Goal: Task Accomplishment & Management: Manage account settings

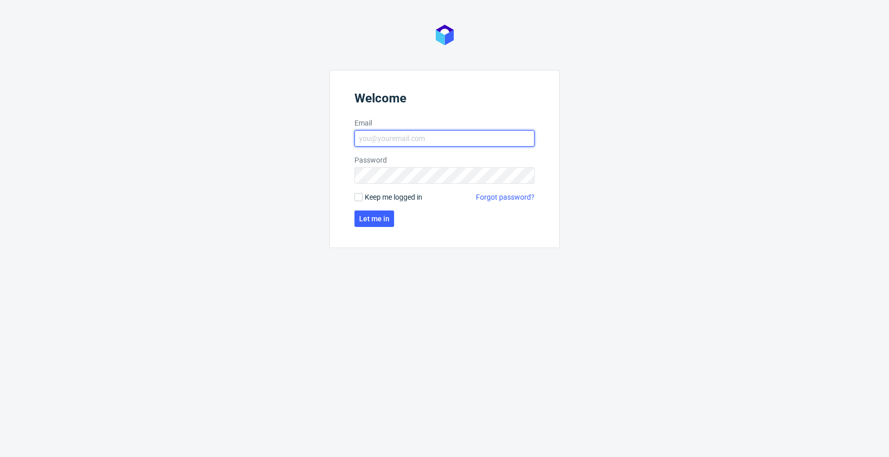
type input "jan.kocik@packhelp.com"
click at [372, 198] on span "Keep me logged in" at bounding box center [394, 197] width 58 height 10
click at [363, 198] on input "Keep me logged in" at bounding box center [359, 197] width 8 height 8
checkbox input "true"
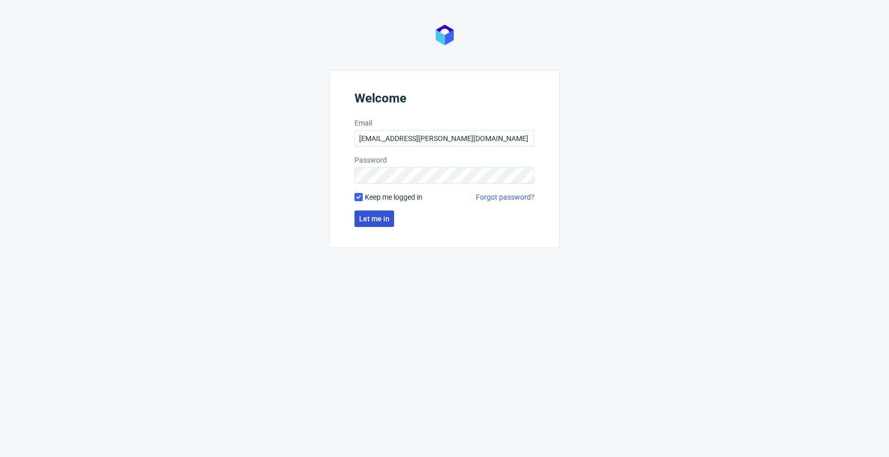
click at [371, 220] on span "Let me in" at bounding box center [374, 218] width 30 height 7
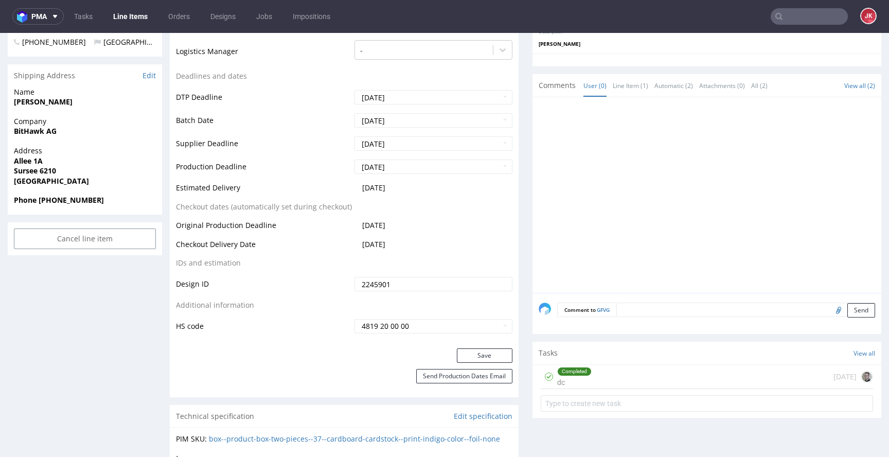
scroll to position [424, 0]
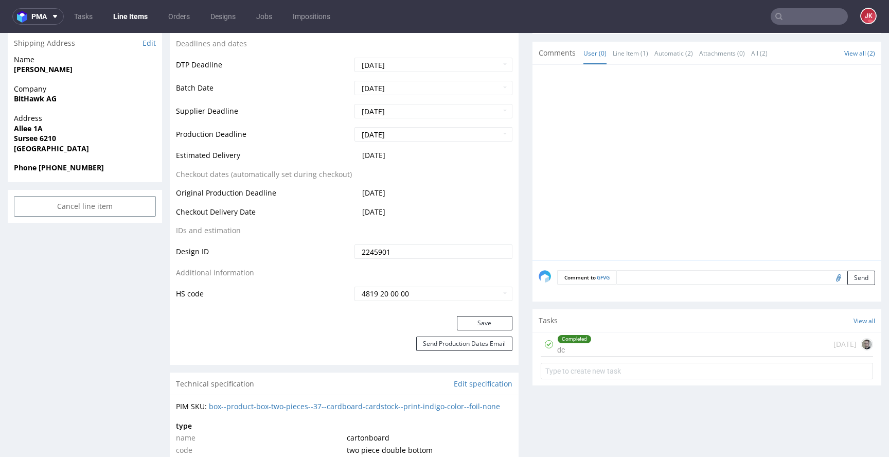
click at [558, 337] on div "Completed" at bounding box center [574, 339] width 33 height 8
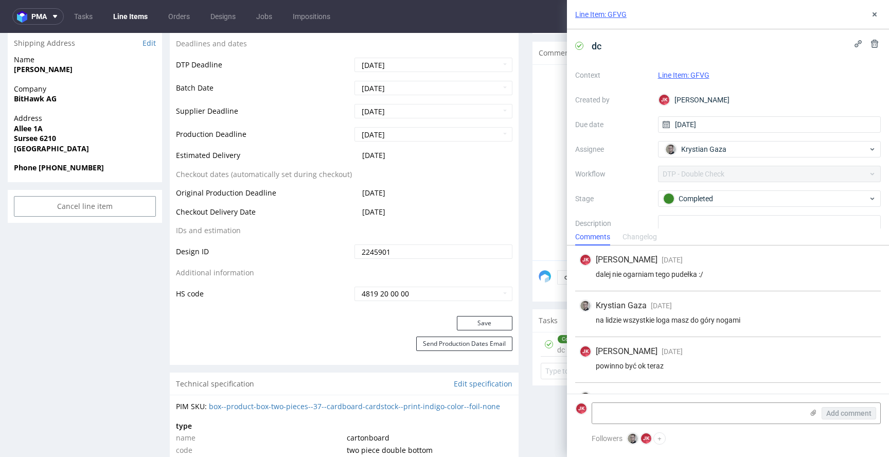
scroll to position [34, 0]
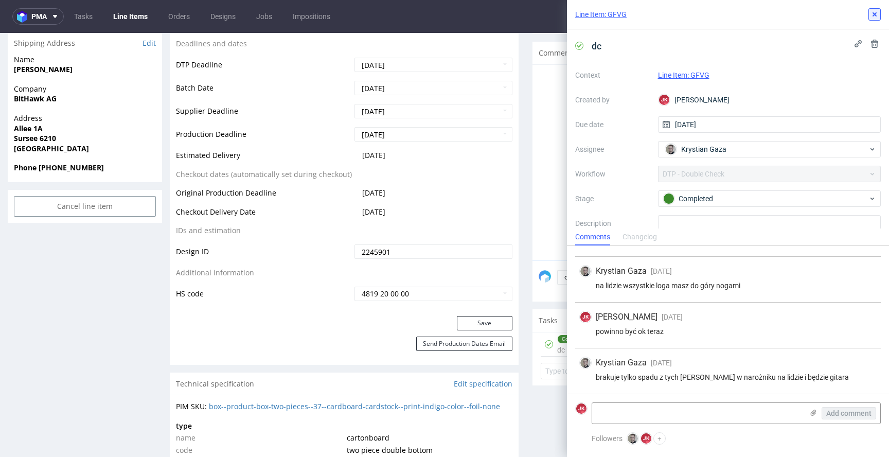
click at [876, 10] on icon at bounding box center [875, 14] width 8 height 8
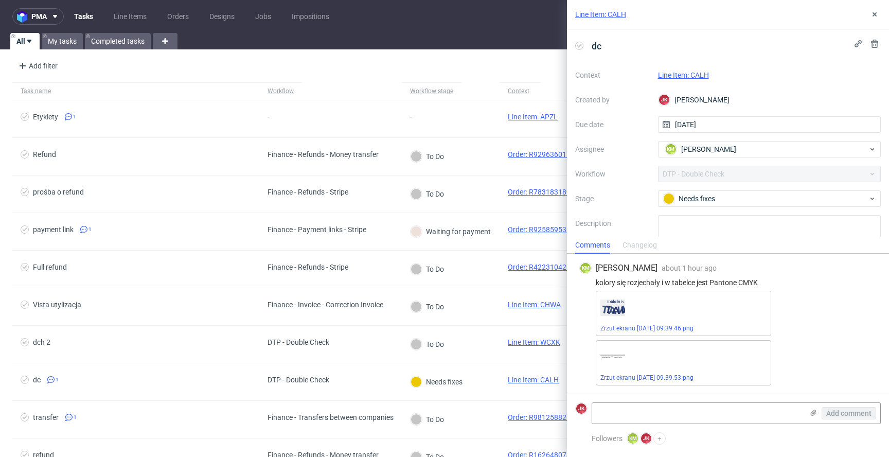
click at [683, 78] on link "Line Item: CALH" at bounding box center [683, 75] width 51 height 8
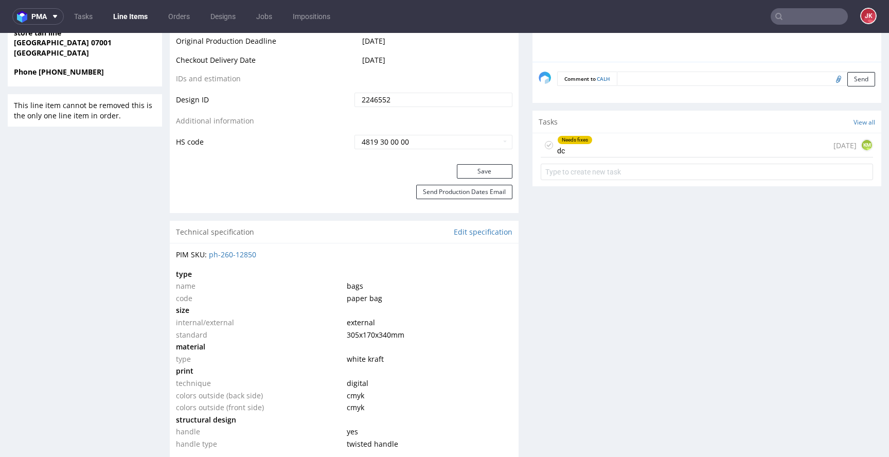
scroll to position [560, 0]
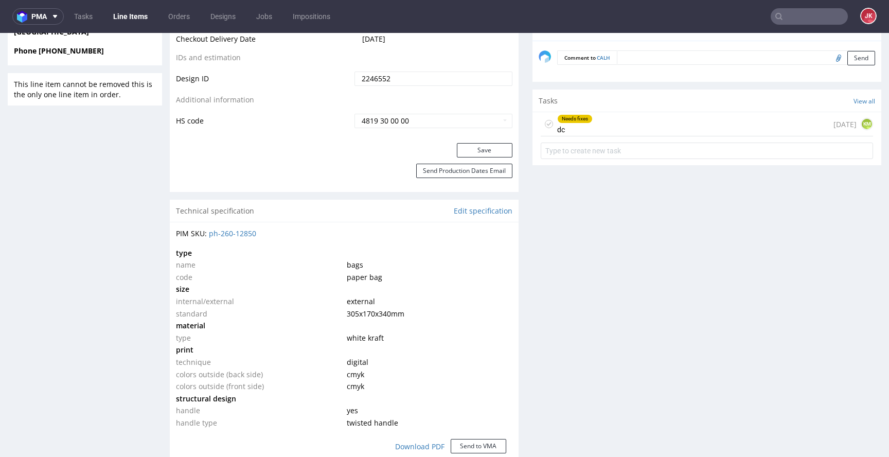
click at [569, 119] on div "Needs fixes" at bounding box center [575, 119] width 34 height 8
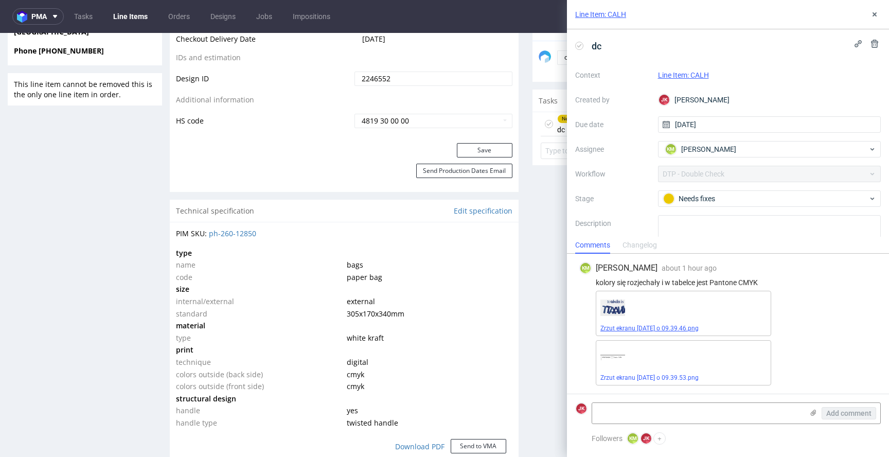
click at [639, 326] on link "Zrzut ekranu 2025-08-13 o 09.39.46.png" at bounding box center [650, 328] width 98 height 7
click at [874, 19] on button at bounding box center [875, 14] width 12 height 12
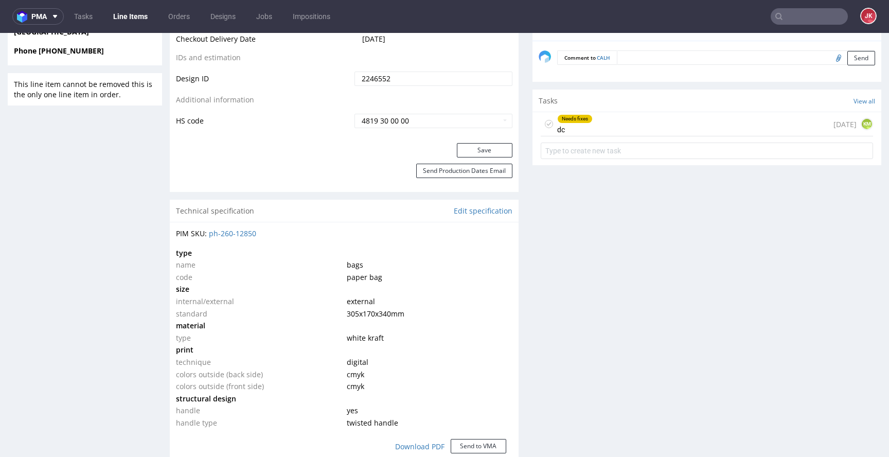
click at [518, 189] on div "Progress Payment Paid Thu 07 Aug Design Locked DTP DTP DC Done Mon 11 Aug Batch…" at bounding box center [526, 281] width 712 height 1551
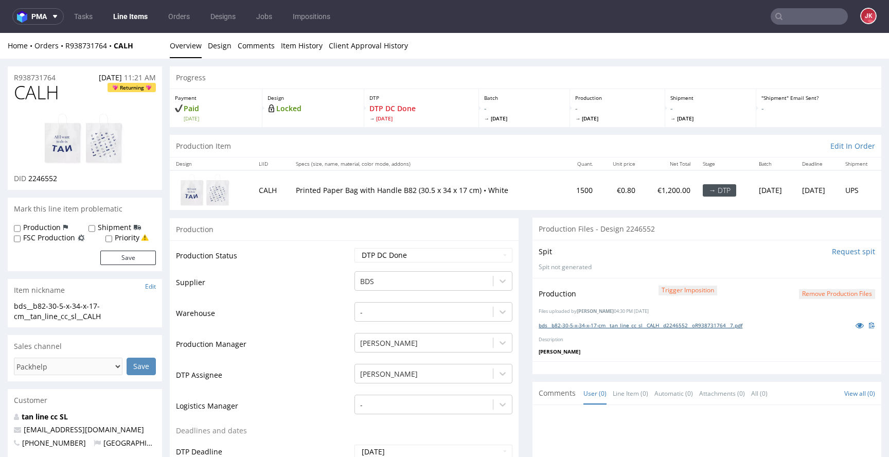
click at [579, 323] on link "bds__b82-30-5-x-34-x-17-cm__tan_line_cc_sl__CALH__d2246552__oR938731764__7.pdf" at bounding box center [641, 325] width 204 height 7
click at [222, 45] on link "Design" at bounding box center [220, 45] width 24 height 25
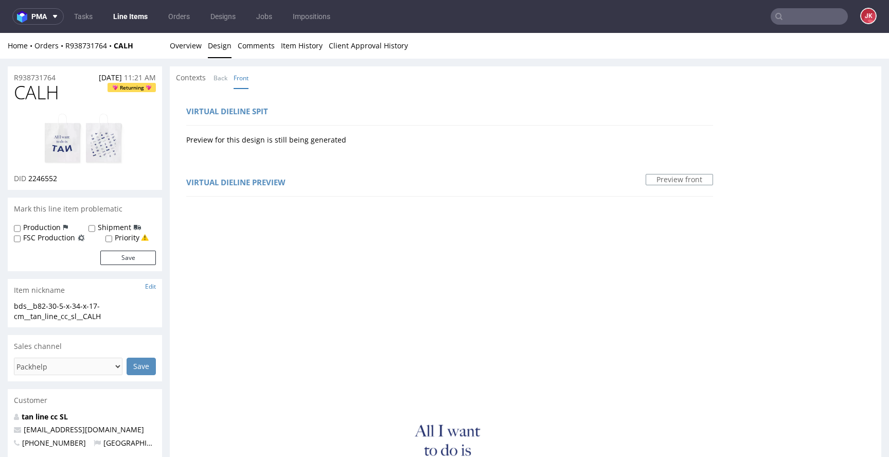
click at [212, 78] on div "Contexts Back Front" at bounding box center [215, 78] width 79 height 10
click at [218, 78] on link "Back" at bounding box center [221, 78] width 14 height 22
click at [191, 51] on link "Overview" at bounding box center [186, 45] width 32 height 25
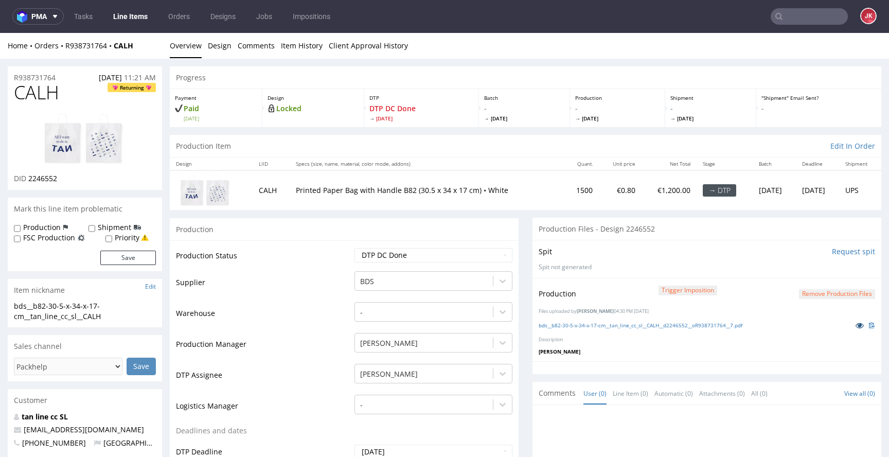
click at [856, 322] on icon at bounding box center [860, 325] width 8 height 7
click at [826, 298] on div "Production Trigger Imposition Remove production files" at bounding box center [707, 294] width 337 height 19
click at [826, 297] on button "Remove production files" at bounding box center [837, 294] width 76 height 10
click at [808, 271] on link "Yes" at bounding box center [804, 270] width 29 height 15
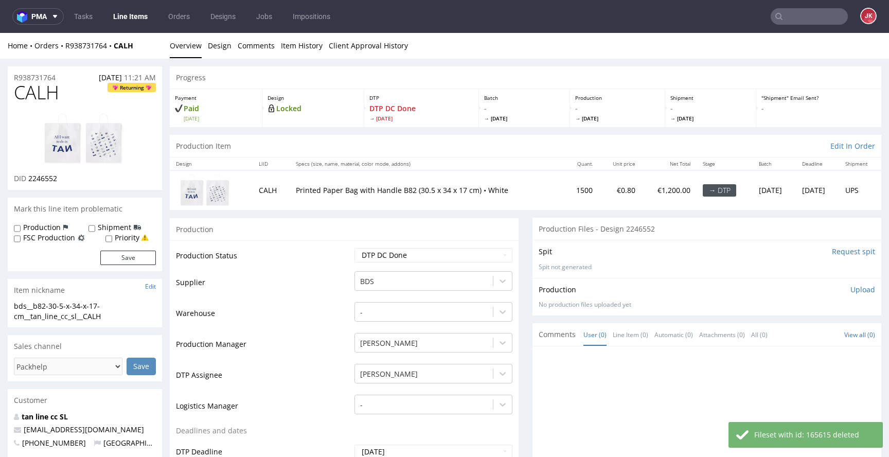
click at [851, 288] on p "Upload" at bounding box center [863, 290] width 25 height 10
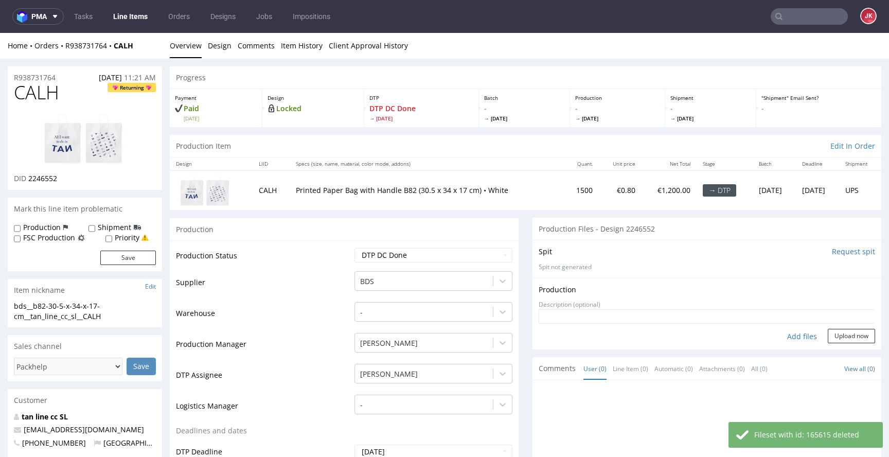
click at [789, 335] on div "Add files" at bounding box center [802, 336] width 51 height 15
type input "C:\fakepath\bds__b82-30-5-x-34-x-17-cm__tan_line_cc_sl__CALH__d2246552__oR93873…"
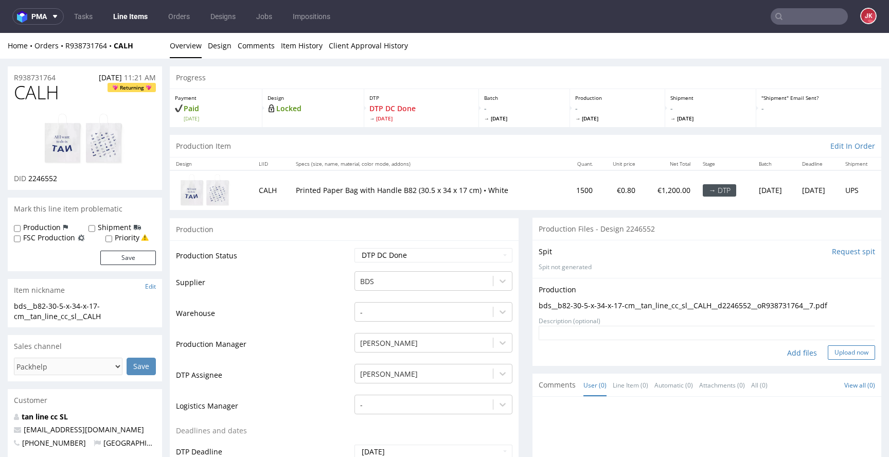
click at [831, 351] on button "Upload now" at bounding box center [851, 352] width 47 height 14
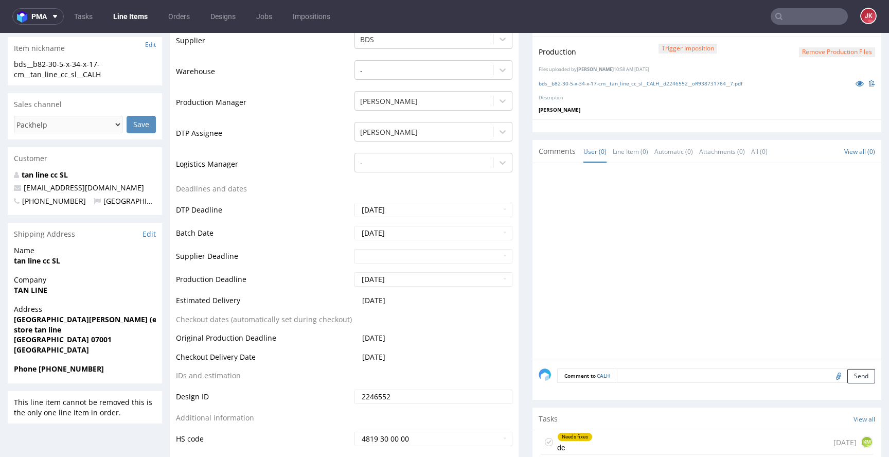
scroll to position [277, 0]
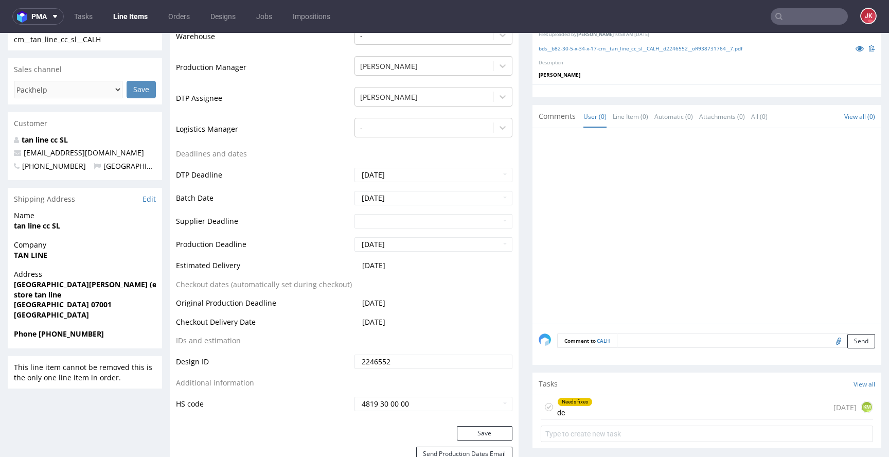
click at [547, 406] on use at bounding box center [549, 408] width 5 height 4
click at [588, 406] on div "Completed dc 1 day ago KM" at bounding box center [707, 407] width 332 height 24
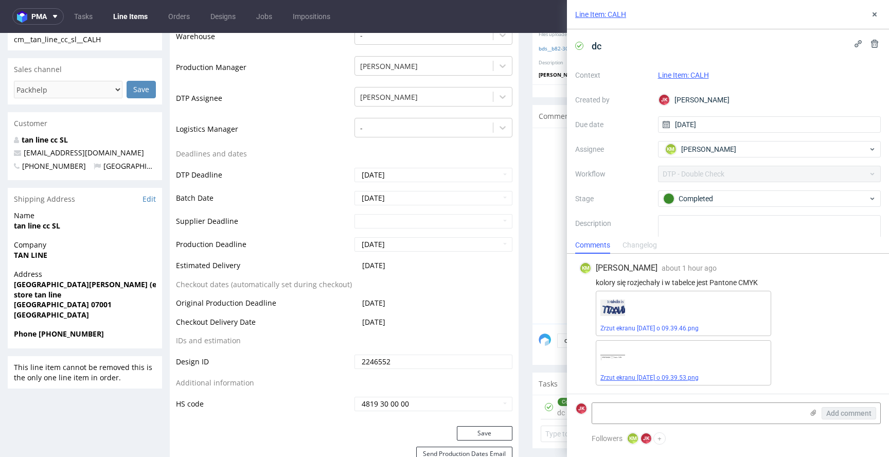
click at [645, 376] on link "Zrzut ekranu 2025-08-13 o 09.39.53.png" at bounding box center [650, 377] width 98 height 7
click at [871, 12] on icon at bounding box center [875, 14] width 8 height 8
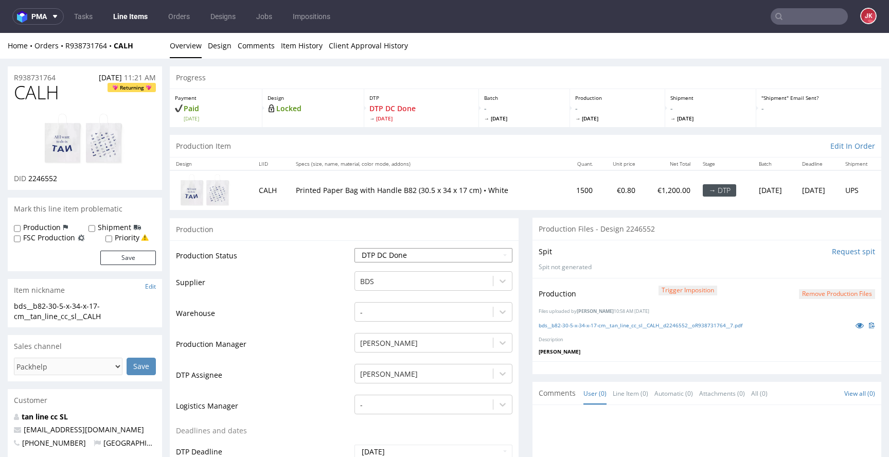
click at [457, 261] on select "Waiting for Artwork Waiting for Diecut Waiting for Mockup Waiting for DTP Waiti…" at bounding box center [434, 255] width 158 height 14
select select "dtp_production_ready"
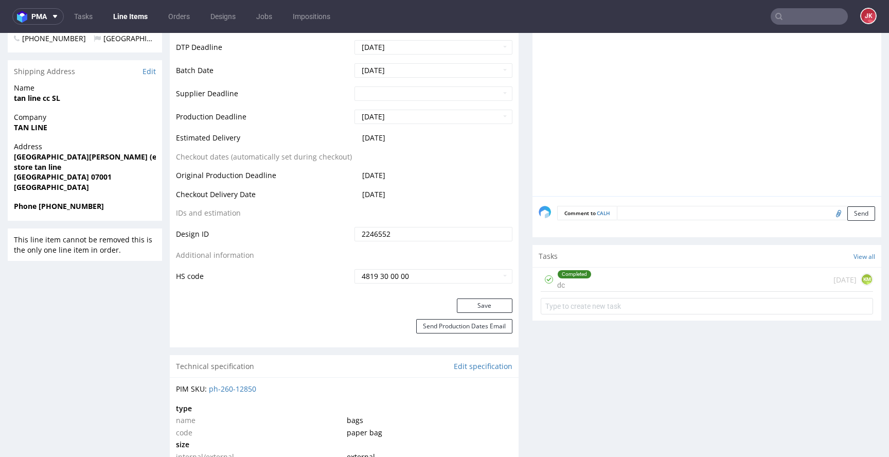
scroll to position [407, 0]
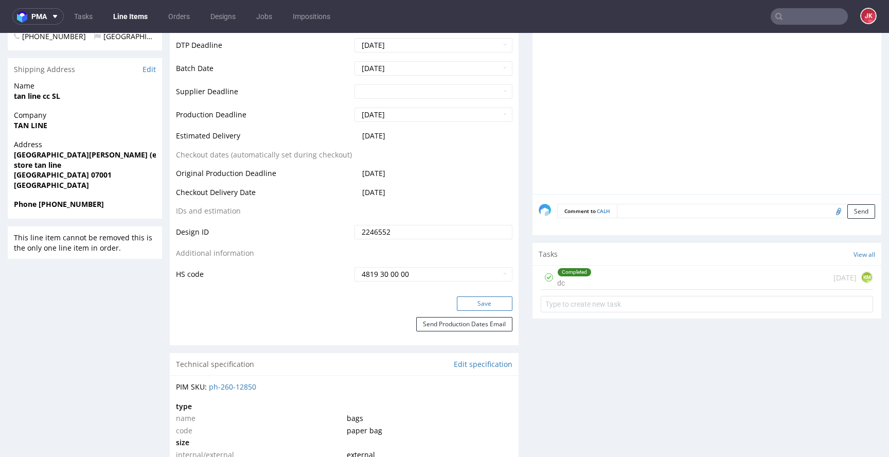
click at [461, 299] on button "Save" at bounding box center [485, 303] width 56 height 14
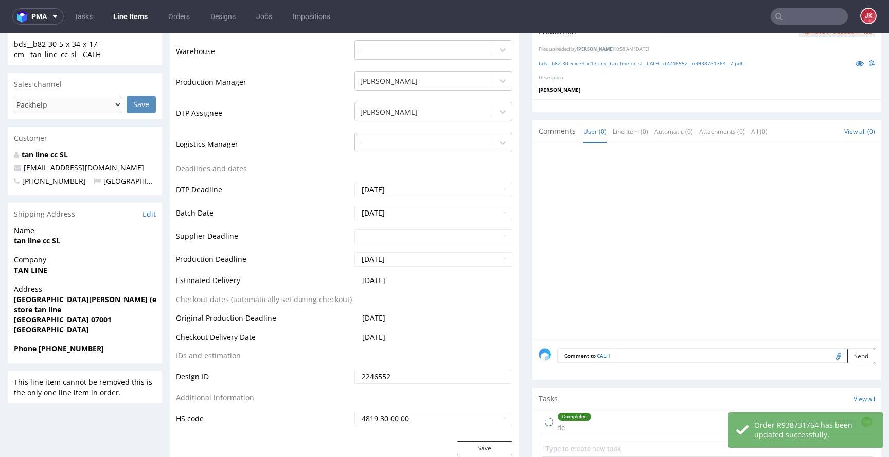
scroll to position [0, 0]
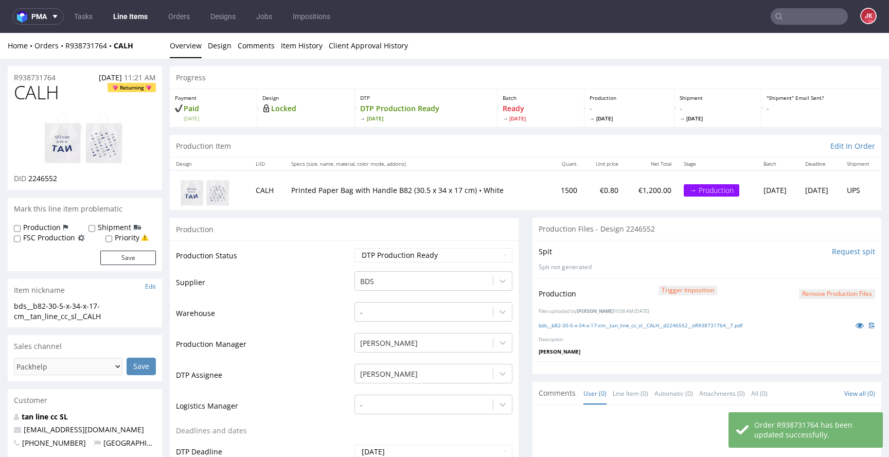
click at [343, 258] on td "Production Status" at bounding box center [264, 258] width 176 height 23
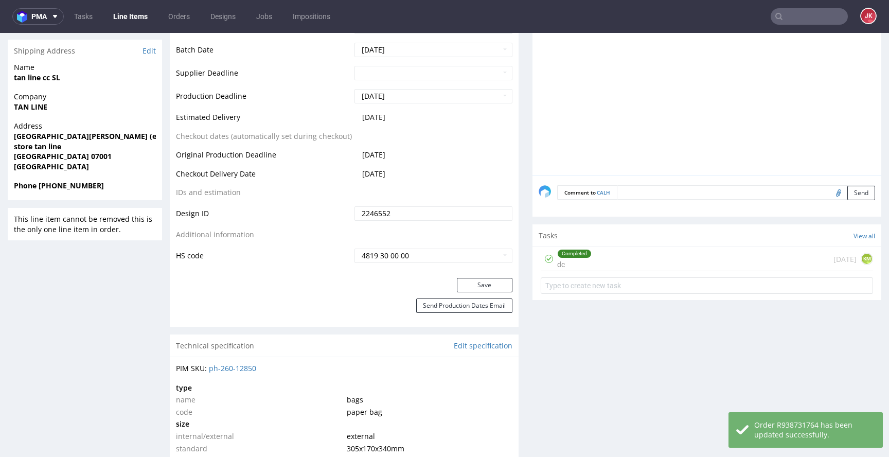
scroll to position [439, 0]
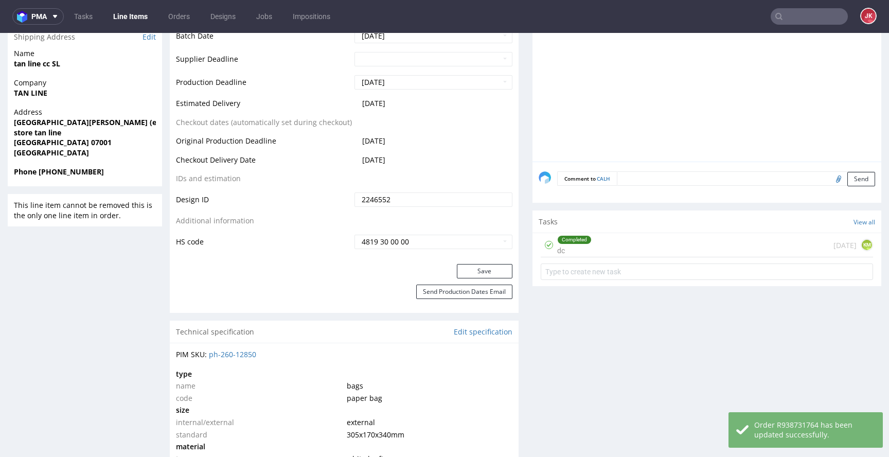
click at [557, 254] on div "Completed dc" at bounding box center [574, 245] width 34 height 24
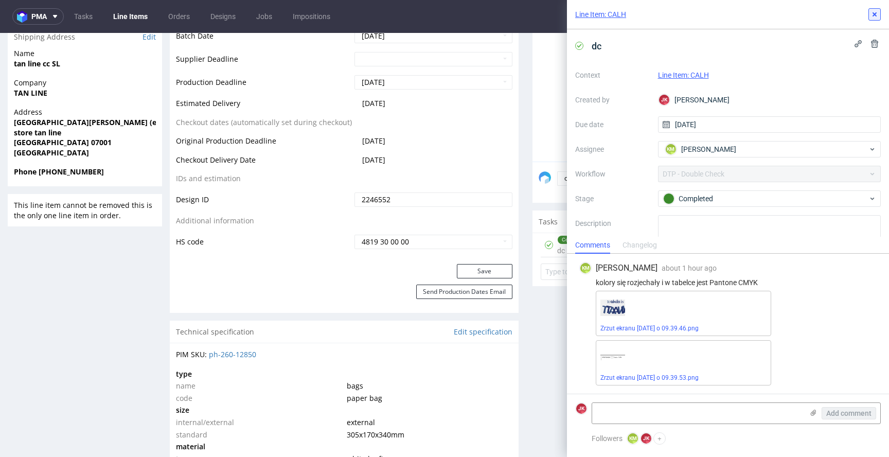
click at [876, 12] on icon at bounding box center [875, 14] width 8 height 8
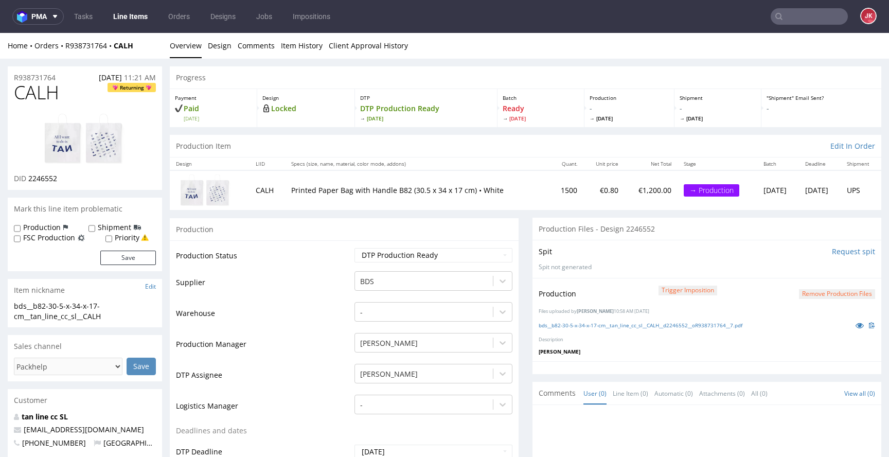
click at [137, 17] on link "Line Items" at bounding box center [130, 16] width 47 height 16
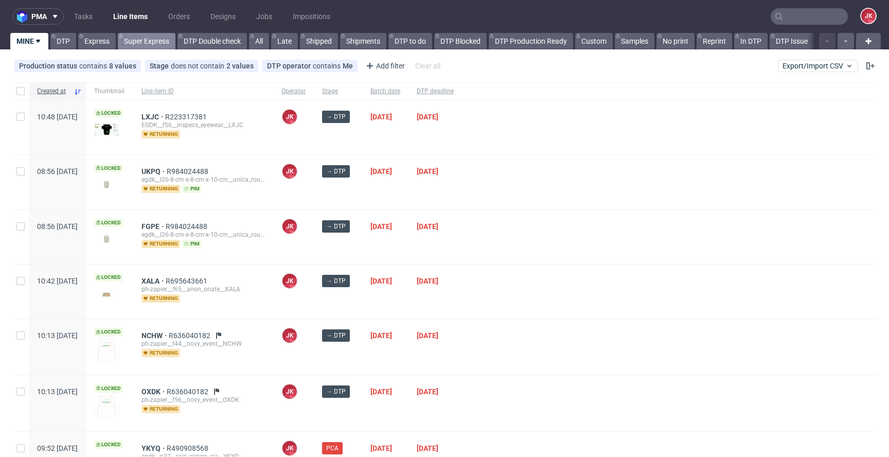
click at [143, 40] on link "Super Express" at bounding box center [147, 41] width 58 height 16
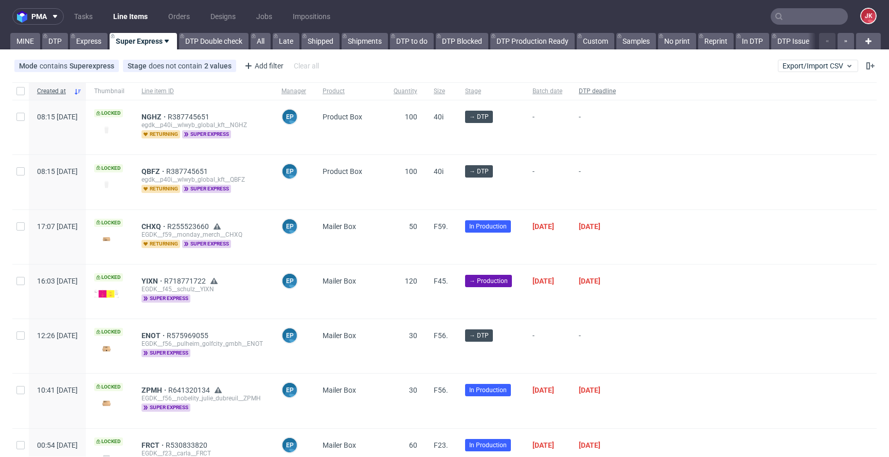
click at [624, 97] on div "DTP deadline" at bounding box center [598, 90] width 54 height 17
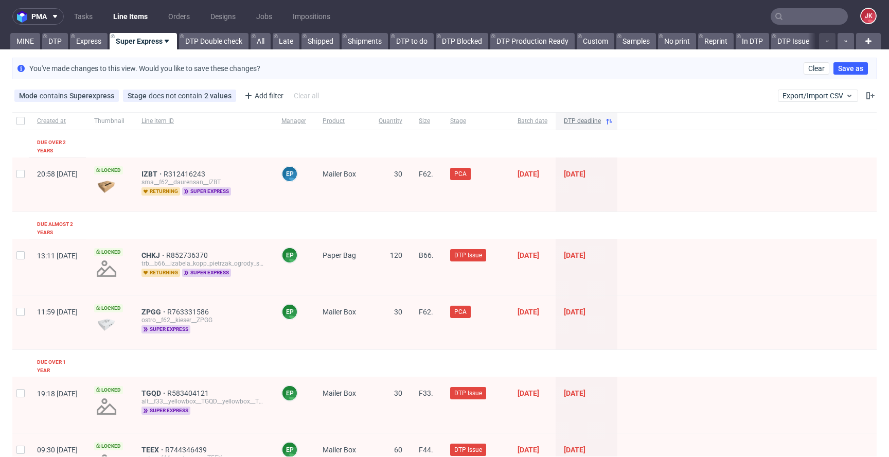
click at [618, 126] on div "DTP deadline" at bounding box center [587, 120] width 62 height 17
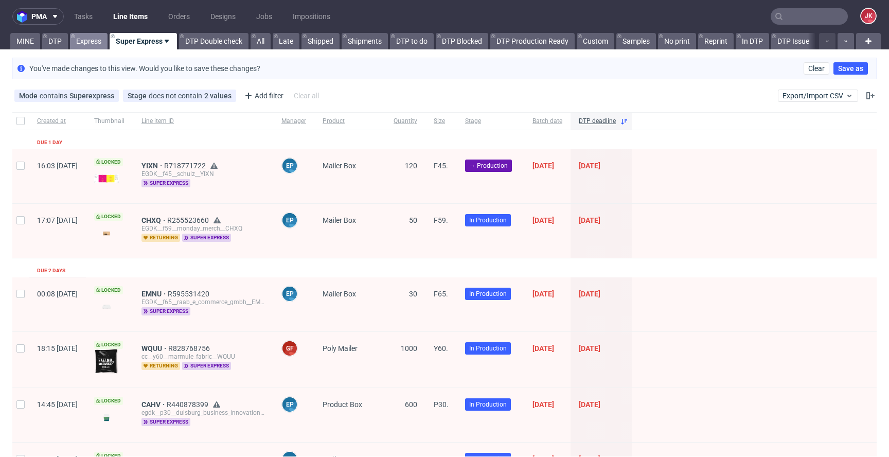
click at [98, 45] on link "Express" at bounding box center [89, 41] width 38 height 16
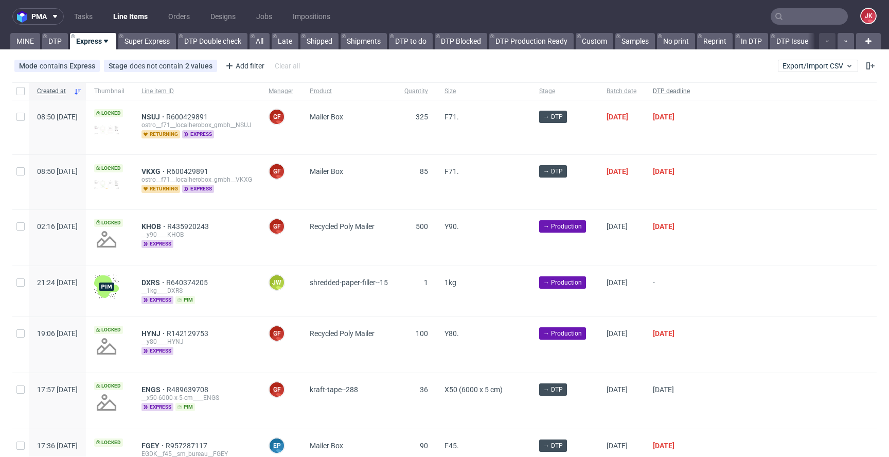
click at [690, 93] on span "DTP deadline" at bounding box center [671, 91] width 37 height 9
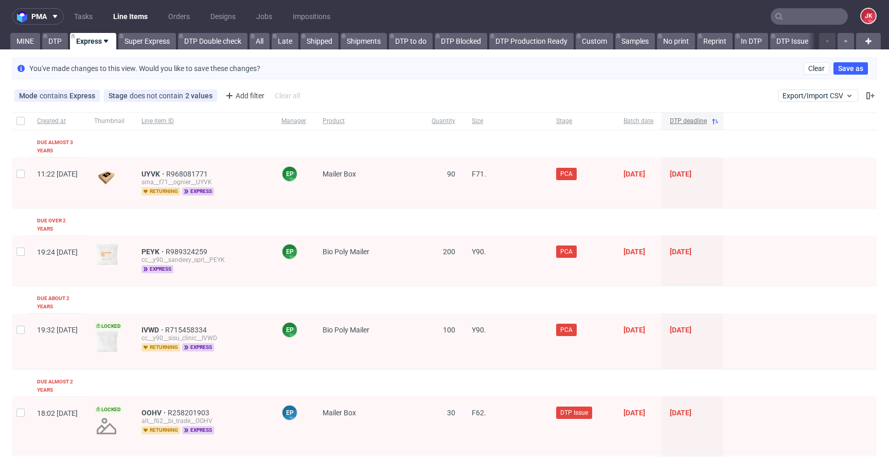
click at [707, 124] on span "DTP deadline" at bounding box center [688, 121] width 37 height 9
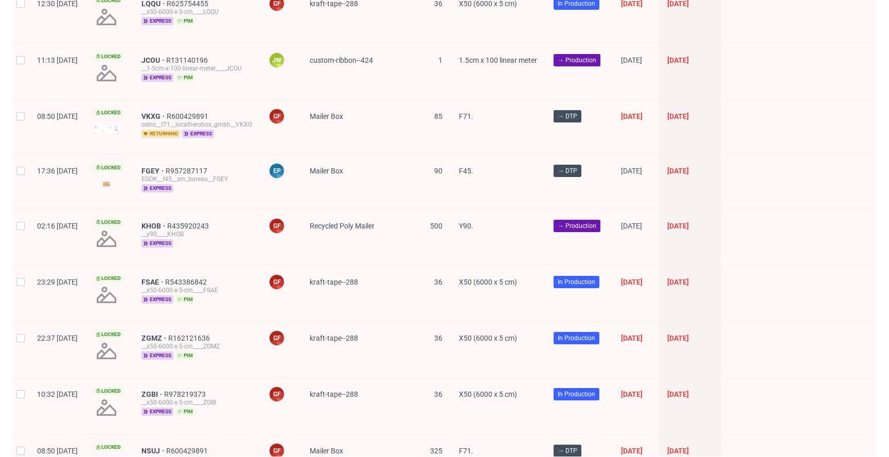
scroll to position [948, 0]
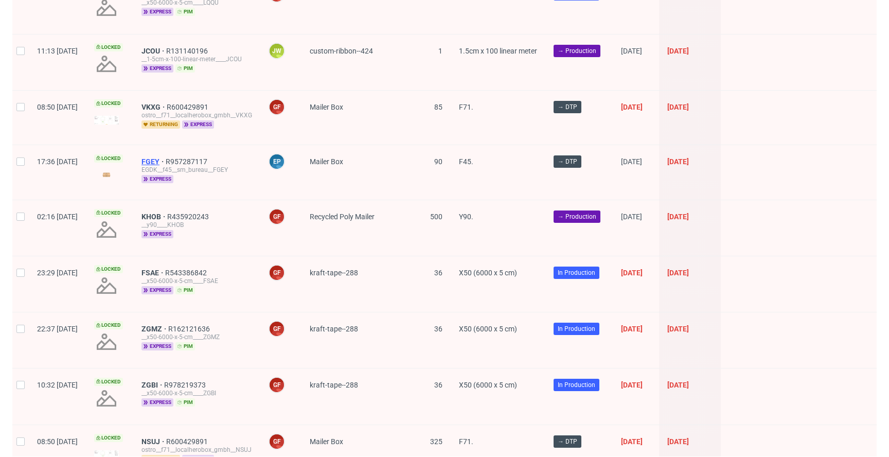
click at [166, 157] on span "FGEY" at bounding box center [154, 161] width 24 height 8
click at [167, 103] on span "VKXG" at bounding box center [154, 107] width 25 height 8
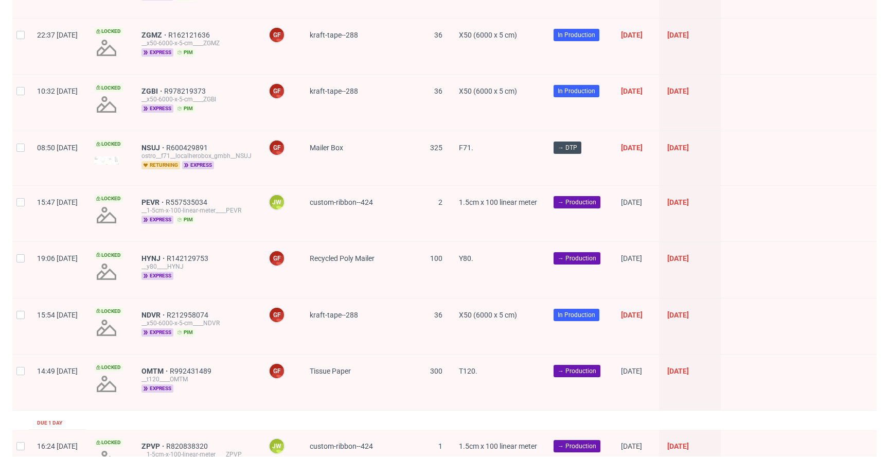
scroll to position [1246, 0]
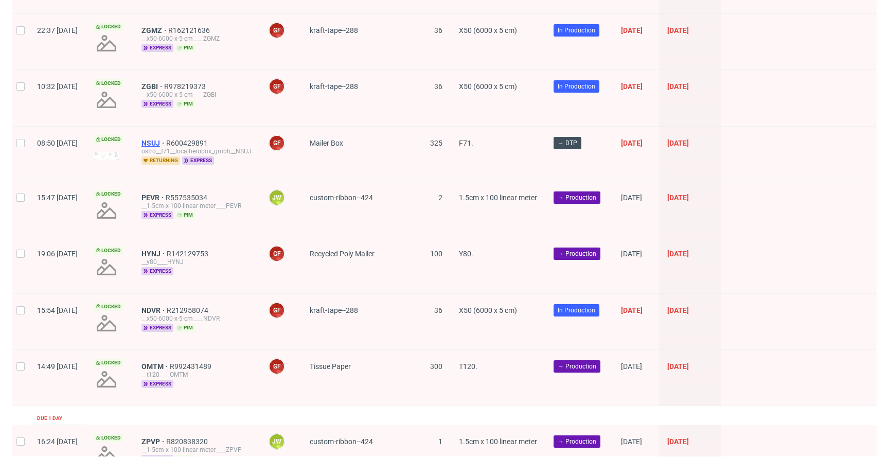
click at [166, 139] on span "NSUJ" at bounding box center [154, 143] width 25 height 8
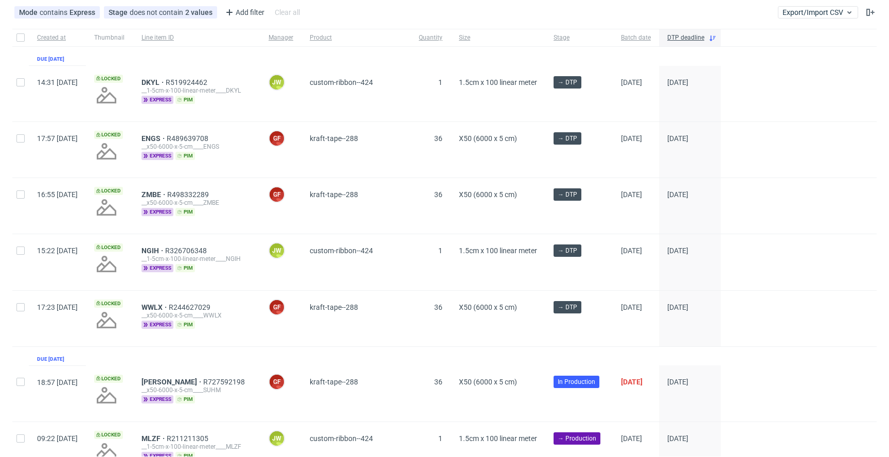
scroll to position [0, 0]
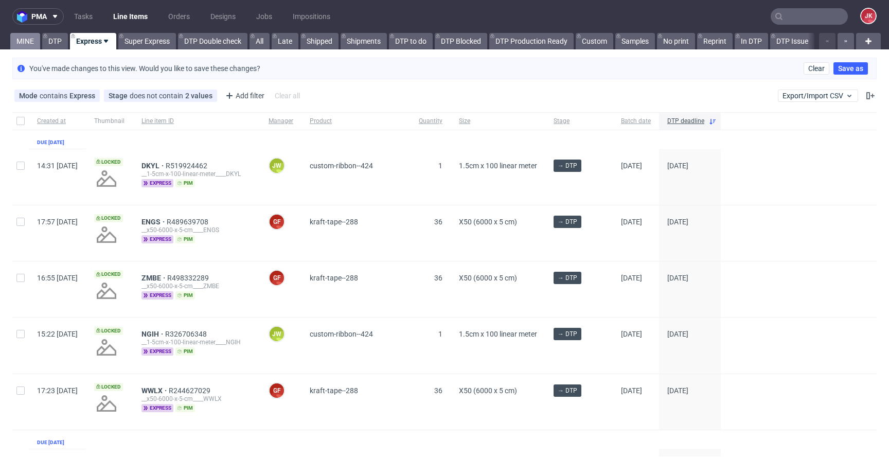
click at [21, 37] on link "MINE" at bounding box center [25, 41] width 30 height 16
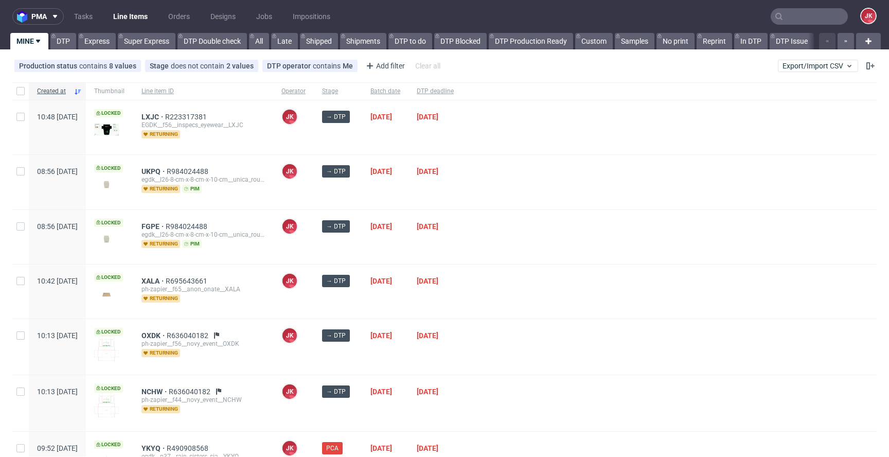
click at [514, 265] on div at bounding box center [669, 292] width 415 height 54
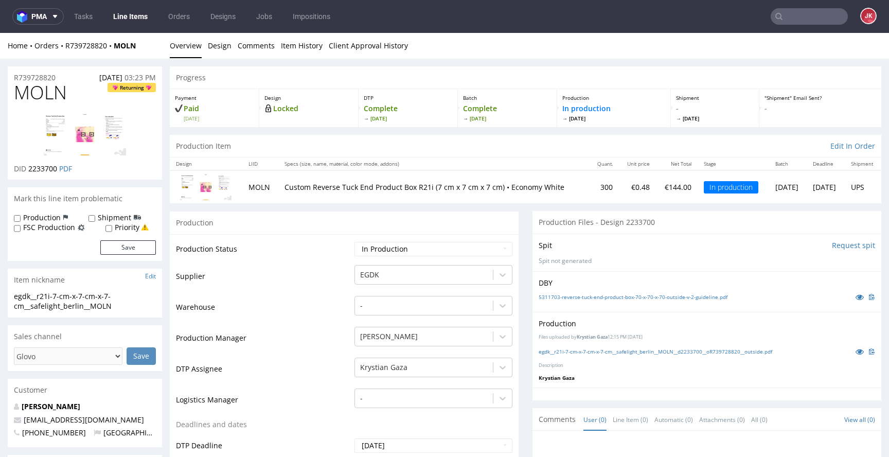
click at [336, 265] on td "Supplier" at bounding box center [264, 279] width 176 height 31
click at [856, 353] on icon at bounding box center [860, 351] width 8 height 7
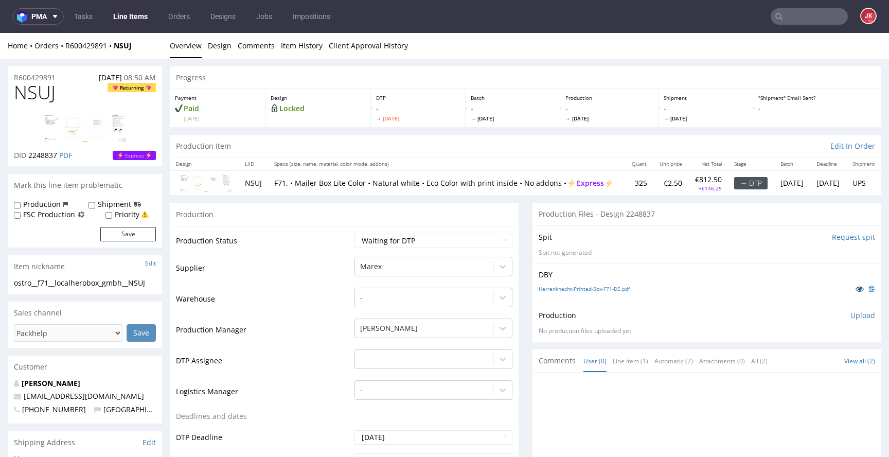
click at [856, 291] on icon at bounding box center [860, 288] width 8 height 7
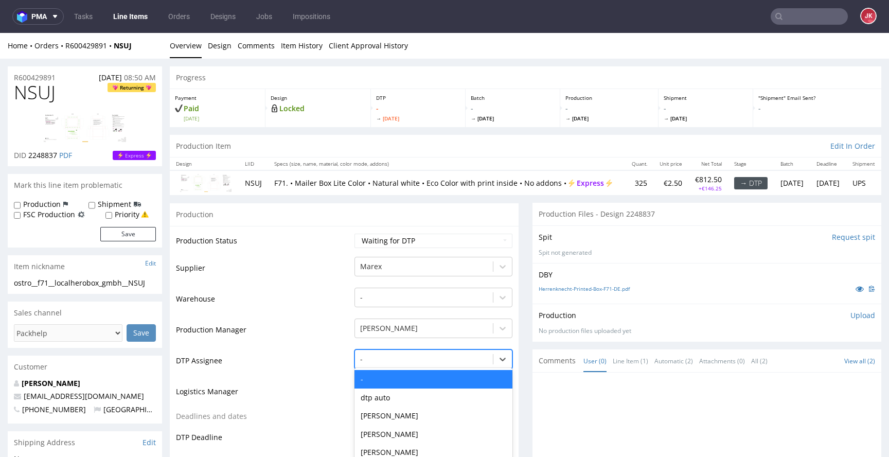
scroll to position [72, 0]
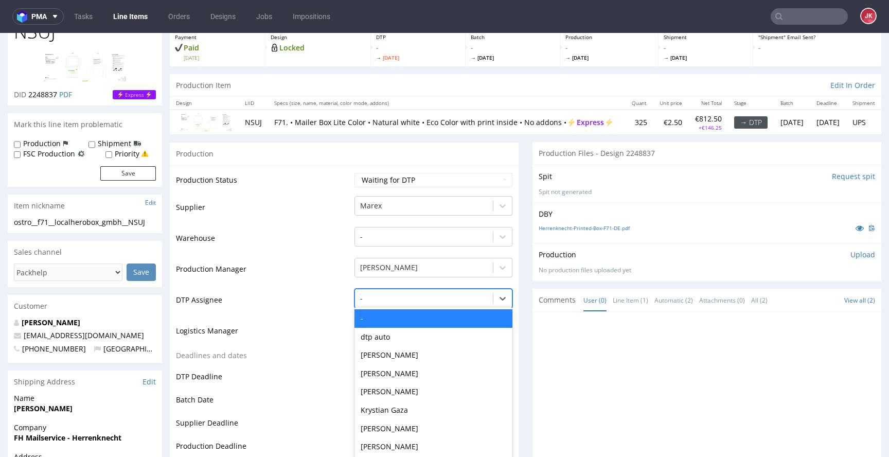
click at [412, 303] on div "- selected, 1 of 30. 30 results available. Use Up and Down to choose options, p…" at bounding box center [434, 296] width 158 height 14
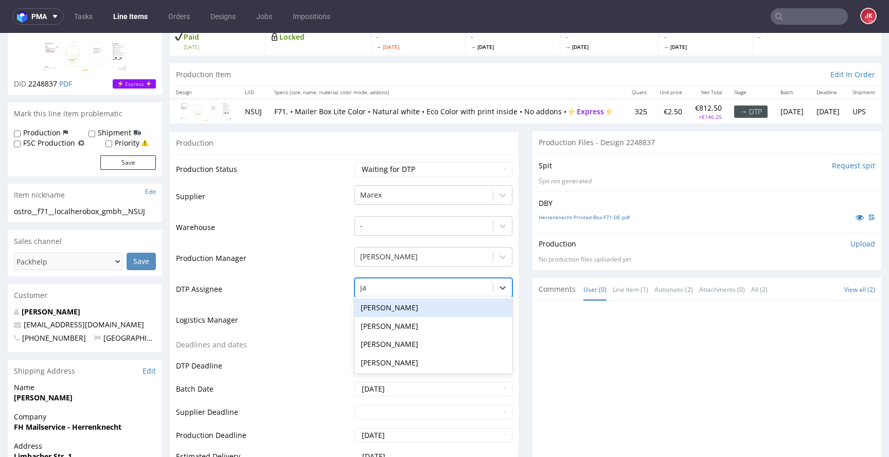
type input "jan"
click at [446, 312] on div "Jan Kocik" at bounding box center [434, 307] width 158 height 19
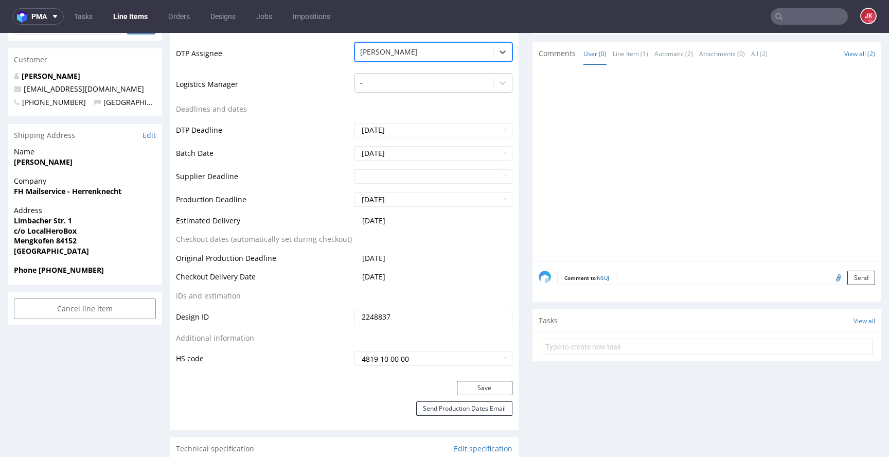
scroll to position [396, 0]
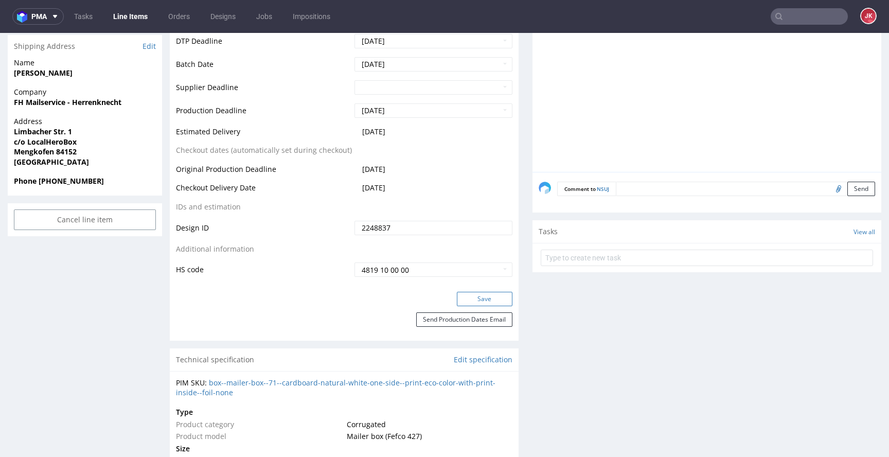
click at [481, 298] on button "Save" at bounding box center [485, 299] width 56 height 14
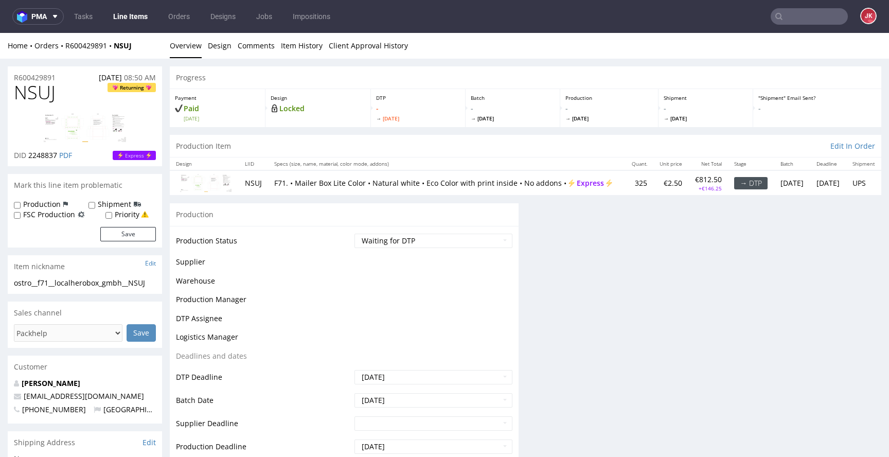
scroll to position [0, 0]
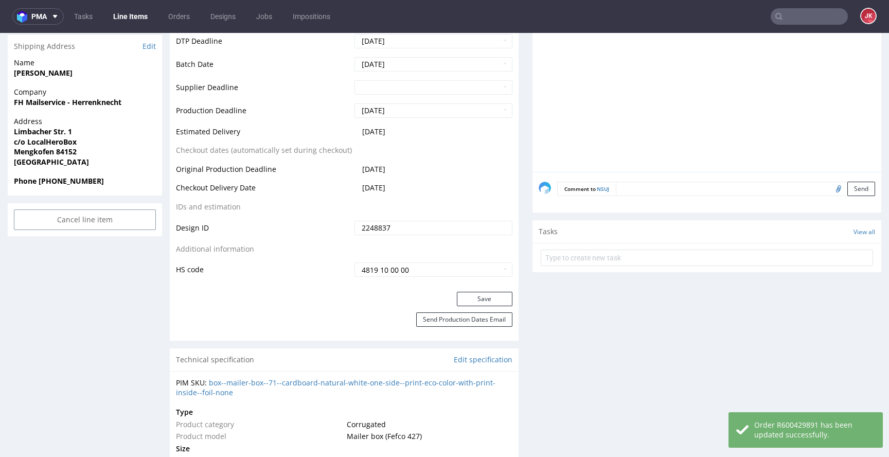
click at [517, 249] on div "Progress Payment Paid Wed 13 Aug Design Locked DTP - Wed 13 Aug Batch - Wed 13 …" at bounding box center [526, 445] width 712 height 1550
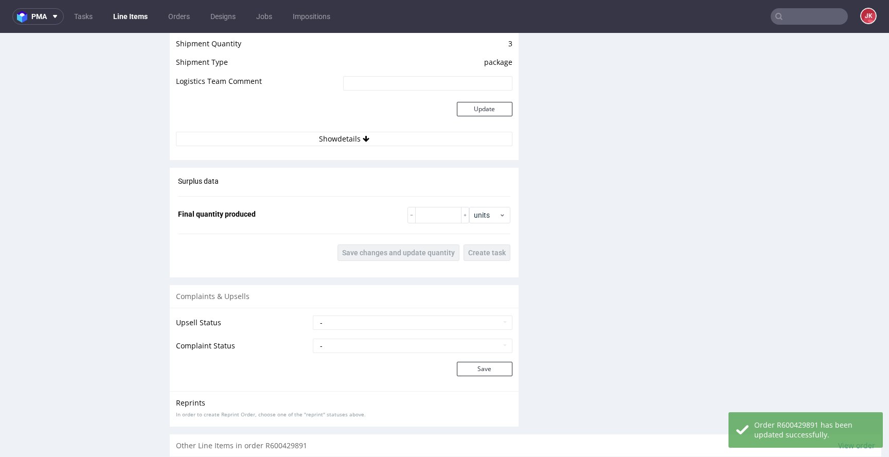
scroll to position [1184, 0]
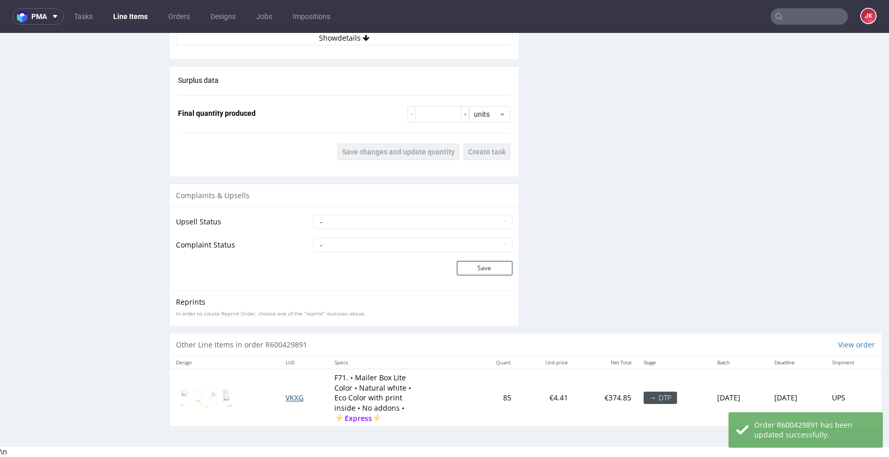
click at [287, 397] on span "VKXG" at bounding box center [295, 398] width 18 height 10
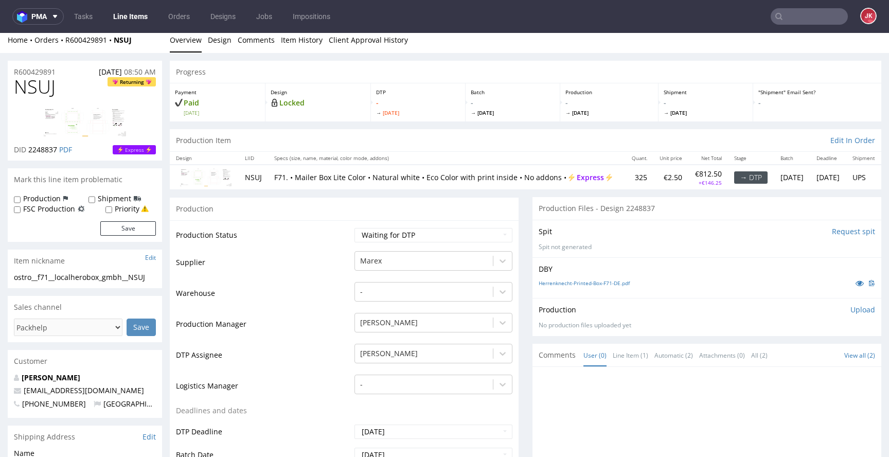
scroll to position [0, 0]
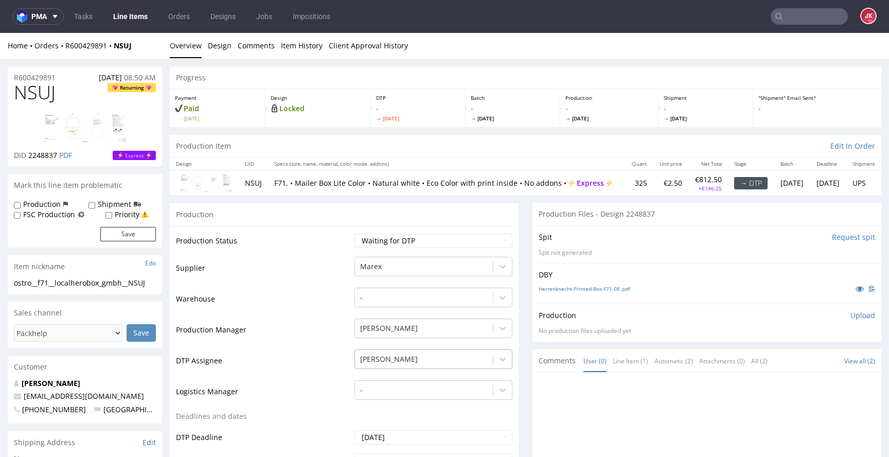
click at [386, 359] on div "Jan Kocik" at bounding box center [434, 356] width 158 height 14
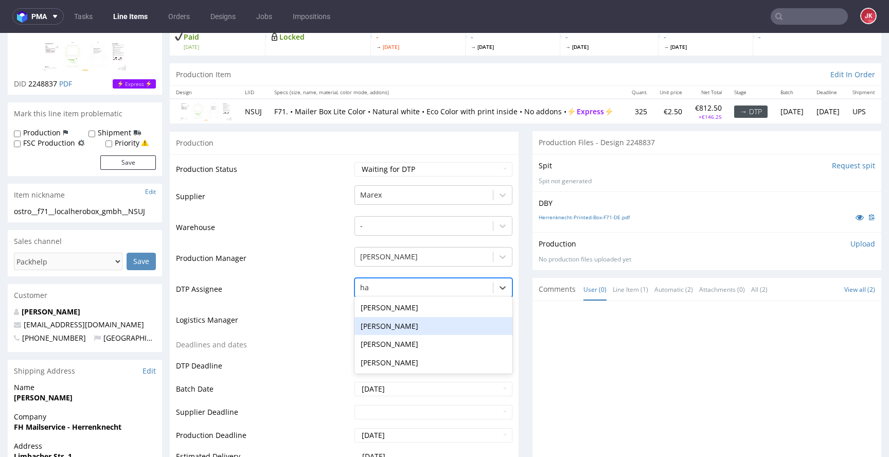
type input "hap"
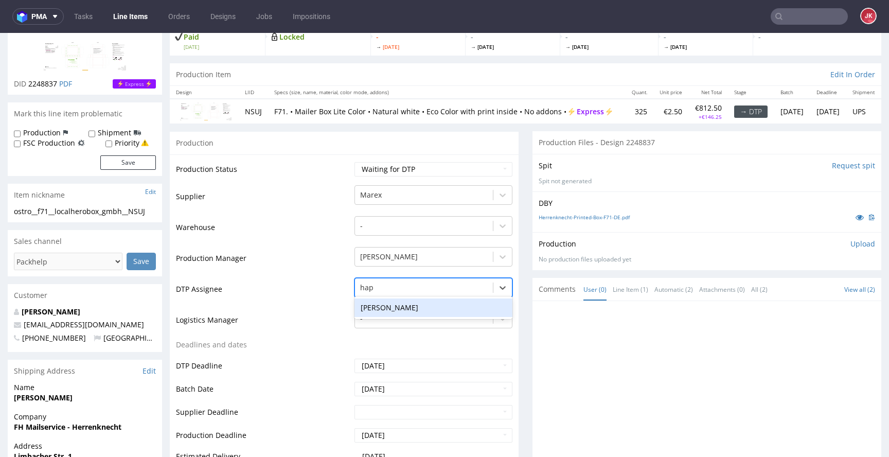
click at [424, 313] on div "[PERSON_NAME]" at bounding box center [434, 307] width 158 height 19
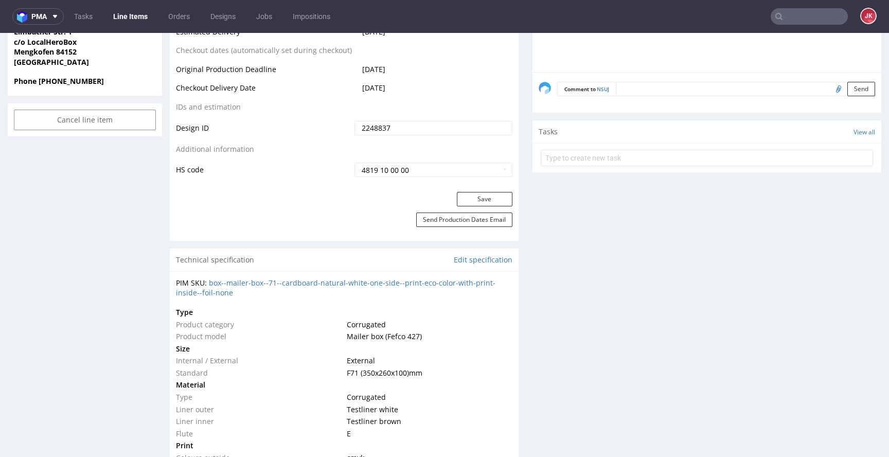
scroll to position [629, 0]
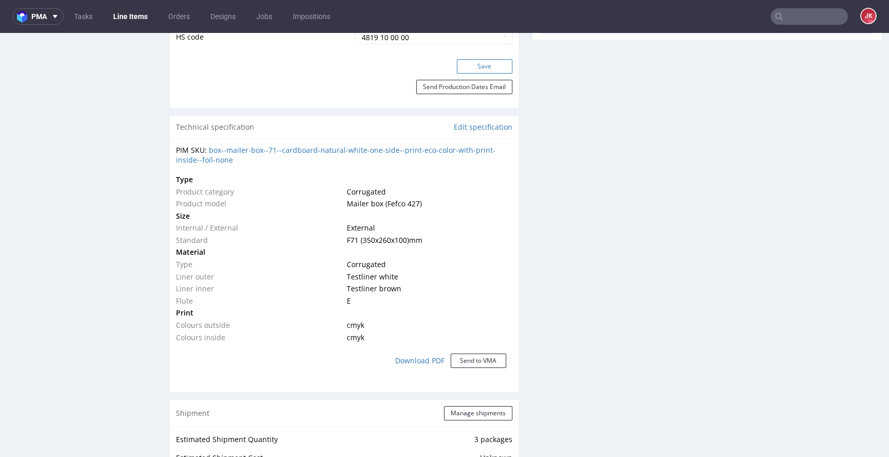
click at [491, 70] on button "Save" at bounding box center [485, 66] width 56 height 14
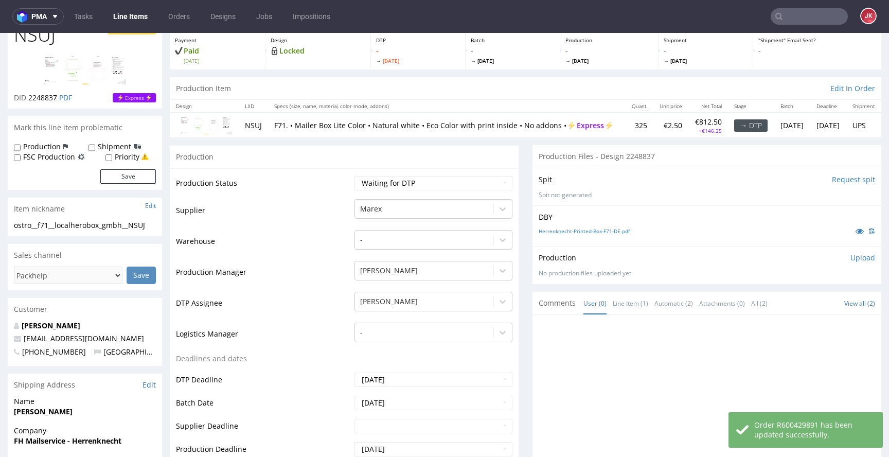
scroll to position [0, 0]
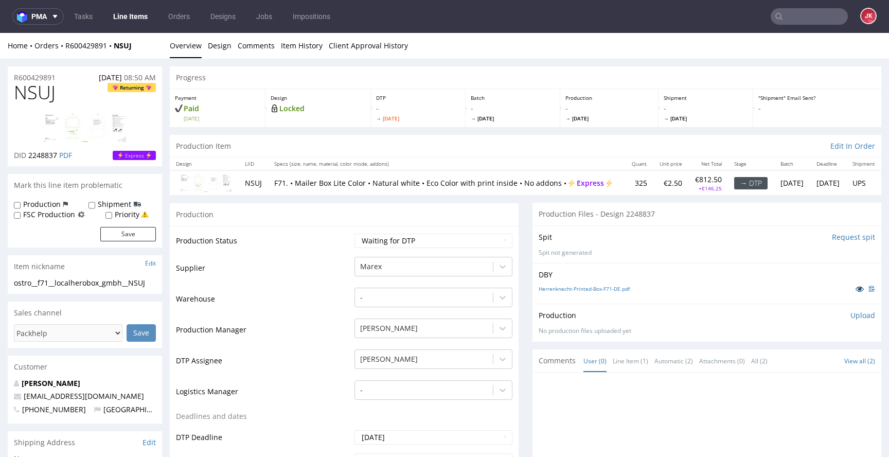
click at [856, 292] on icon at bounding box center [860, 288] width 8 height 7
click at [300, 43] on link "Item History" at bounding box center [302, 45] width 42 height 25
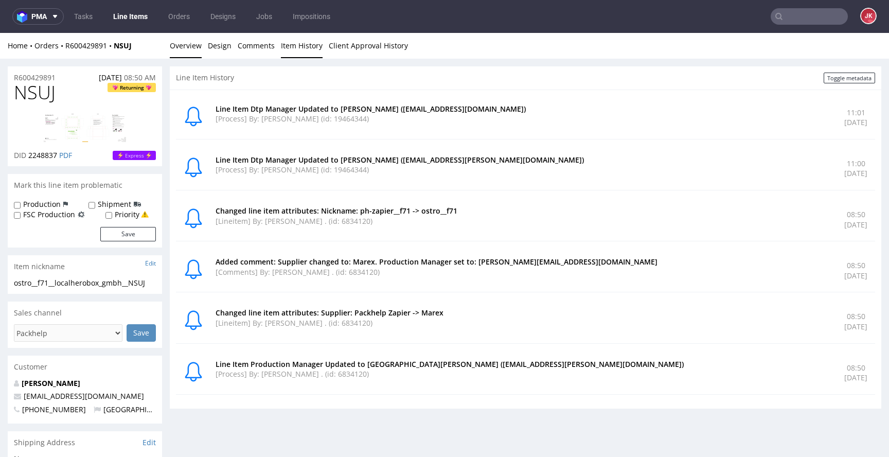
click at [189, 42] on link "Overview" at bounding box center [186, 45] width 32 height 25
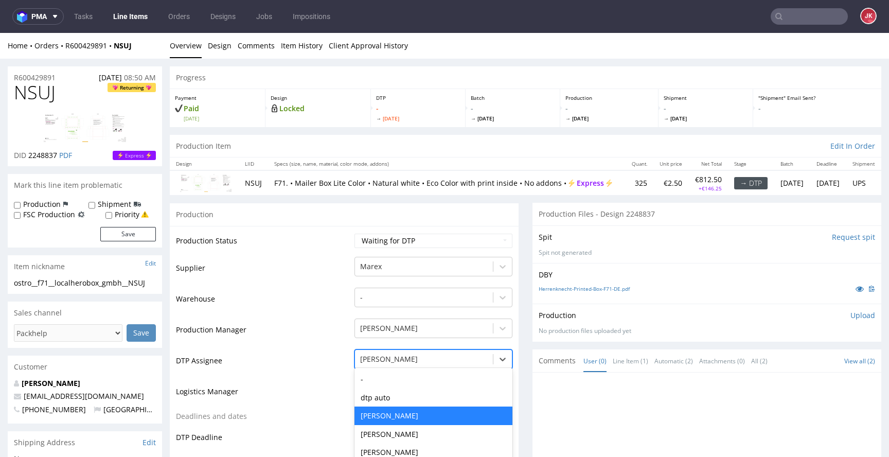
click at [408, 359] on div "Hapka Dominika selected, 3 of 30. 30 results available. Use Up and Down to choo…" at bounding box center [434, 356] width 158 height 14
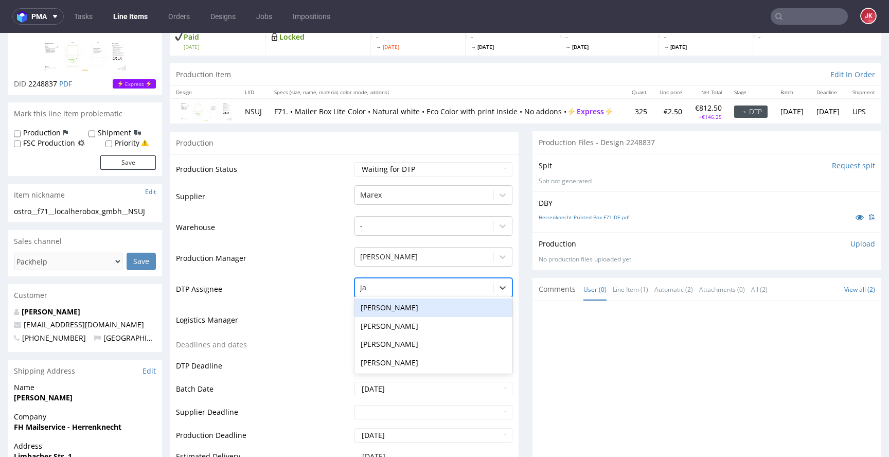
type input "jan"
click at [467, 306] on div "[PERSON_NAME]" at bounding box center [434, 307] width 158 height 19
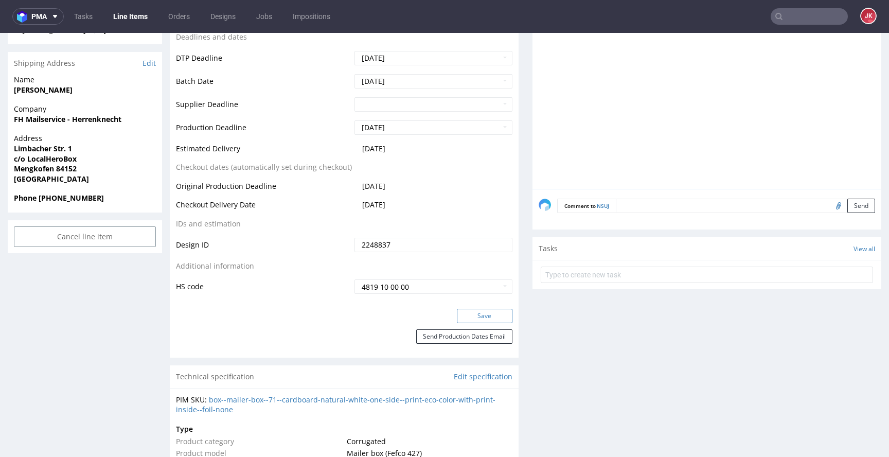
scroll to position [416, 0]
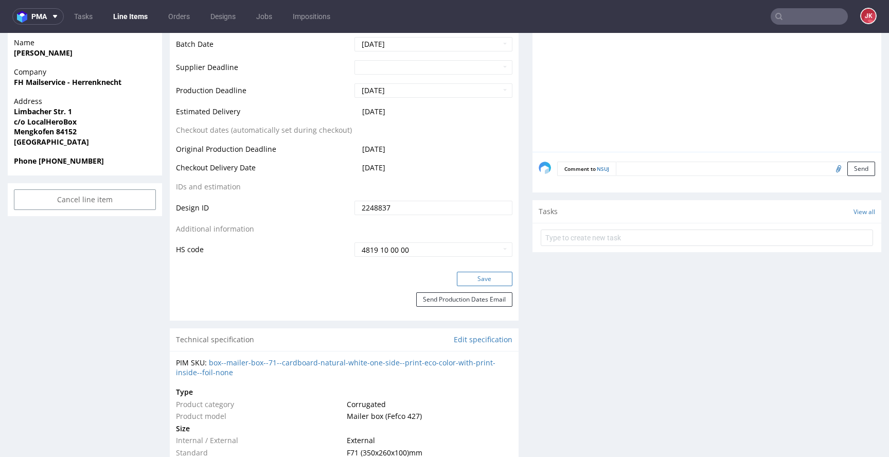
click at [472, 281] on button "Save" at bounding box center [485, 279] width 56 height 14
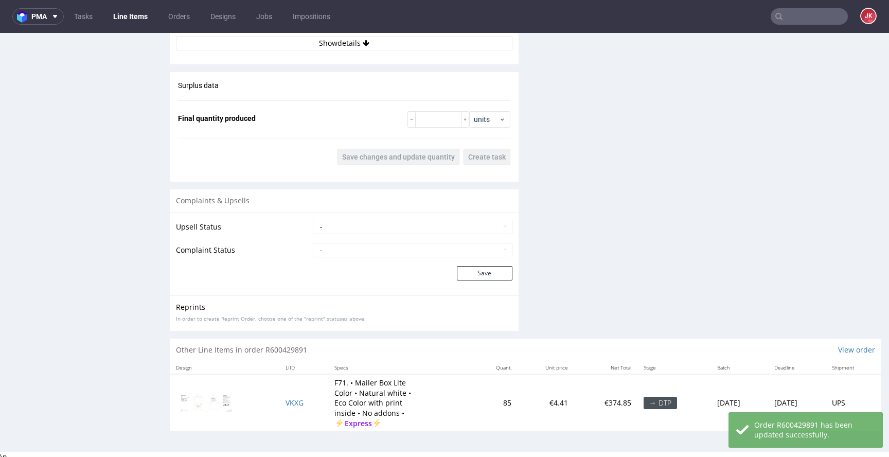
scroll to position [1184, 0]
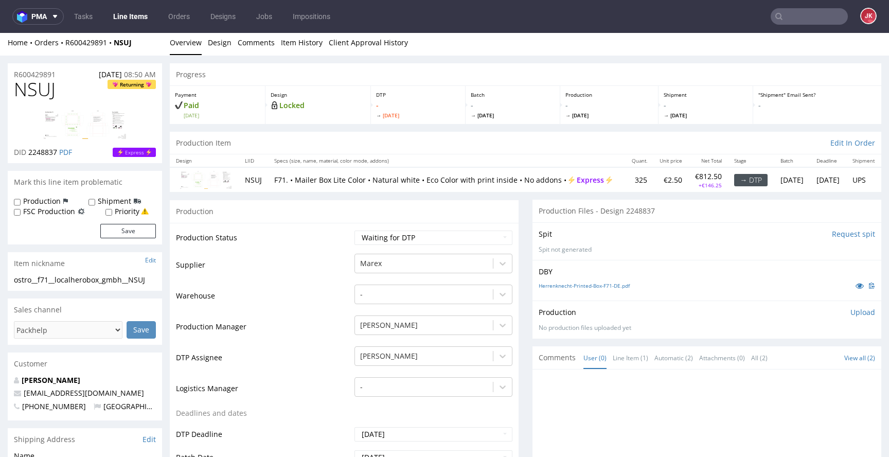
scroll to position [0, 0]
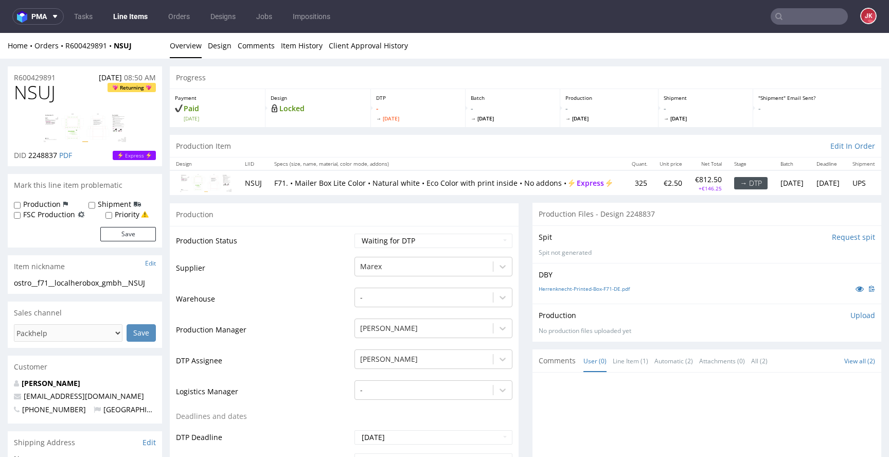
click at [856, 288] on icon at bounding box center [860, 288] width 8 height 7
click at [856, 291] on icon at bounding box center [860, 288] width 8 height 7
click at [296, 53] on link "Item History" at bounding box center [302, 45] width 42 height 25
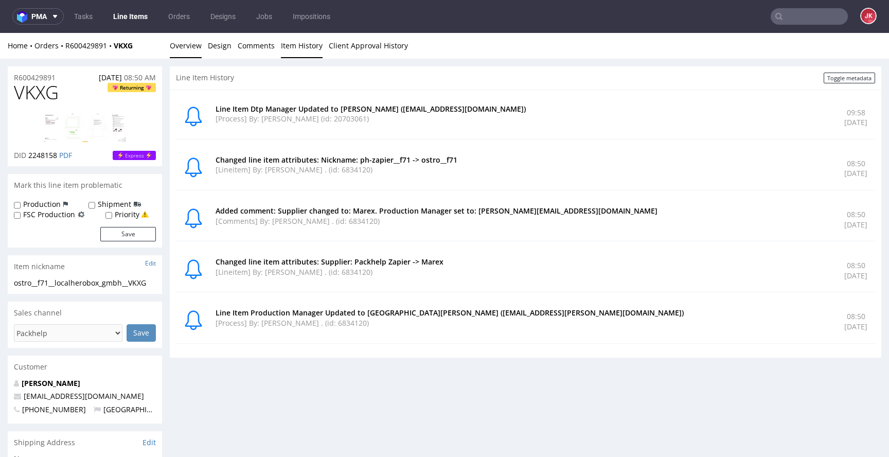
click at [200, 45] on link "Overview" at bounding box center [186, 45] width 32 height 25
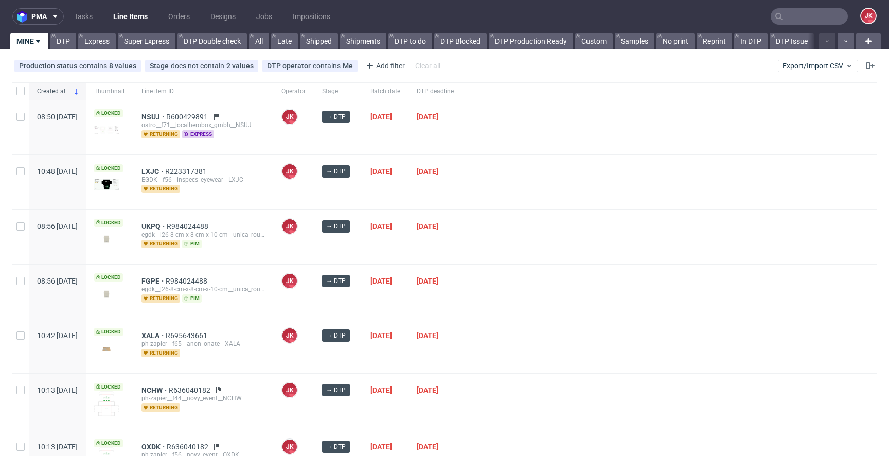
click at [508, 241] on div at bounding box center [669, 237] width 415 height 54
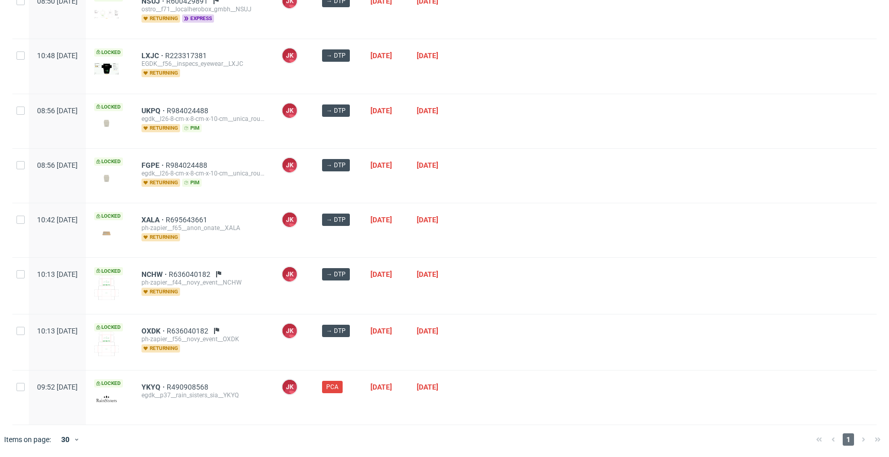
click at [600, 302] on div at bounding box center [669, 286] width 415 height 56
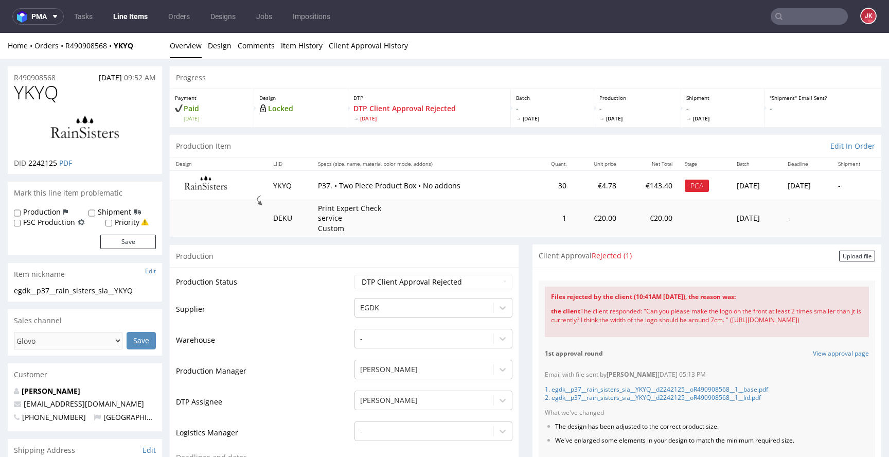
click at [323, 305] on td "Supplier" at bounding box center [264, 312] width 176 height 31
click at [314, 328] on td "Warehouse" at bounding box center [264, 343] width 176 height 31
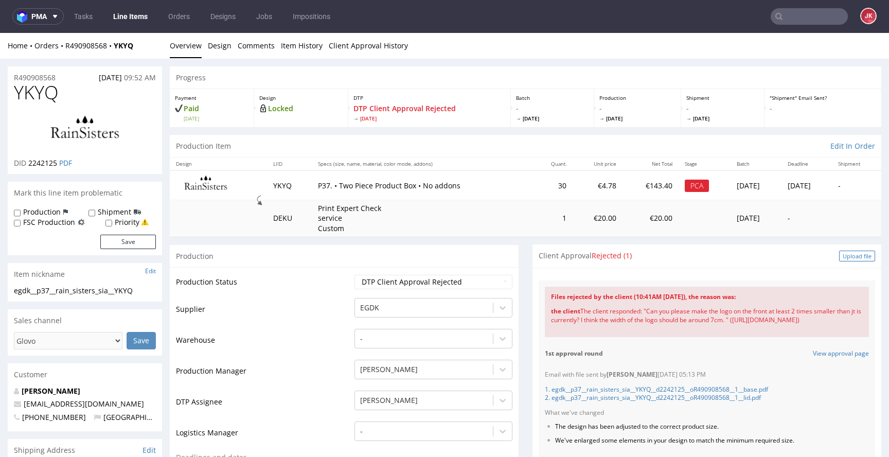
click at [839, 260] on div "Upload file" at bounding box center [857, 256] width 36 height 11
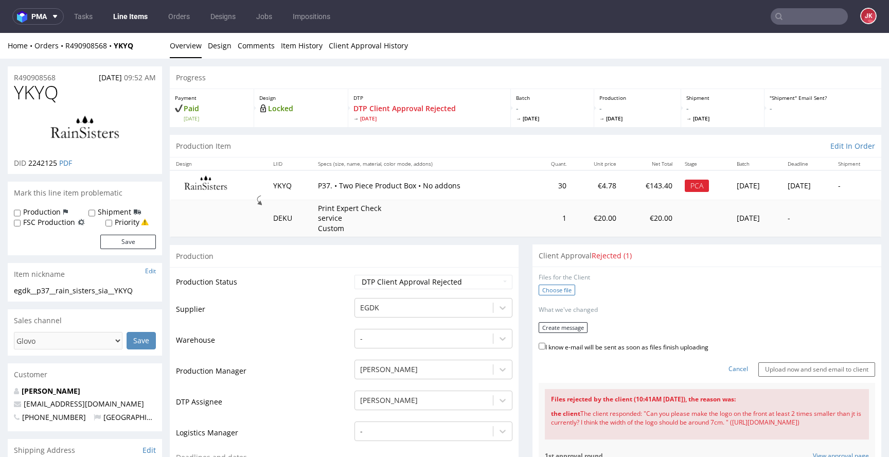
click at [555, 289] on label "Choose file" at bounding box center [557, 290] width 37 height 11
click at [0, 33] on input "Choose file" at bounding box center [0, 33] width 0 height 0
click at [364, 278] on select "Waiting for Artwork Waiting for Diecut Waiting for Mockup Waiting for DTP Waiti…" at bounding box center [434, 282] width 158 height 14
select select "dtp_ca_needed"
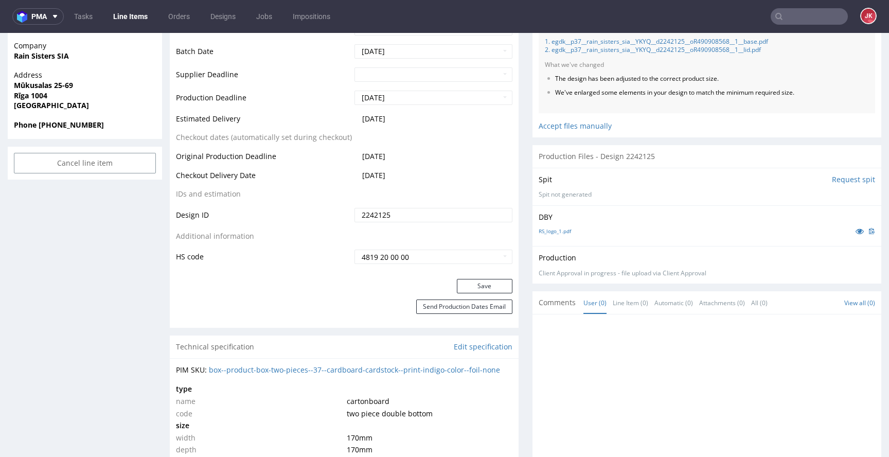
scroll to position [598, 0]
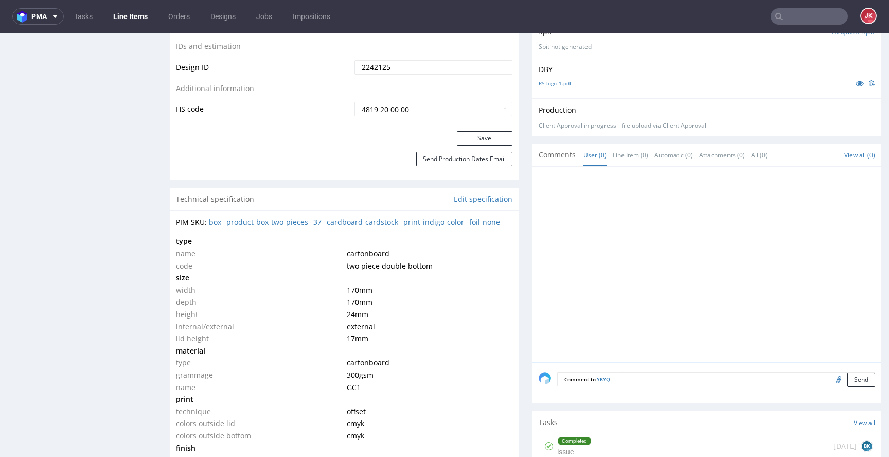
click at [476, 134] on button "Save" at bounding box center [485, 138] width 56 height 14
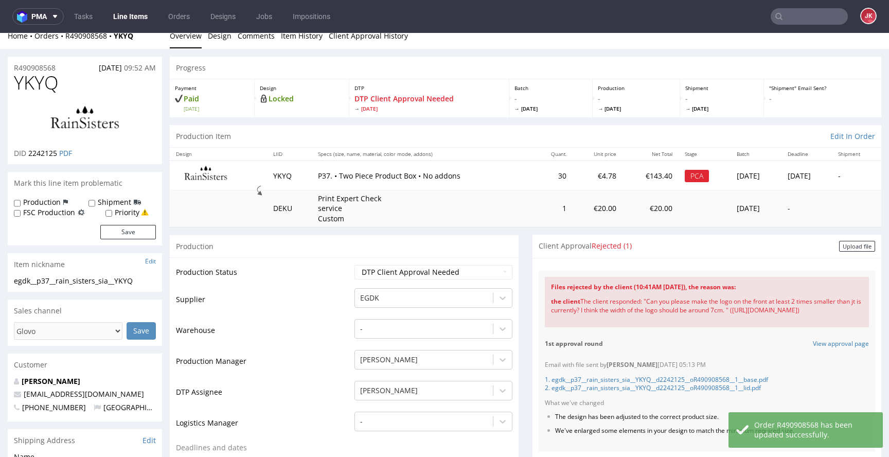
scroll to position [0, 0]
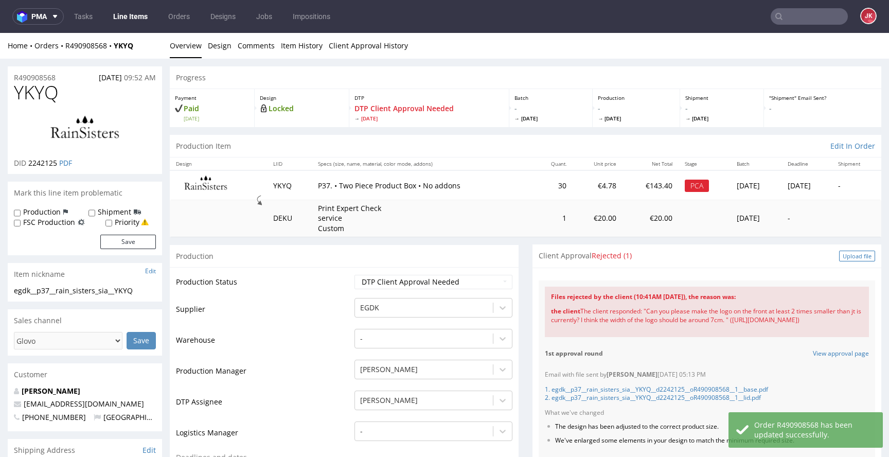
click at [839, 259] on div "Upload file" at bounding box center [857, 256] width 36 height 11
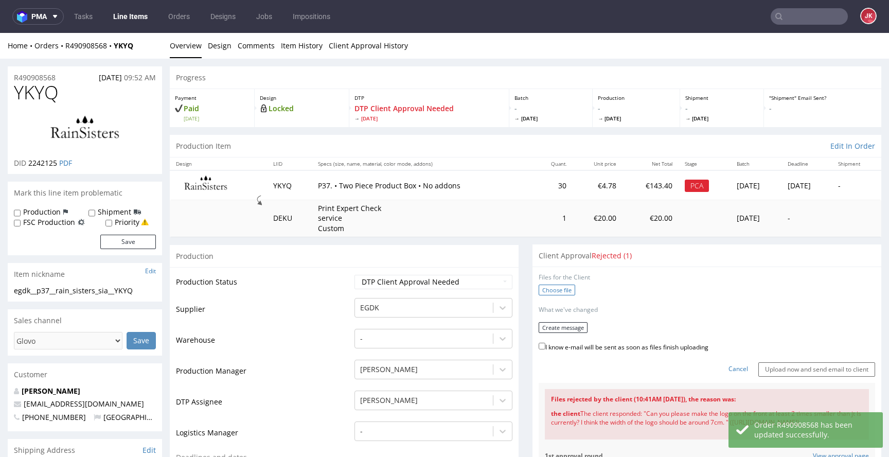
click at [564, 286] on label "Choose file" at bounding box center [557, 290] width 37 height 11
click at [0, 33] on input "Choose file" at bounding box center [0, 33] width 0 height 0
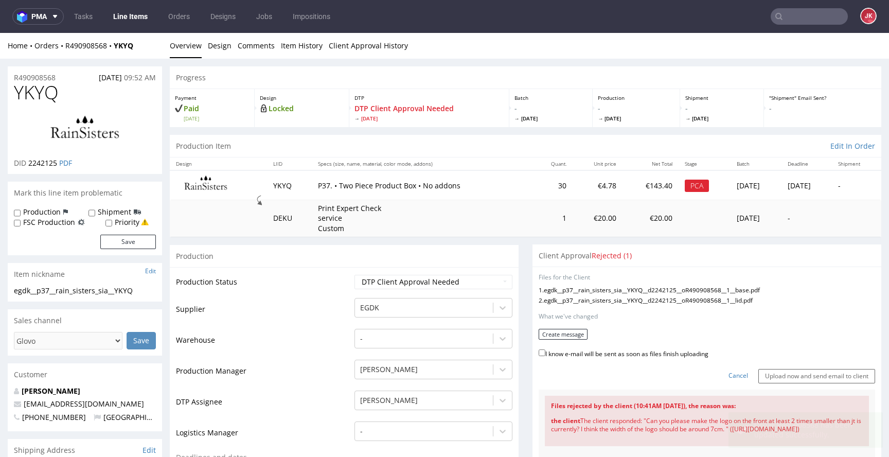
click at [539, 340] on form "Files for the Client 1 . egdk__p37__rain_sisters_sia__YKYQ__d2242125__oR4909085…" at bounding box center [707, 328] width 337 height 110
click at [543, 337] on button "Create message" at bounding box center [563, 334] width 49 height 11
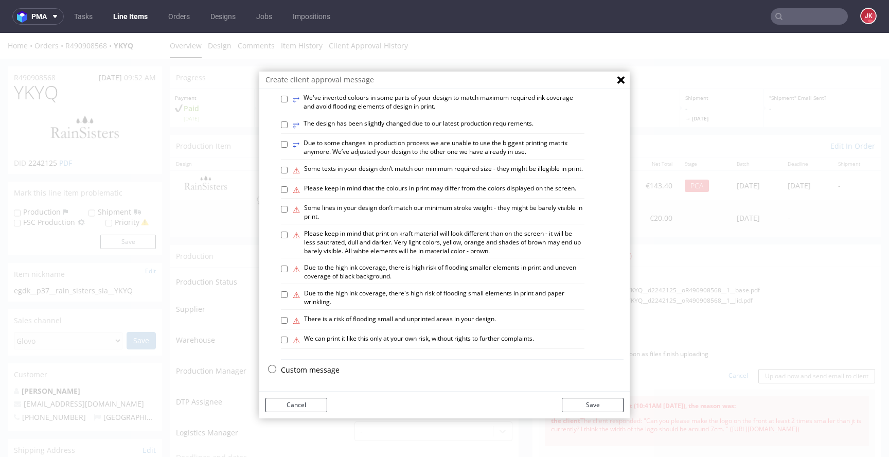
scroll to position [601, 0]
click at [341, 240] on label "⚠ Please keep in mind that print on kraft material will look different than on …" at bounding box center [439, 243] width 292 height 26
click at [288, 238] on input "⚠ Please keep in mind that print on kraft material will look different than on …" at bounding box center [284, 235] width 7 height 7
checkbox input "true"
click at [600, 406] on button "Save" at bounding box center [593, 405] width 62 height 14
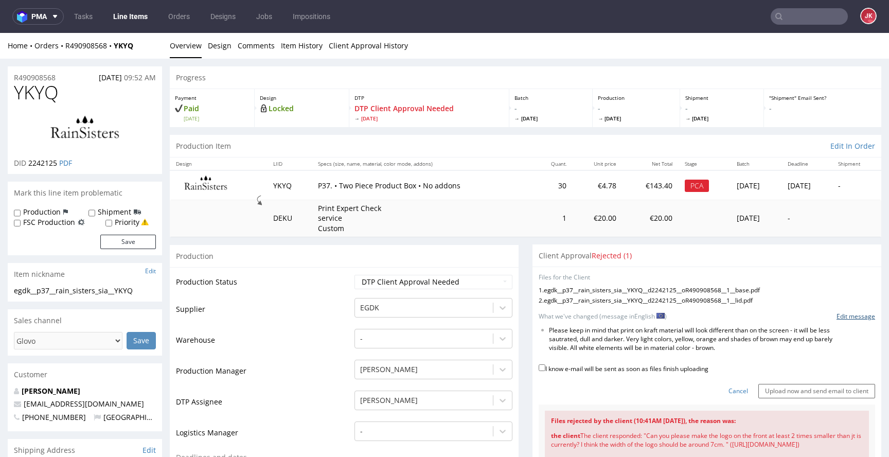
click at [837, 318] on link "Edit message" at bounding box center [856, 316] width 39 height 9
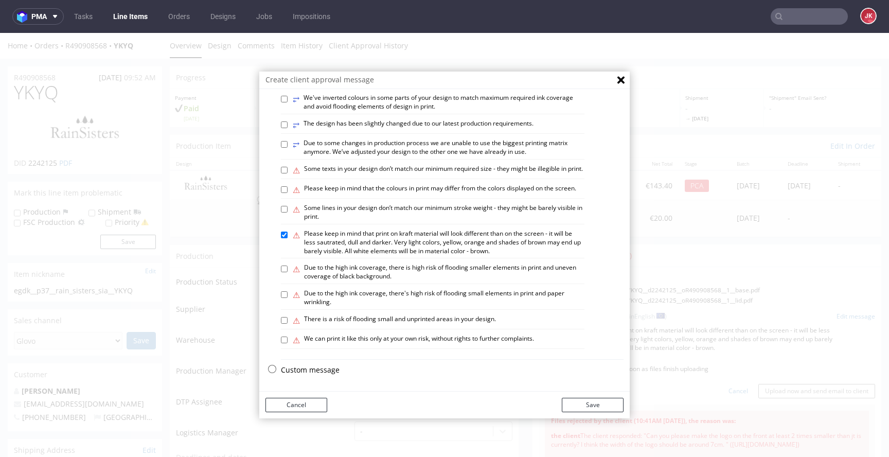
click at [291, 371] on p "Custom message" at bounding box center [452, 370] width 343 height 10
checkbox input "false"
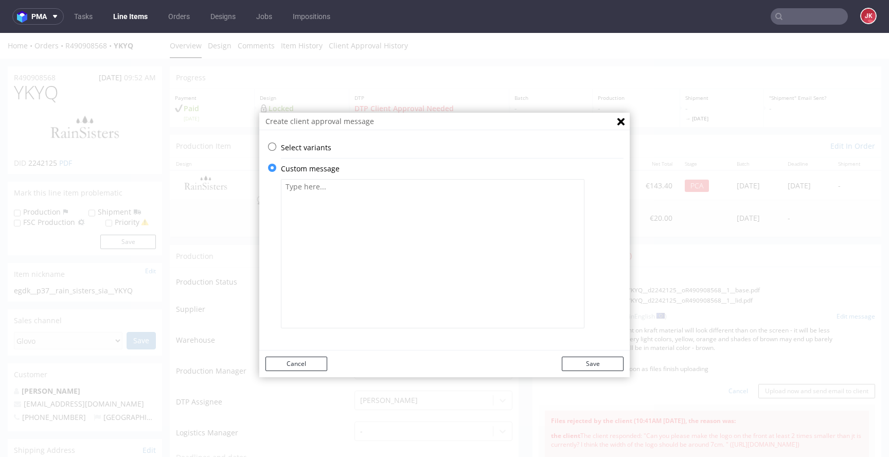
click at [373, 250] on textarea at bounding box center [433, 253] width 304 height 149
click at [423, 216] on textarea "We've adjusted logo to" at bounding box center [433, 253] width 304 height 149
click at [427, 246] on textarea "We've adjusted logo to" at bounding box center [433, 253] width 304 height 149
click at [425, 251] on textarea "We've adjusted logo to" at bounding box center [433, 253] width 304 height 149
click at [440, 248] on textarea "We've adjusted logo to" at bounding box center [433, 253] width 304 height 149
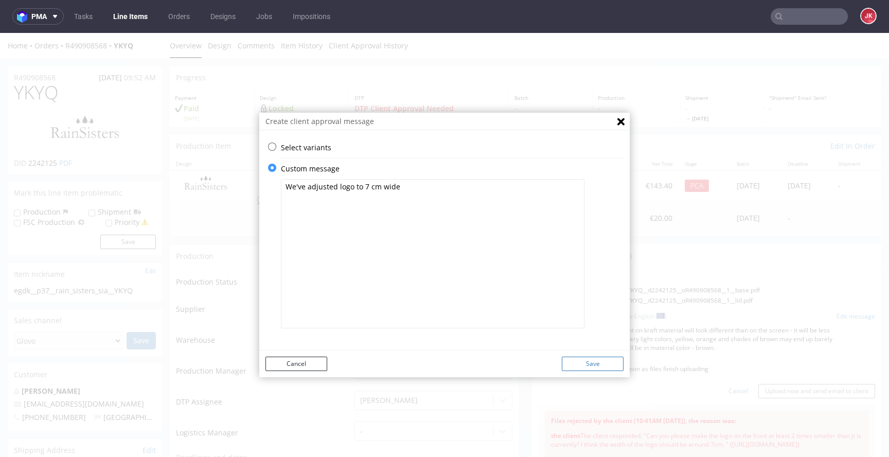
type textarea "We've adjusted logo to 7 cm wide"
click at [597, 365] on button "Save" at bounding box center [593, 364] width 62 height 14
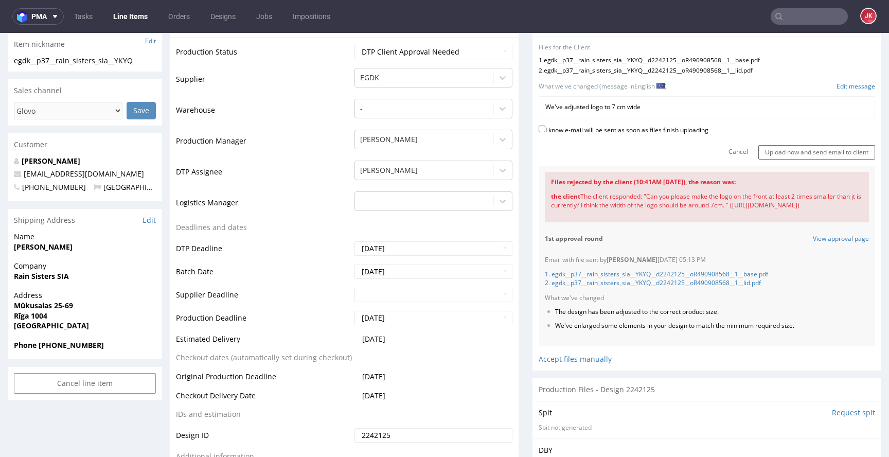
scroll to position [245, 0]
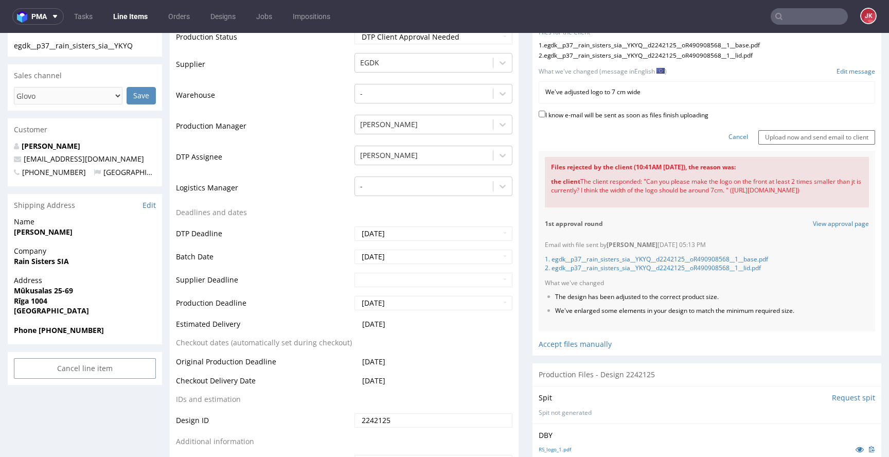
click at [843, 74] on link "Edit message" at bounding box center [856, 71] width 39 height 9
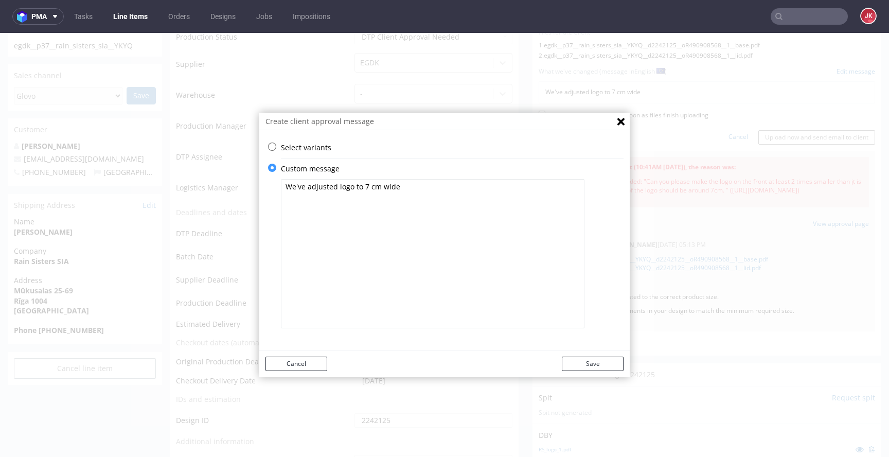
click at [384, 188] on textarea "We've adjusted logo to 7 cm wide" at bounding box center [433, 253] width 304 height 149
click at [435, 241] on textarea "We've adjusted logo to 7 cm" at bounding box center [433, 253] width 304 height 149
type textarea "We've adjusted logo to 7 cm"
click at [595, 361] on button "Save" at bounding box center [593, 364] width 62 height 14
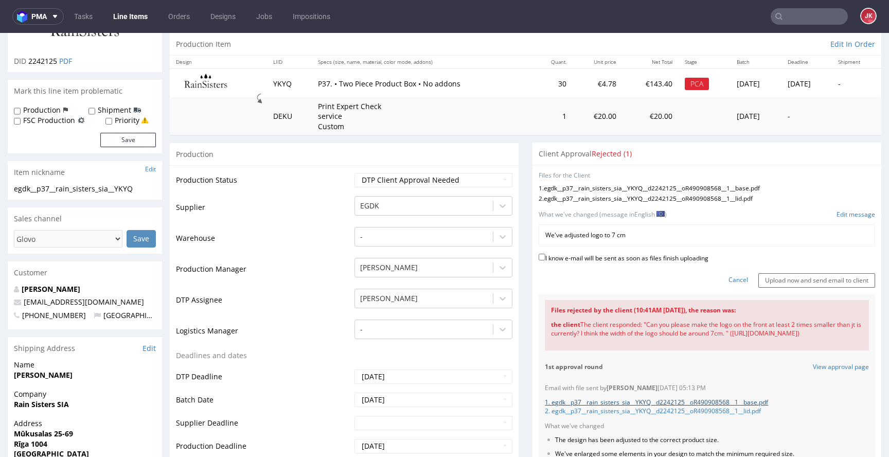
scroll to position [85, 0]
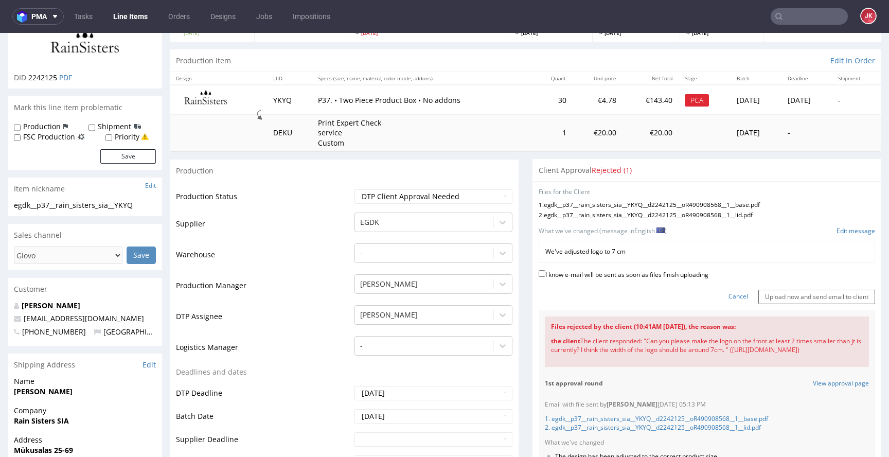
click at [594, 275] on label "I know e-mail will be sent as soon as files finish uploading" at bounding box center [624, 273] width 170 height 11
click at [546, 275] on input "I know e-mail will be sent as soon as files finish uploading" at bounding box center [542, 273] width 7 height 7
checkbox input "true"
click at [772, 298] on input "Upload now and send email to client" at bounding box center [817, 297] width 117 height 14
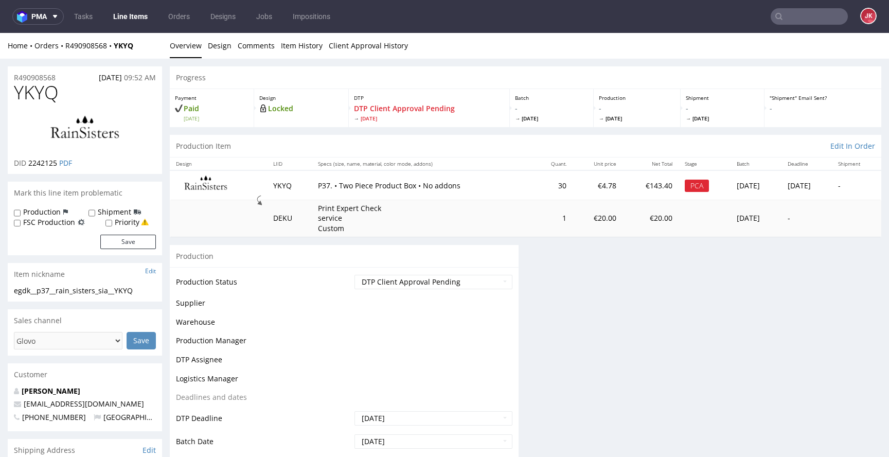
scroll to position [0, 0]
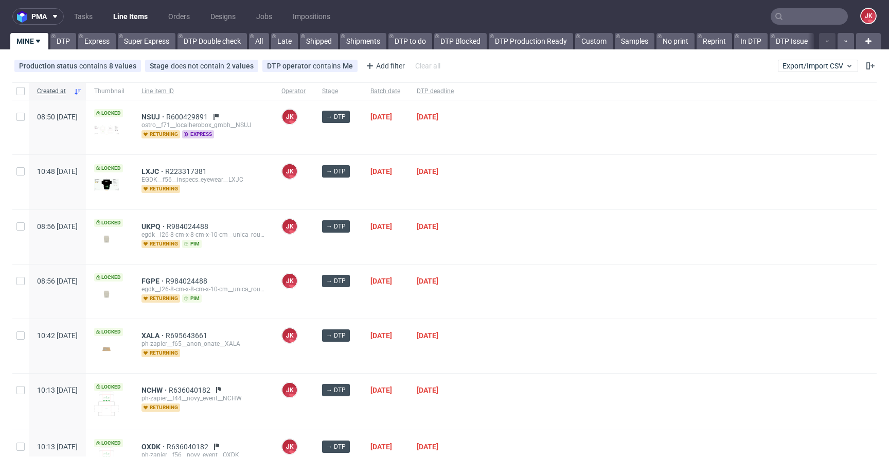
click at [409, 192] on div "[DATE]" at bounding box center [385, 182] width 46 height 54
click at [362, 246] on div "→ DTP" at bounding box center [338, 237] width 48 height 54
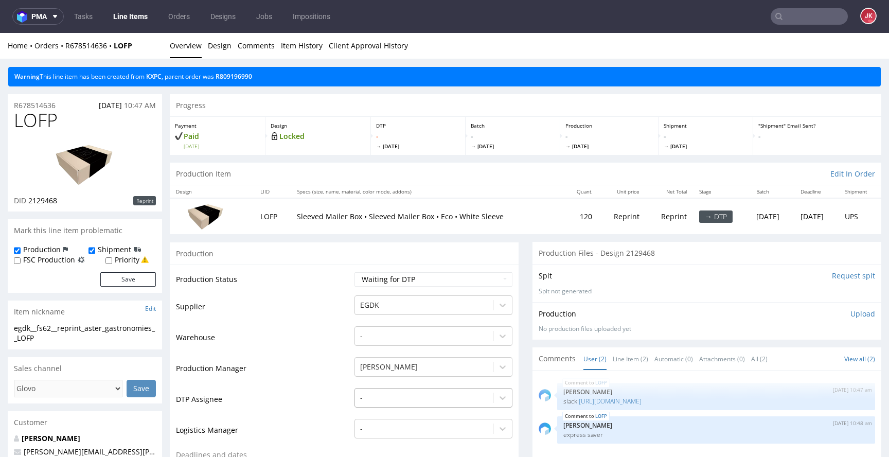
click at [402, 398] on div "-" at bounding box center [434, 395] width 158 height 14
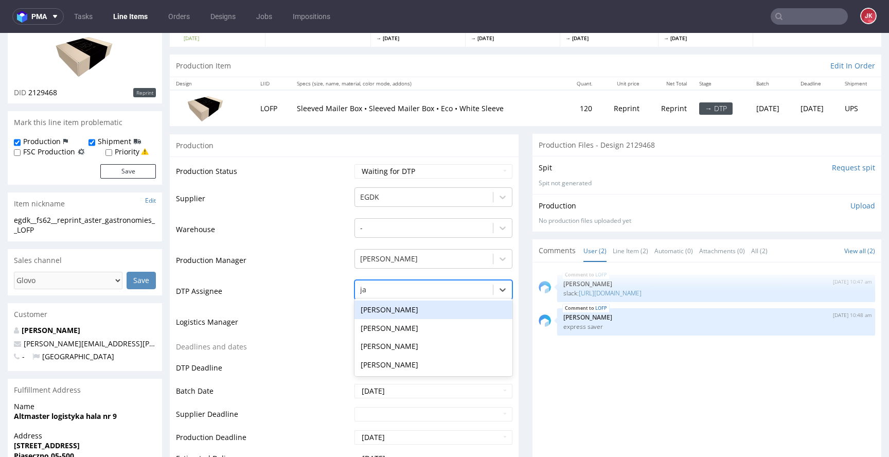
type input "jan"
click at [418, 305] on div "[PERSON_NAME]" at bounding box center [434, 310] width 158 height 19
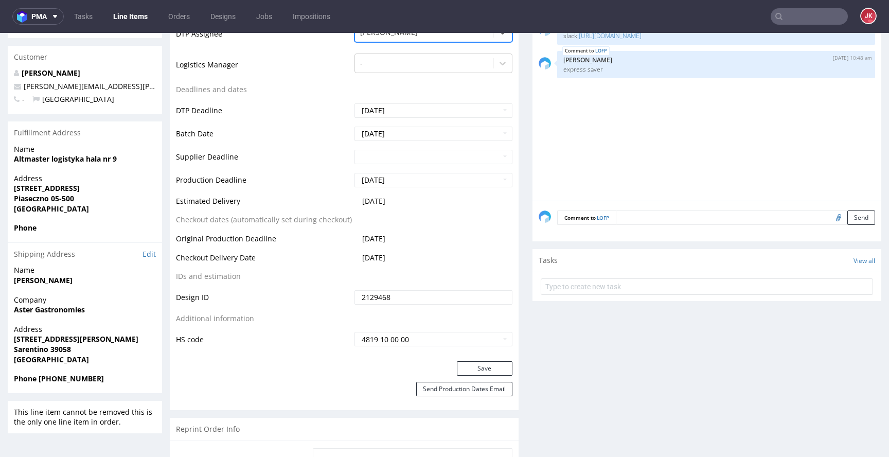
scroll to position [395, 0]
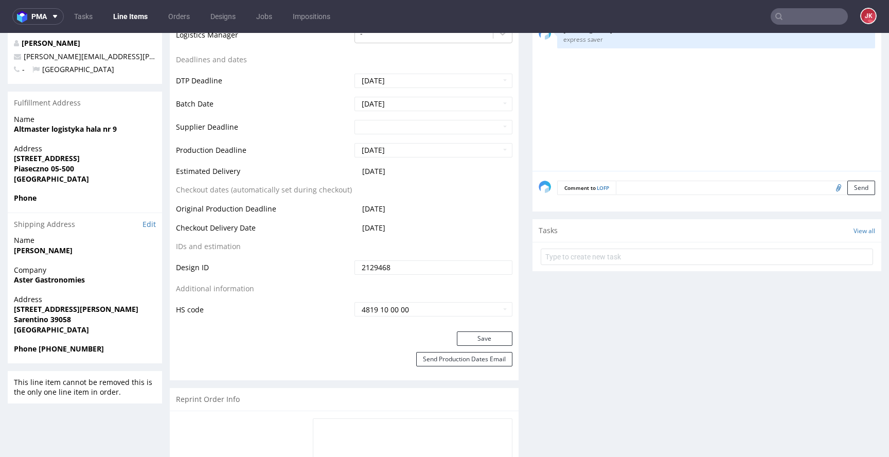
click at [494, 346] on div "Save" at bounding box center [344, 341] width 349 height 21
click at [483, 341] on button "Save" at bounding box center [485, 338] width 56 height 14
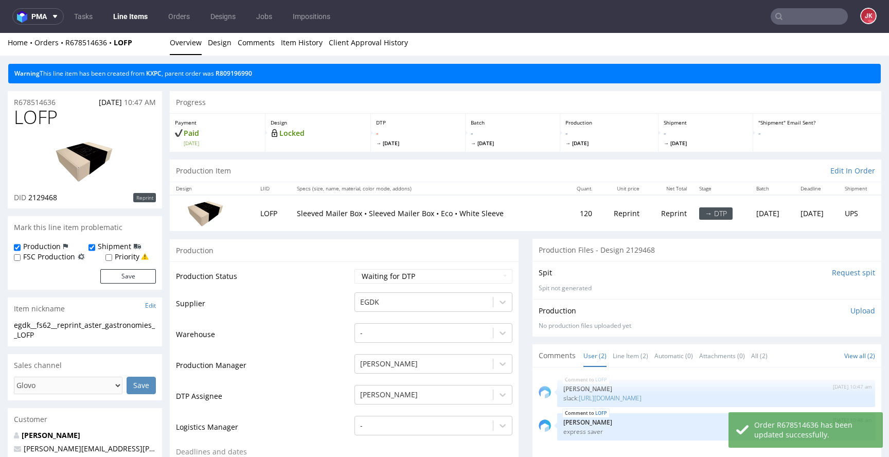
scroll to position [0, 0]
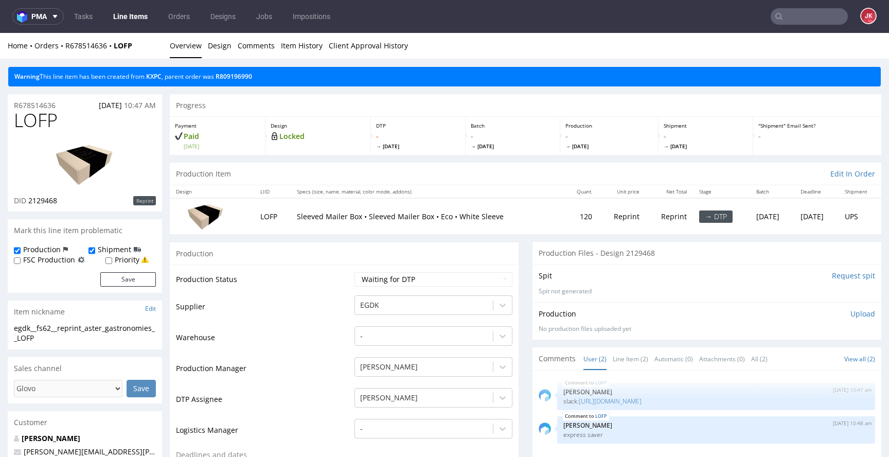
click at [160, 78] on link "KXPC" at bounding box center [153, 76] width 15 height 9
click at [162, 79] on link "KXPC" at bounding box center [153, 76] width 15 height 9
drag, startPoint x: 36, startPoint y: 338, endPoint x: 7, endPoint y: 324, distance: 32.2
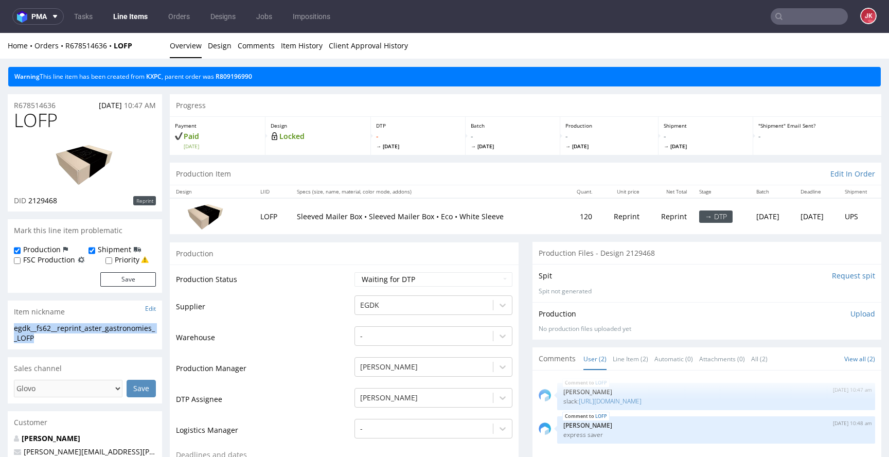
copy div "egdk__fs62__reprint_aster_gastronomies__LOFP"
copy p "R678514636"
click at [851, 313] on p "Upload" at bounding box center [863, 314] width 25 height 10
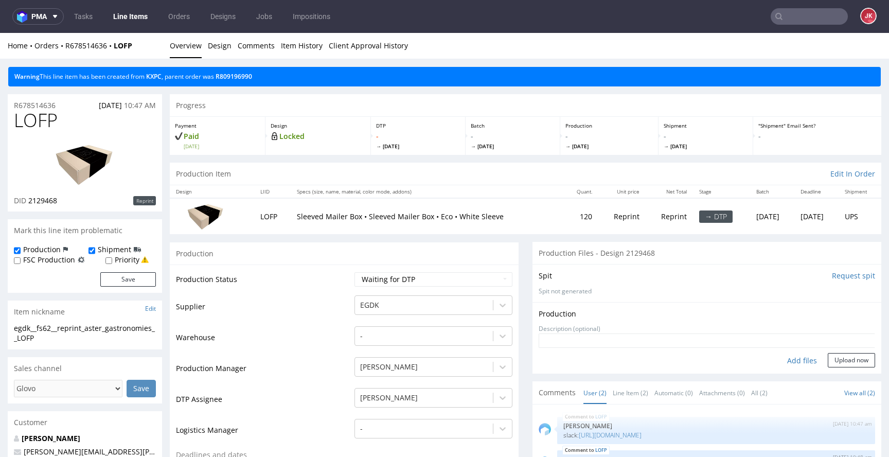
click at [790, 361] on div "Add files" at bounding box center [802, 360] width 51 height 15
type input "C:\fakepath\egdk__fs62__reprint_aster_gastronomies__LOFP__d2129468__oR678514636…"
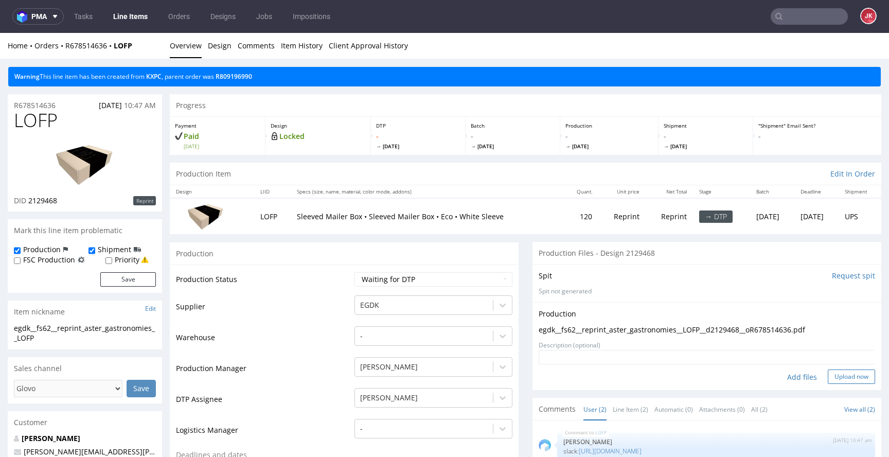
click at [849, 378] on button "Upload now" at bounding box center [851, 377] width 47 height 14
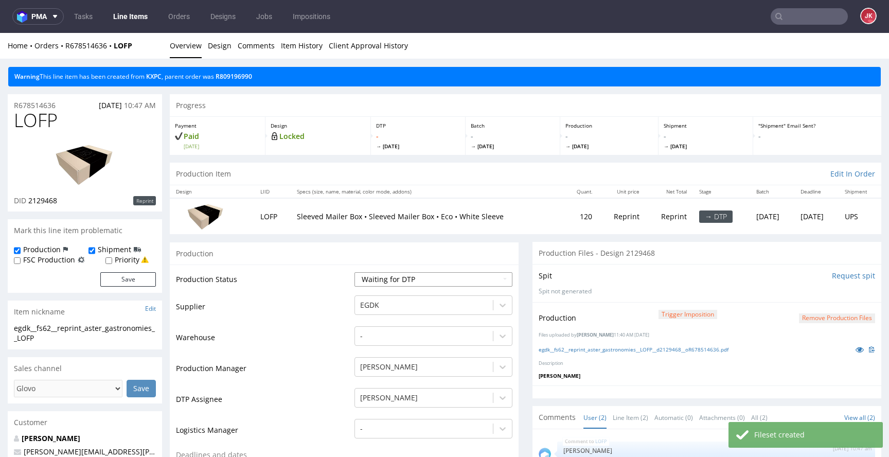
click at [446, 279] on select "Waiting for Artwork Waiting for Diecut Waiting for Mockup Waiting for DTP Waiti…" at bounding box center [434, 279] width 158 height 14
click at [485, 279] on select "Waiting for Artwork Waiting for Diecut Waiting for Mockup Waiting for DTP Waiti…" at bounding box center [434, 279] width 158 height 14
click at [408, 276] on select "Waiting for Artwork Waiting for Diecut Waiting for Mockup Waiting for DTP Waiti…" at bounding box center [434, 279] width 158 height 14
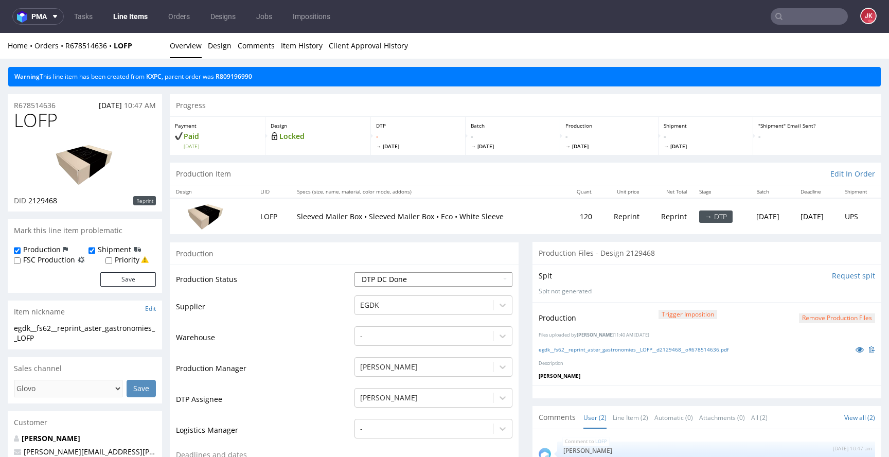
select select "dtp_in_process"
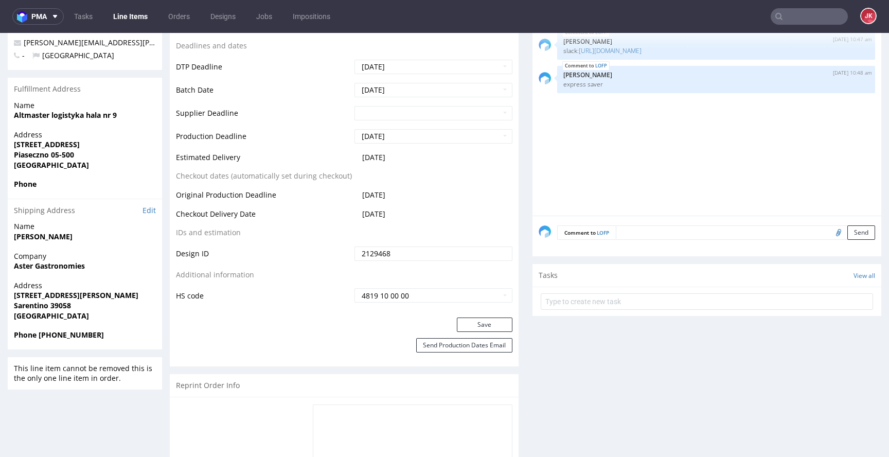
scroll to position [431, 0]
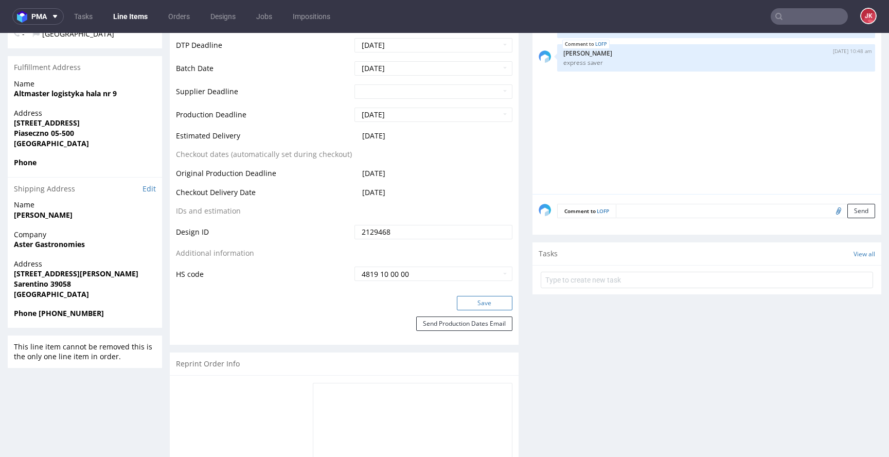
click at [482, 306] on button "Save" at bounding box center [485, 303] width 56 height 14
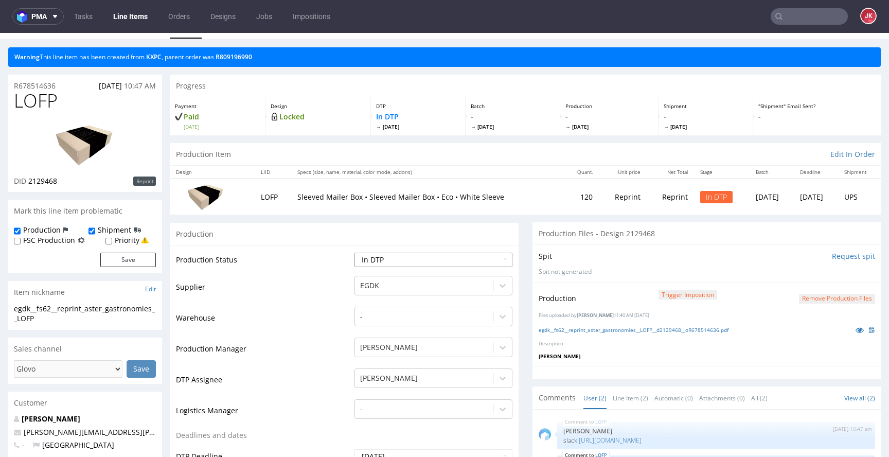
scroll to position [0, 0]
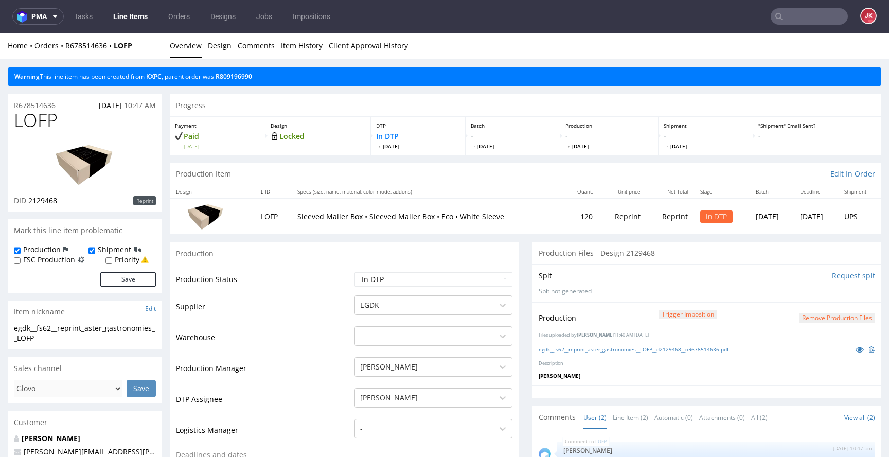
click at [130, 261] on label "Priority" at bounding box center [127, 260] width 25 height 10
click at [112, 261] on input "Priority" at bounding box center [108, 261] width 7 height 8
checkbox input "true"
click at [130, 278] on button "Save" at bounding box center [128, 279] width 56 height 14
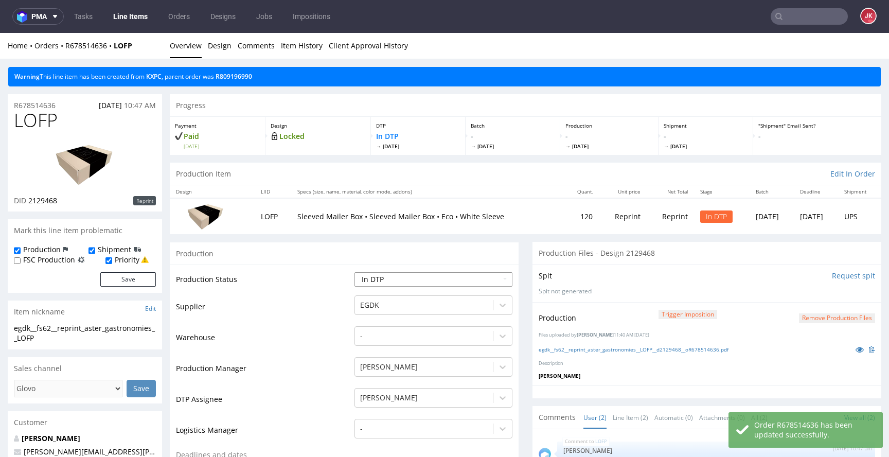
click at [412, 279] on select "Waiting for Artwork Waiting for Diecut Waiting for Mockup Waiting for DTP Waiti…" at bounding box center [434, 279] width 158 height 14
select select "dtp_production_ready"
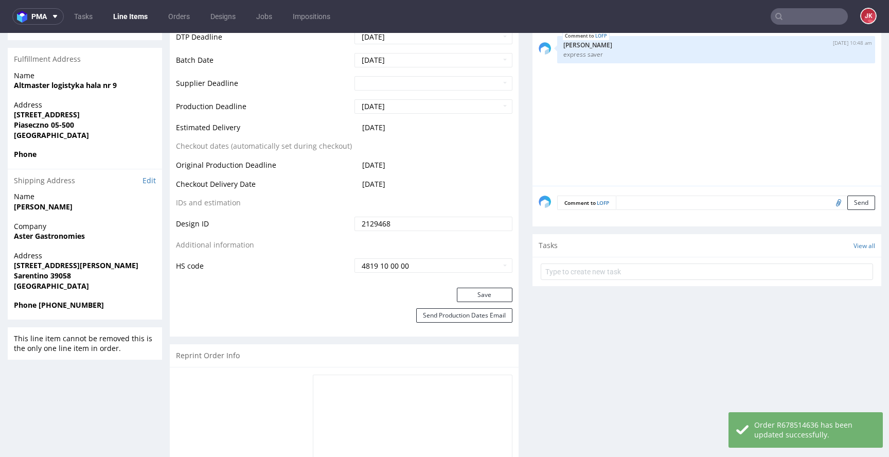
scroll to position [486, 0]
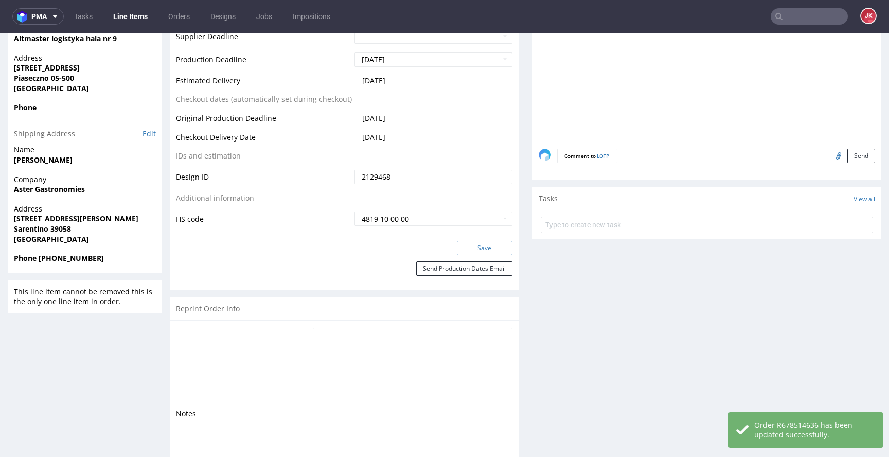
click at [464, 242] on button "Save" at bounding box center [485, 248] width 56 height 14
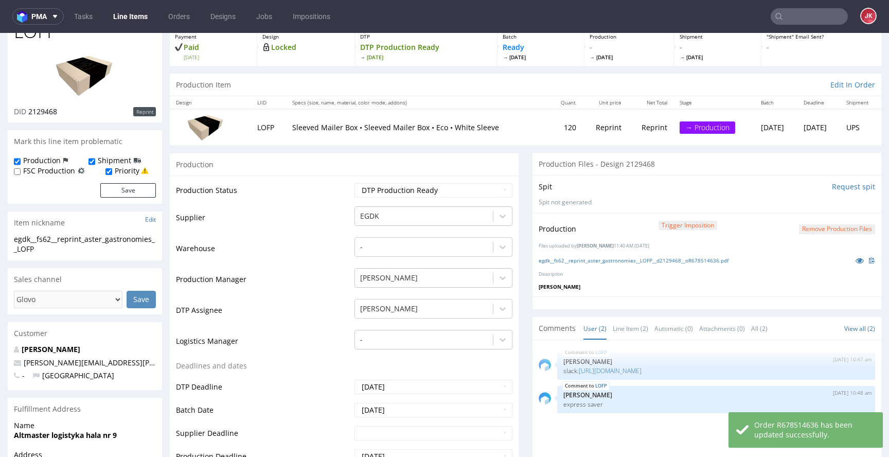
scroll to position [0, 0]
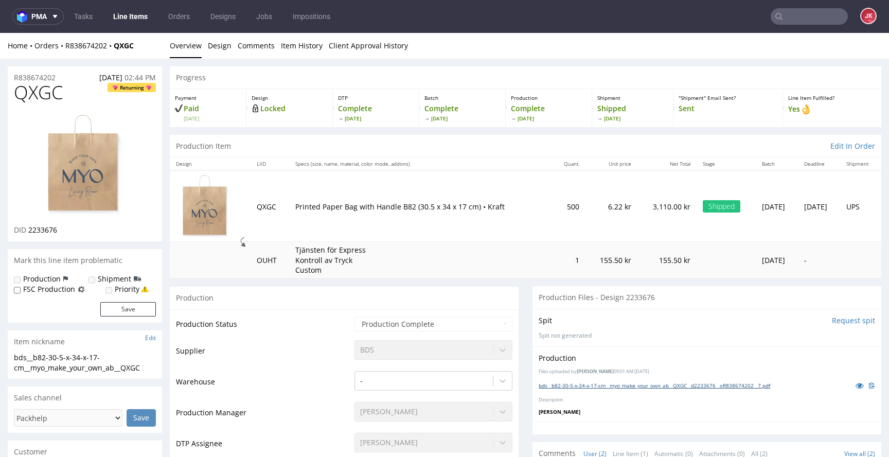
click at [619, 386] on link "bds__b82-30-5-x-34-x-17-cm__myo_make_your_own_ab__QXGC__d2233676__oR838674202__…" at bounding box center [655, 385] width 232 height 7
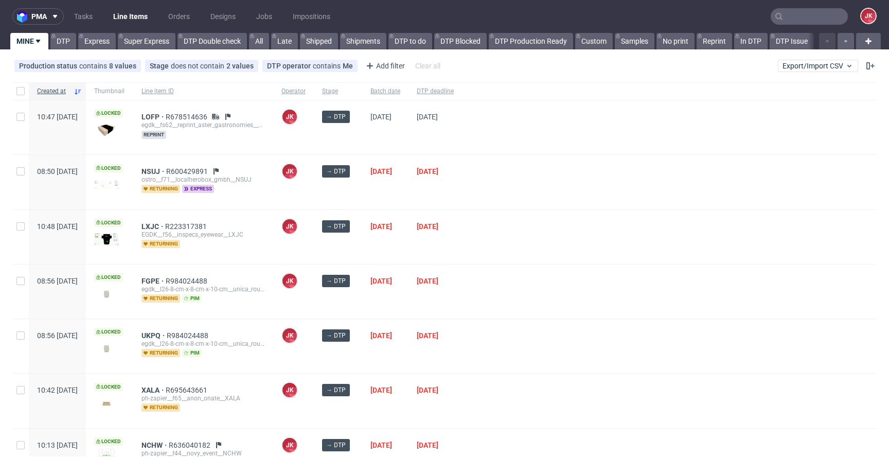
click at [621, 249] on div at bounding box center [669, 237] width 415 height 54
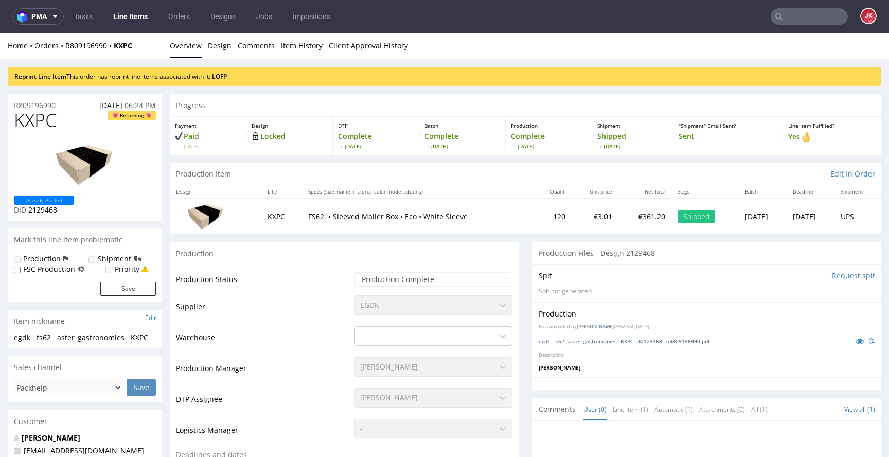
click at [582, 341] on link "egdk__fs62__aster_gastronomies__KXPC__d2129468__oR809196990.pdf" at bounding box center [624, 341] width 171 height 7
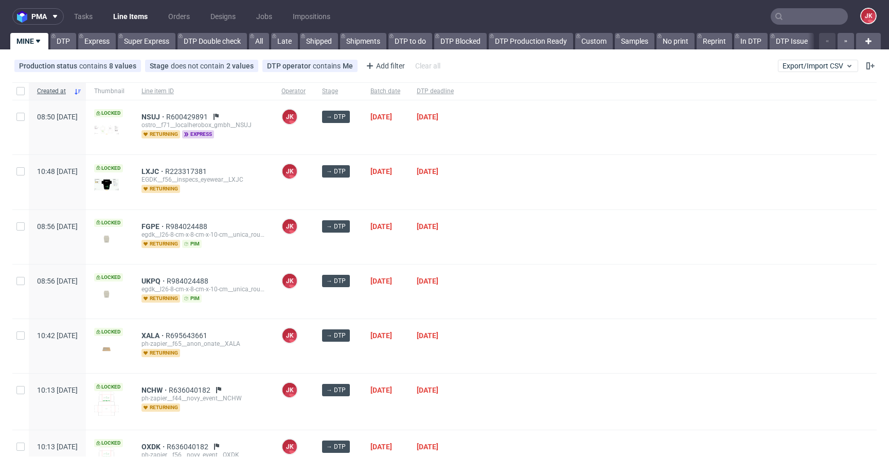
click at [362, 243] on div "→ DTP" at bounding box center [338, 237] width 48 height 54
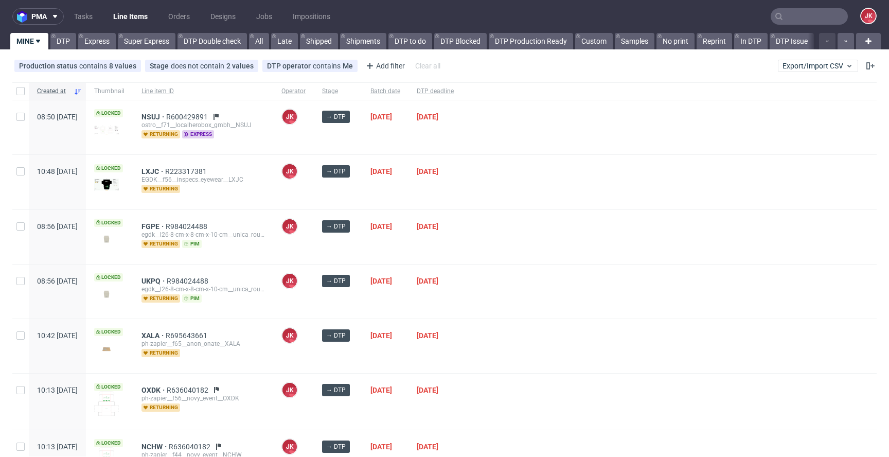
click at [448, 200] on div "[DATE]" at bounding box center [436, 182] width 54 height 54
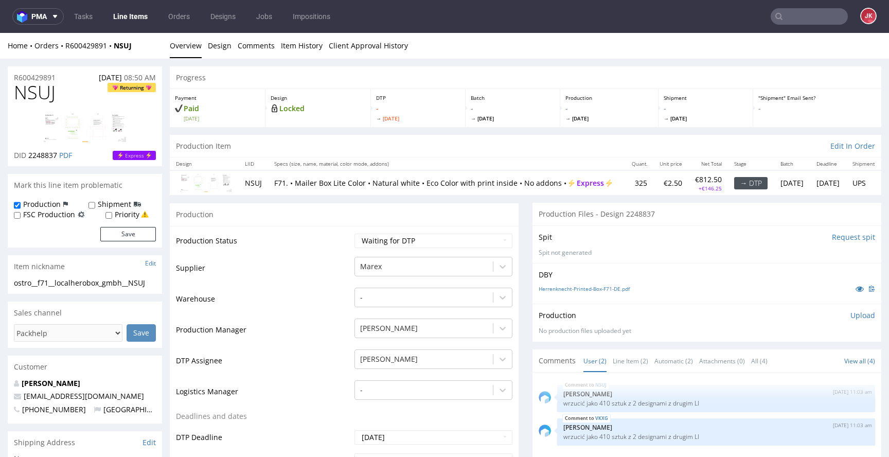
click at [584, 292] on link "Herrenknecht-Printed-Box-F71-DE.pdf" at bounding box center [584, 288] width 91 height 7
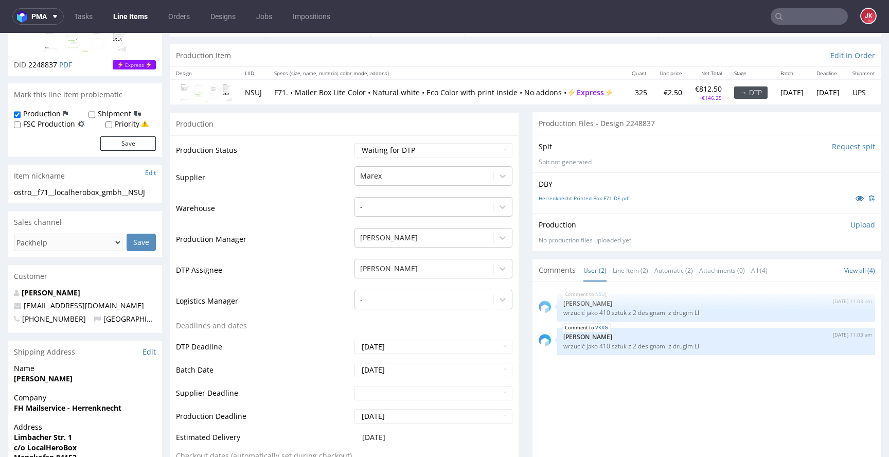
scroll to position [110, 0]
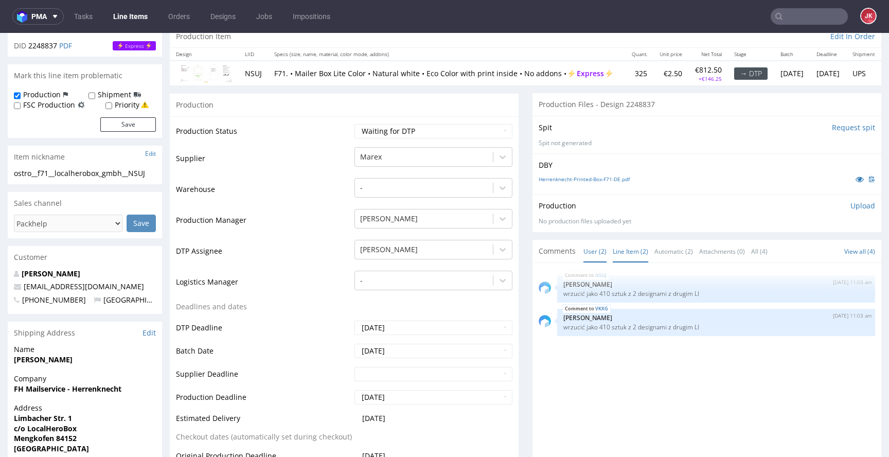
click at [615, 258] on link "Line Item (2)" at bounding box center [631, 251] width 36 height 22
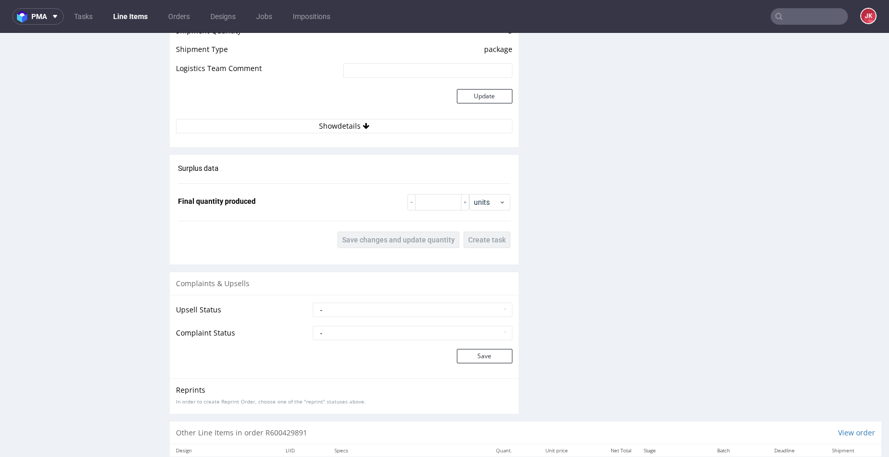
scroll to position [1174, 0]
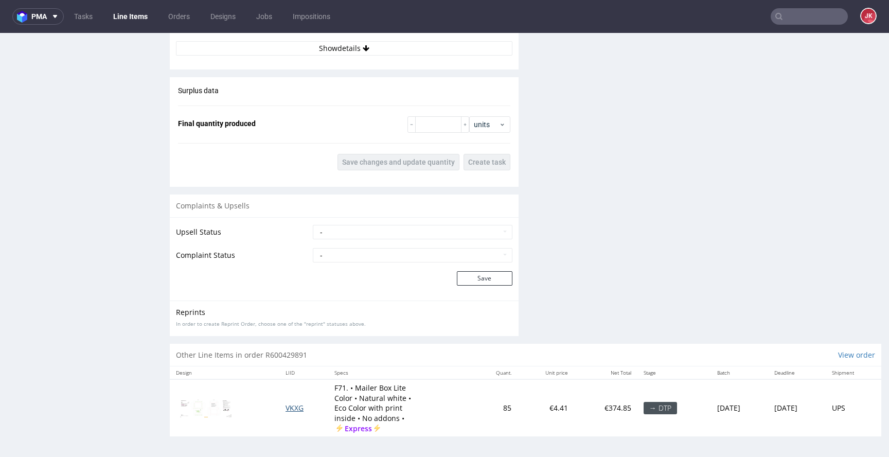
click at [286, 407] on span "VKXG" at bounding box center [295, 408] width 18 height 10
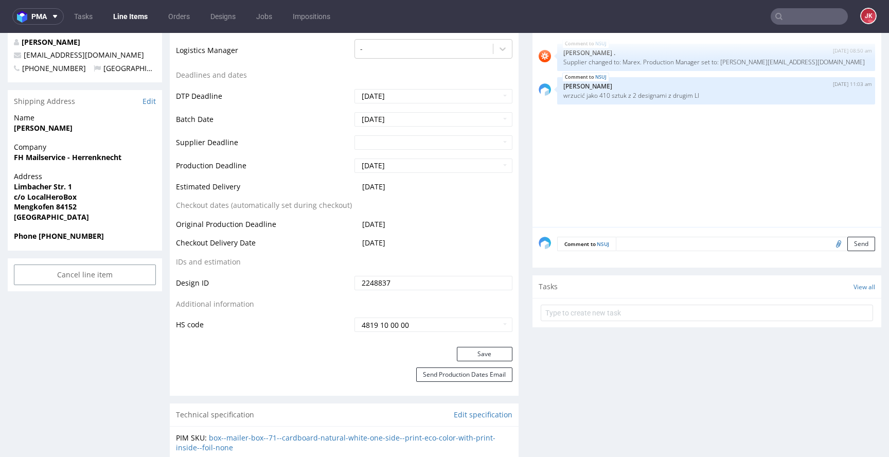
scroll to position [330, 0]
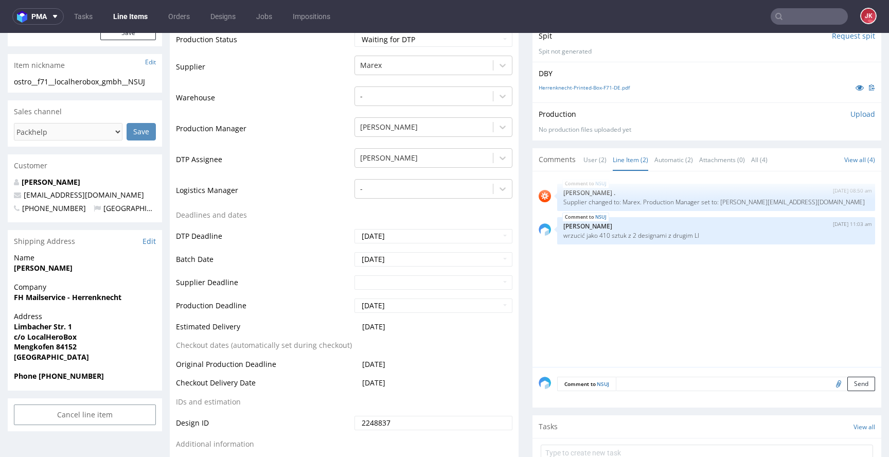
scroll to position [0, 0]
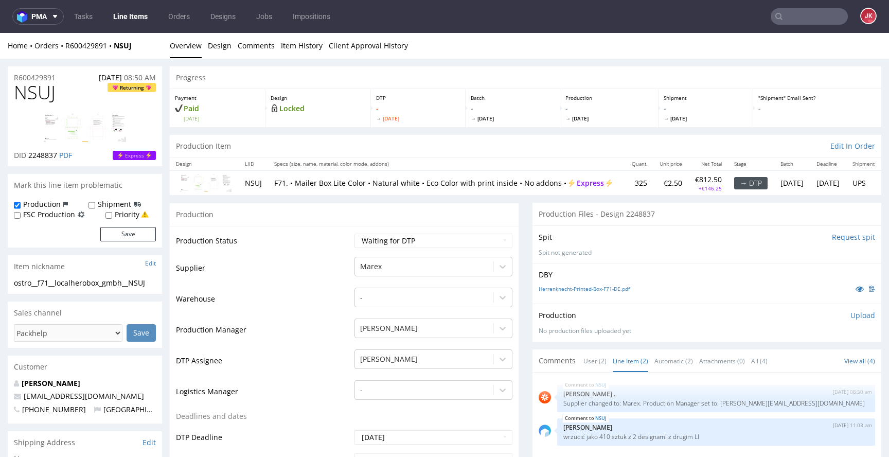
click at [413, 242] on select "Waiting for Artwork Waiting for Diecut Waiting for Mockup Waiting for DTP Waiti…" at bounding box center [434, 241] width 158 height 14
click at [122, 214] on label "Priority" at bounding box center [127, 214] width 25 height 10
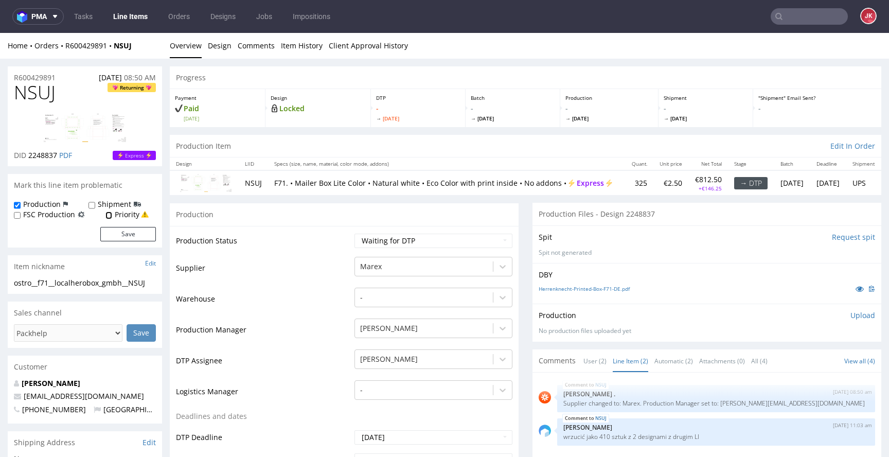
click at [112, 214] on input "Priority" at bounding box center [108, 216] width 7 height 8
checkbox input "true"
click at [124, 234] on button "Save" at bounding box center [128, 234] width 56 height 14
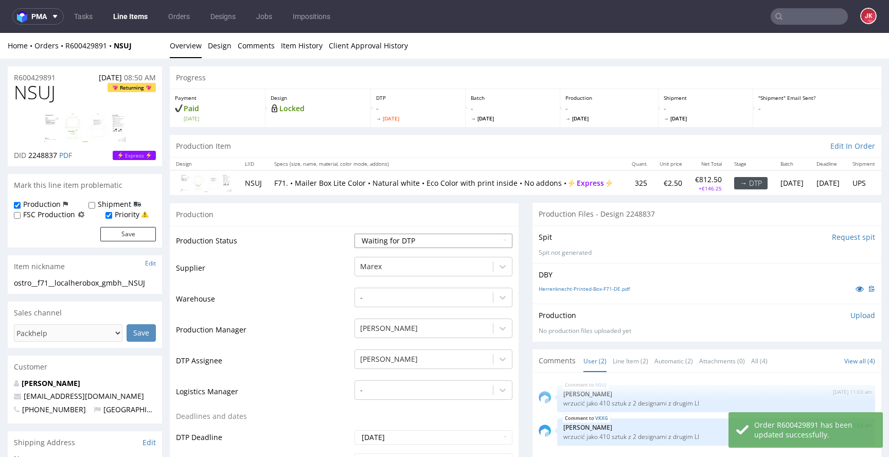
click at [377, 246] on select "Waiting for Artwork Waiting for Diecut Waiting for Mockup Waiting for DTP Waiti…" at bounding box center [434, 241] width 158 height 14
select select "dtp_in_process"
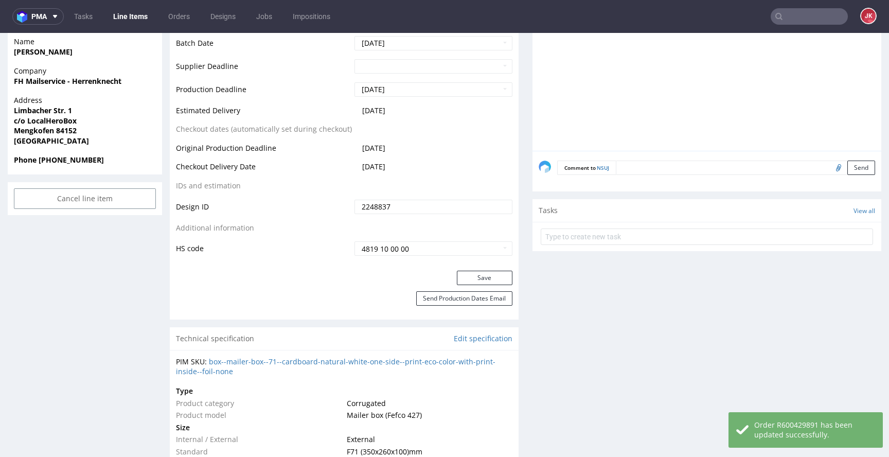
scroll to position [434, 0]
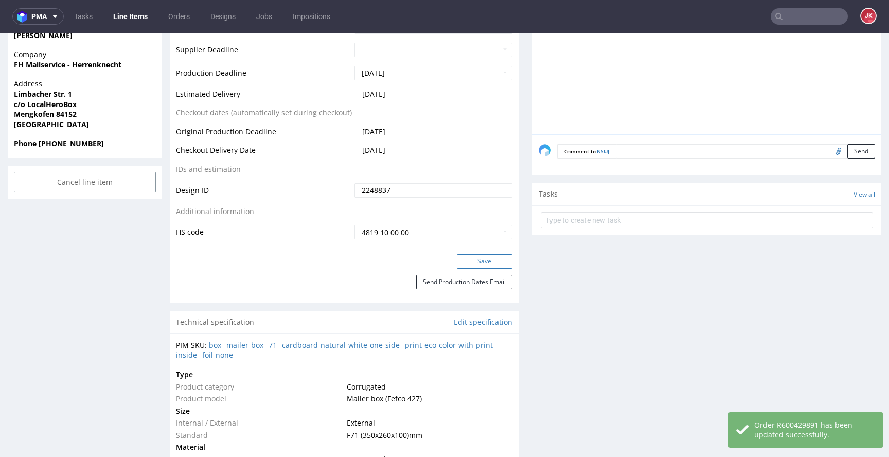
click at [471, 261] on button "Save" at bounding box center [485, 261] width 56 height 14
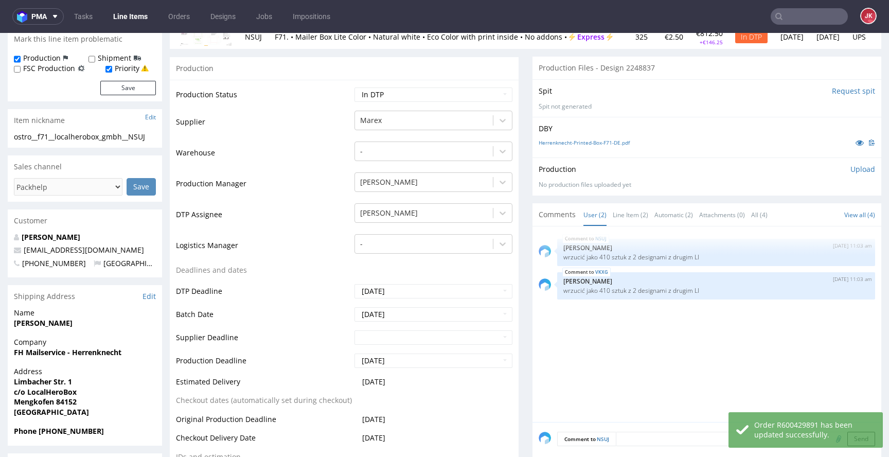
scroll to position [0, 0]
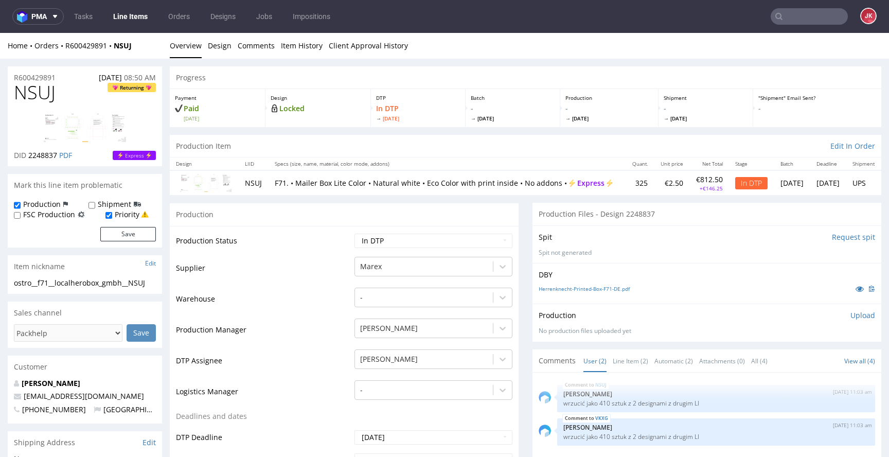
click at [40, 95] on span "NSUJ" at bounding box center [35, 92] width 42 height 21
copy span "NSUJ"
click at [309, 282] on td "Supplier" at bounding box center [264, 271] width 176 height 31
click at [312, 315] on td "Warehouse" at bounding box center [264, 302] width 176 height 31
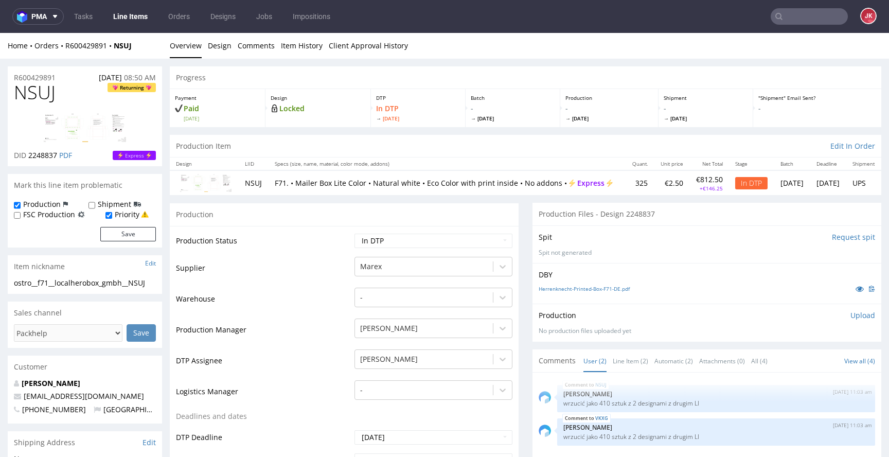
click at [28, 100] on span "NSUJ" at bounding box center [35, 92] width 42 height 21
copy span "NSUJ"
click at [326, 267] on td "Supplier" at bounding box center [264, 271] width 176 height 31
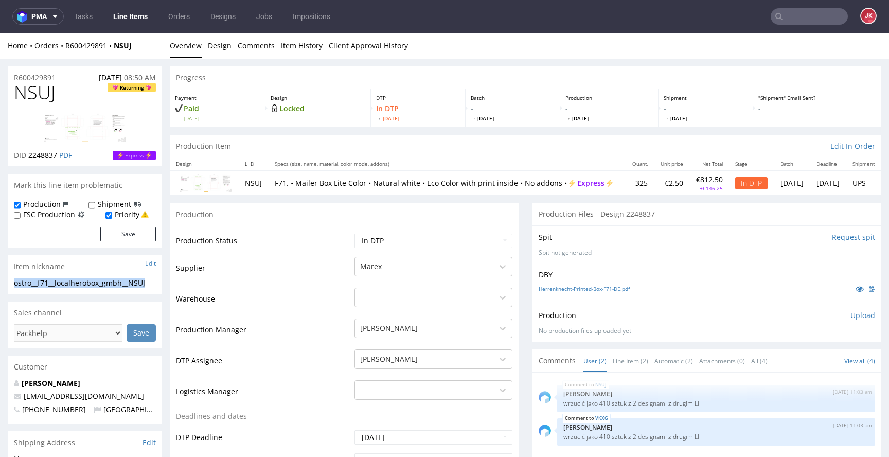
drag, startPoint x: 136, startPoint y: 281, endPoint x: 0, endPoint y: 282, distance: 136.4
copy div "ostro__f71__localherobox_gmbh__NSUJ"
drag, startPoint x: 65, startPoint y: 77, endPoint x: 3, endPoint y: 81, distance: 63.0
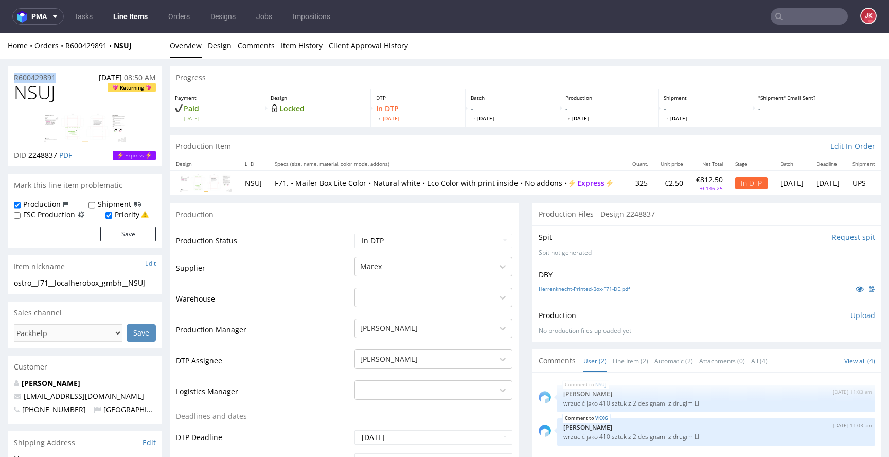
copy p "R600429891"
drag, startPoint x: 28, startPoint y: 157, endPoint x: 58, endPoint y: 158, distance: 29.4
click at [57, 158] on span "2248837" at bounding box center [42, 155] width 29 height 10
copy span "2248837"
click at [855, 319] on p "Upload" at bounding box center [863, 315] width 25 height 10
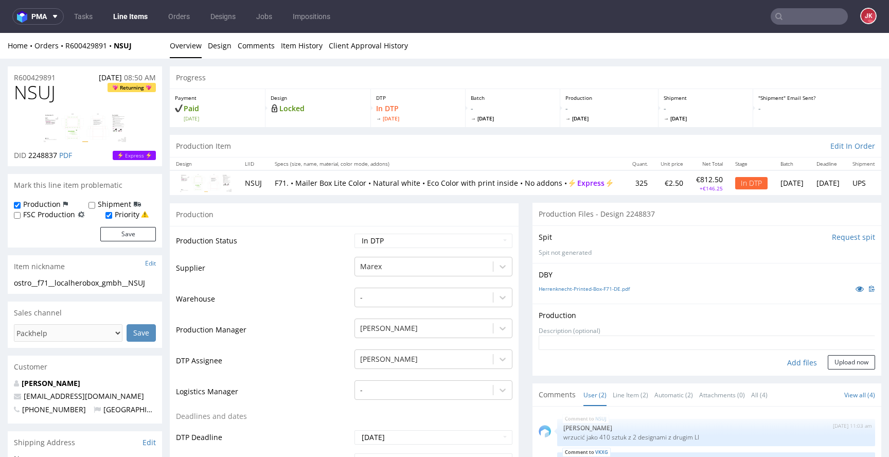
click at [791, 363] on div "Add files" at bounding box center [802, 362] width 51 height 15
type input "C:\fakepath\ostro__f71__localherobox_gmbh__NSUJ__d2248837__oR600429891__2__insi…"
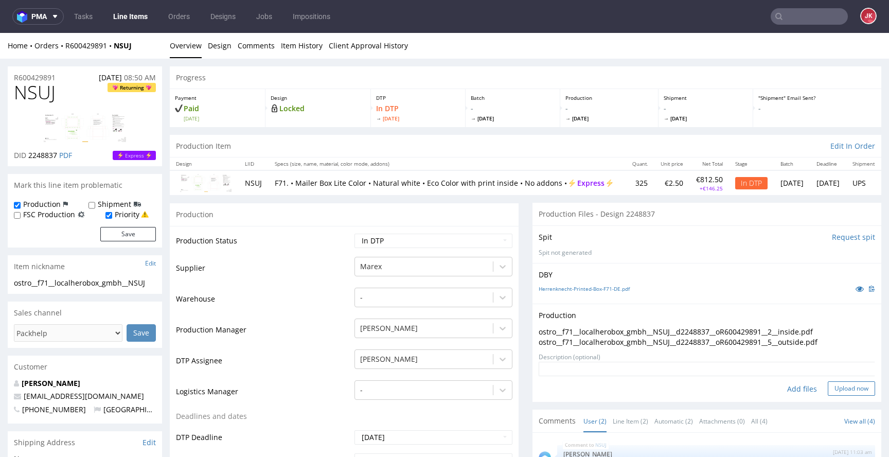
click at [836, 391] on button "Upload now" at bounding box center [851, 388] width 47 height 14
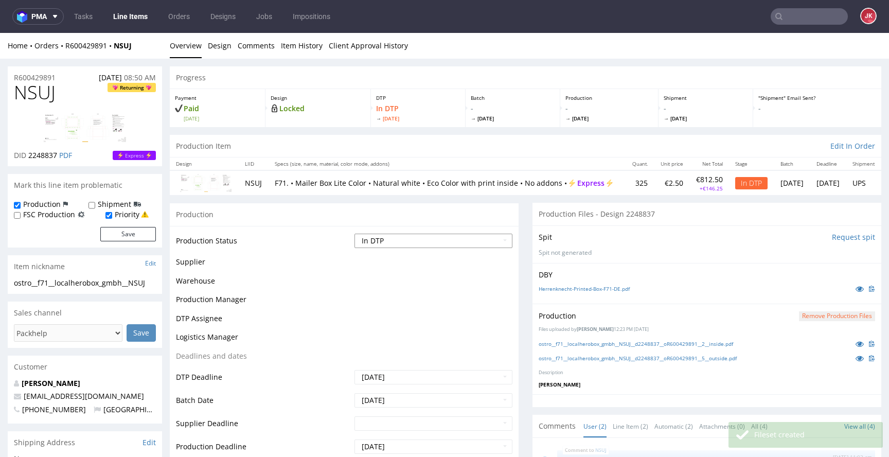
click at [409, 245] on select "Waiting for Artwork Waiting for Diecut Waiting for Mockup Waiting for DTP Waiti…" at bounding box center [434, 241] width 158 height 14
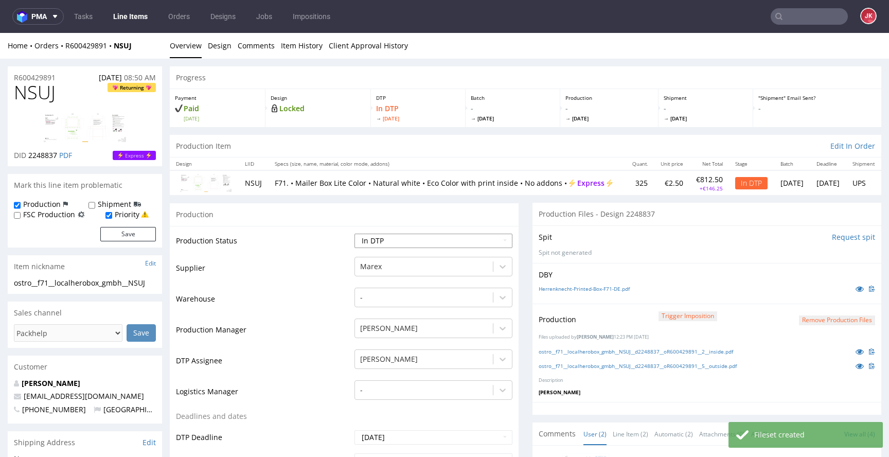
select select "dtp_waiting_for_double_check"
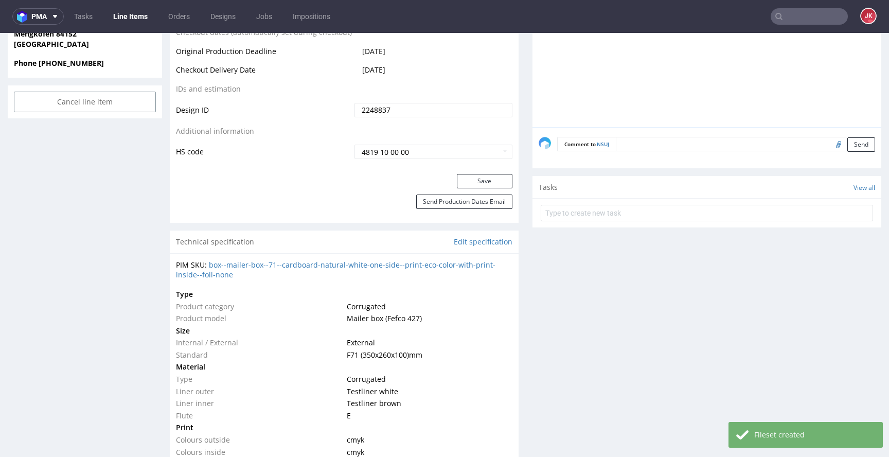
scroll to position [541, 0]
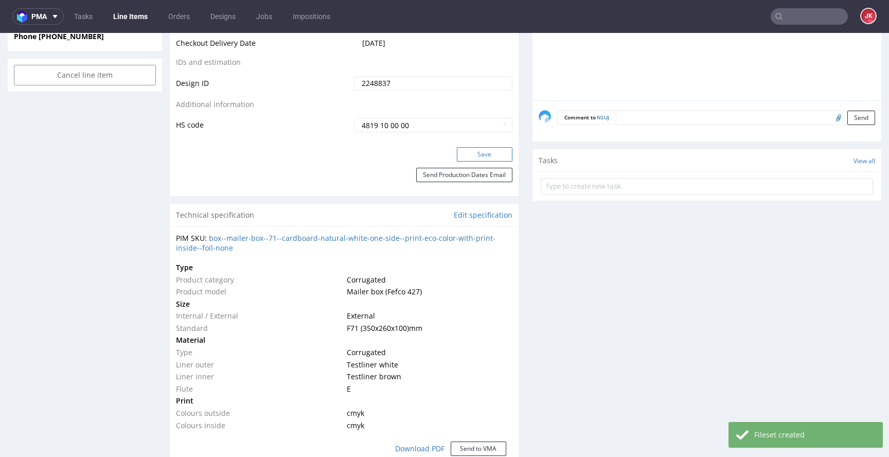
click at [475, 159] on button "Save" at bounding box center [485, 154] width 56 height 14
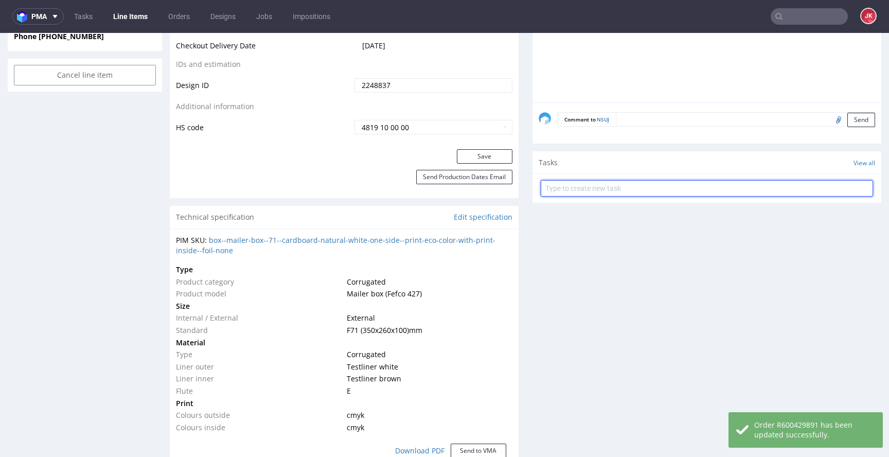
click at [573, 191] on input "text" at bounding box center [707, 188] width 332 height 16
type input "dc"
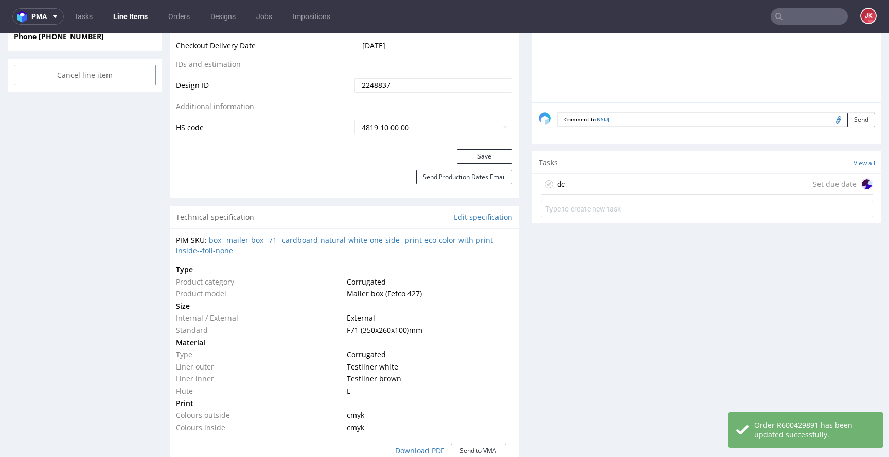
click at [567, 186] on div "dc Set due date" at bounding box center [707, 184] width 332 height 21
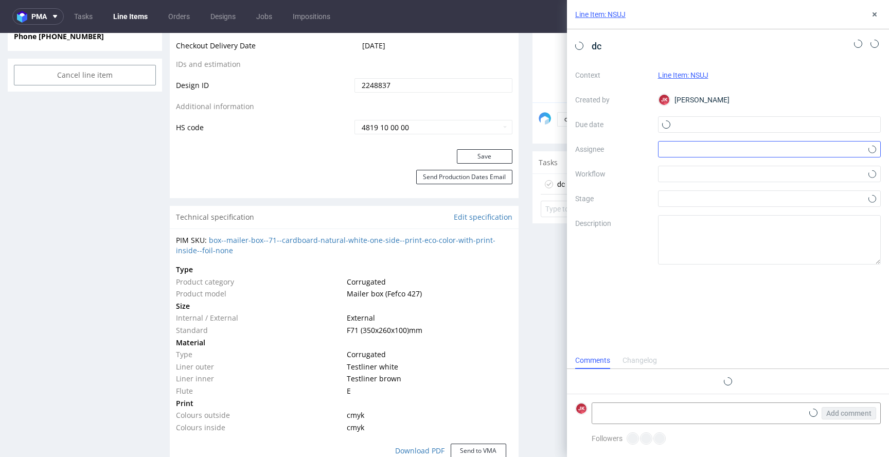
scroll to position [8, 0]
click at [675, 118] on input "text" at bounding box center [769, 124] width 223 height 16
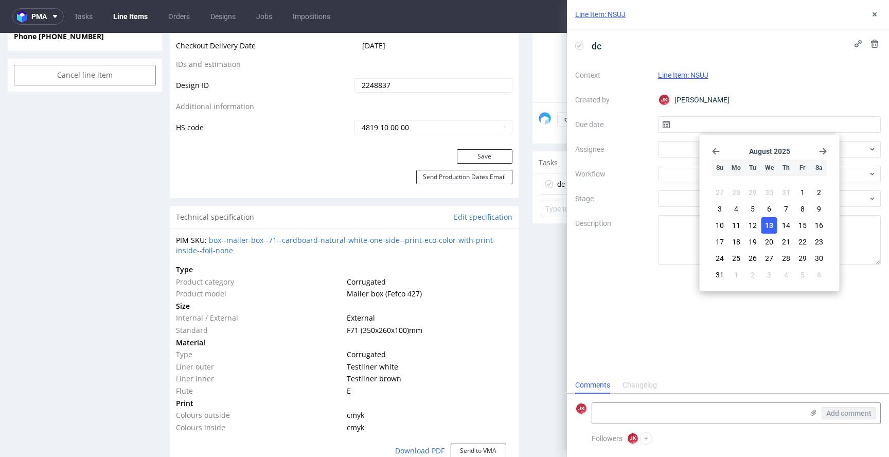
click at [762, 222] on button "13" at bounding box center [770, 225] width 16 height 16
type input "13/08/2025"
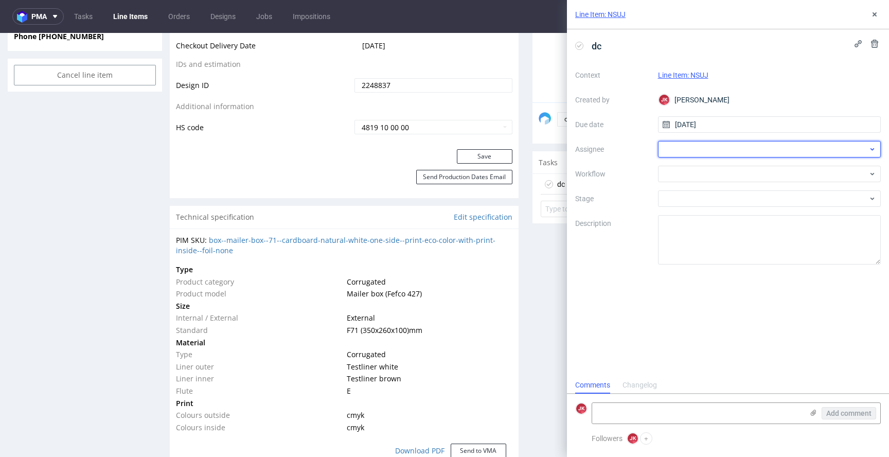
click at [671, 149] on div at bounding box center [769, 149] width 223 height 16
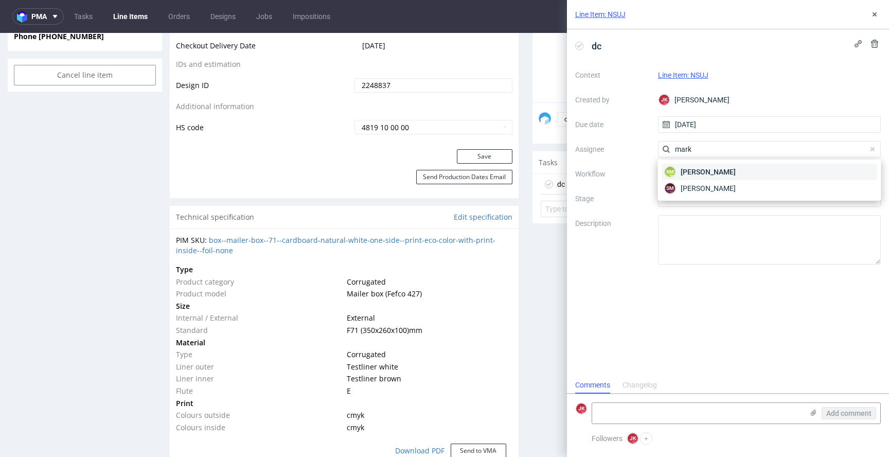
type input "mark"
click at [684, 173] on span "Karol Markowski" at bounding box center [708, 172] width 55 height 10
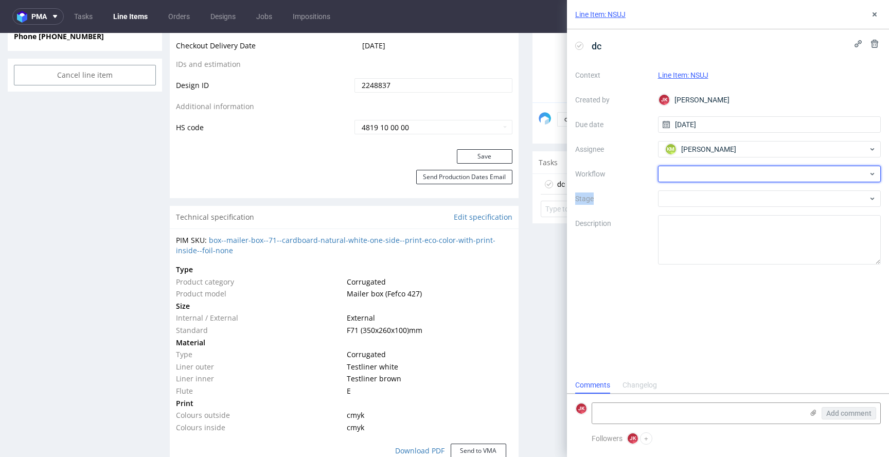
click at [684, 173] on div at bounding box center [769, 174] width 223 height 16
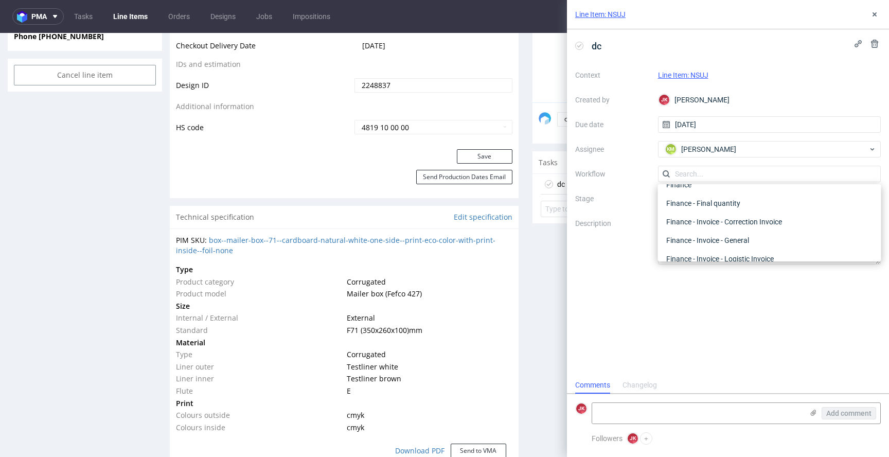
scroll to position [0, 0]
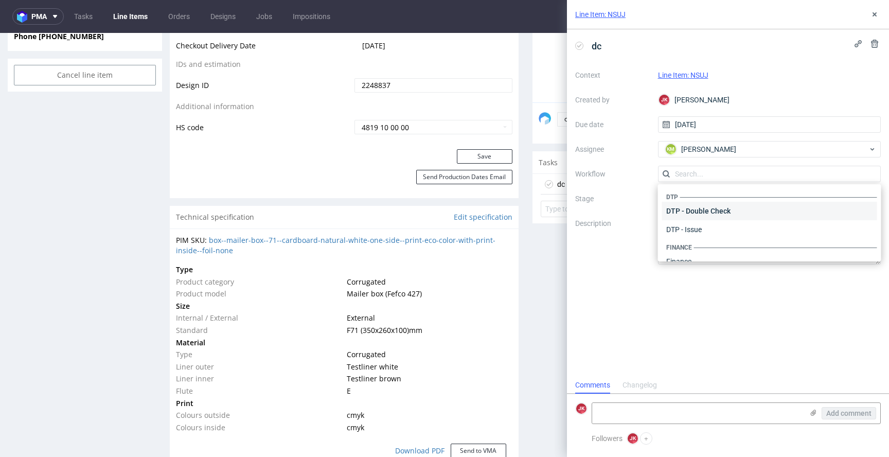
click at [694, 205] on div "DTP - Double Check" at bounding box center [769, 211] width 215 height 19
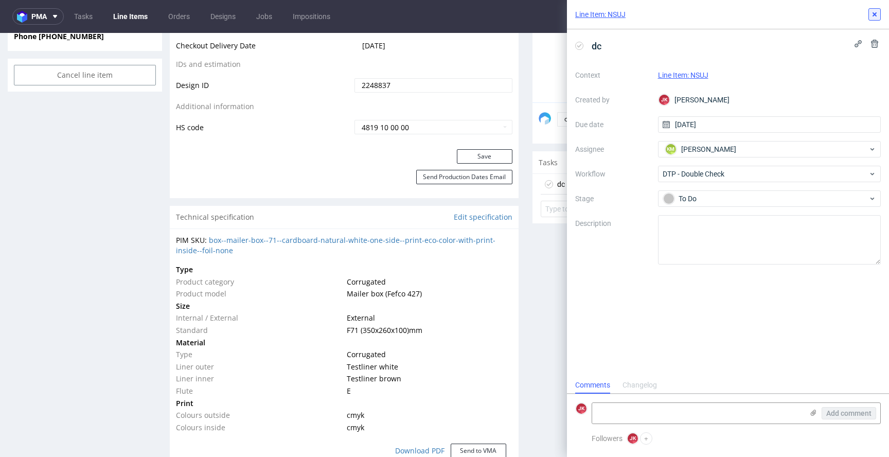
click at [876, 11] on icon at bounding box center [875, 14] width 8 height 8
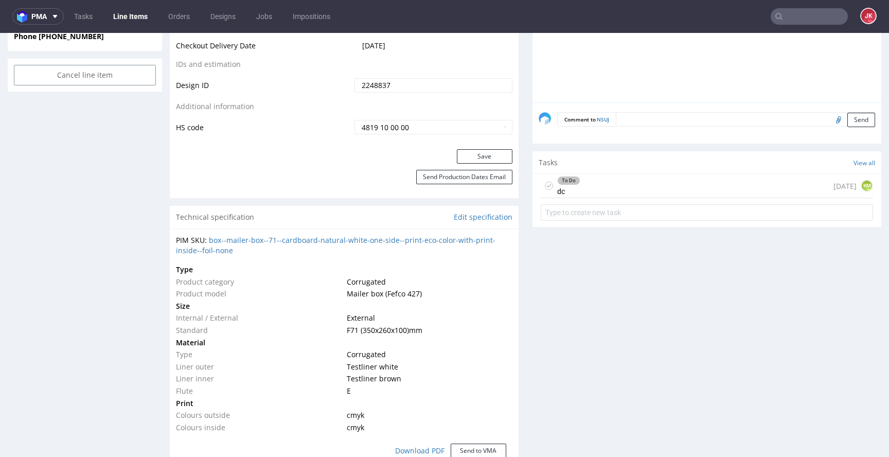
click at [517, 216] on div "Progress Payment Paid Wed 13 Aug Design Locked DTP Waiting for DTP Double Check…" at bounding box center [526, 302] width 712 height 1552
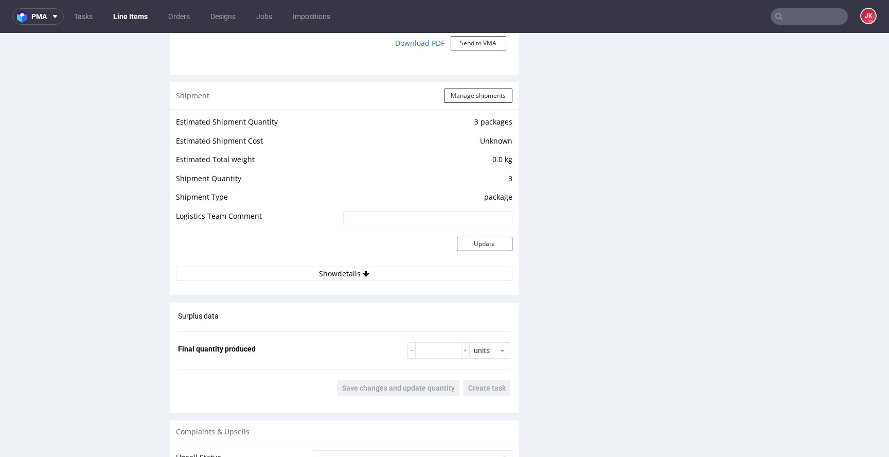
scroll to position [1184, 0]
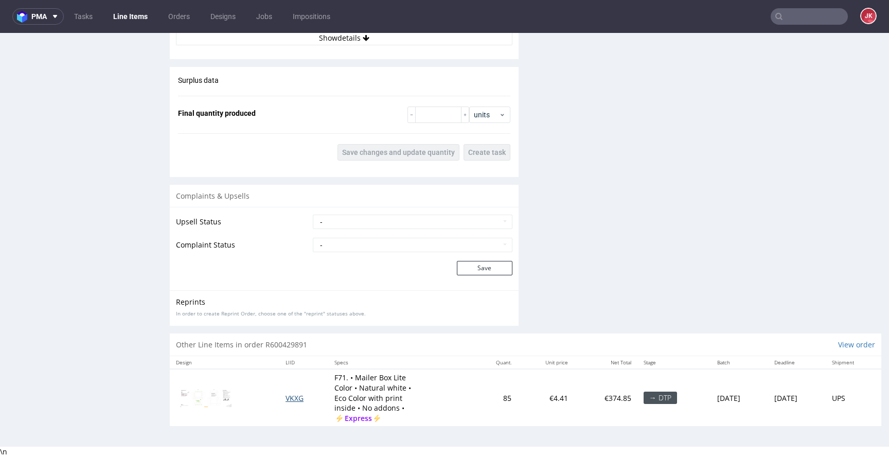
click at [286, 397] on span "VKXG" at bounding box center [295, 398] width 18 height 10
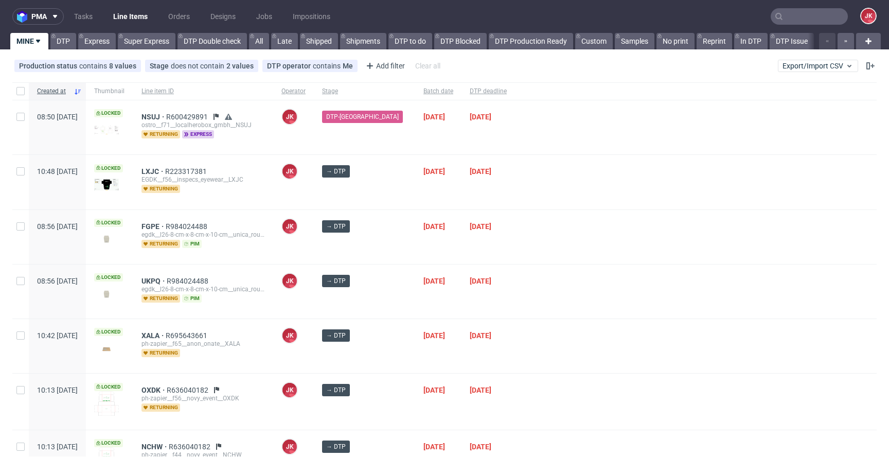
click at [394, 237] on div "→ DTP" at bounding box center [364, 237] width 101 height 54
click at [390, 242] on div "→ DTP" at bounding box center [364, 237] width 101 height 54
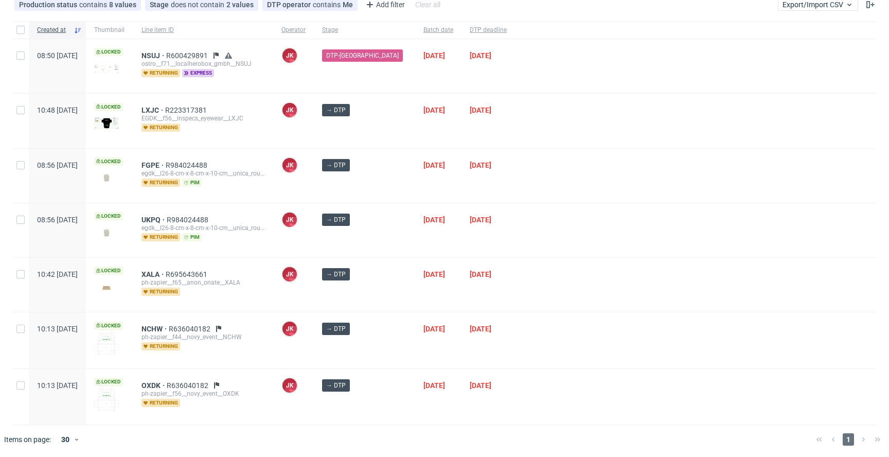
click at [415, 189] on div "12/08/2025" at bounding box center [438, 176] width 46 height 54
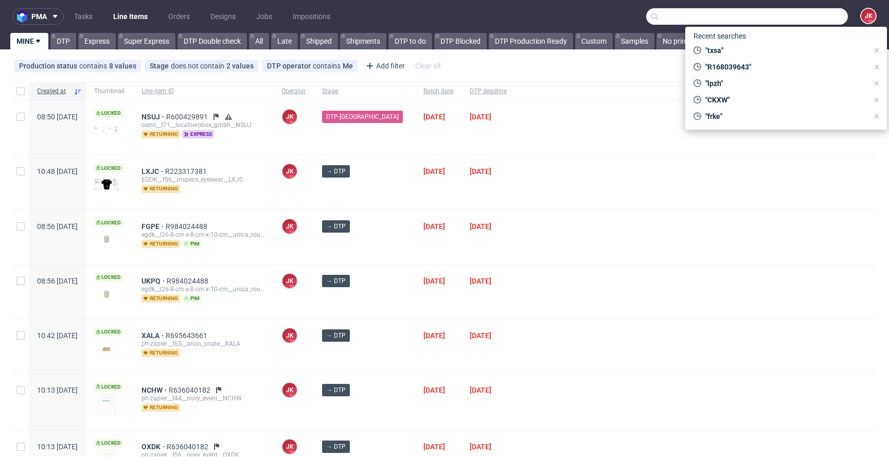
click at [788, 12] on input "text" at bounding box center [747, 16] width 202 height 16
paste input "DPEH"
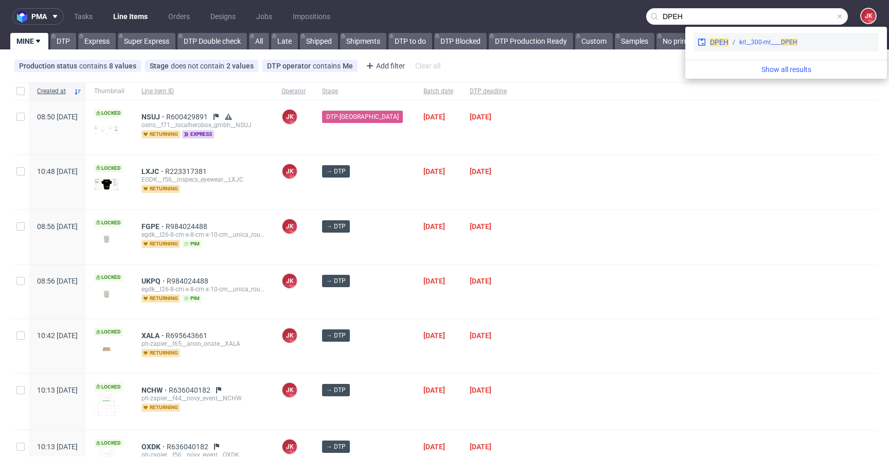
type input "DPEH"
click at [738, 47] on div "DPEH krl__300-ml____ DPEH" at bounding box center [786, 42] width 185 height 19
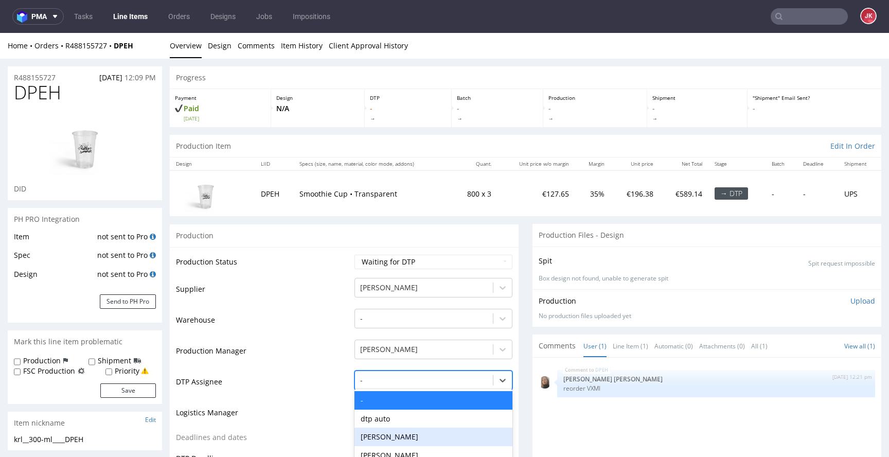
scroll to position [91, 0]
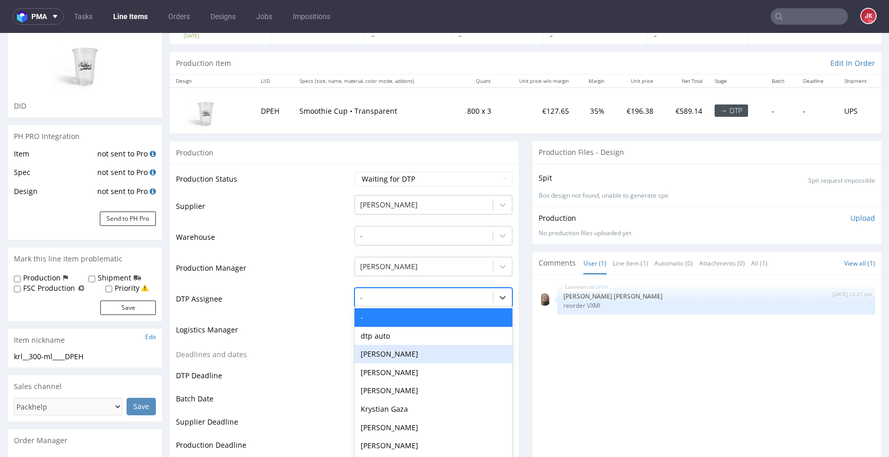
click at [417, 302] on div "Hapka Dominika, 3 of 31. 31 results available. Use Up and Down to choose option…" at bounding box center [434, 295] width 158 height 14
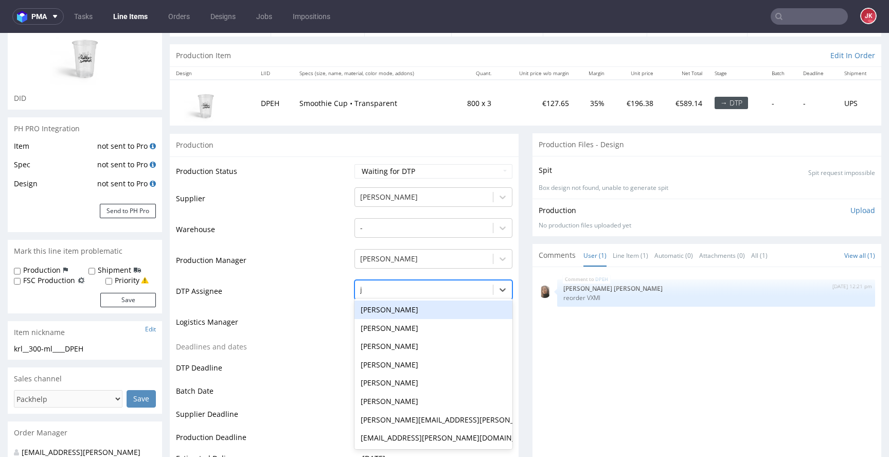
type input "ja"
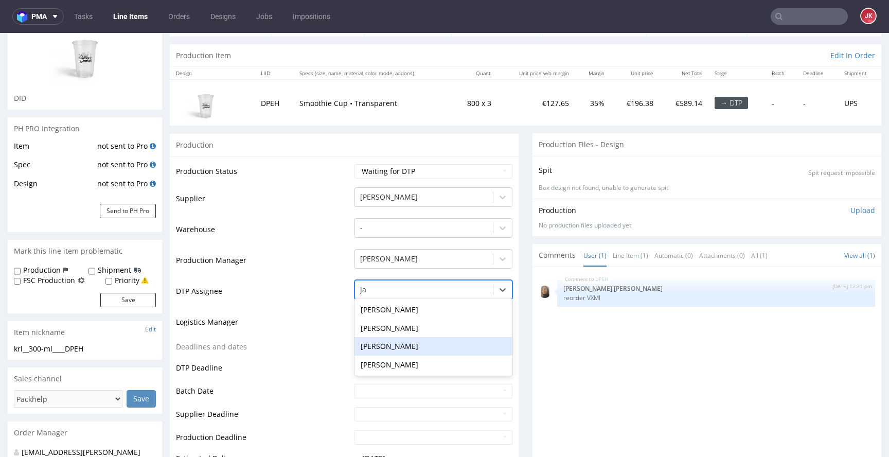
click at [405, 344] on div "[PERSON_NAME]" at bounding box center [434, 346] width 158 height 19
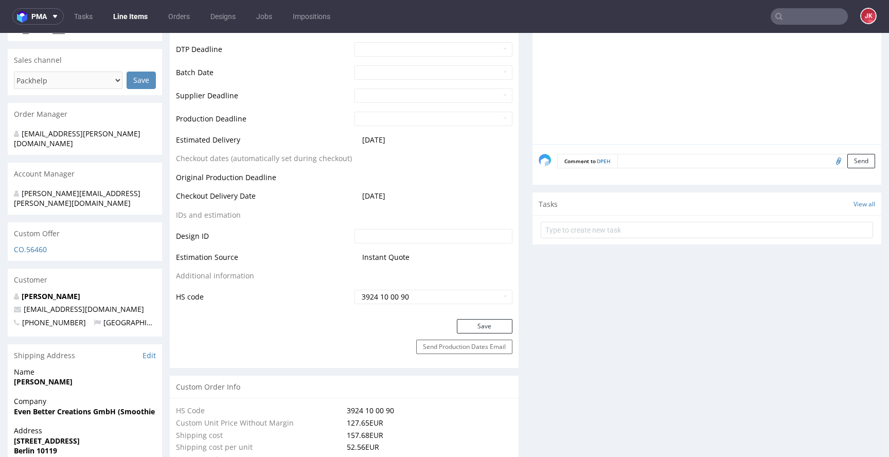
scroll to position [477, 0]
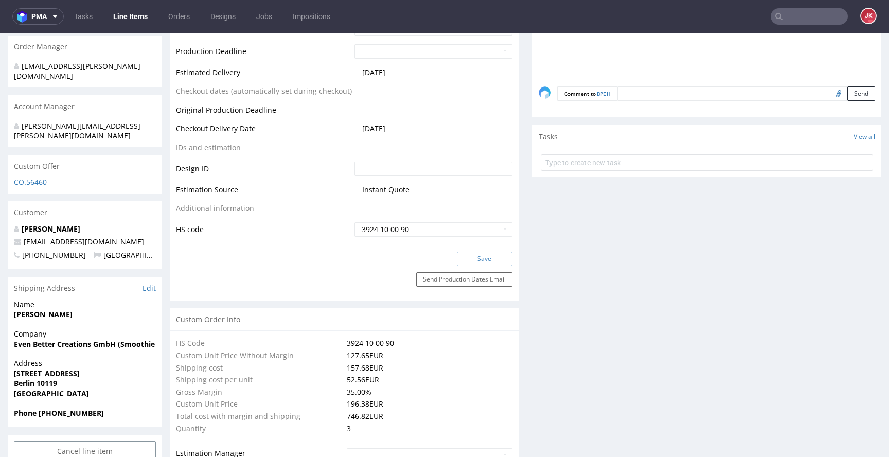
click at [461, 258] on button "Save" at bounding box center [485, 259] width 56 height 14
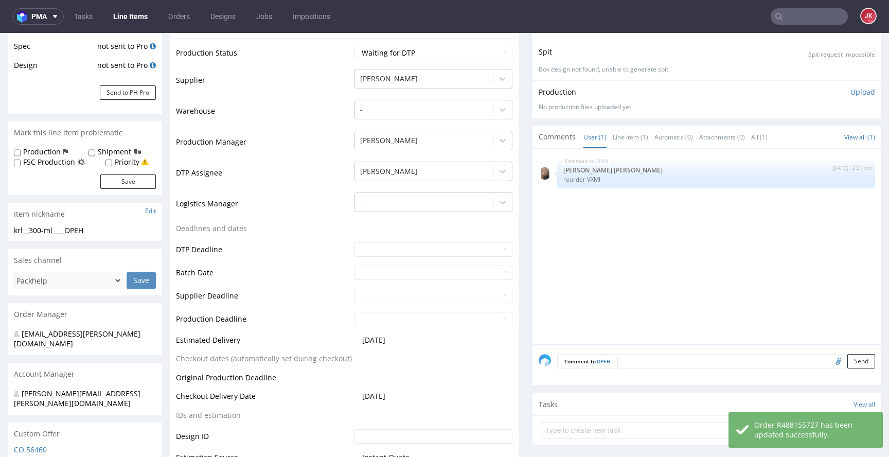
scroll to position [0, 0]
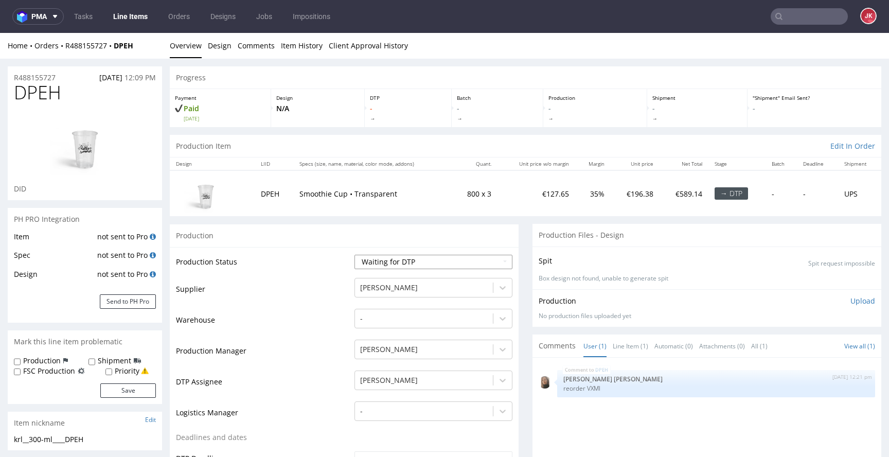
click at [428, 265] on select "Waiting for Artwork Waiting for Diecut Waiting for Mockup Waiting for DTP Waiti…" at bounding box center [434, 262] width 158 height 14
select select "dtp_in_process"
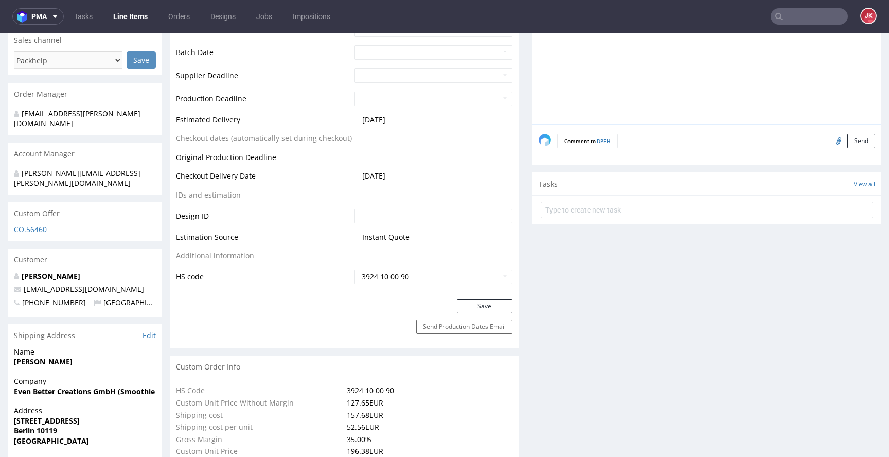
scroll to position [448, 0]
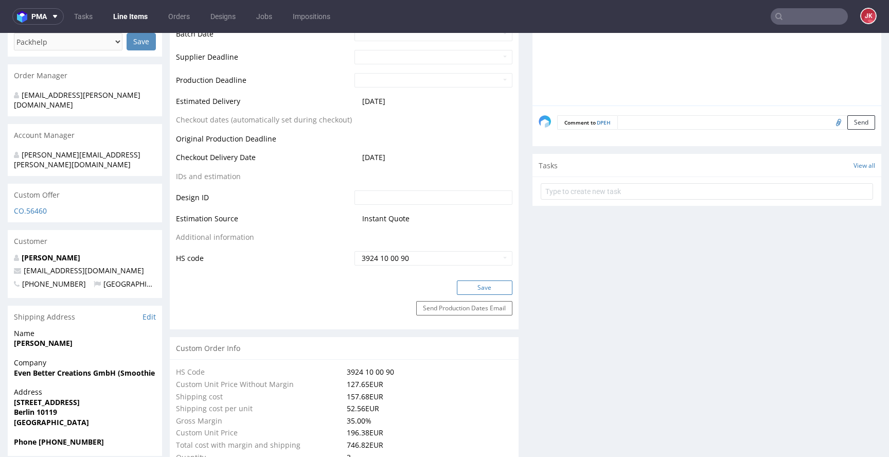
click at [459, 285] on button "Save" at bounding box center [485, 287] width 56 height 14
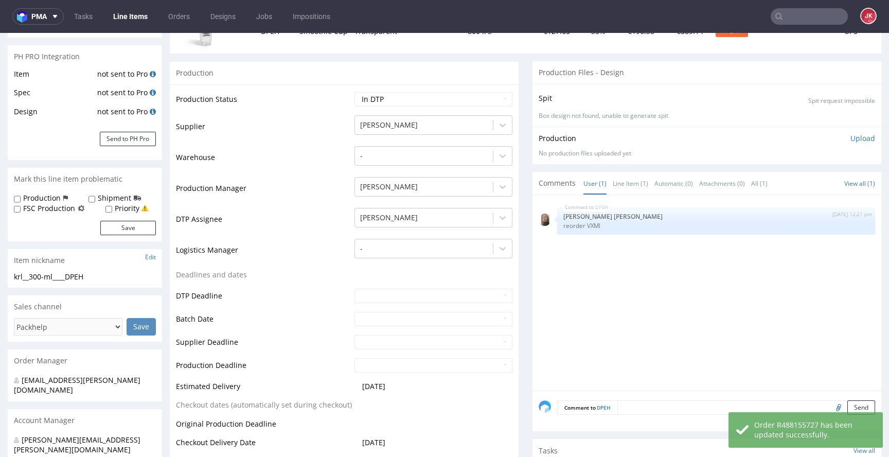
scroll to position [128, 0]
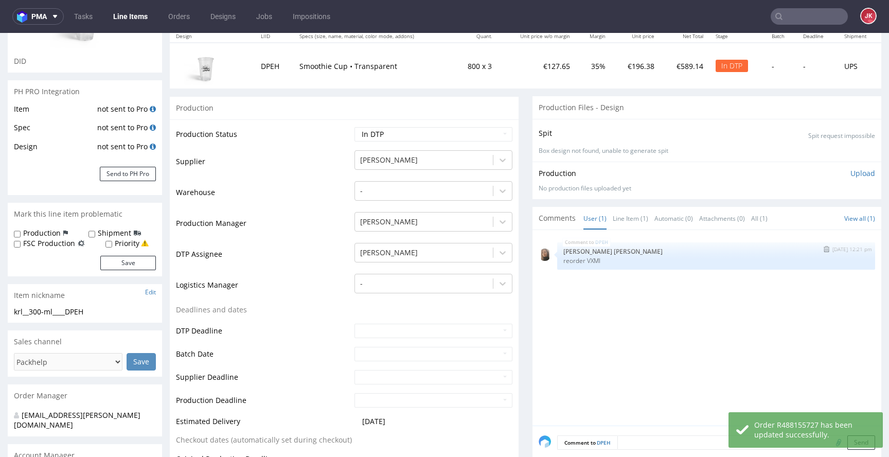
click at [585, 259] on p "reorder VXMI" at bounding box center [717, 261] width 306 height 8
copy p "VXMI"
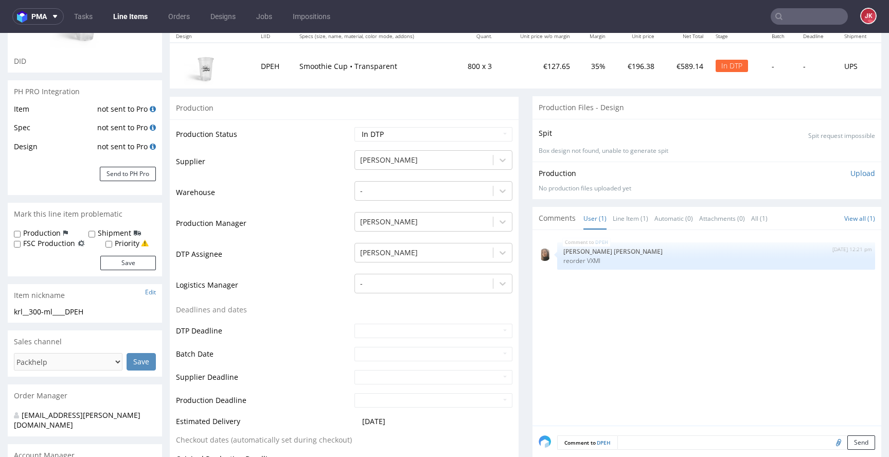
click at [301, 187] on td "Warehouse" at bounding box center [264, 195] width 176 height 31
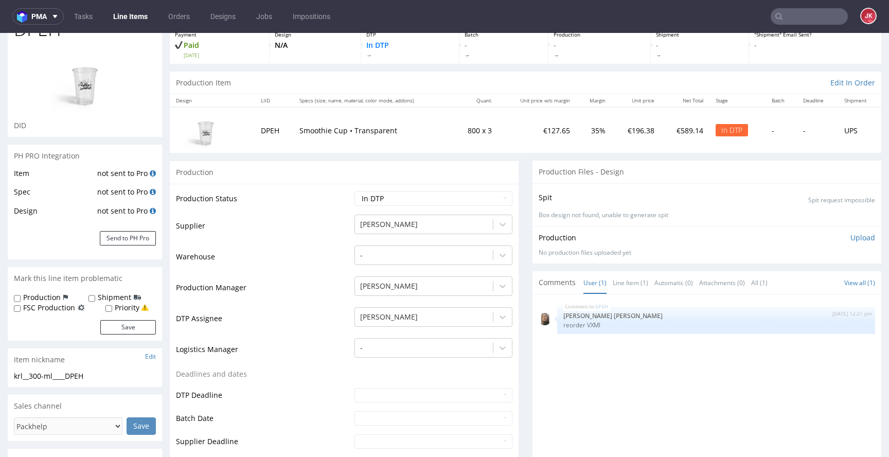
scroll to position [95, 0]
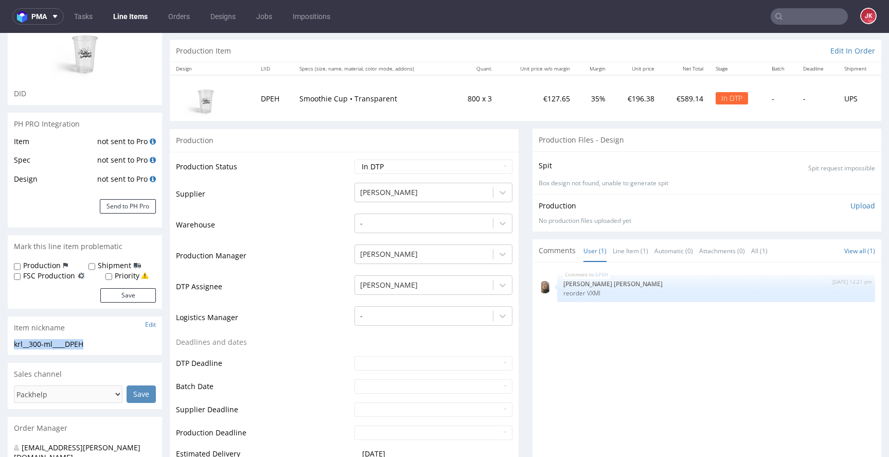
drag, startPoint x: 14, startPoint y: 344, endPoint x: 109, endPoint y: 349, distance: 94.8
click at [109, 349] on div "krl__300-ml____DPEH krl__300-ml ____DPEH Update" at bounding box center [85, 347] width 154 height 16
copy div "krl__300-ml____DPEH"
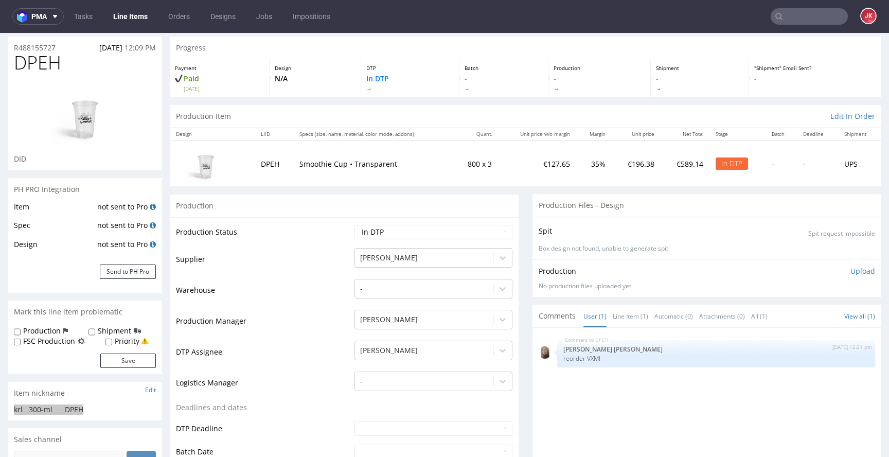
scroll to position [0, 0]
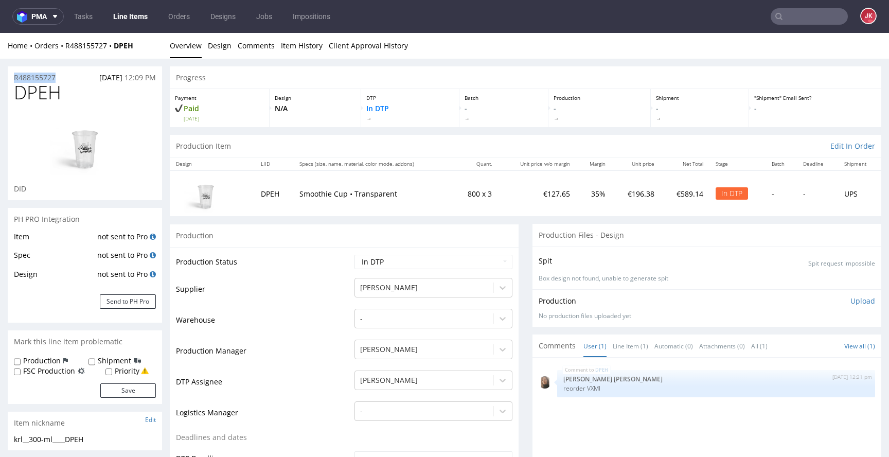
drag, startPoint x: 61, startPoint y: 78, endPoint x: 9, endPoint y: 77, distance: 52.0
click at [9, 77] on div "R488155727 12.08.2025 12:09 PM" at bounding box center [85, 74] width 154 height 16
copy p "R488155727"
click at [851, 301] on p "Upload" at bounding box center [863, 301] width 25 height 10
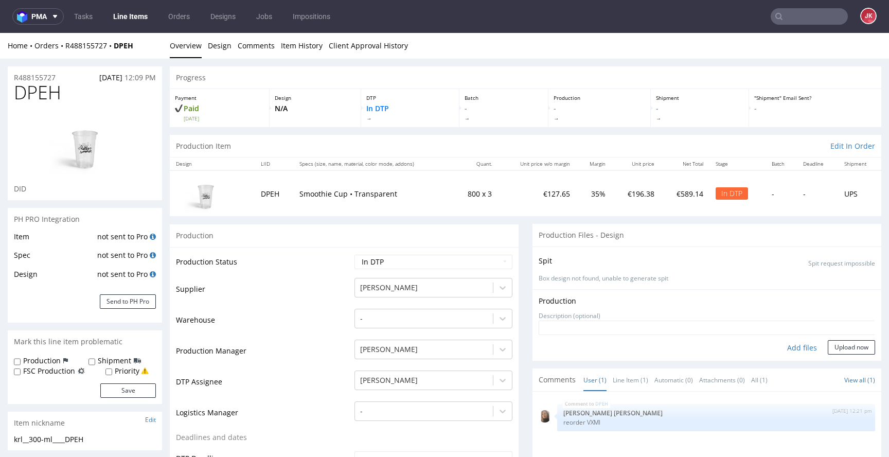
click at [789, 348] on div "Add files" at bounding box center [802, 347] width 51 height 15
type input "C:\fakepath\krl__300-ml____DPEH__d0__oR488155727.pdf"
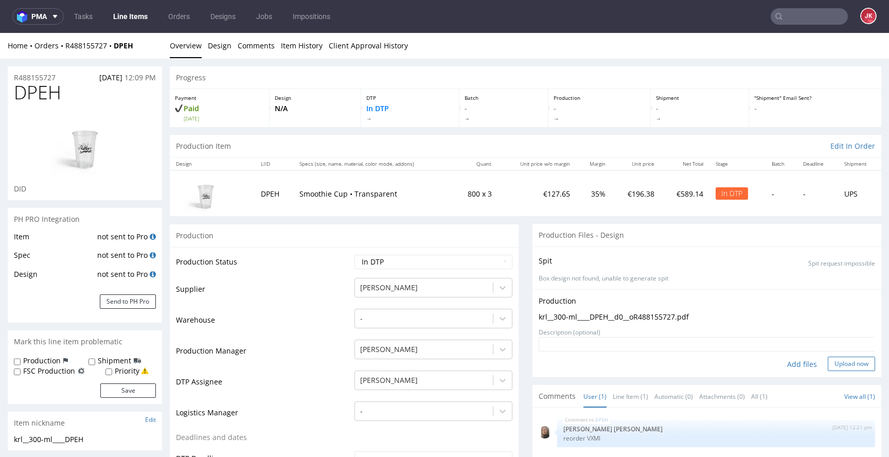
click at [836, 362] on button "Upload now" at bounding box center [851, 364] width 47 height 14
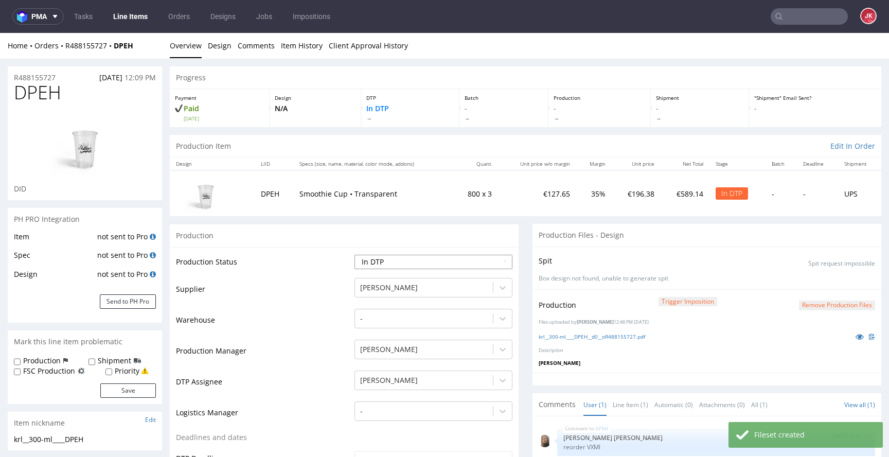
click at [415, 262] on select "Waiting for Artwork Waiting for Diecut Waiting for Mockup Waiting for DTP Waiti…" at bounding box center [434, 262] width 158 height 14
select select "dtp_production_ready"
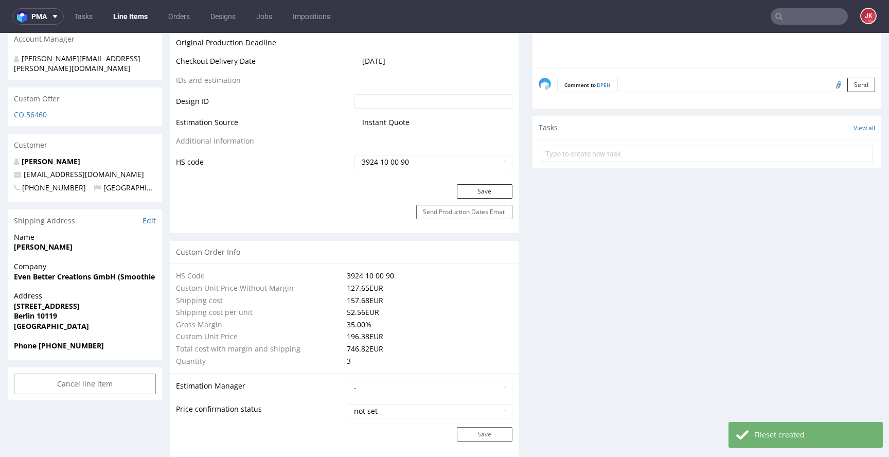
scroll to position [548, 0]
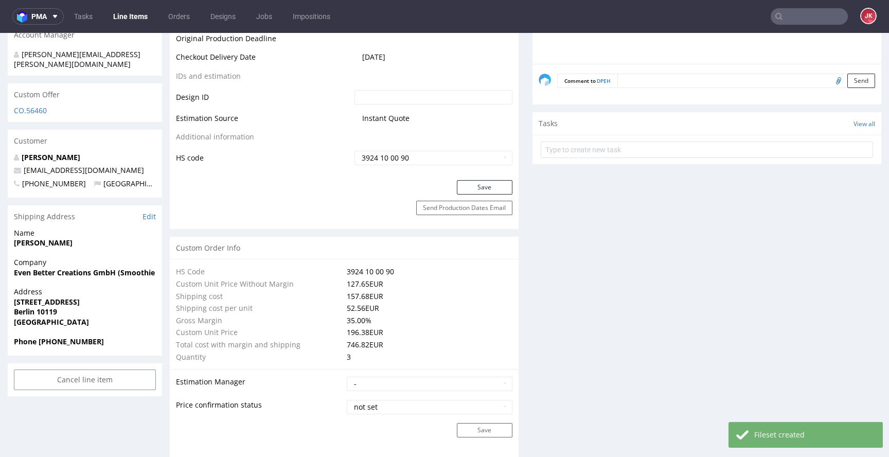
click at [474, 183] on button "Save" at bounding box center [485, 187] width 56 height 14
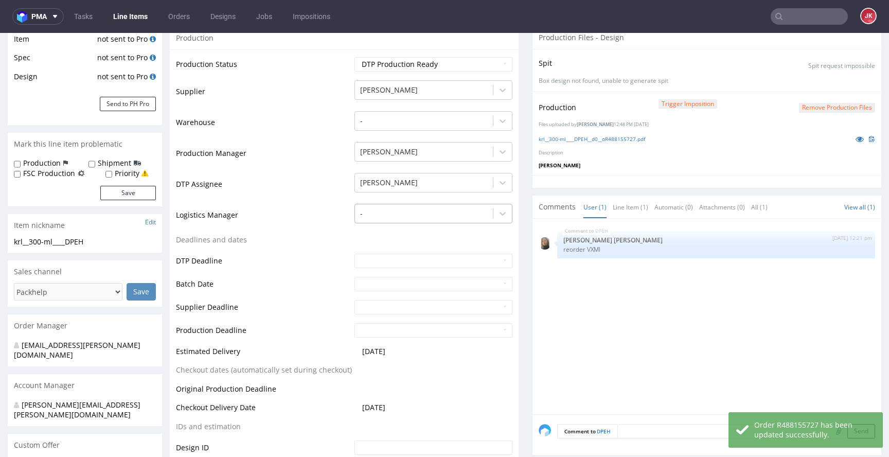
scroll to position [0, 0]
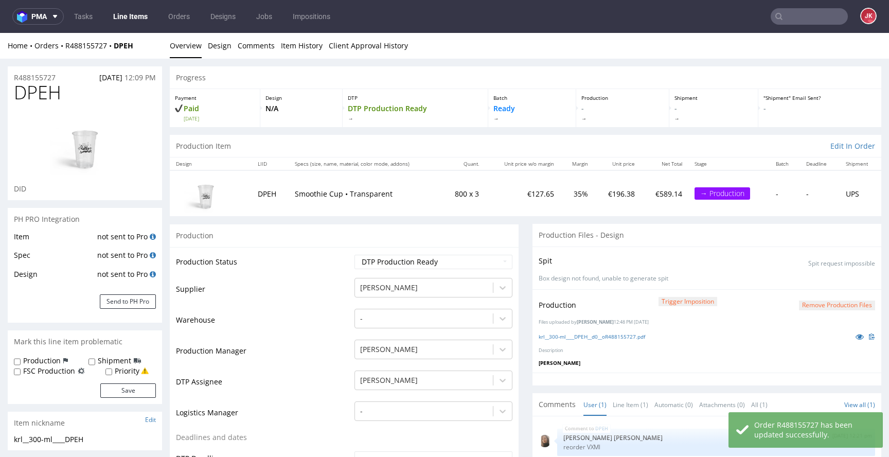
click at [123, 13] on link "Line Items" at bounding box center [130, 16] width 47 height 16
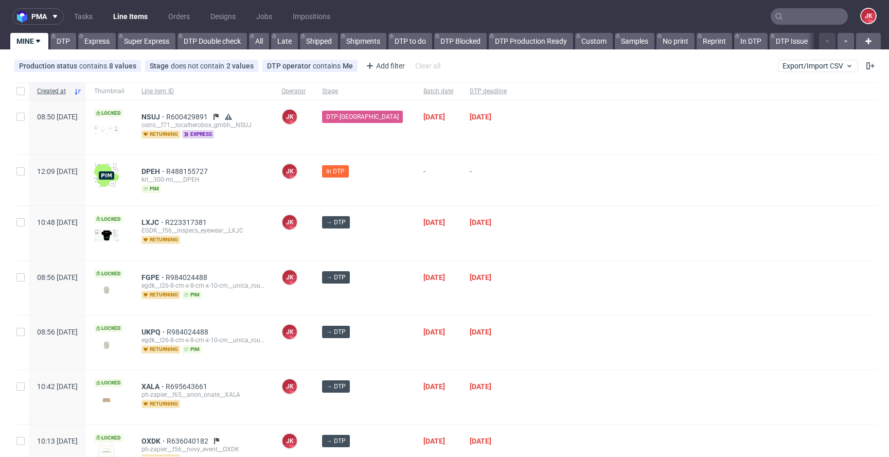
click at [537, 229] on div at bounding box center [696, 233] width 362 height 54
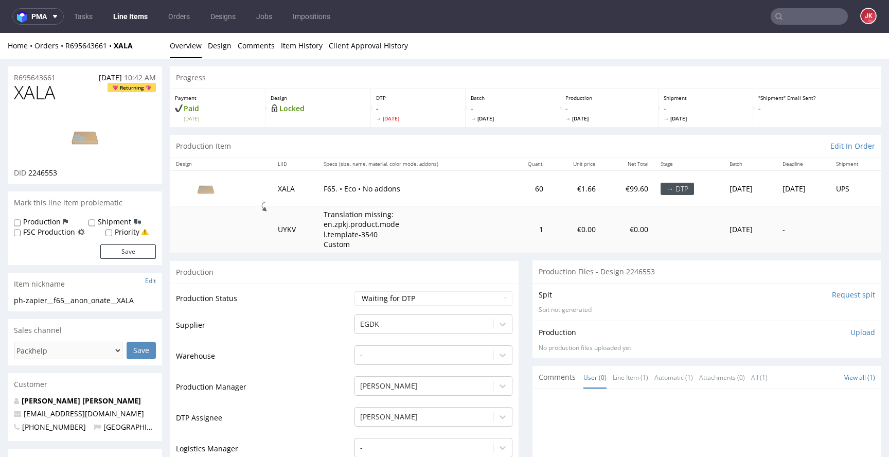
click at [832, 291] on input "Request spit" at bounding box center [853, 295] width 43 height 10
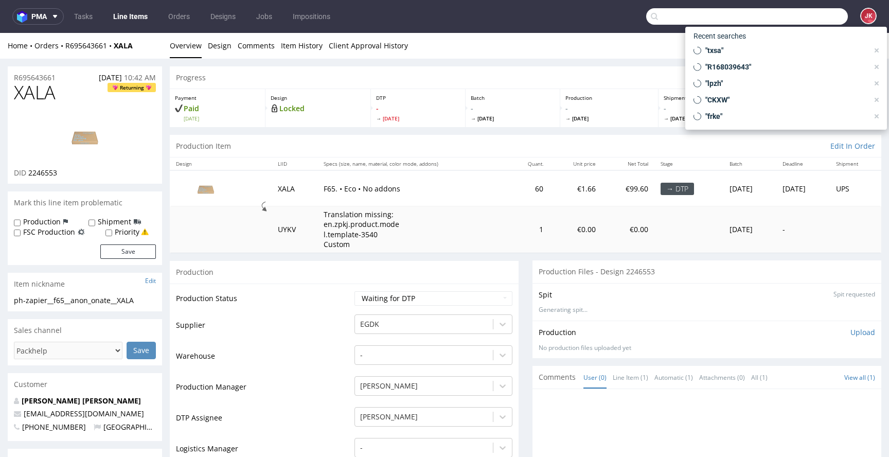
click at [790, 14] on input "text" at bounding box center [747, 16] width 202 height 16
click at [315, 67] on div "Progress" at bounding box center [526, 77] width 712 height 23
click at [696, 23] on input "text" at bounding box center [747, 16] width 202 height 16
click at [665, 13] on input "text" at bounding box center [747, 16] width 202 height 16
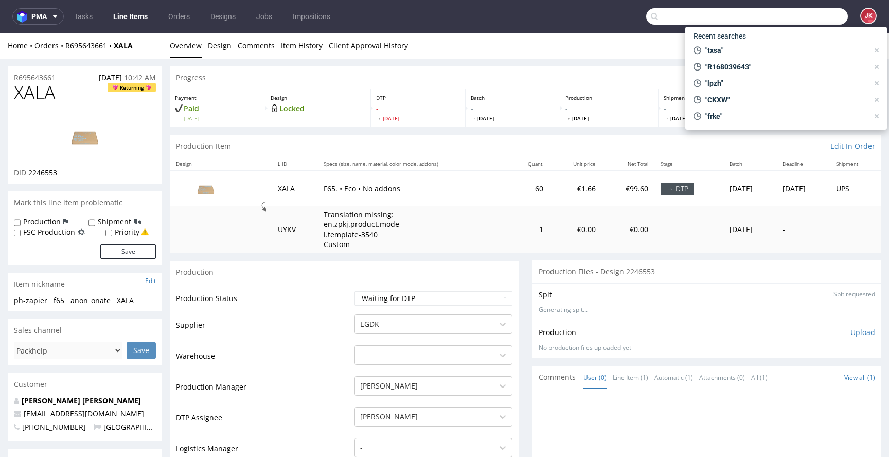
click at [665, 13] on input "text" at bounding box center [747, 16] width 202 height 16
click at [618, 42] on ul "Overview Design Comments Item History Client Approval History" at bounding box center [526, 46] width 712 height 10
click at [677, 14] on input "text" at bounding box center [747, 16] width 202 height 16
paste input "VXMI"
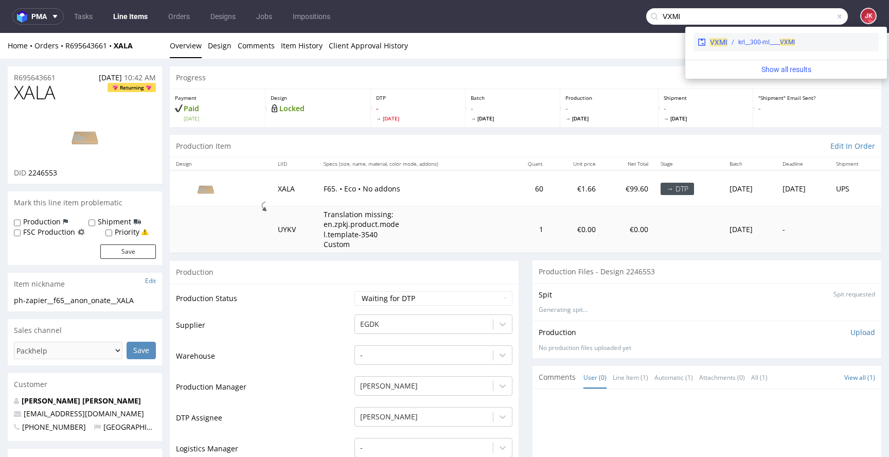
type input "VXMI"
click at [769, 46] on div "krl__300-ml____ VXMI" at bounding box center [766, 42] width 57 height 9
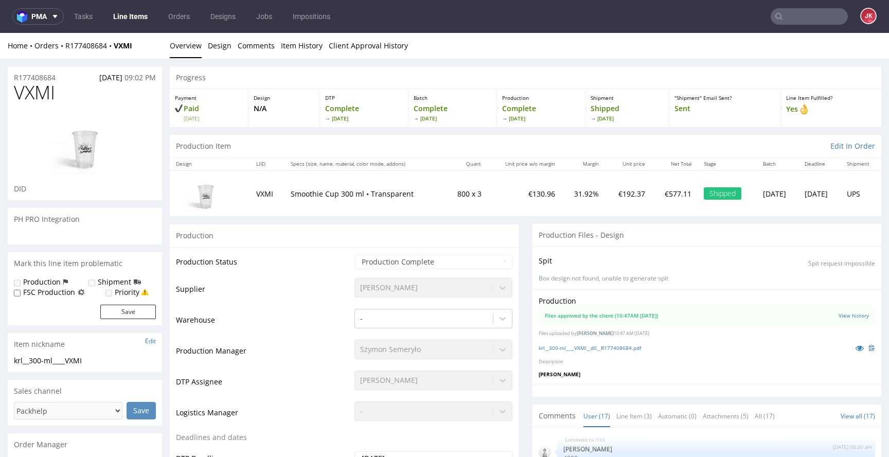
scroll to position [440, 0]
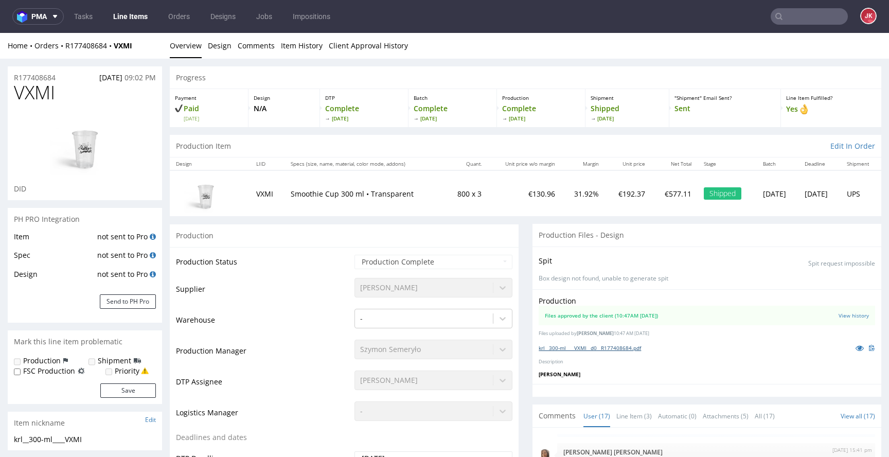
click at [584, 347] on link "krl__300-ml____VXMI__d0__R177408684.pdf" at bounding box center [590, 347] width 102 height 7
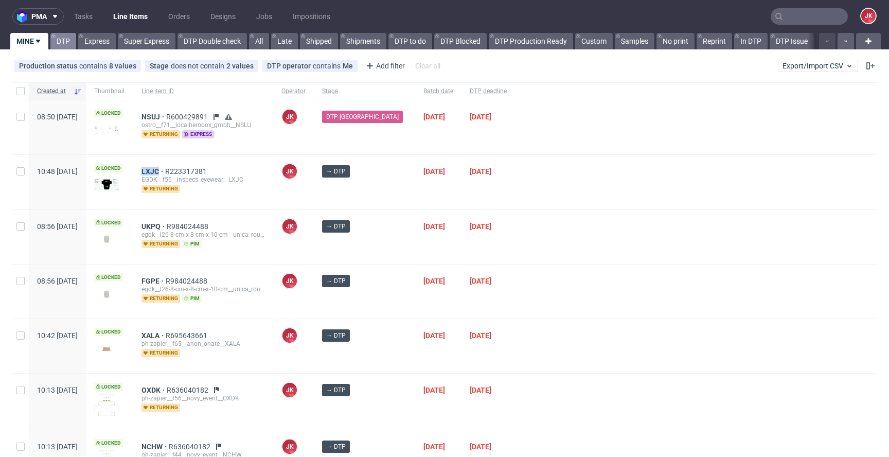
click at [63, 41] on link "DTP" at bounding box center [63, 41] width 26 height 16
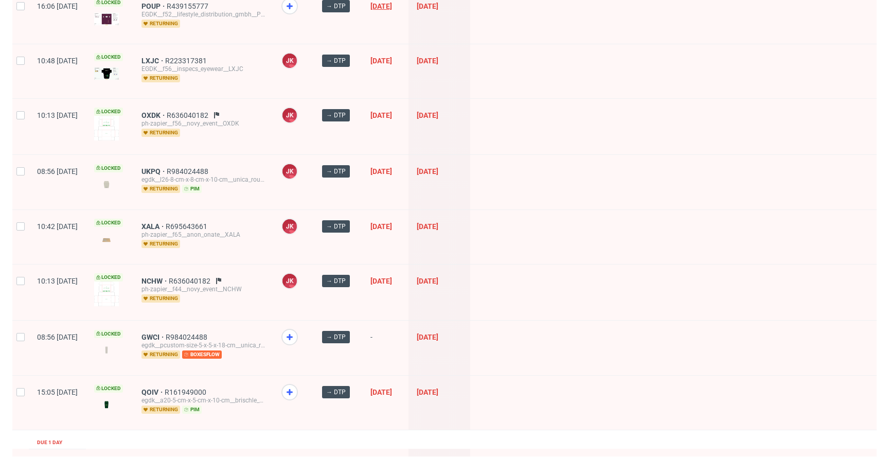
scroll to position [253, 0]
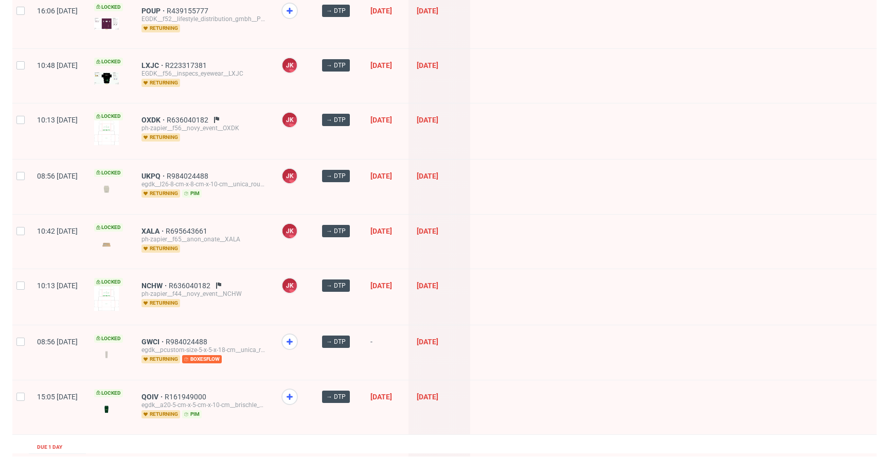
click at [362, 264] on div "→ DTP" at bounding box center [338, 242] width 48 height 54
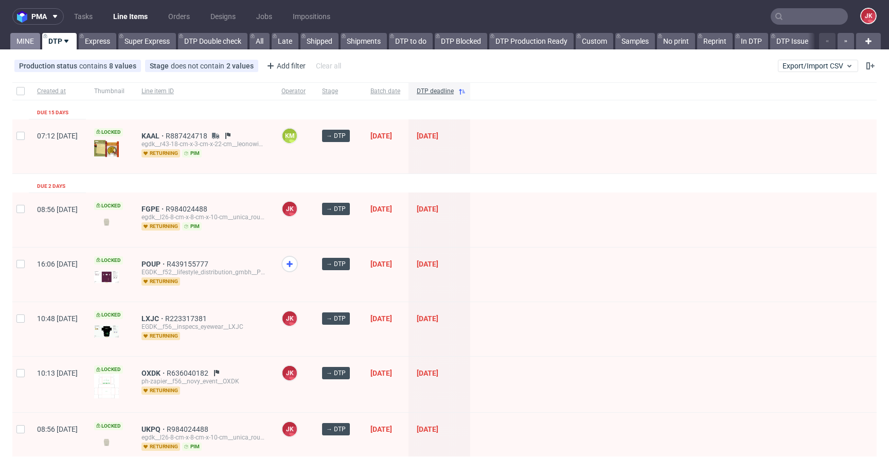
click at [32, 44] on link "MINE" at bounding box center [25, 41] width 30 height 16
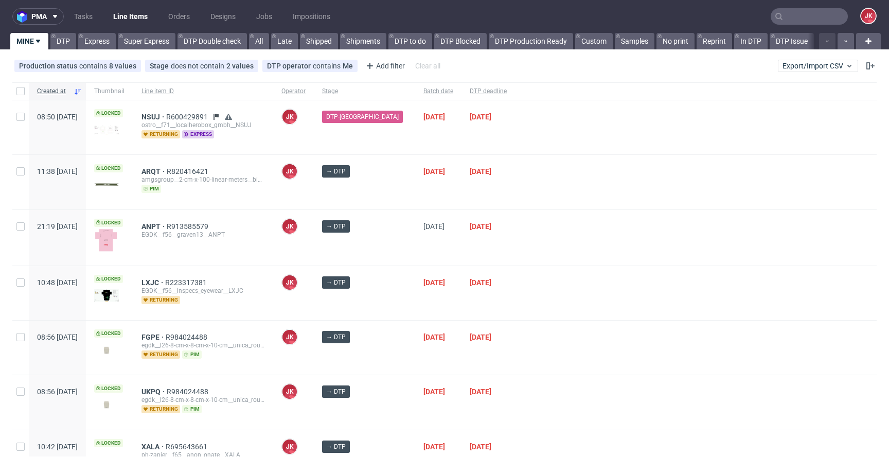
click at [569, 313] on div at bounding box center [696, 293] width 362 height 54
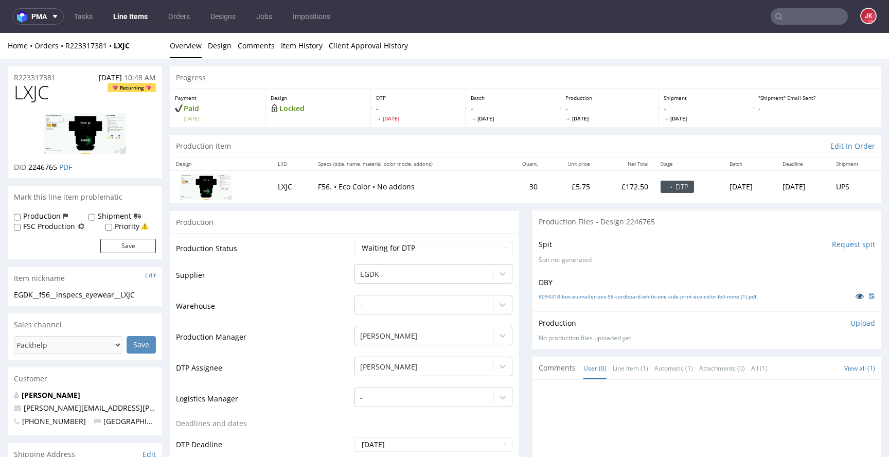
click at [856, 296] on icon at bounding box center [860, 295] width 8 height 7
click at [337, 285] on td "Supplier" at bounding box center [264, 278] width 176 height 31
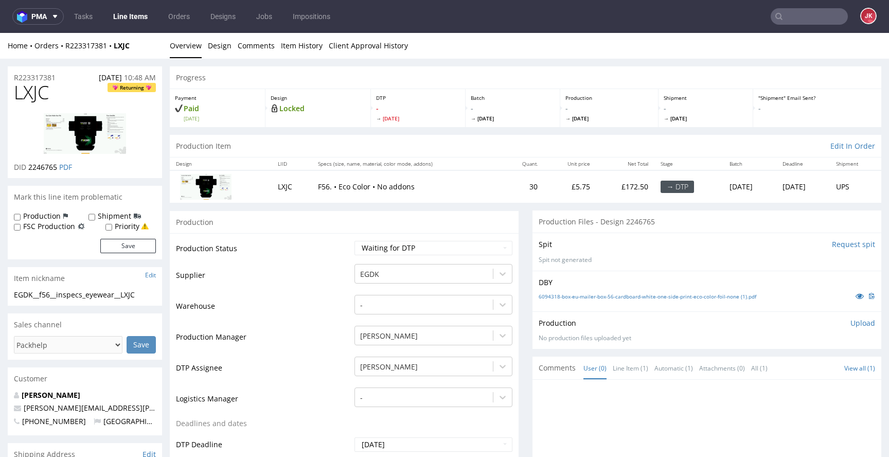
click at [416, 248] on select "Waiting for Artwork Waiting for Diecut Waiting for Mockup Waiting for DTP Waiti…" at bounding box center [434, 248] width 158 height 14
select select "dtp_in_process"
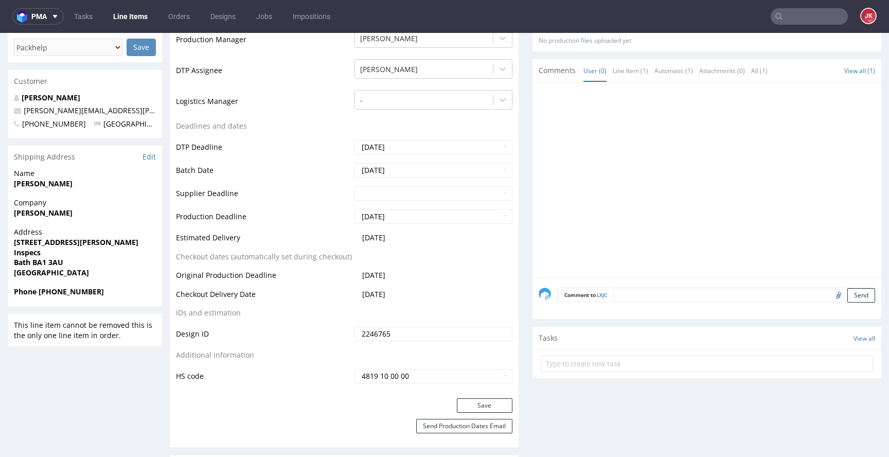
scroll to position [355, 0]
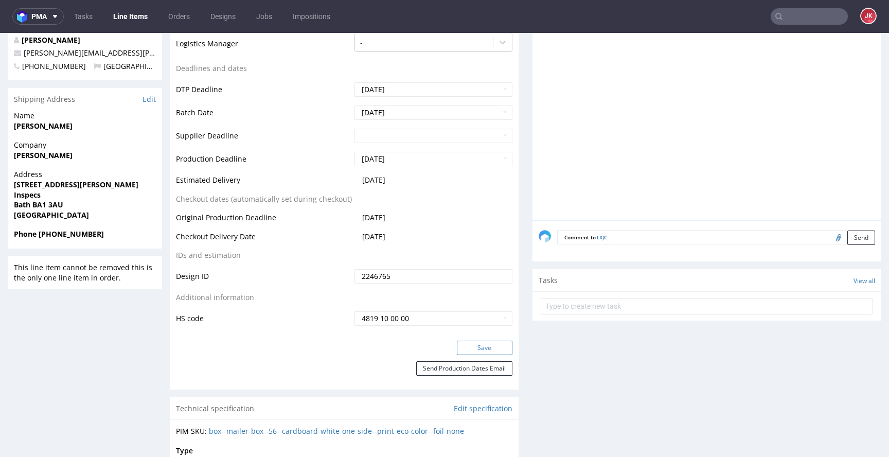
click at [486, 350] on button "Save" at bounding box center [485, 348] width 56 height 14
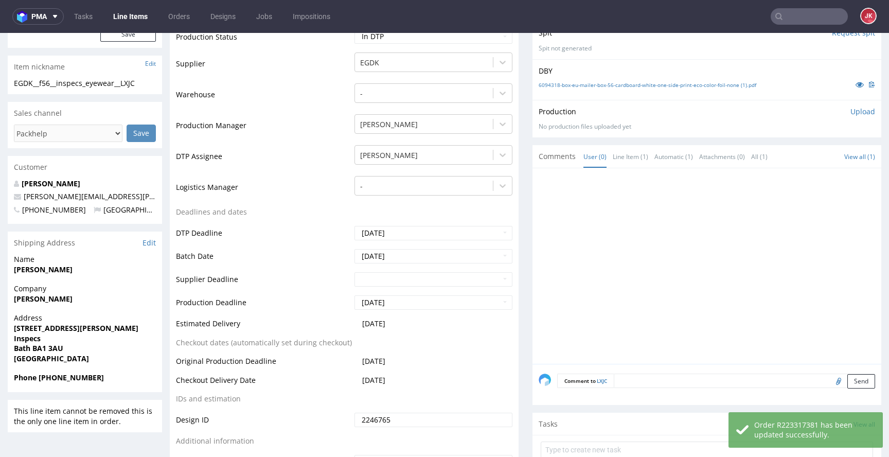
scroll to position [0, 0]
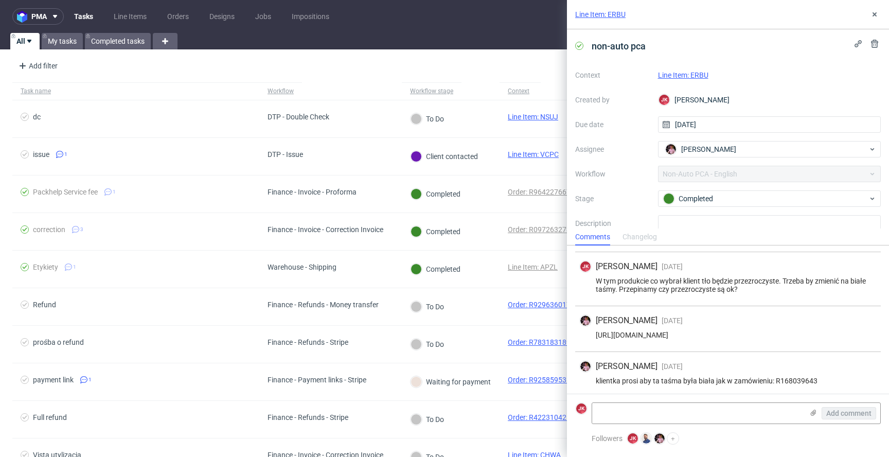
scroll to position [180, 0]
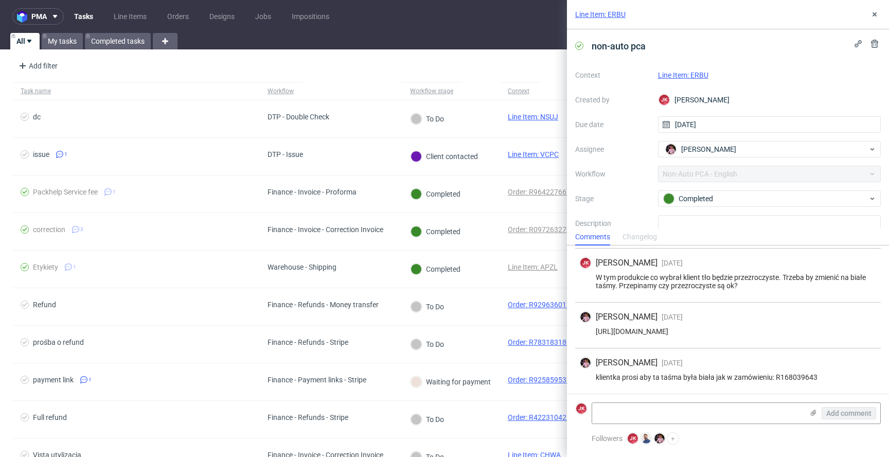
click at [670, 74] on link "Line Item: ERBU" at bounding box center [683, 75] width 50 height 8
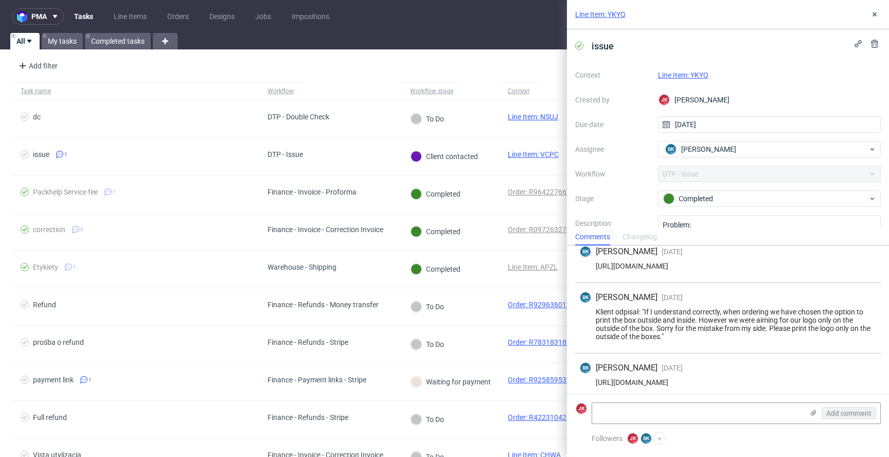
scroll to position [121, 0]
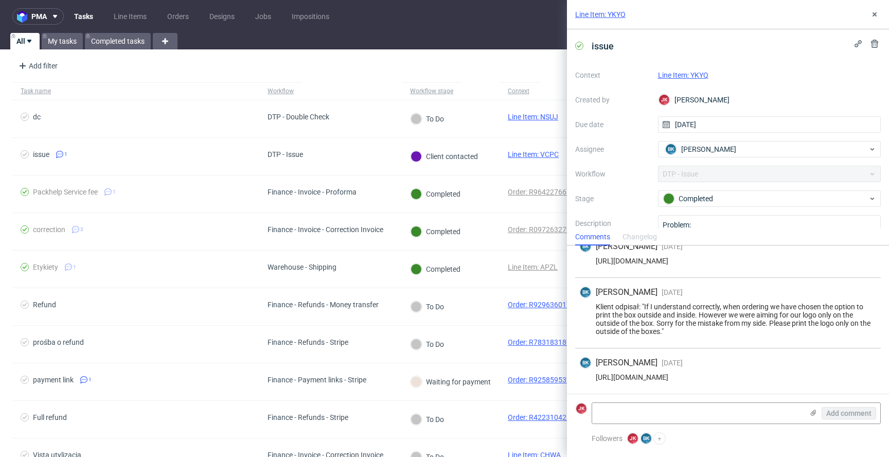
click at [684, 78] on link "Line Item: YKYQ" at bounding box center [683, 75] width 50 height 8
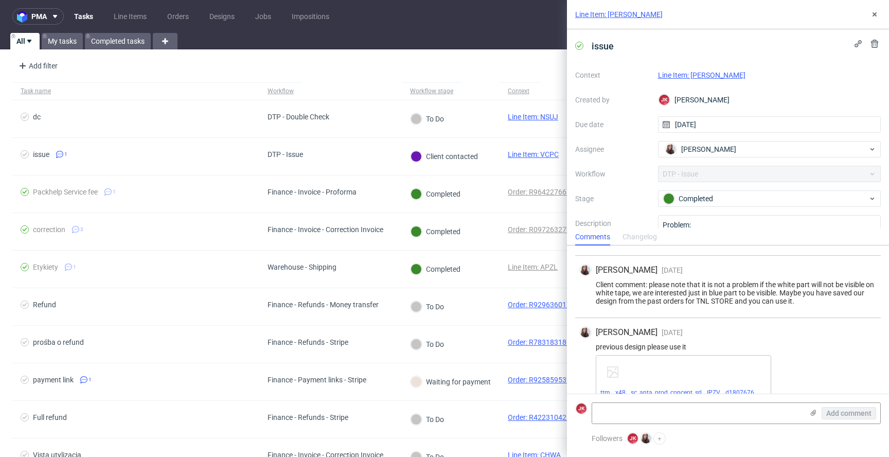
scroll to position [104, 0]
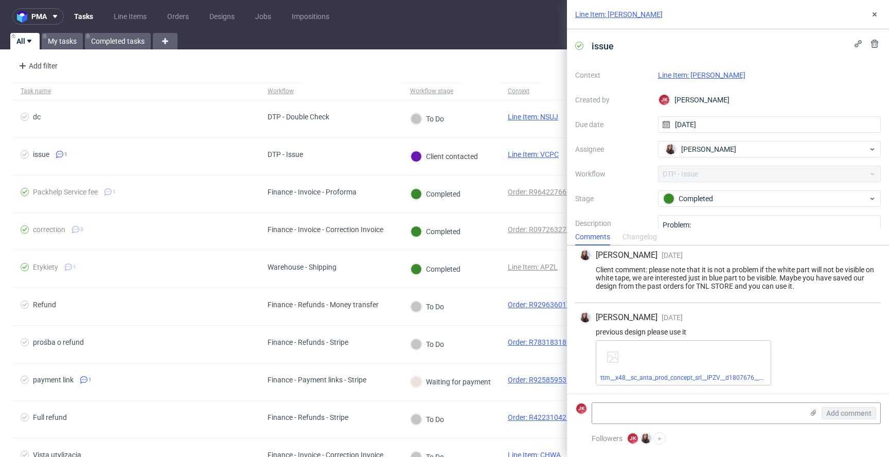
click at [692, 74] on link "Line Item: LULA" at bounding box center [701, 75] width 87 height 8
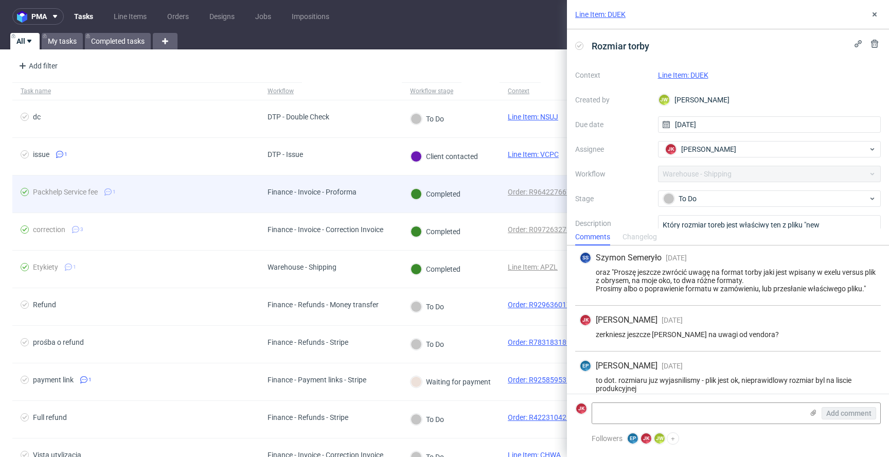
scroll to position [154, 0]
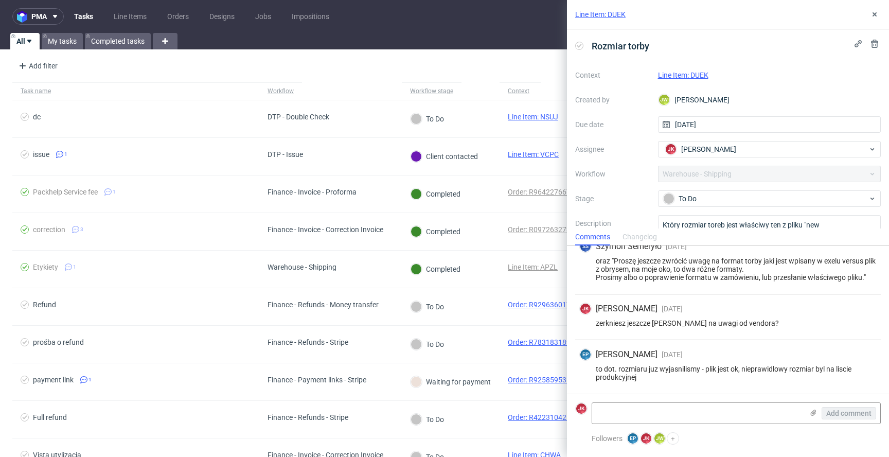
click at [674, 78] on link "Line Item: DUEK" at bounding box center [683, 75] width 50 height 8
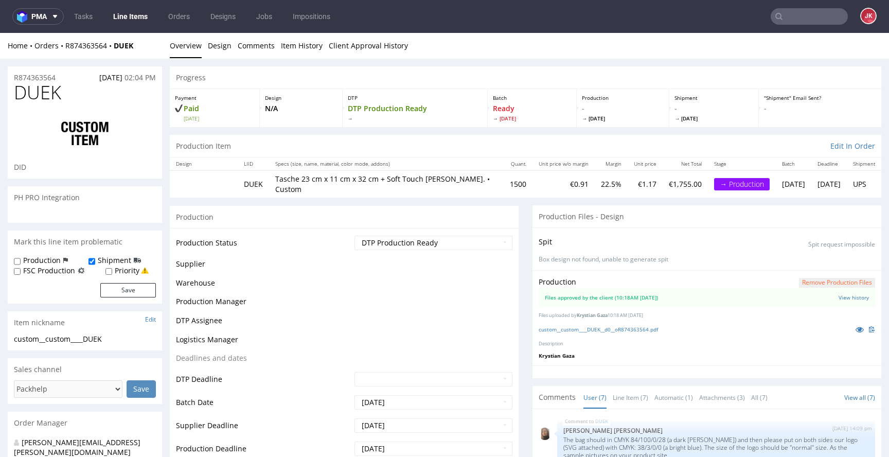
scroll to position [157, 0]
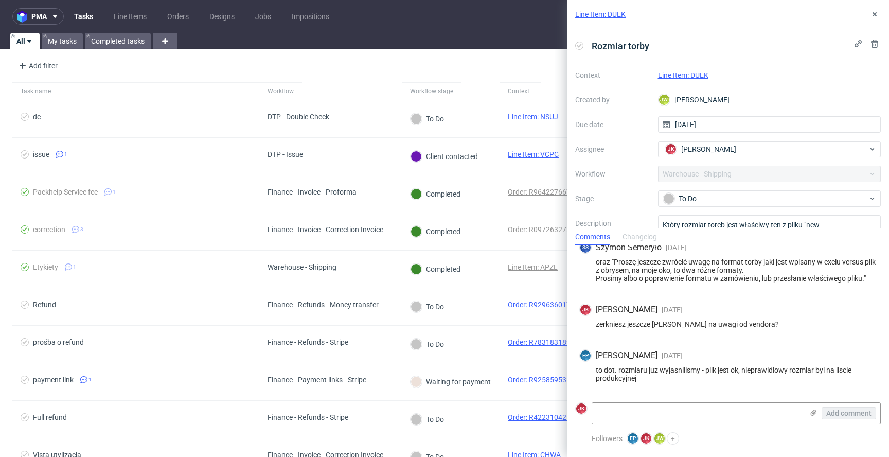
scroll to position [154, 0]
click at [684, 78] on link "Line Item: DUEK" at bounding box center [683, 75] width 50 height 8
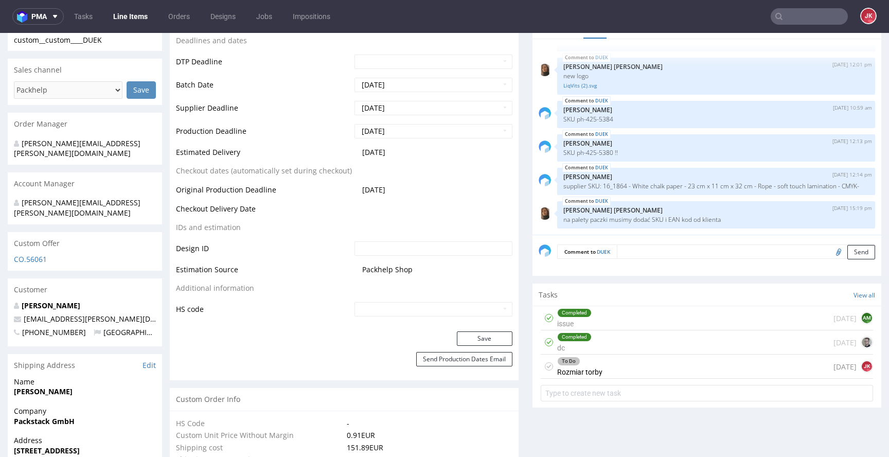
scroll to position [378, 0]
click at [566, 365] on div "To Do Rozmiar torby" at bounding box center [579, 366] width 45 height 24
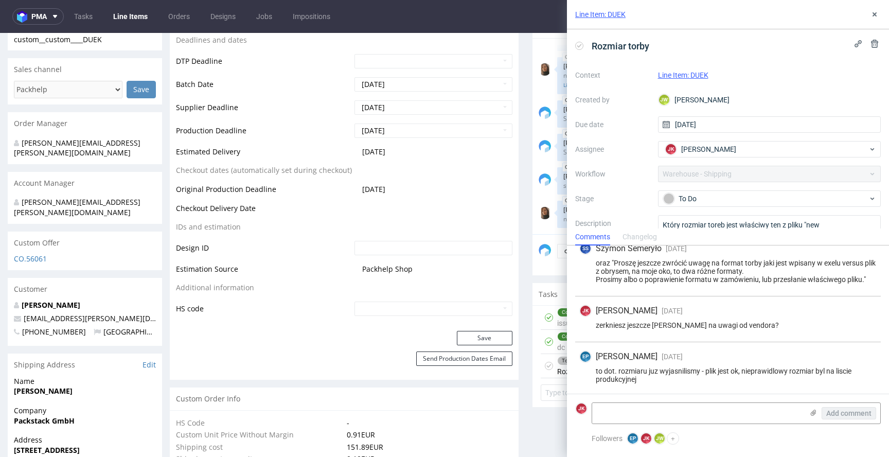
scroll to position [154, 0]
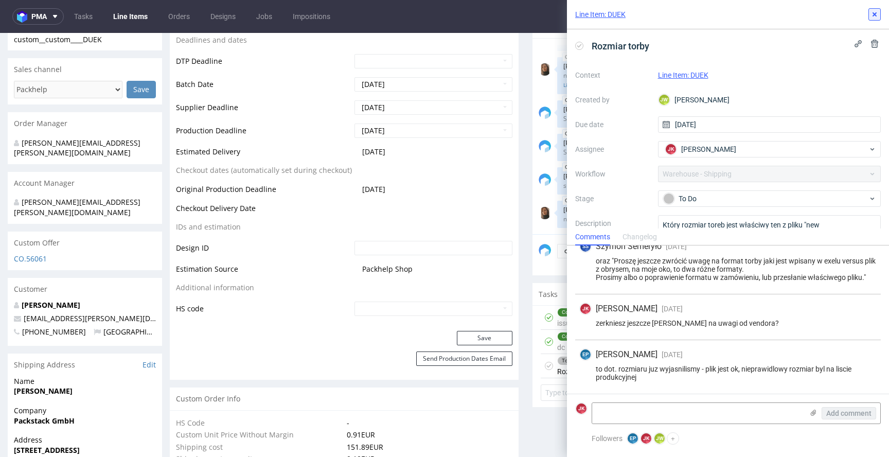
click at [874, 16] on icon at bounding box center [875, 14] width 8 height 8
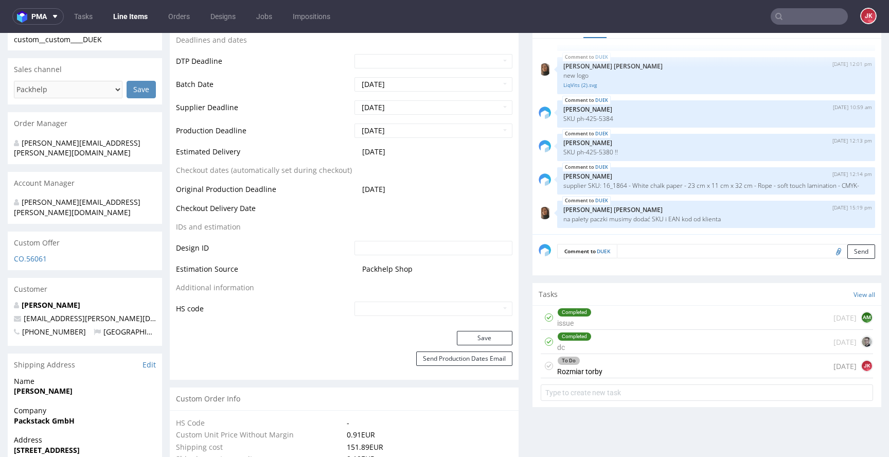
click at [545, 364] on icon at bounding box center [549, 366] width 8 height 8
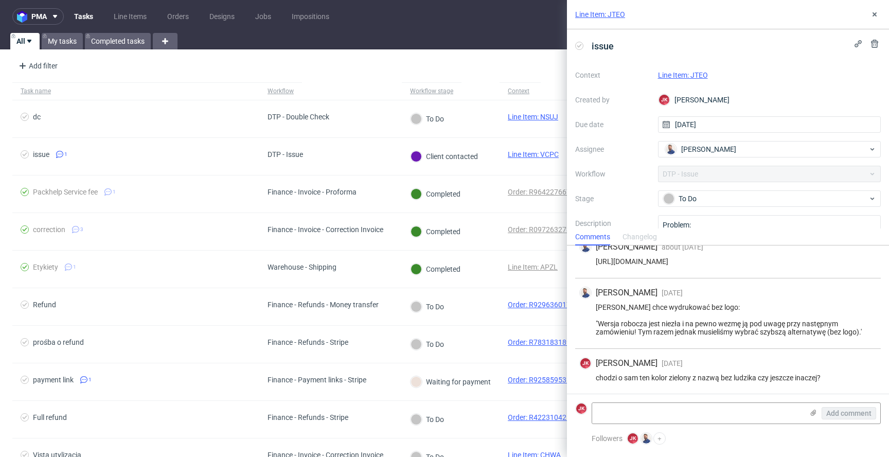
scroll to position [67, 0]
click at [687, 76] on link "Line Item: JTEO" at bounding box center [683, 75] width 50 height 8
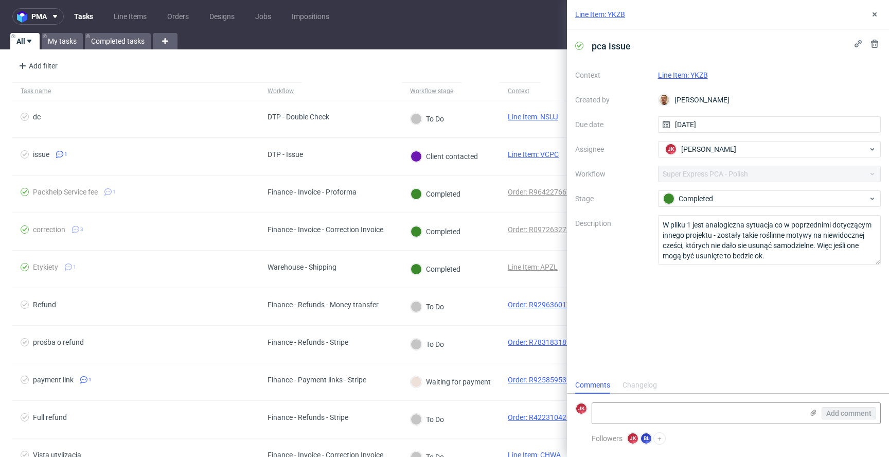
scroll to position [8, 0]
click at [693, 75] on link "Line Item: YKZB" at bounding box center [683, 75] width 50 height 8
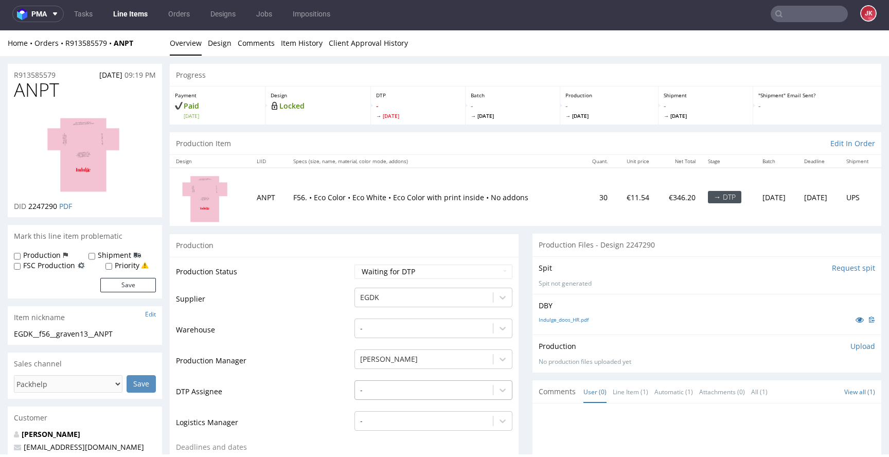
click at [425, 388] on div "-" at bounding box center [434, 387] width 158 height 14
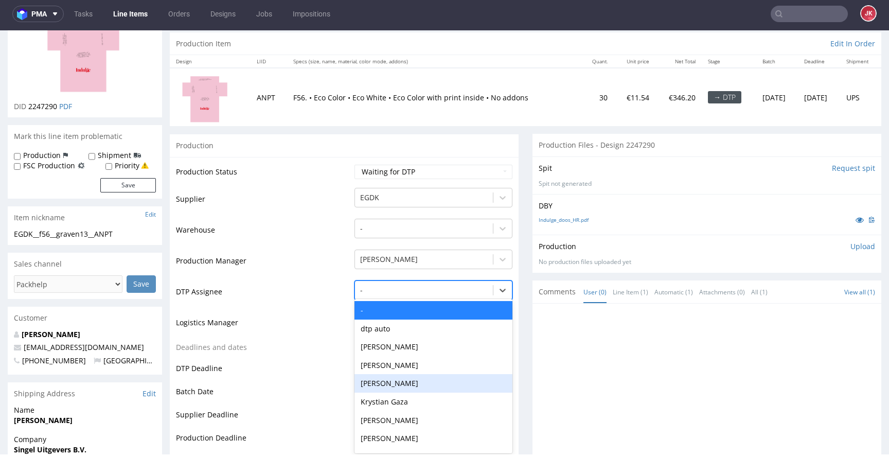
scroll to position [103, 0]
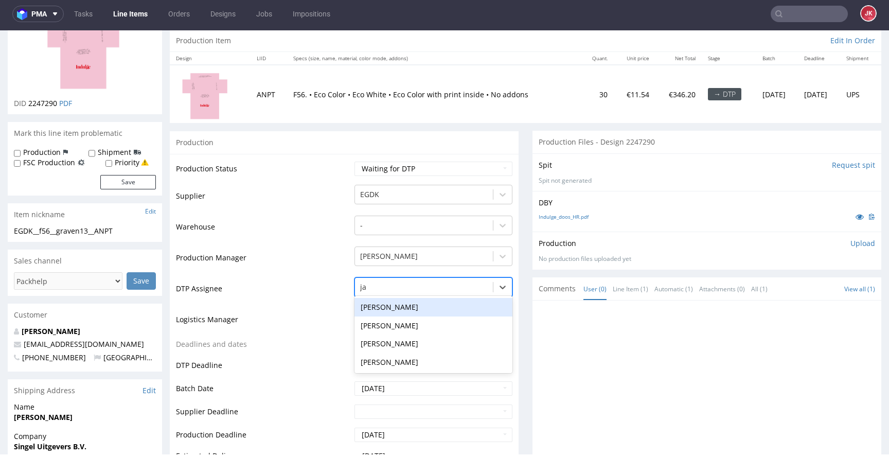
type input "jan"
click at [399, 309] on div "[PERSON_NAME]" at bounding box center [434, 307] width 158 height 19
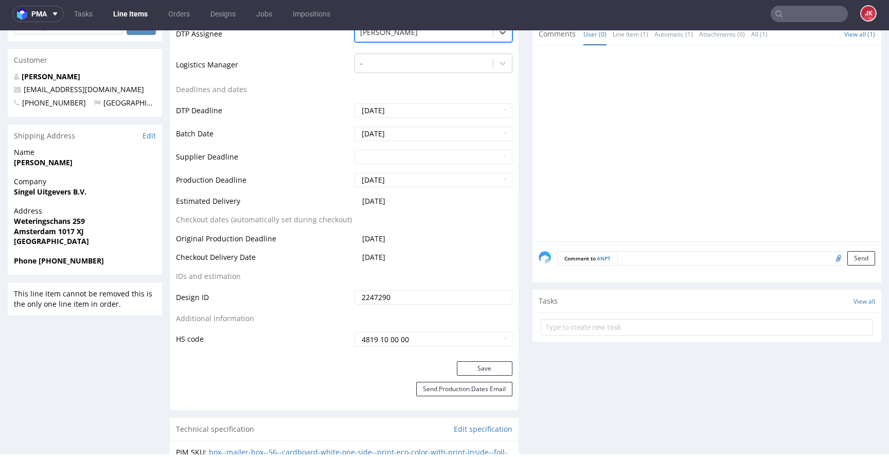
scroll to position [393, 0]
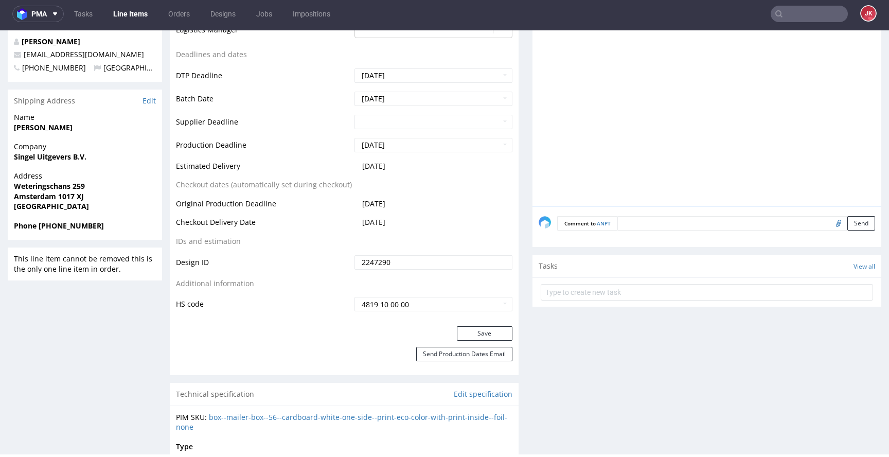
click at [485, 341] on div "Save" at bounding box center [344, 336] width 349 height 21
click at [477, 336] on button "Save" at bounding box center [485, 333] width 56 height 14
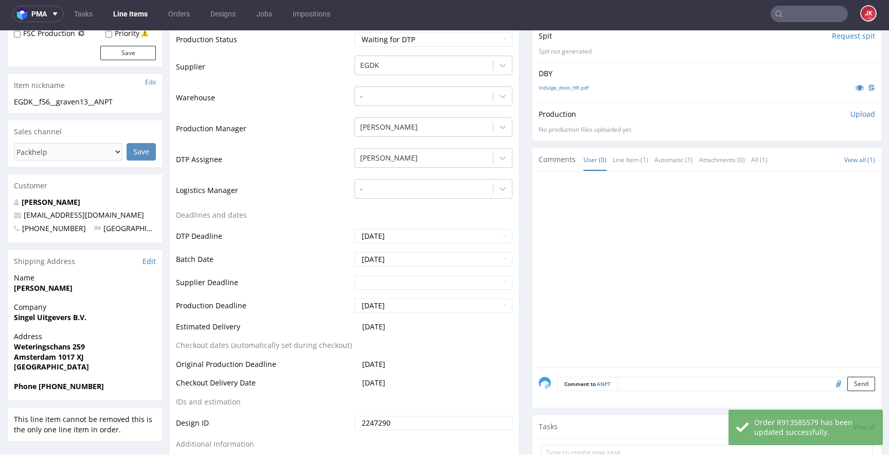
scroll to position [0, 0]
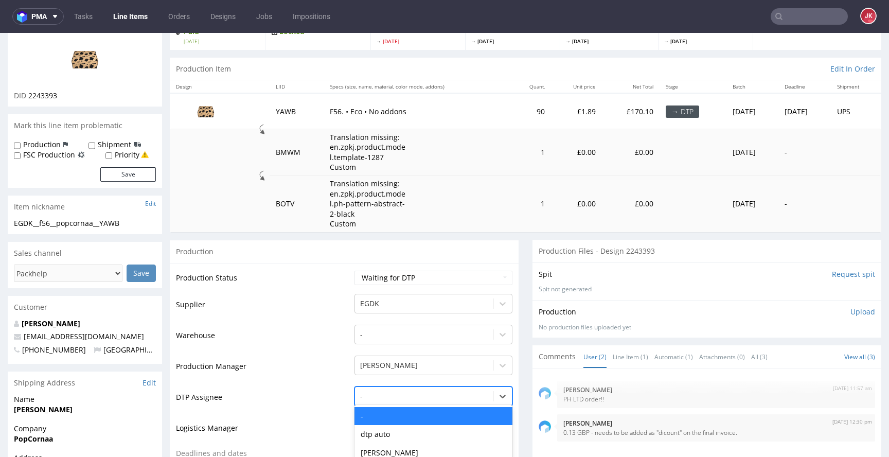
click at [388, 392] on div "[PERSON_NAME], 5 of 31. 31 results available. Use Up and Down to choose options…" at bounding box center [434, 393] width 158 height 14
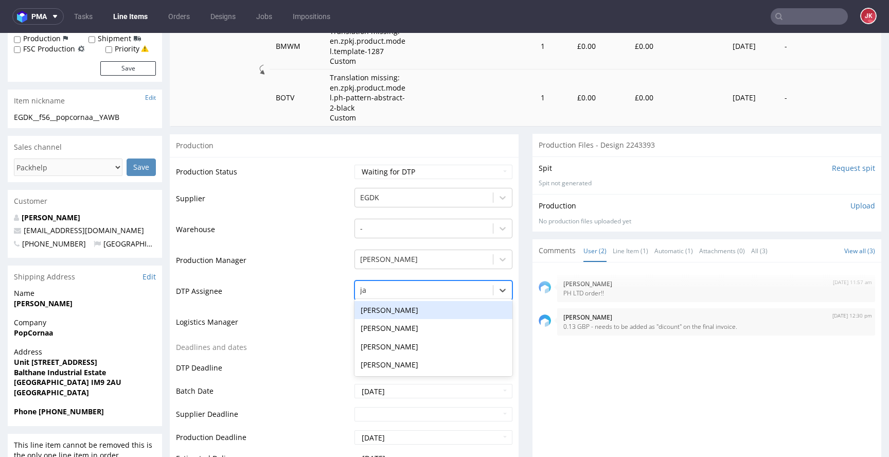
type input "jan"
click at [399, 308] on div "[PERSON_NAME]" at bounding box center [434, 310] width 158 height 19
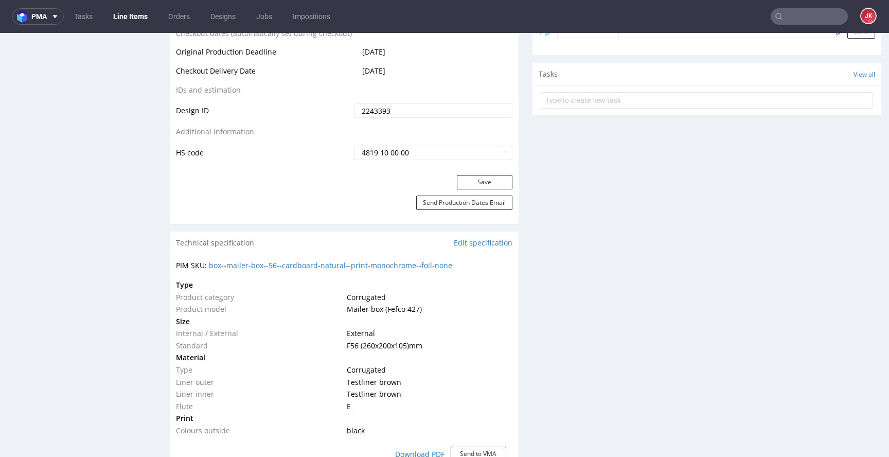
scroll to position [644, 0]
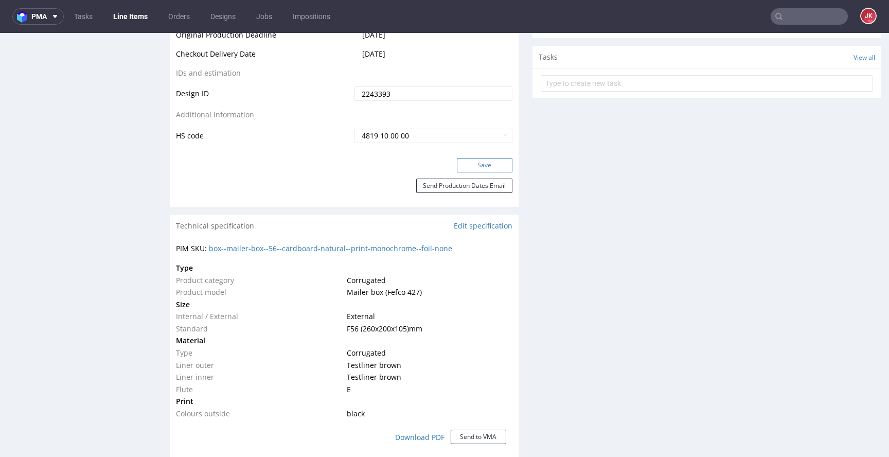
click at [480, 168] on button "Save" at bounding box center [485, 165] width 56 height 14
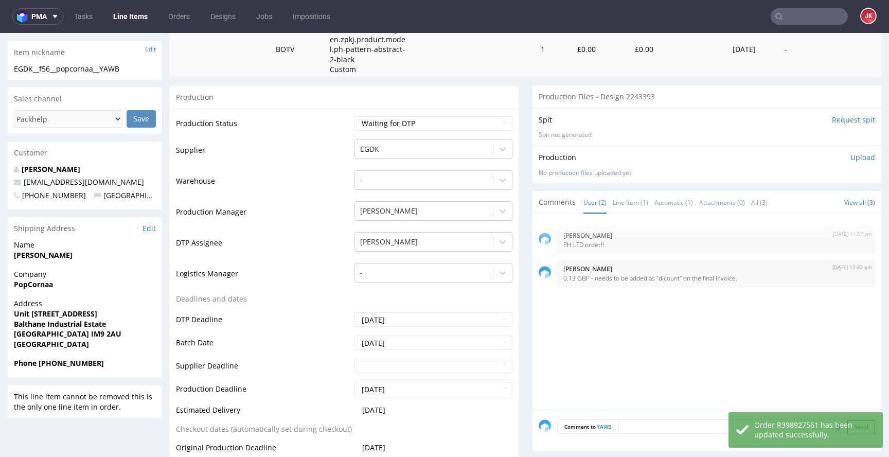
scroll to position [0, 0]
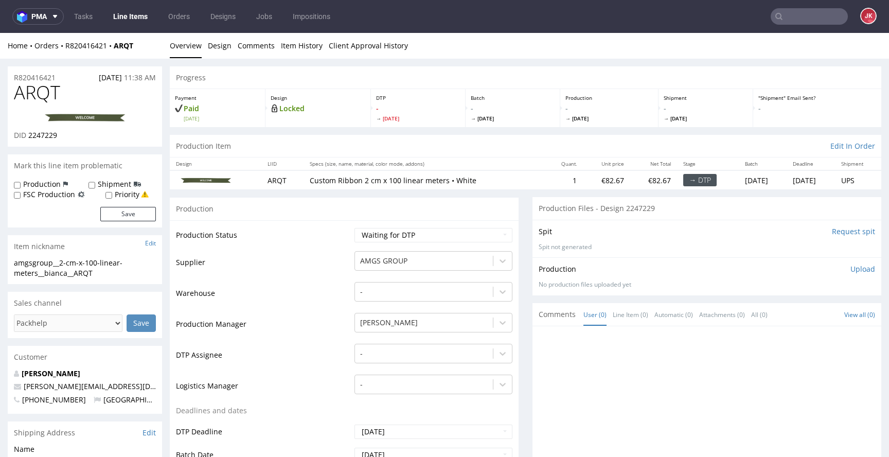
click at [335, 293] on td "Warehouse" at bounding box center [264, 296] width 176 height 31
click at [338, 317] on td "Production Manager" at bounding box center [264, 327] width 176 height 31
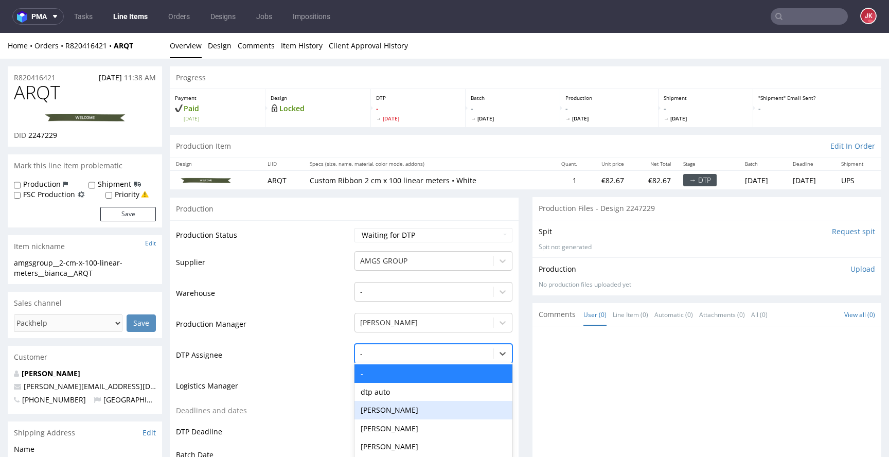
scroll to position [64, 0]
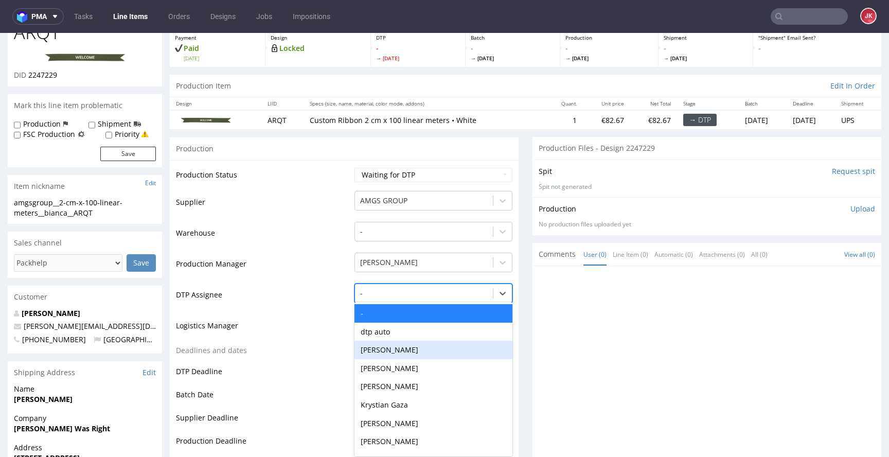
click at [370, 298] on div "Hapka Dominika, 3 of 31. 31 results available. Use Up and Down to choose option…" at bounding box center [434, 291] width 158 height 14
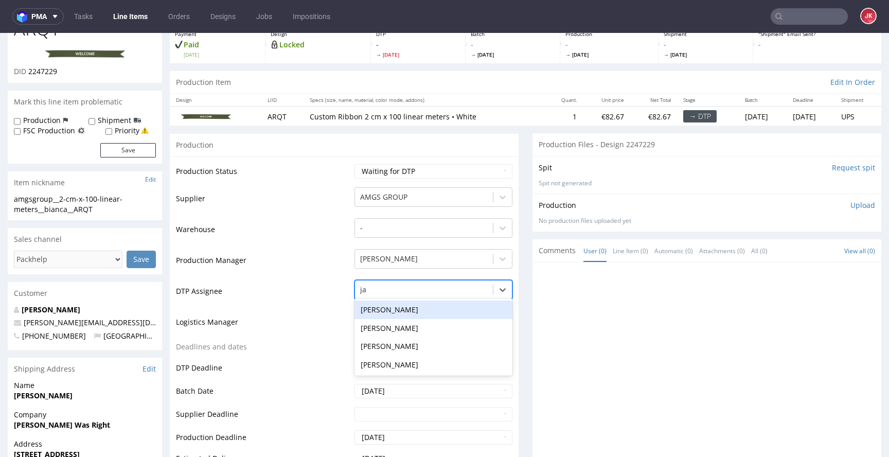
type input "jan"
click at [396, 312] on div "[PERSON_NAME]" at bounding box center [434, 310] width 158 height 19
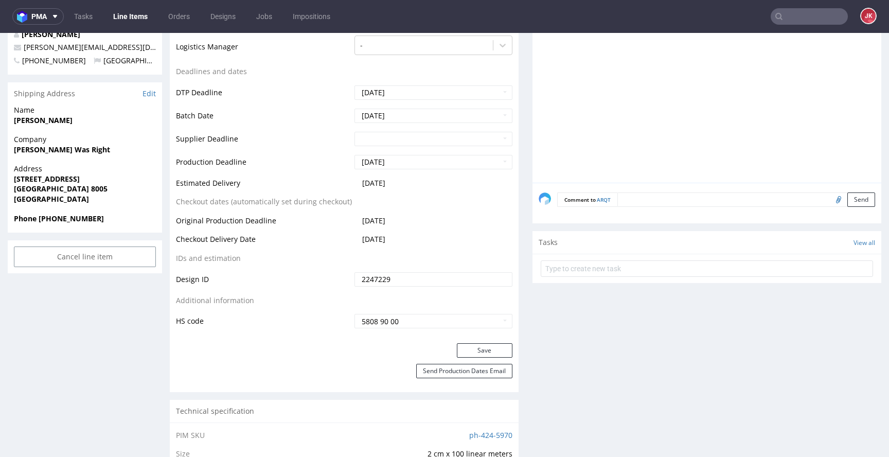
scroll to position [355, 0]
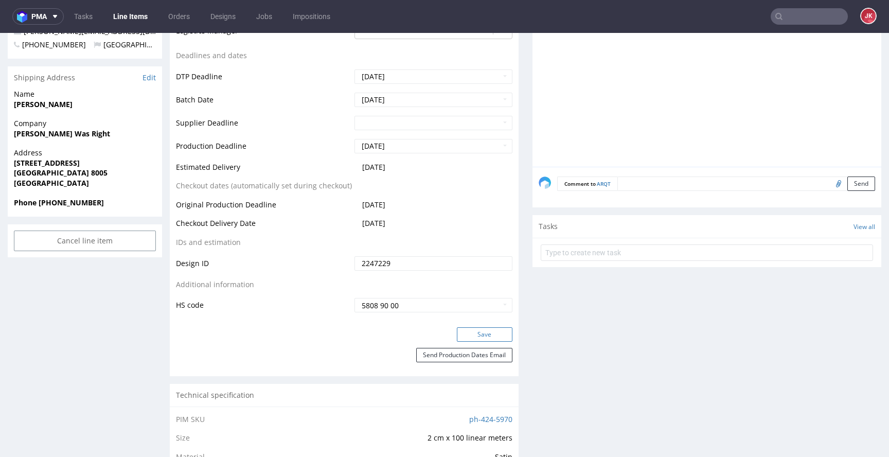
click at [471, 331] on button "Save" at bounding box center [485, 334] width 56 height 14
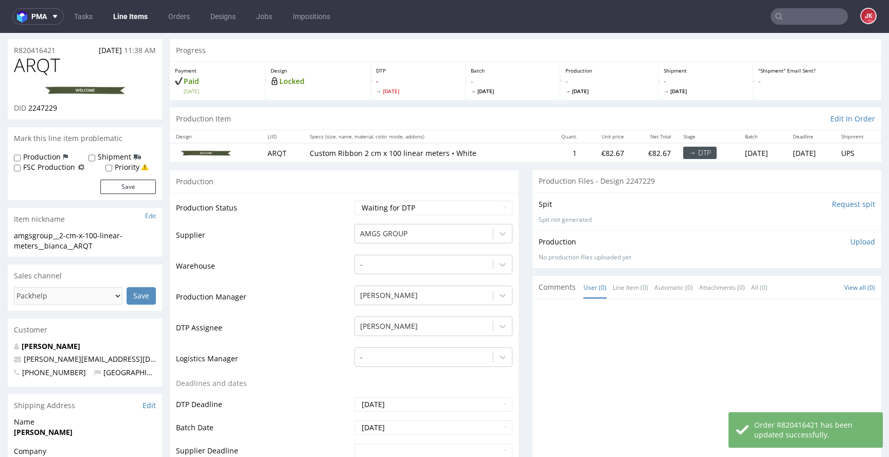
scroll to position [0, 0]
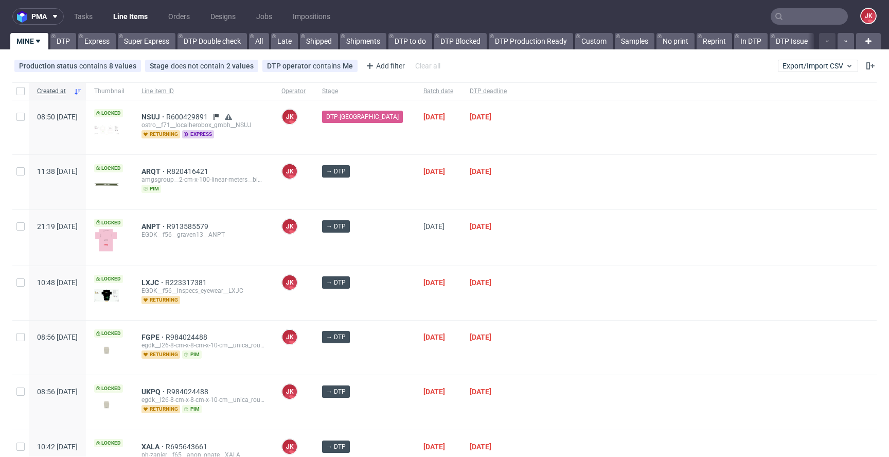
click at [415, 301] on div "12/08/2025" at bounding box center [438, 293] width 46 height 54
click at [392, 297] on div "→ DTP" at bounding box center [364, 293] width 101 height 54
click at [415, 297] on div "[DATE]" at bounding box center [438, 293] width 46 height 54
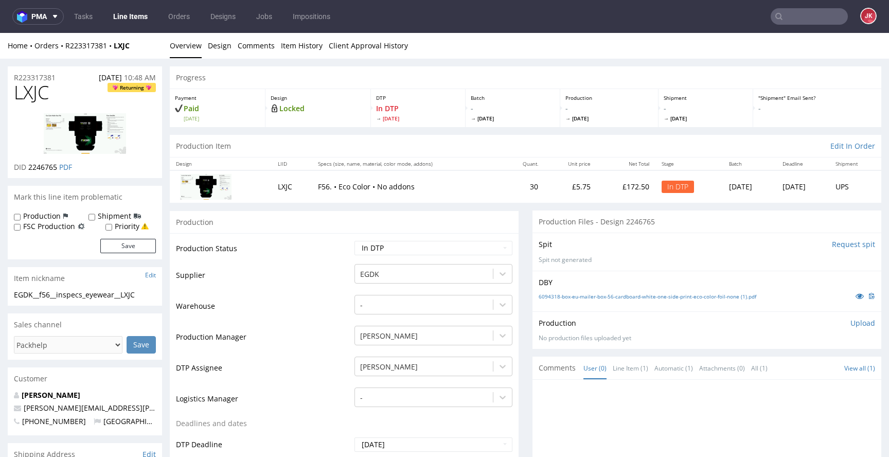
click at [391, 243] on select "Waiting for Artwork Waiting for Diecut Waiting for Mockup Waiting for DTP Waiti…" at bounding box center [434, 248] width 158 height 14
select select "dtp_issue"
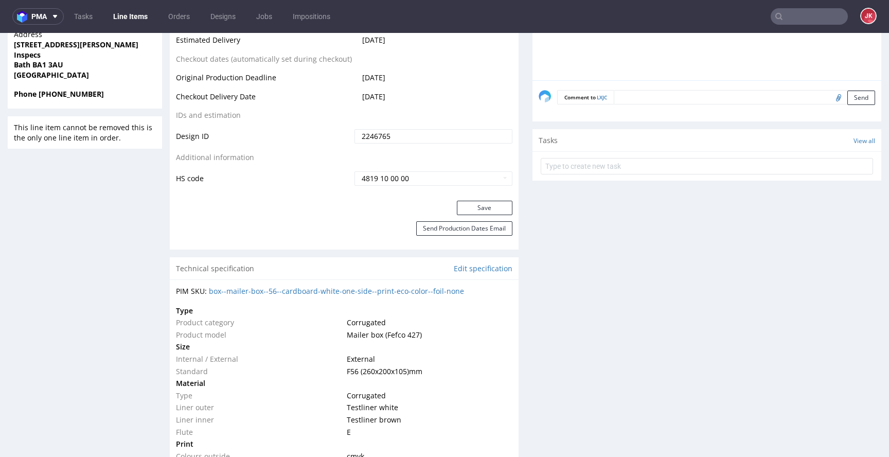
scroll to position [513, 0]
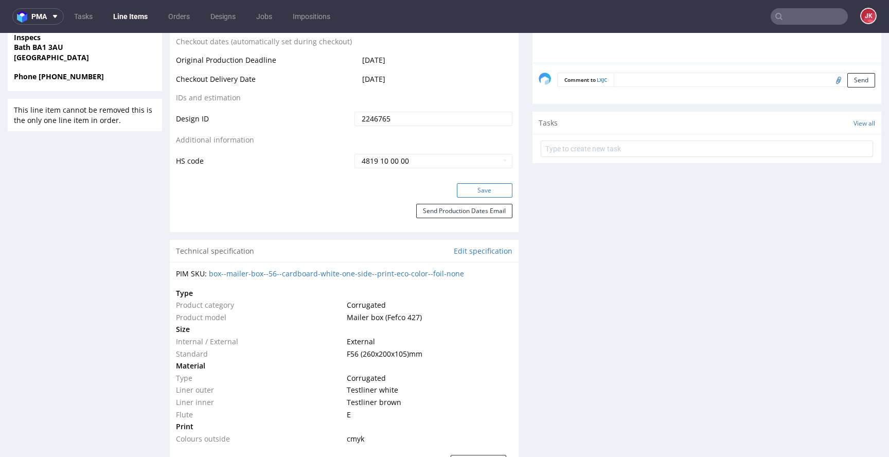
click at [473, 191] on button "Save" at bounding box center [485, 190] width 56 height 14
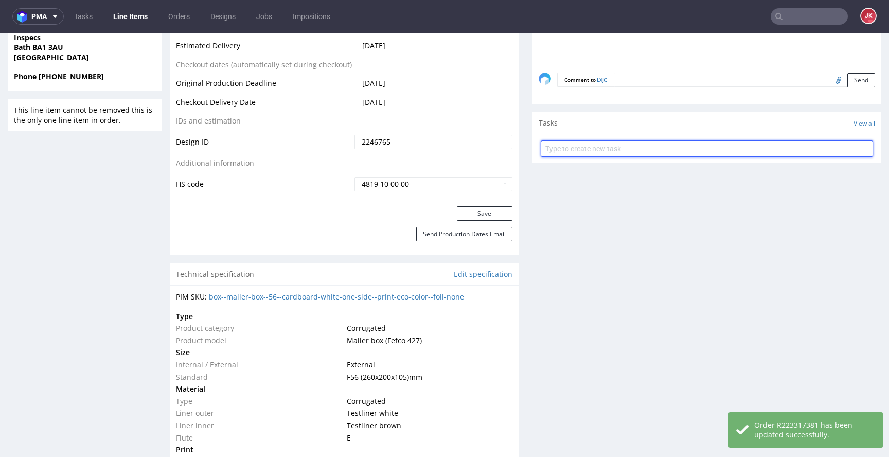
click at [572, 154] on input "text" at bounding box center [707, 148] width 332 height 16
type input "issue"
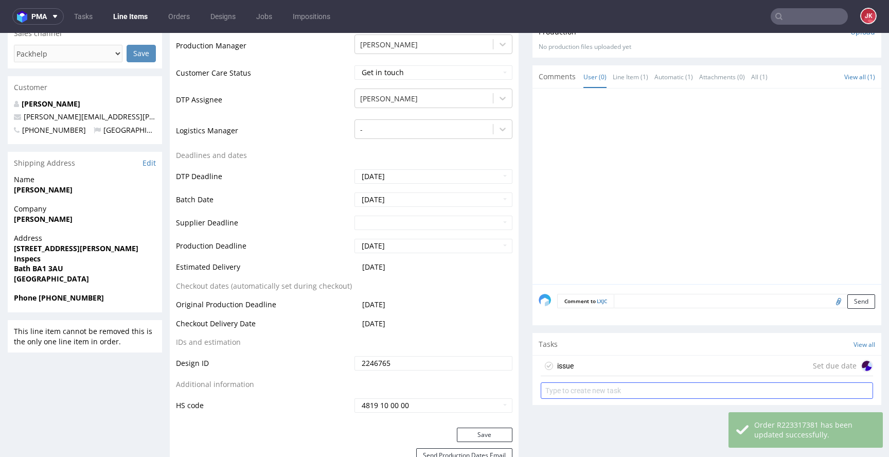
scroll to position [420, 0]
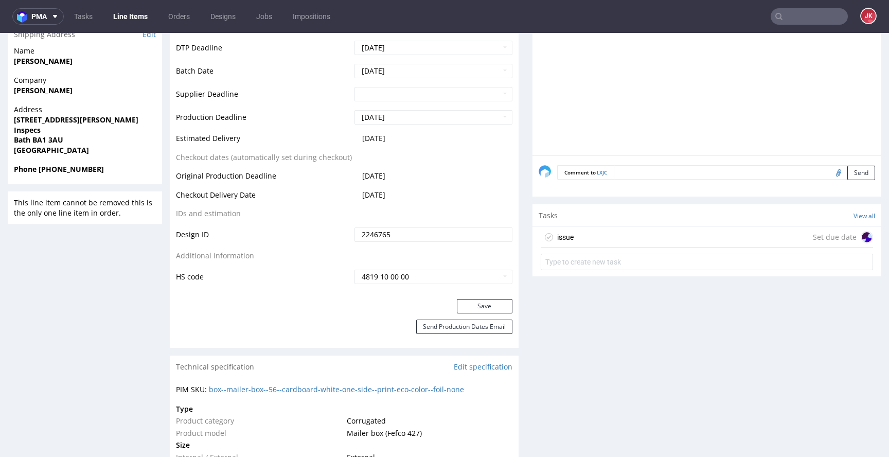
click at [568, 234] on div "issue Set due date" at bounding box center [707, 237] width 332 height 21
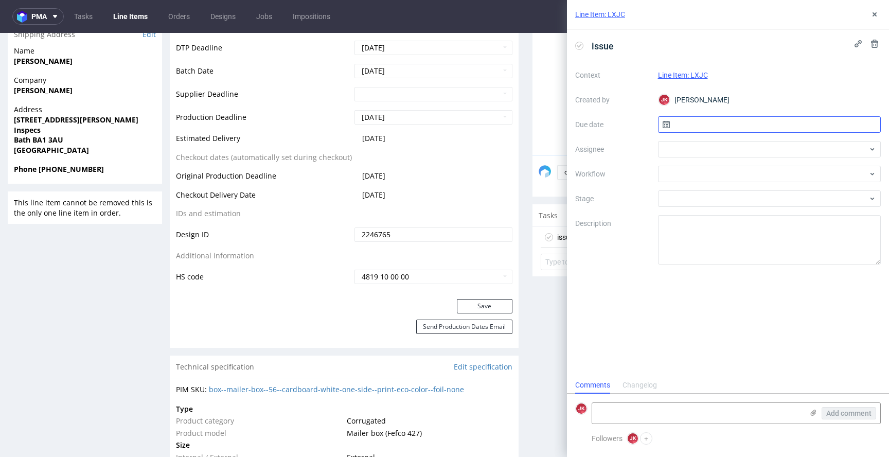
scroll to position [8, 0]
click at [709, 122] on input "text" at bounding box center [769, 124] width 223 height 16
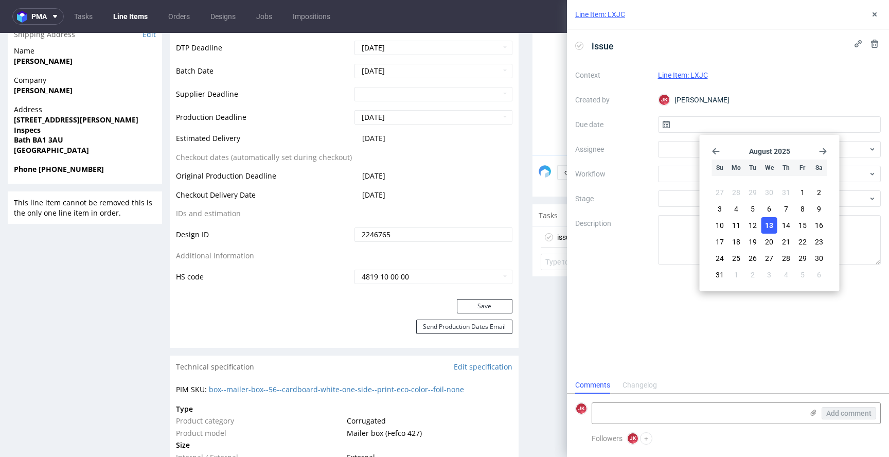
click at [775, 222] on button "13" at bounding box center [770, 225] width 16 height 16
type input "[DATE]"
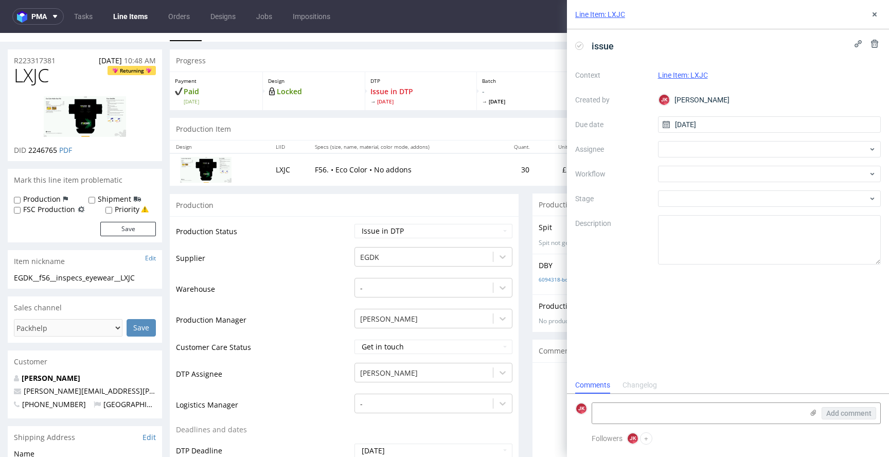
scroll to position [0, 0]
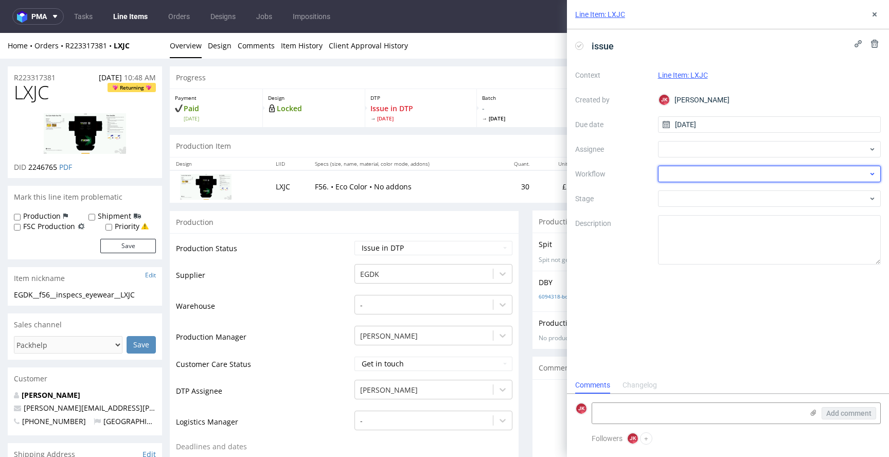
click at [679, 170] on div at bounding box center [769, 174] width 223 height 16
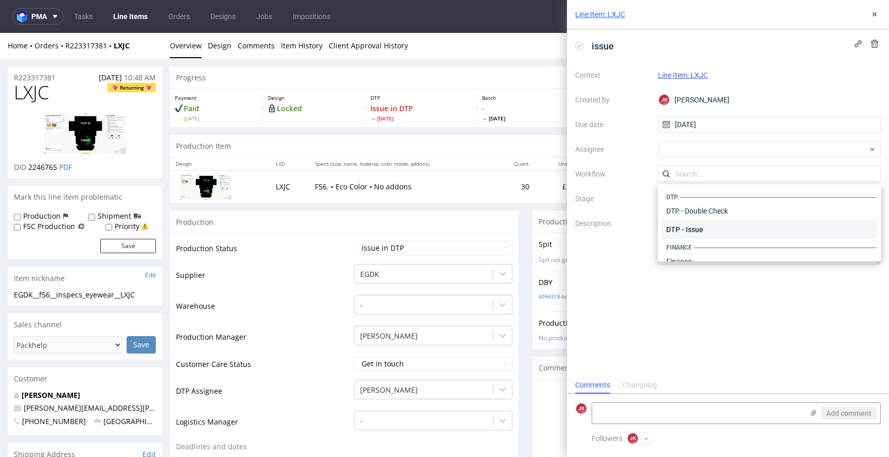
click at [718, 222] on div "DTP - Issue" at bounding box center [769, 229] width 215 height 19
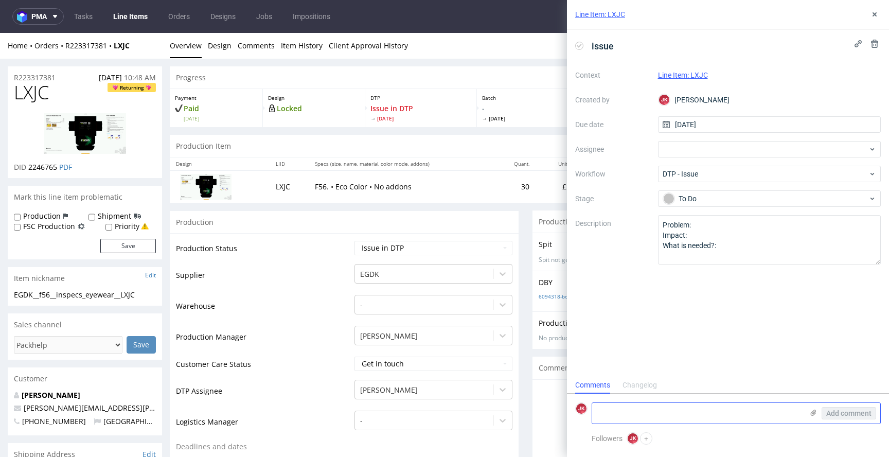
click at [644, 419] on textarea at bounding box center [697, 413] width 211 height 21
click at [733, 403] on textarea "Client used wrong template for this vendor and design is in photoshop layered f…" at bounding box center [697, 409] width 211 height 29
click at [706, 410] on textarea "Client used wrong template for this vendor. Design is in photoshop layered file" at bounding box center [697, 409] width 211 height 29
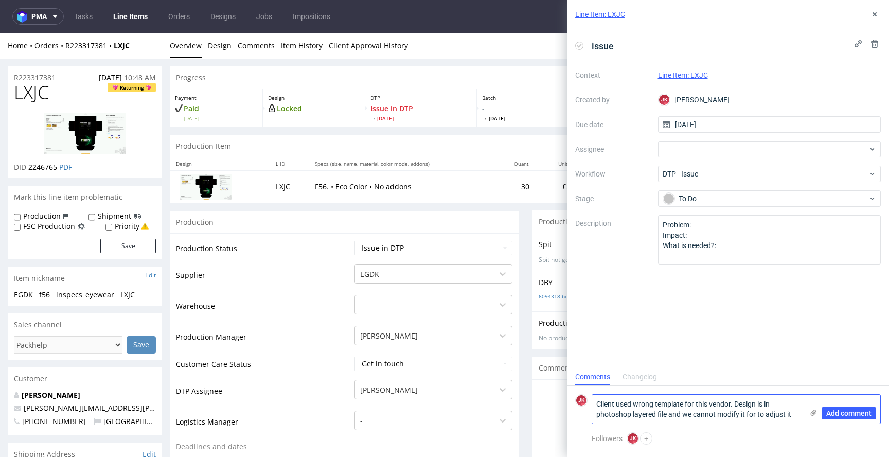
click at [755, 415] on textarea "Client used wrong template for this vendor. Design is in photoshop layered file…" at bounding box center [697, 409] width 211 height 29
click at [790, 415] on textarea "Client used wrong template for this vendor. Design is in photoshop layered file…" at bounding box center [697, 409] width 211 height 29
type textarea "Client used wrong template for this vendor. Design is in photoshop layered file…"
click at [848, 412] on span "Add comment" at bounding box center [848, 413] width 45 height 7
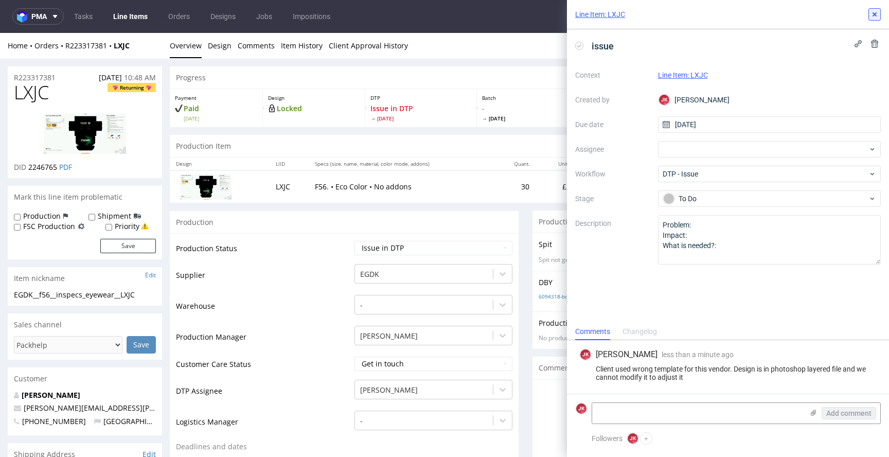
click at [877, 11] on icon at bounding box center [875, 14] width 8 height 8
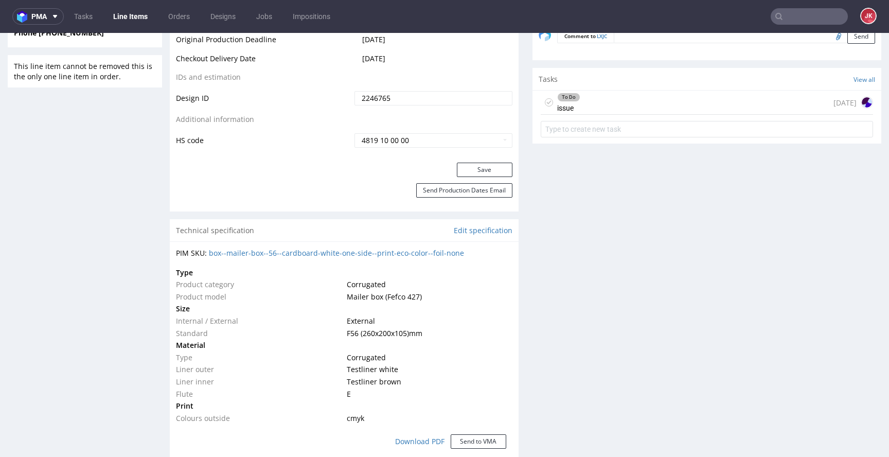
scroll to position [538, 0]
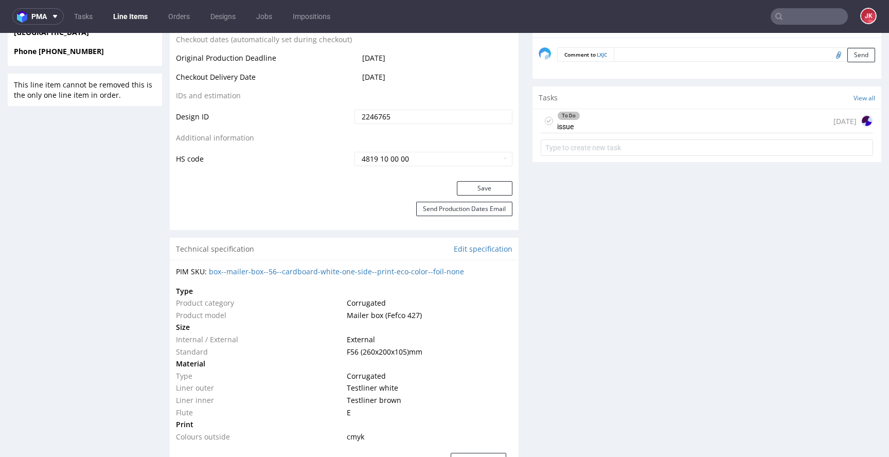
click at [559, 114] on div "To Do" at bounding box center [569, 116] width 22 height 8
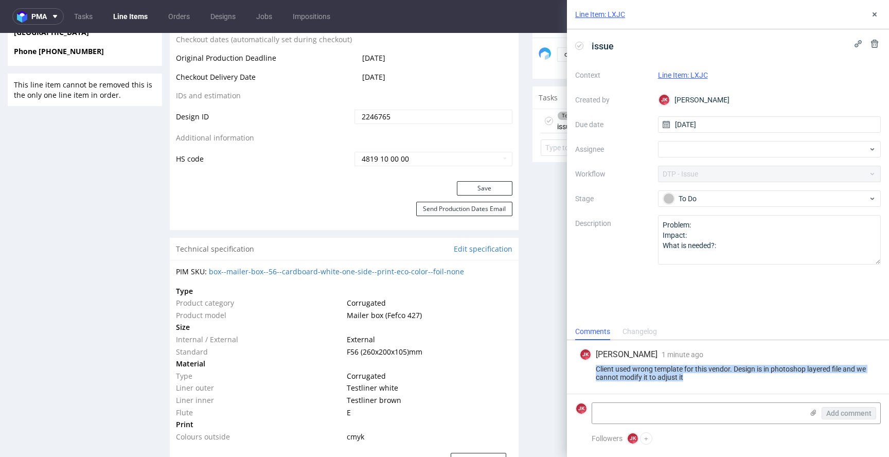
drag, startPoint x: 596, startPoint y: 370, endPoint x: 702, endPoint y: 382, distance: 106.8
click at [702, 382] on div "JK Jan Kocik 1 minute ago 13th Aug 2025, 13:41 Client used wrong template for t…" at bounding box center [728, 367] width 306 height 54
click at [726, 414] on textarea at bounding box center [697, 413] width 211 height 21
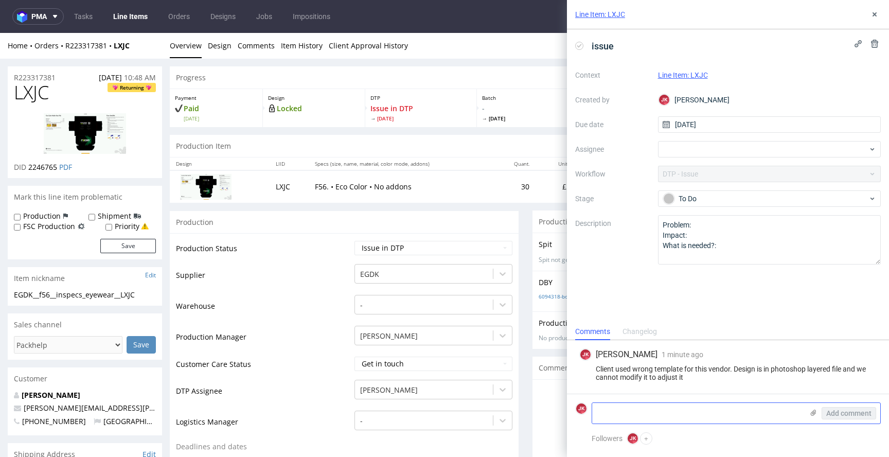
click at [654, 421] on textarea at bounding box center [697, 413] width 211 height 21
type textarea "Template file"
click at [814, 412] on icon at bounding box center [814, 413] width 8 height 8
click at [0, 0] on input "file" at bounding box center [0, 0] width 0 height 0
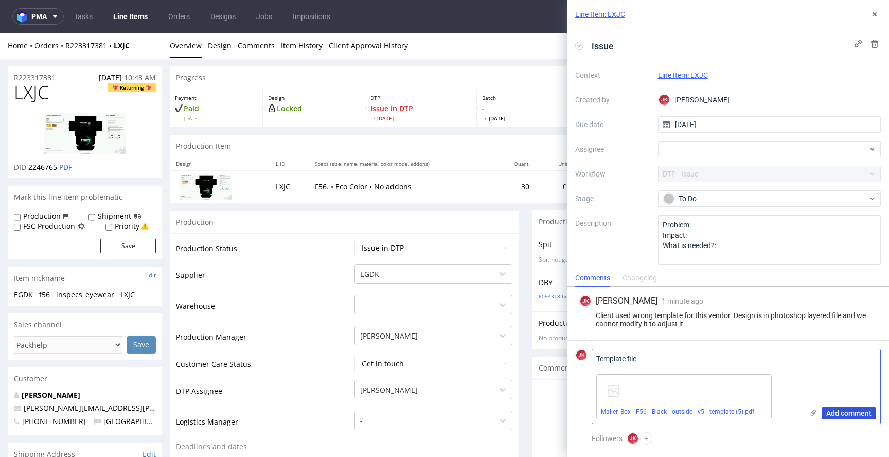
click at [830, 414] on span "Add comment" at bounding box center [848, 413] width 45 height 7
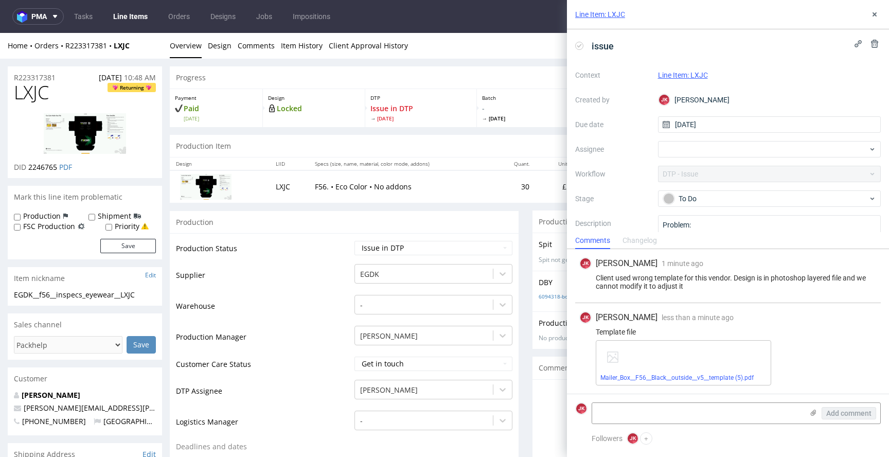
click at [660, 279] on div "Client used wrong template for this vendor. Design is in photoshop layered file…" at bounding box center [727, 282] width 297 height 16
copy div "Client used wrong template for this vendor. Design is in photoshop layered file…"
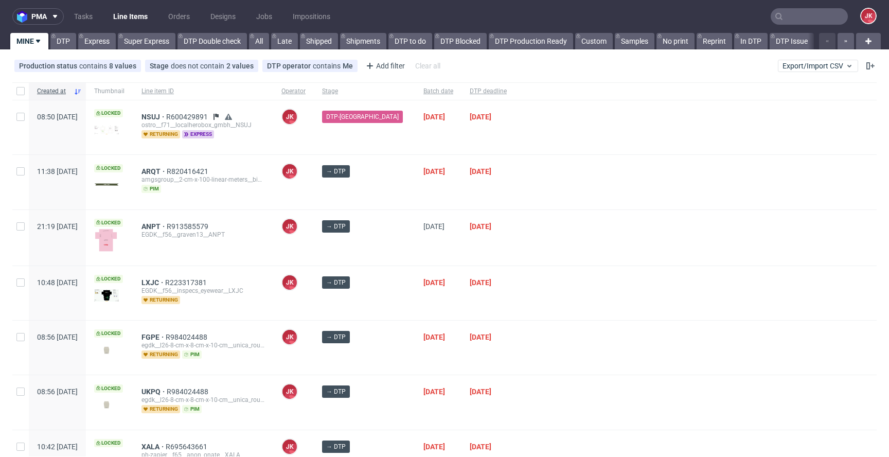
click at [517, 240] on div at bounding box center [696, 238] width 362 height 56
click at [446, 237] on div "[DATE]" at bounding box center [438, 238] width 46 height 56
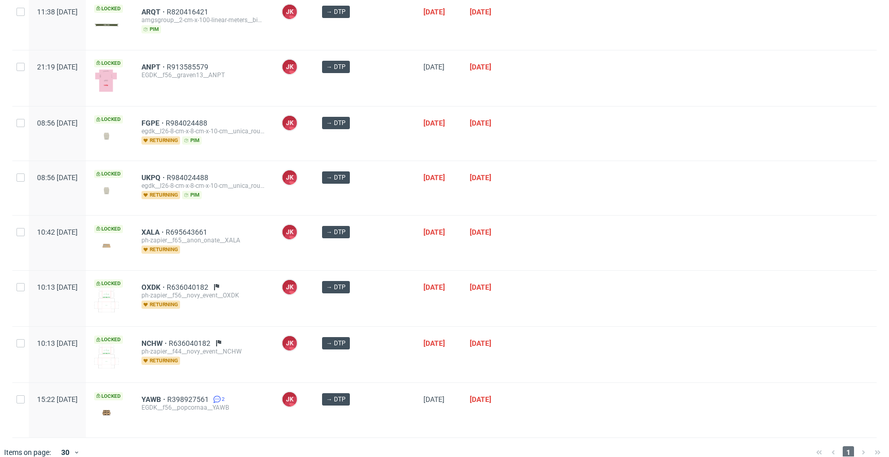
scroll to position [172, 0]
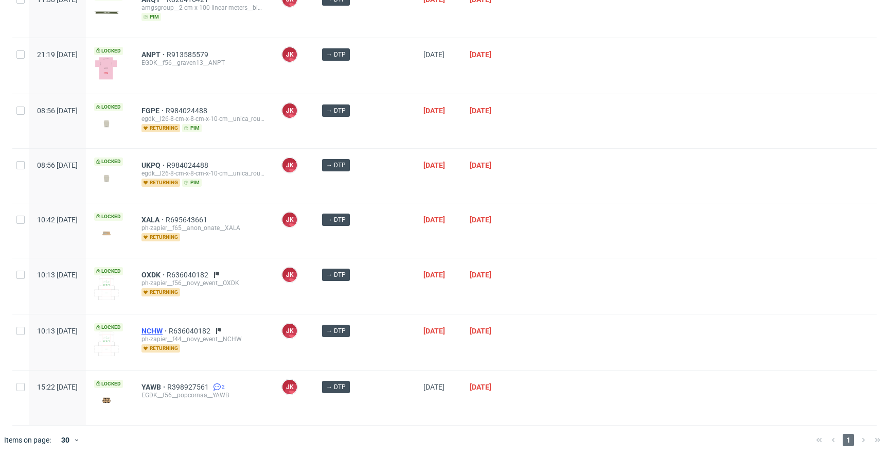
click at [169, 327] on span "NCHW" at bounding box center [155, 331] width 27 height 8
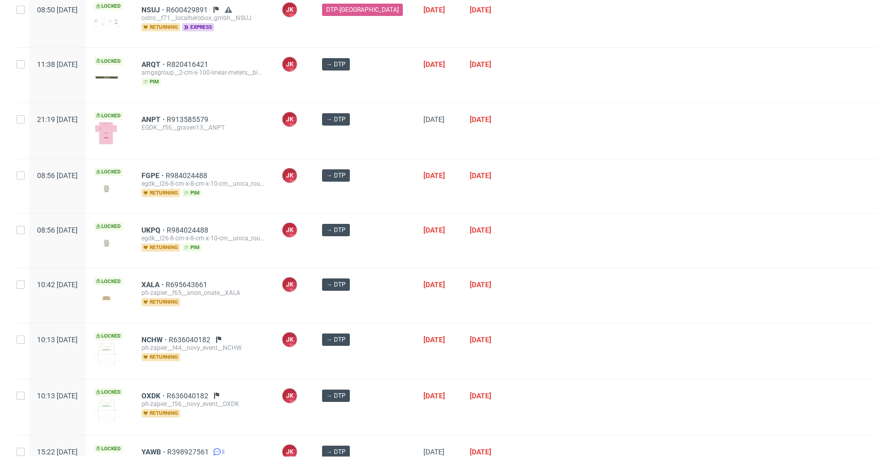
scroll to position [172, 0]
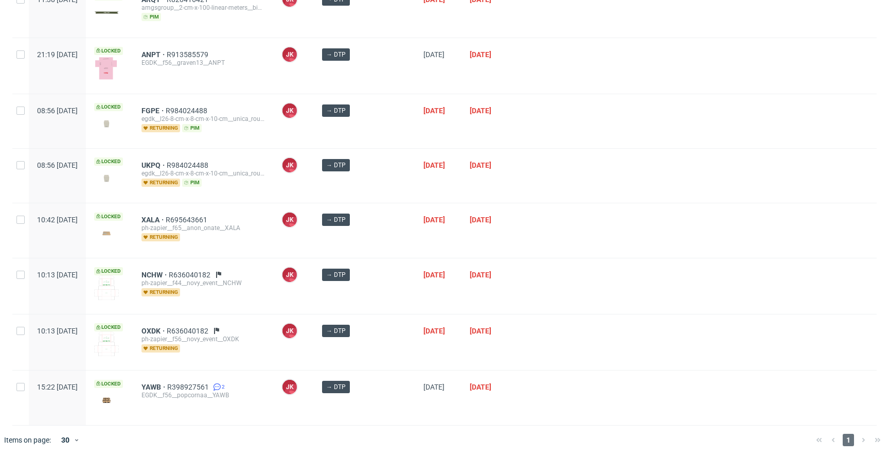
click at [532, 240] on div at bounding box center [696, 230] width 362 height 54
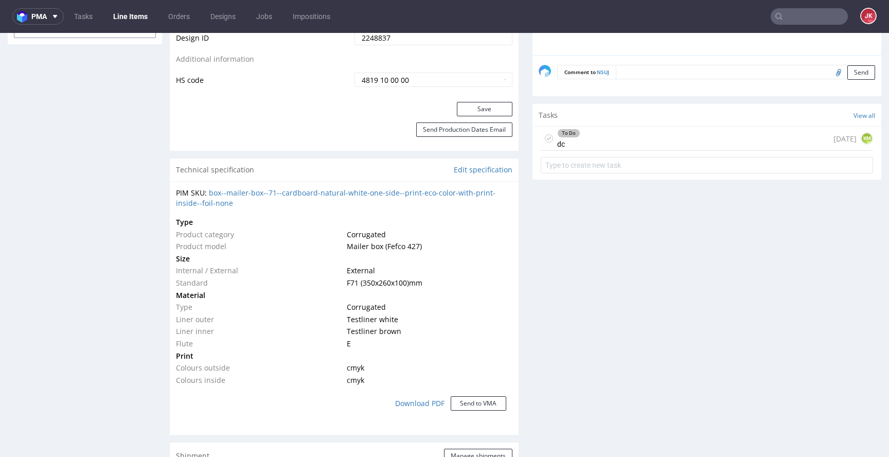
scroll to position [549, 0]
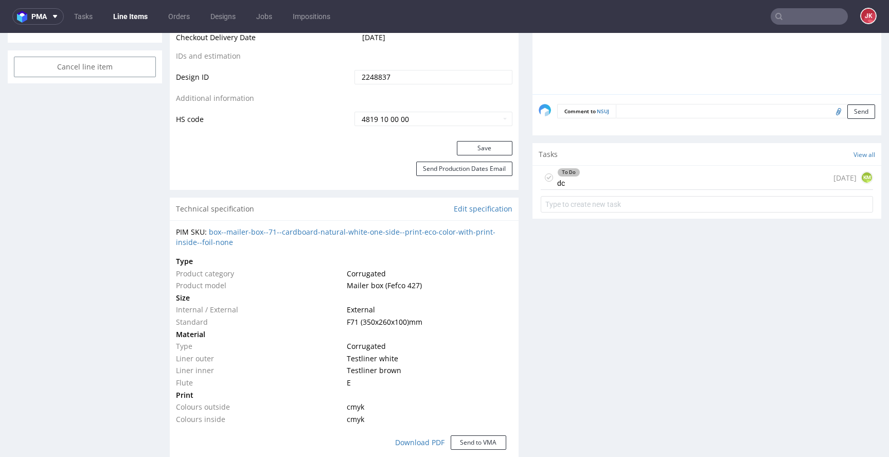
click at [565, 174] on div "To Do" at bounding box center [569, 172] width 22 height 8
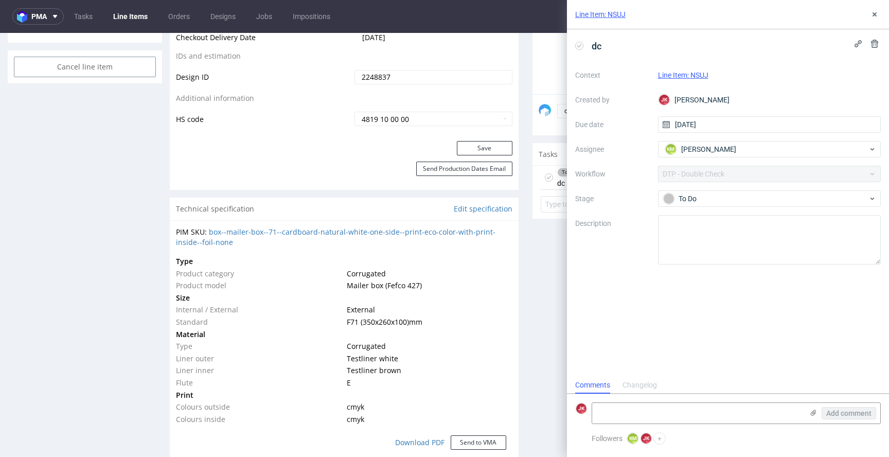
scroll to position [8, 0]
click at [739, 138] on div "Context Line Item: NSUJ Created by [PERSON_NAME] [PERSON_NAME] Due date [DATE] …" at bounding box center [728, 166] width 306 height 198
click at [729, 143] on div "KM Karol Markowski" at bounding box center [766, 149] width 206 height 16
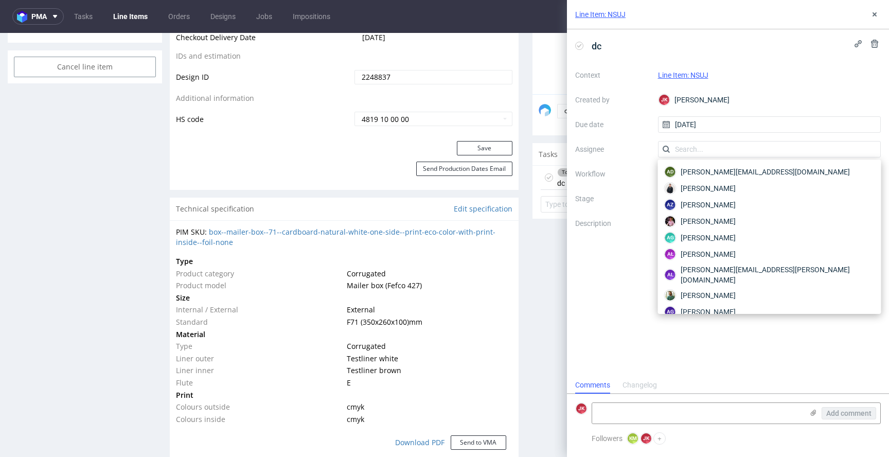
scroll to position [956, 0]
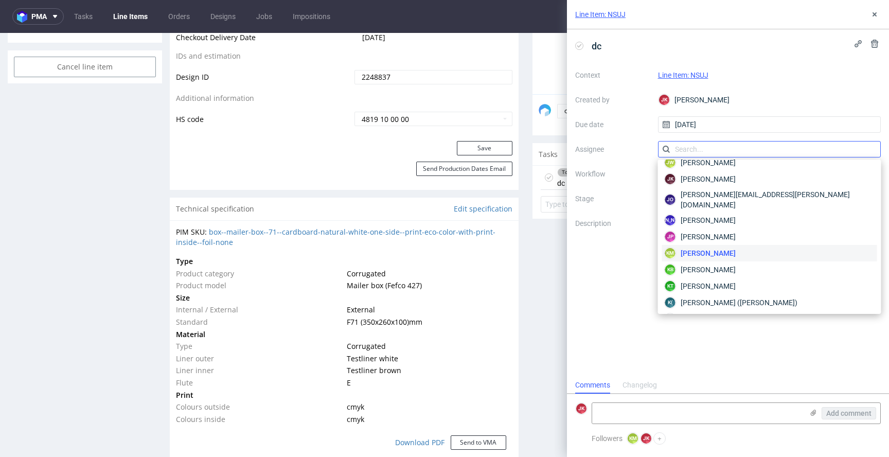
click at [717, 151] on input "text" at bounding box center [769, 149] width 223 height 16
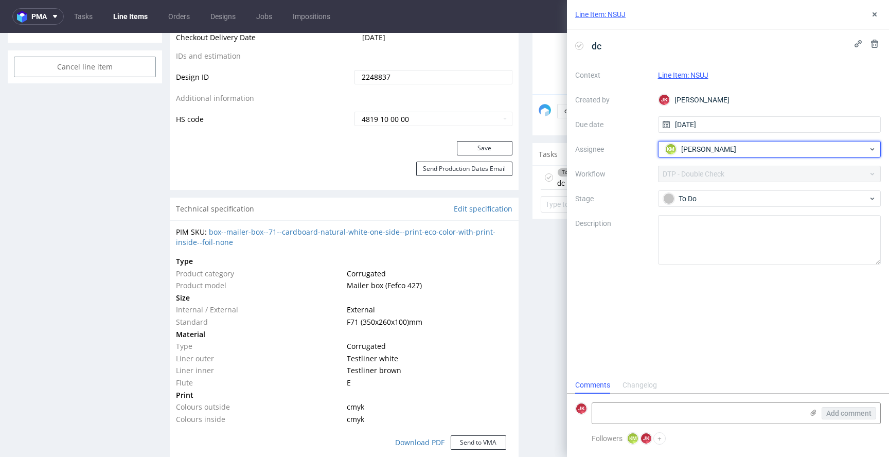
click at [717, 151] on span "Karol Markowski" at bounding box center [708, 149] width 55 height 10
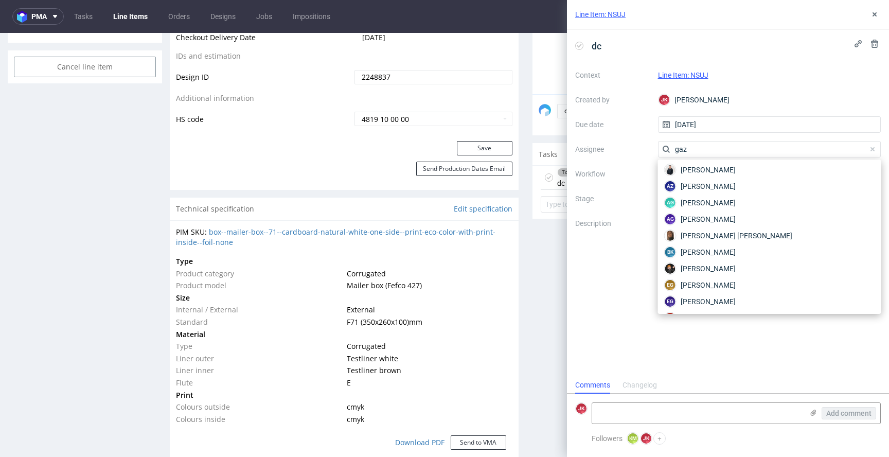
scroll to position [0, 0]
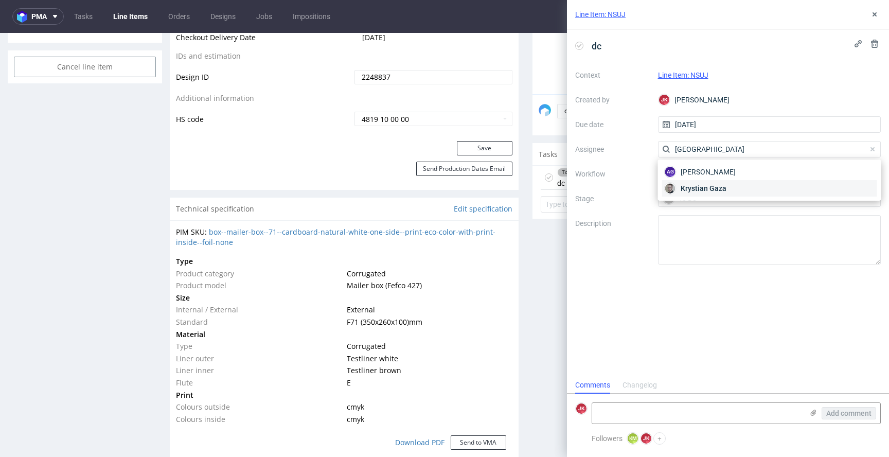
type input "gaza"
click at [703, 192] on span "Krystian Gaza" at bounding box center [704, 188] width 46 height 10
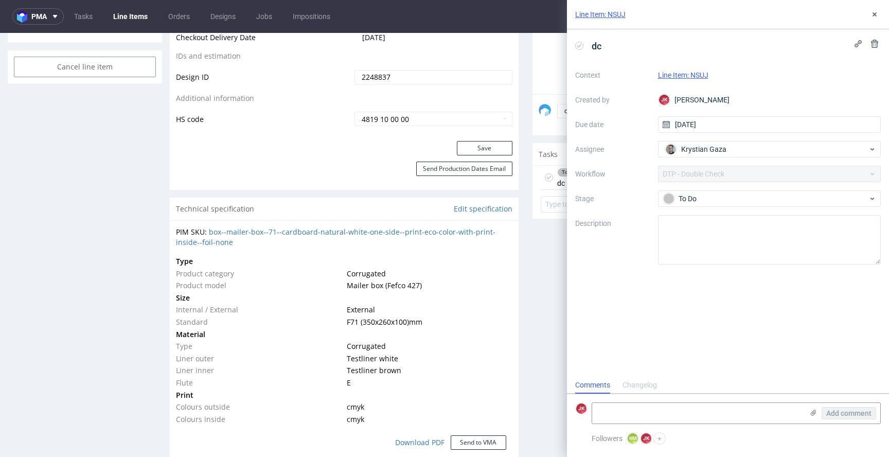
click at [694, 297] on div "dc Context Line Item: NSUJ Created by JK Jan Kocik Due date 13/08/2025 Assignee…" at bounding box center [728, 202] width 322 height 347
click at [636, 435] on use at bounding box center [636, 435] width 3 height 3
click at [877, 8] on button at bounding box center [875, 14] width 12 height 12
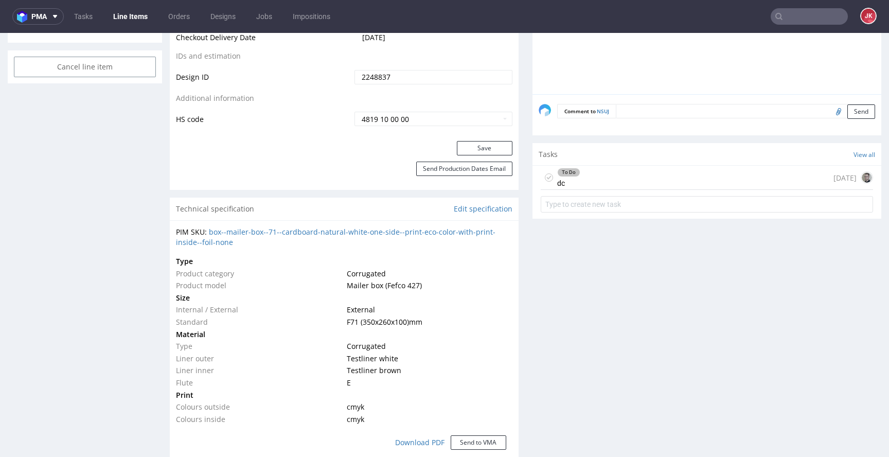
click at [573, 181] on div "To Do dc today" at bounding box center [707, 178] width 332 height 24
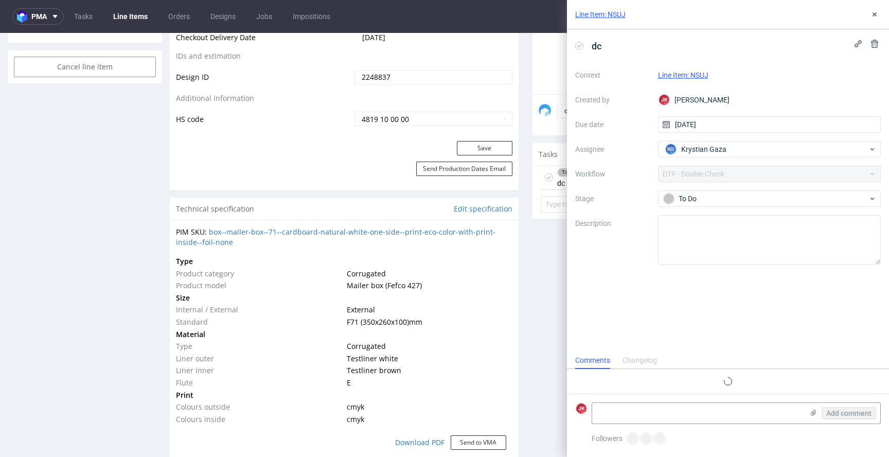
scroll to position [8, 0]
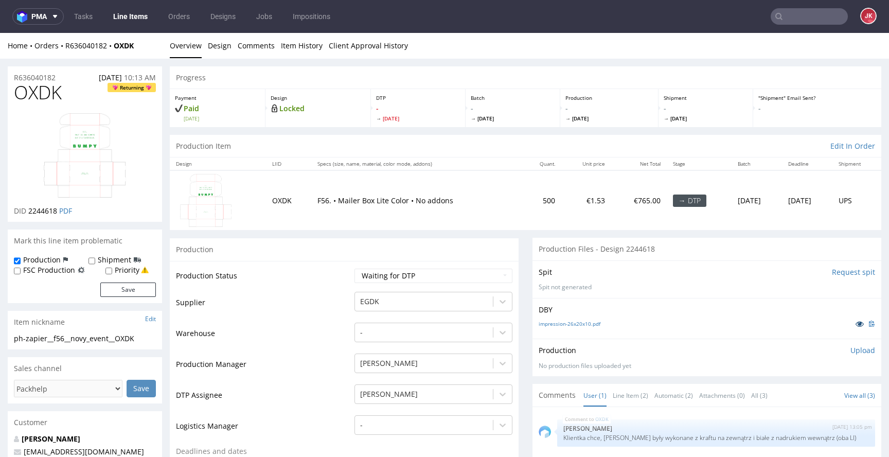
click at [851, 321] on link at bounding box center [860, 323] width 19 height 11
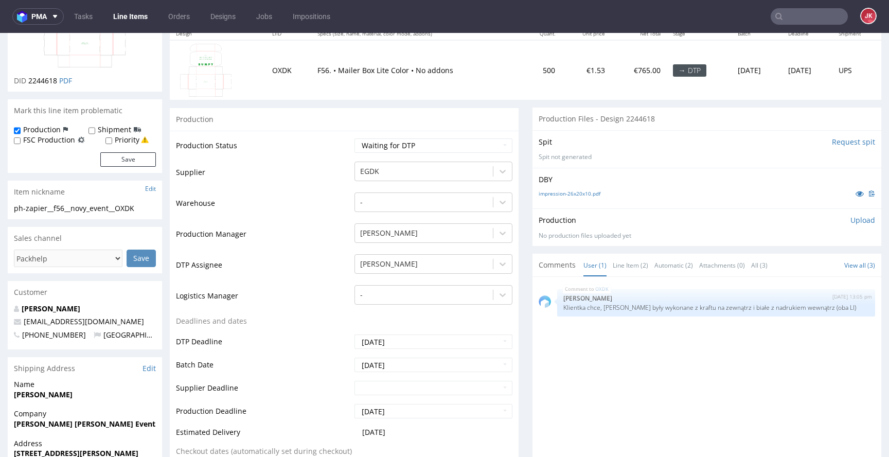
scroll to position [132, 0]
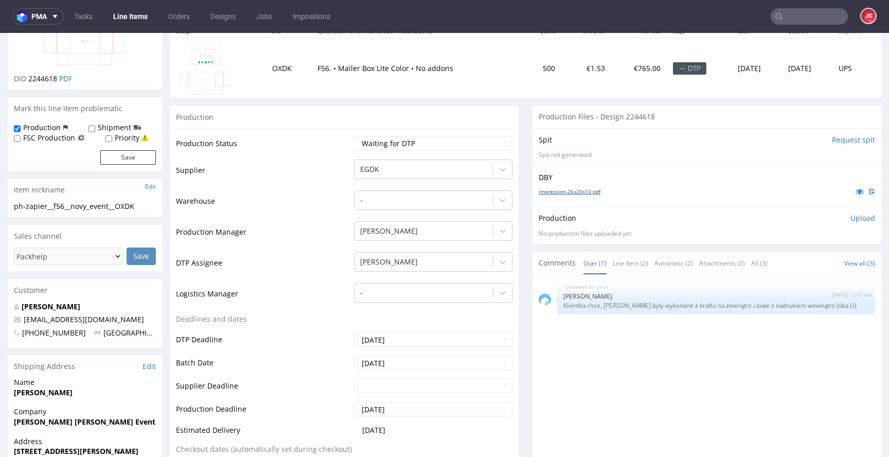
click at [547, 191] on link "impression-26x20x10.pdf" at bounding box center [570, 191] width 62 height 7
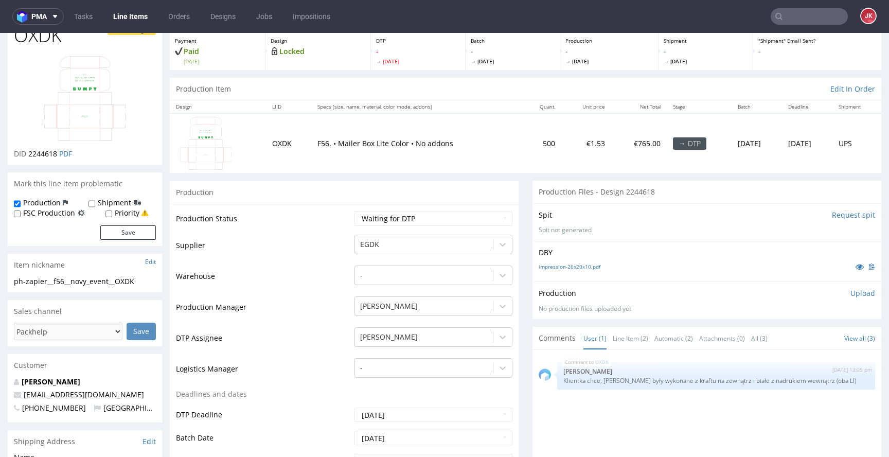
scroll to position [0, 0]
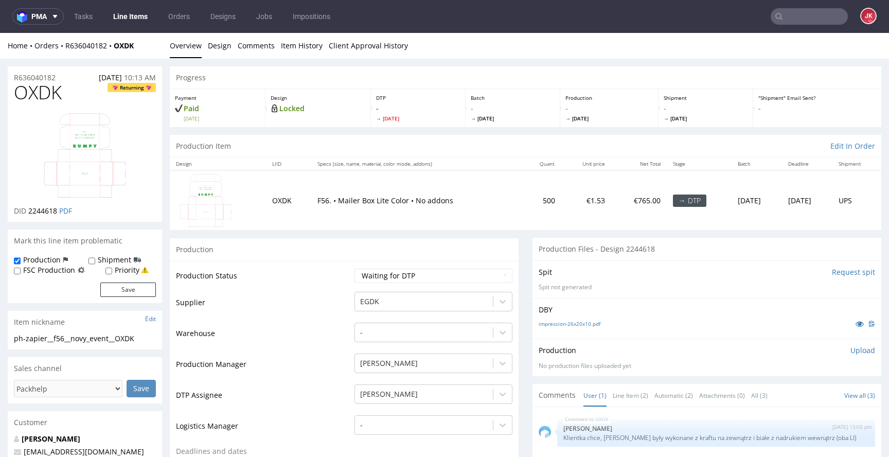
click at [426, 273] on select "Waiting for Artwork Waiting for Diecut Waiting for Mockup Waiting for DTP Waiti…" at bounding box center [434, 276] width 158 height 14
select select "dtp_in_process"
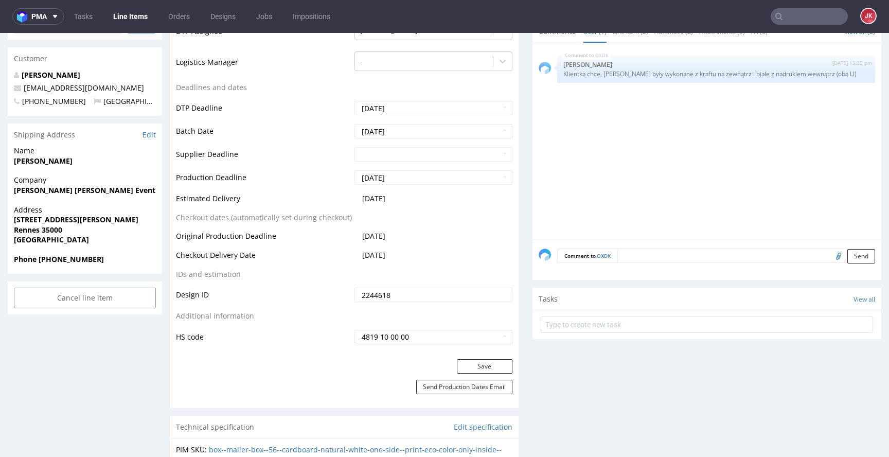
scroll to position [370, 0]
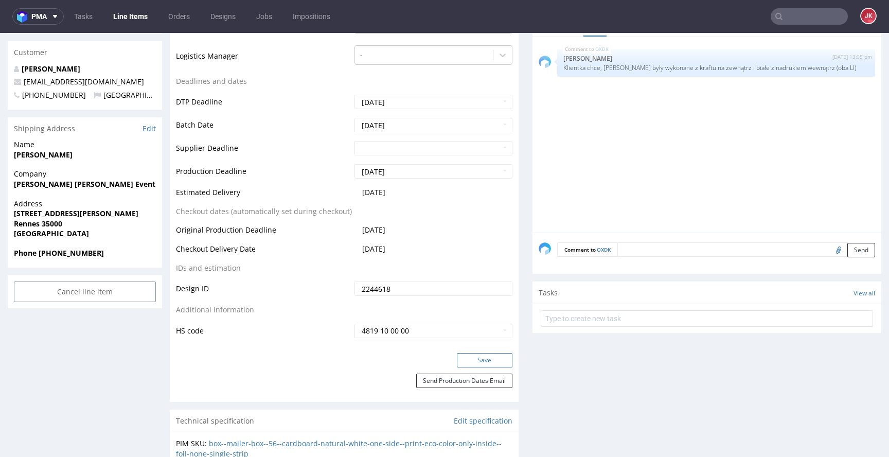
click at [483, 364] on button "Save" at bounding box center [485, 360] width 56 height 14
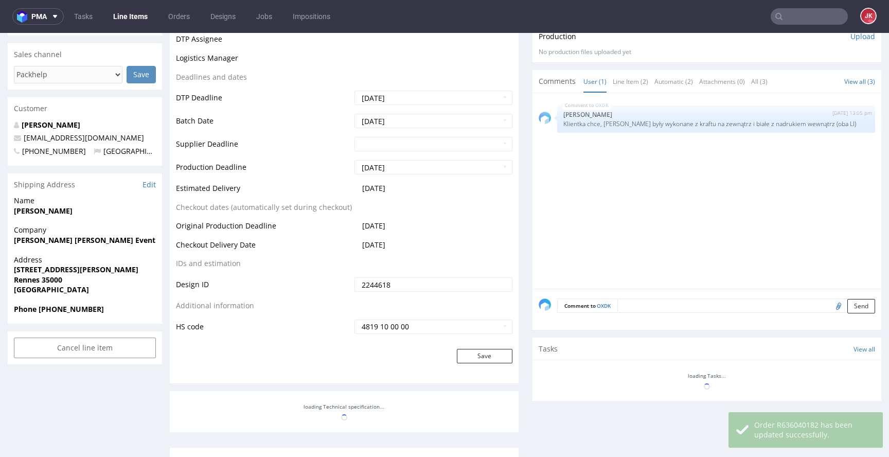
scroll to position [0, 0]
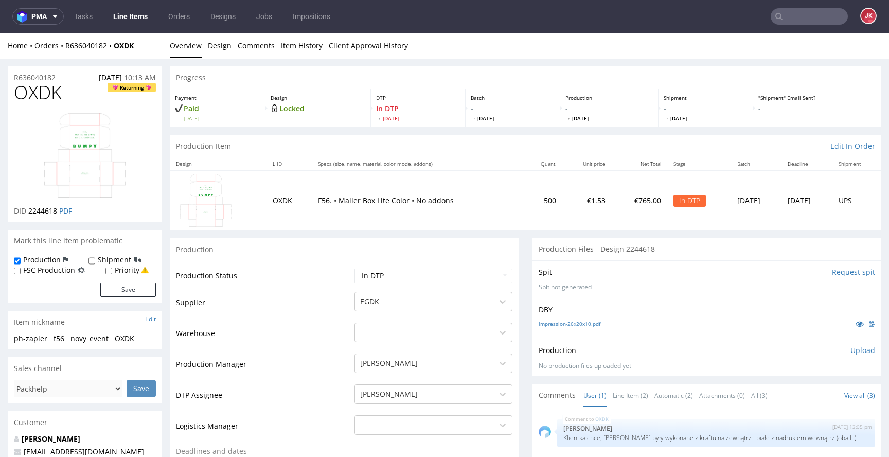
click at [35, 92] on span "OXDK" at bounding box center [38, 92] width 48 height 21
copy span "OXDK"
click at [321, 318] on td "Supplier" at bounding box center [264, 306] width 176 height 31
drag, startPoint x: 147, startPoint y: 337, endPoint x: 20, endPoint y: 332, distance: 127.2
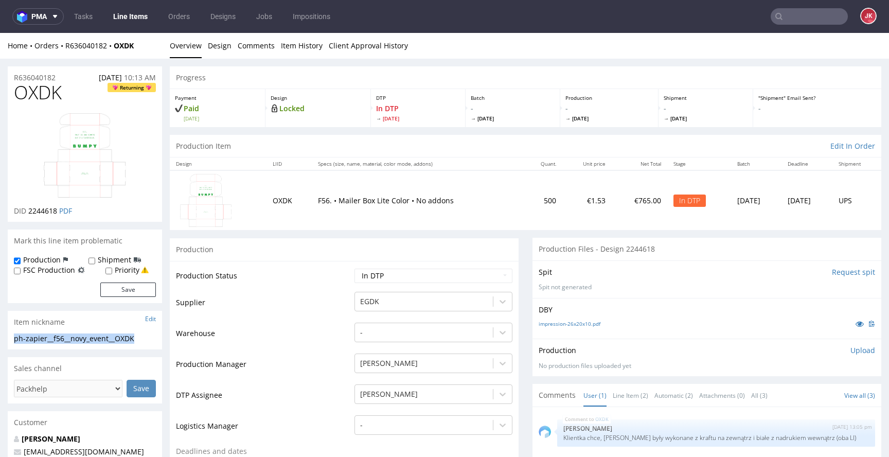
click at [20, 332] on section "Item nickname Edit ph-zapier__f56__novy_event__OXDK ph-zapier__f56 __novy_event…" at bounding box center [85, 330] width 154 height 39
copy section "ph-zapier__f56__novy_event__OXDK"
click at [71, 75] on div "R636040182 01.08.2025 10:13 AM" at bounding box center [85, 74] width 154 height 16
copy p "R636040182"
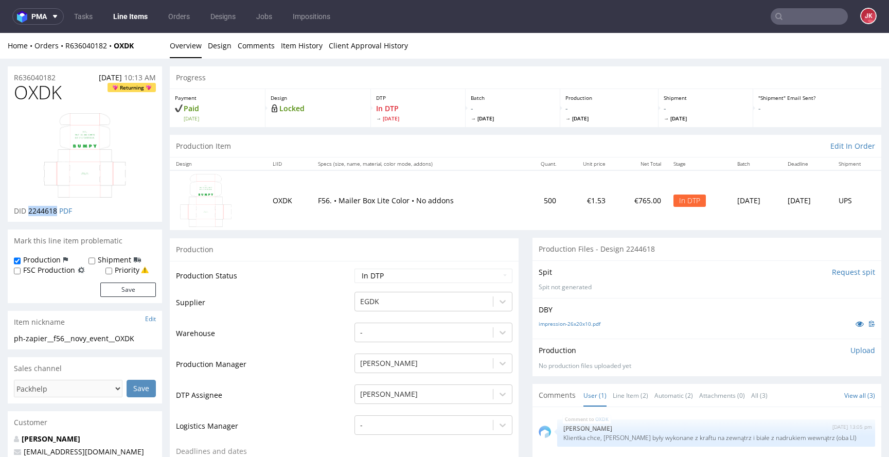
drag, startPoint x: 29, startPoint y: 209, endPoint x: 57, endPoint y: 214, distance: 27.8
click at [57, 214] on span "2244618" at bounding box center [42, 211] width 29 height 10
copy span "2244618"
click at [851, 348] on p "Upload" at bounding box center [863, 350] width 25 height 10
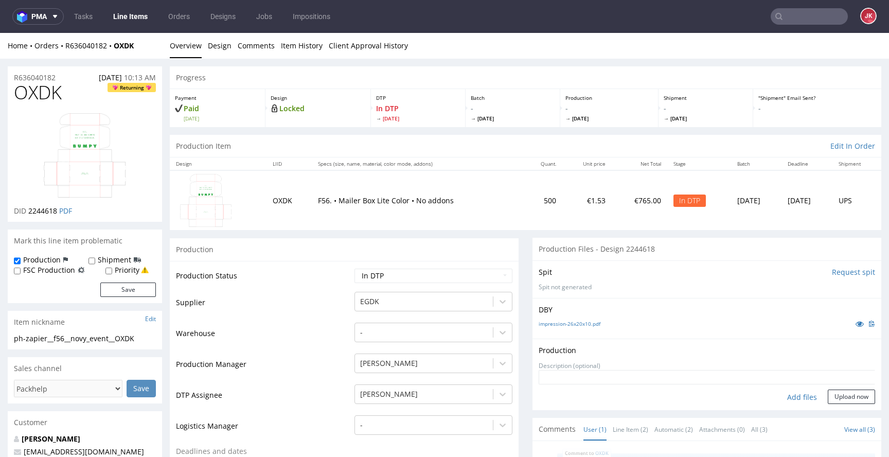
click at [787, 394] on div "Add files" at bounding box center [802, 397] width 51 height 15
type input "C:\fakepath\ph-zapier__f56__novy_event__OXDK__d2244618__oR636040182__1__inside.…"
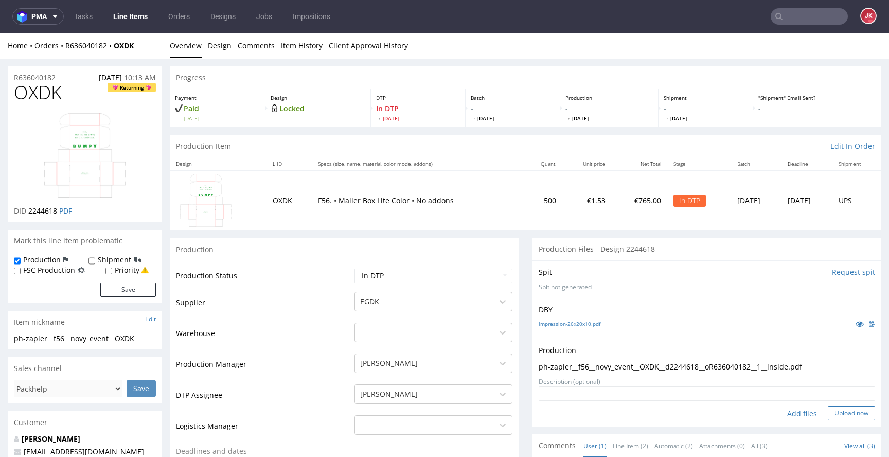
click at [828, 412] on button "Upload now" at bounding box center [851, 413] width 47 height 14
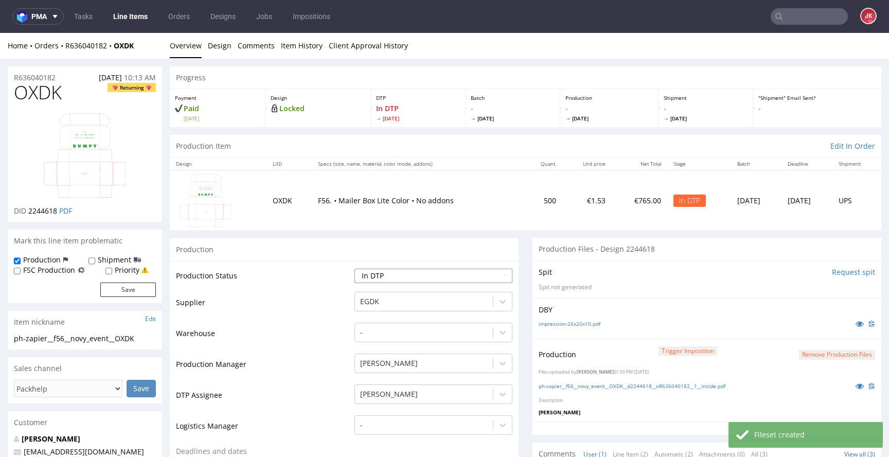
click at [438, 275] on select "Waiting for Artwork Waiting for Diecut Waiting for Mockup Waiting for DTP Waiti…" at bounding box center [434, 276] width 158 height 14
select select "dtp_production_ready"
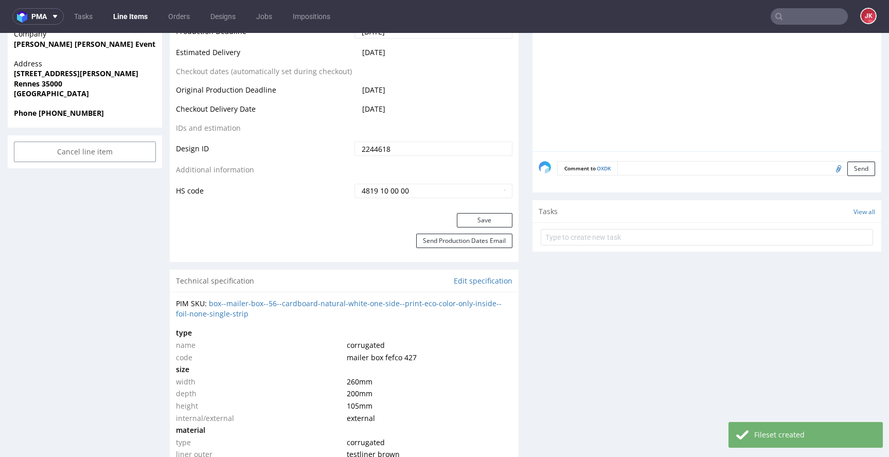
scroll to position [511, 0]
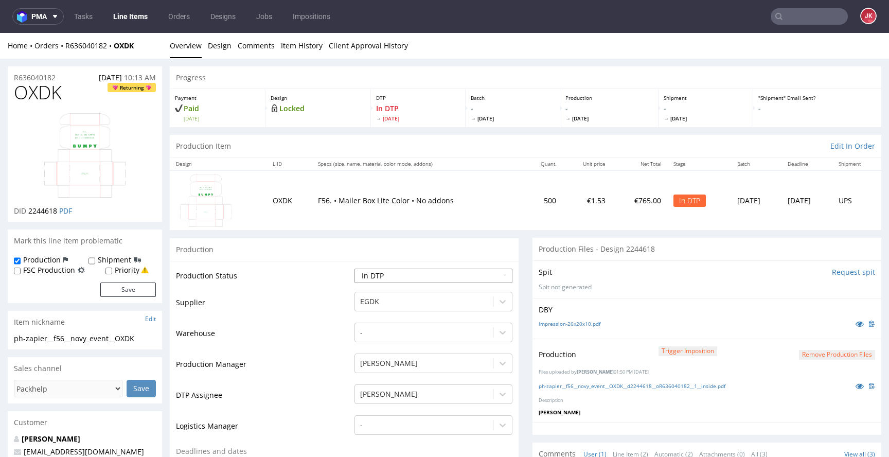
click at [419, 277] on select "Waiting for Artwork Waiting for Diecut Waiting for Mockup Waiting for DTP Waiti…" at bounding box center [434, 276] width 158 height 14
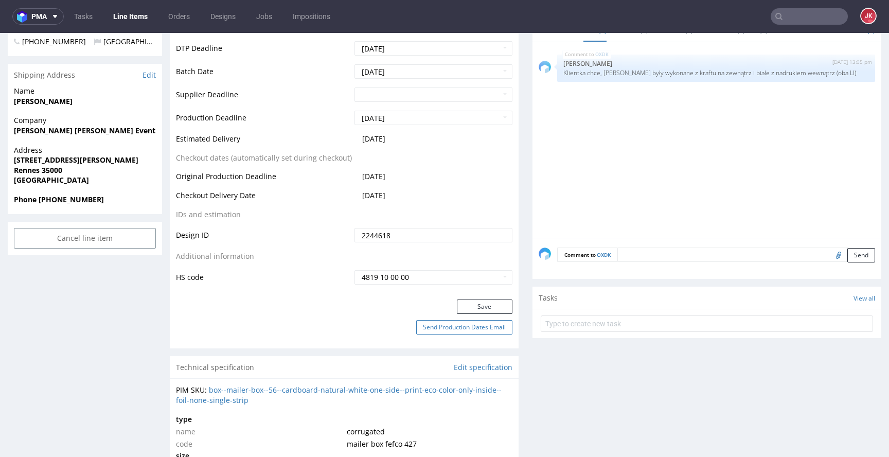
scroll to position [425, 0]
click at [491, 311] on button "Save" at bounding box center [485, 305] width 56 height 14
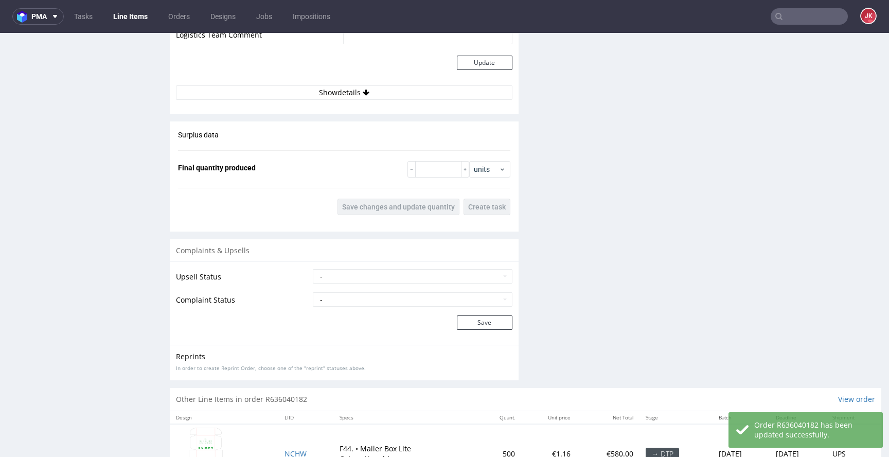
scroll to position [1255, 0]
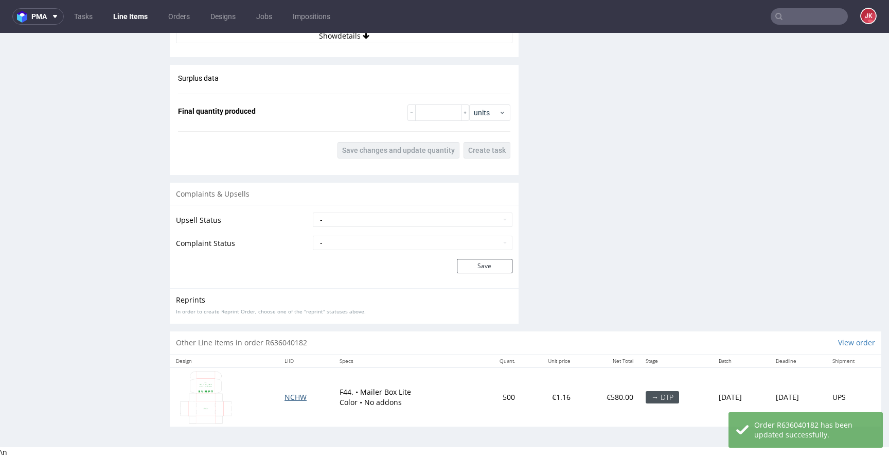
click at [285, 398] on span "NCHW" at bounding box center [296, 397] width 22 height 10
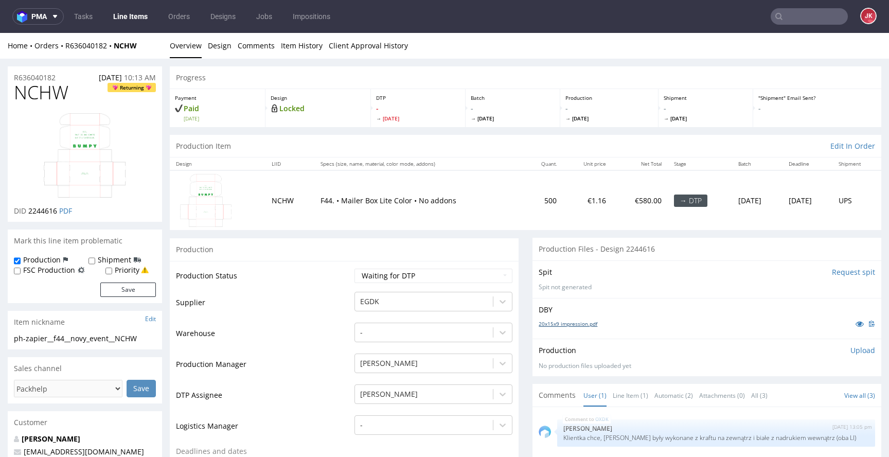
click at [565, 324] on link "20x15x9 impression.pdf" at bounding box center [568, 323] width 59 height 7
click at [36, 91] on span "NCHW" at bounding box center [41, 92] width 55 height 21
copy span "NCHW"
drag, startPoint x: 301, startPoint y: 314, endPoint x: 308, endPoint y: 312, distance: 7.7
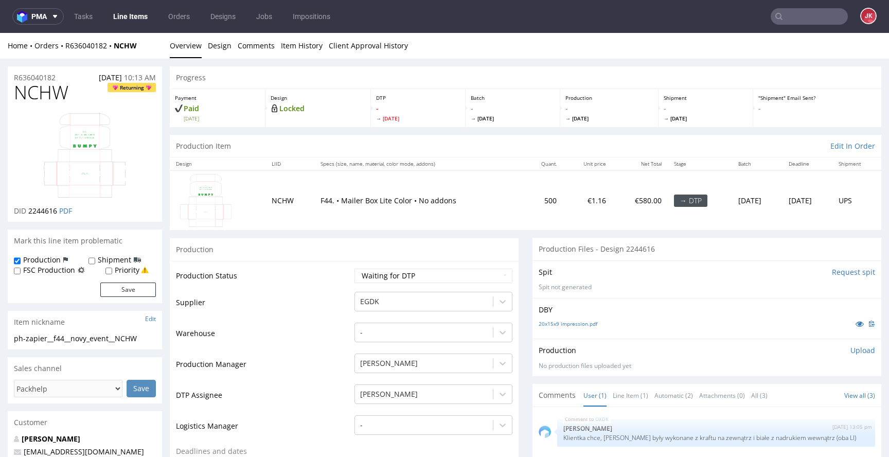
click at [302, 314] on td "Supplier" at bounding box center [264, 306] width 176 height 31
click at [407, 272] on select "Waiting for Artwork Waiting for Diecut Waiting for Mockup Waiting for DTP Waiti…" at bounding box center [434, 276] width 158 height 14
select select "dtp_in_process"
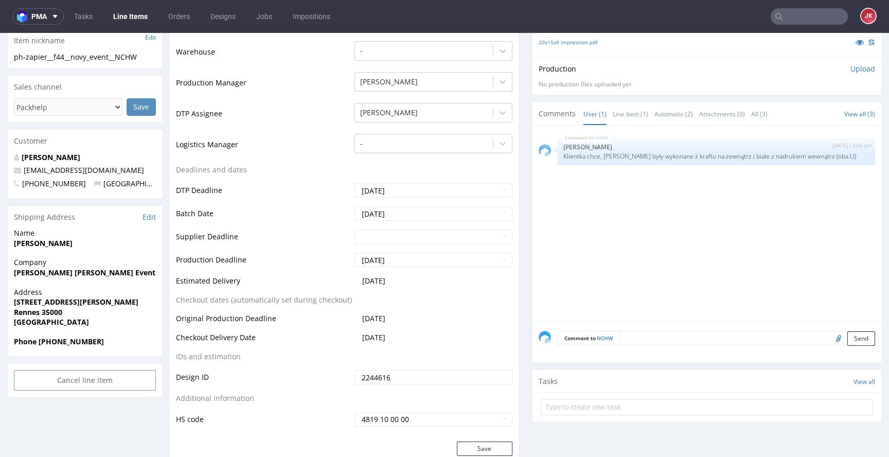
scroll to position [391, 0]
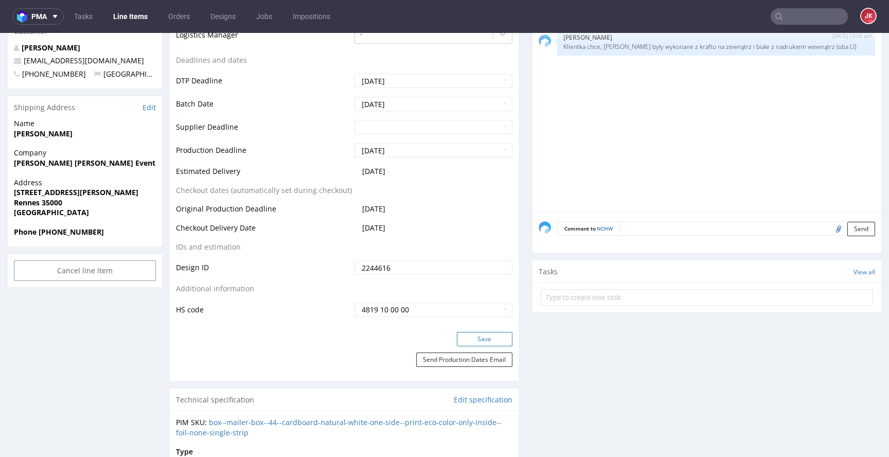
click at [489, 338] on button "Save" at bounding box center [485, 339] width 56 height 14
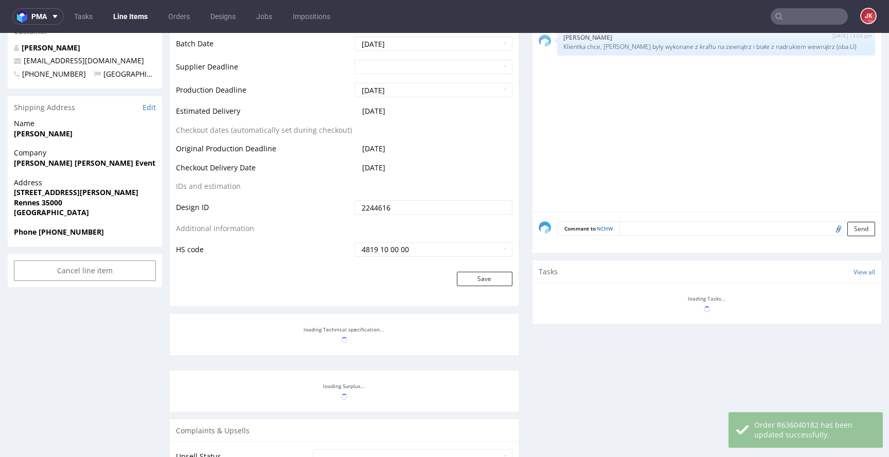
scroll to position [0, 0]
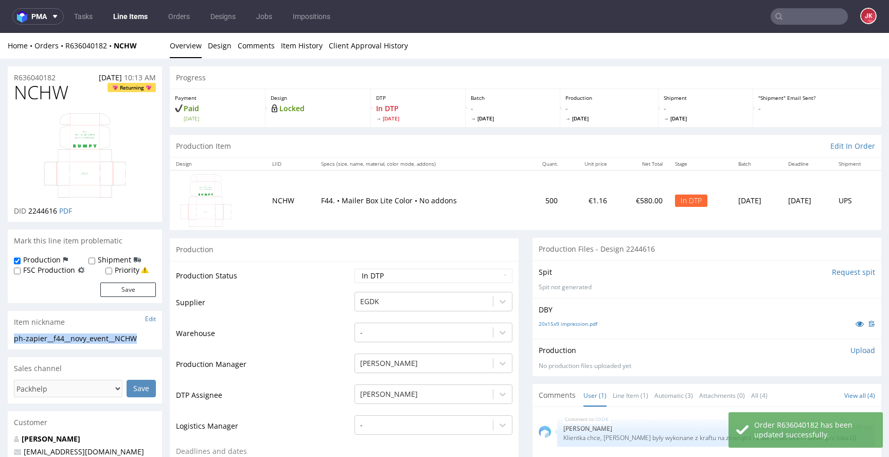
drag, startPoint x: 149, startPoint y: 336, endPoint x: 12, endPoint y: 338, distance: 136.4
click at [12, 338] on div "ph-zapier__f44__novy_event__NCHW ph-zapier__f44 __novy_event__NCHW Update" at bounding box center [85, 341] width 154 height 16
copy div "ph-zapier__f44__novy_event__NCHW"
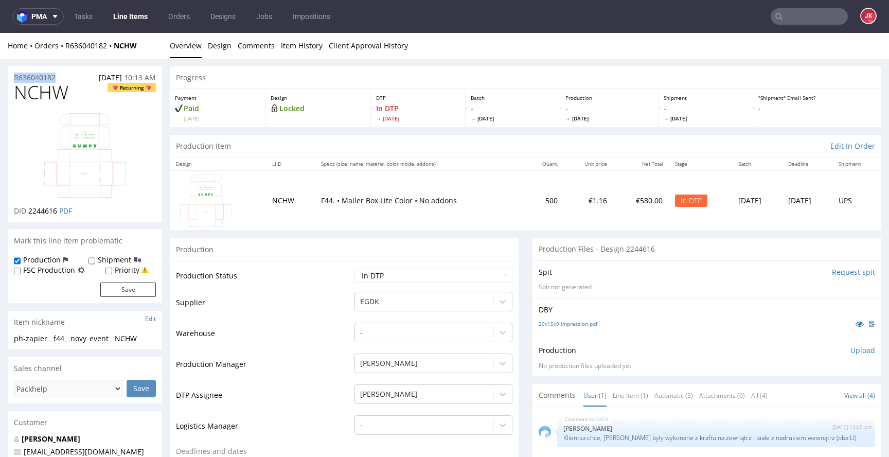
drag, startPoint x: 72, startPoint y: 76, endPoint x: 0, endPoint y: 79, distance: 71.6
copy p "R636040182"
drag, startPoint x: 29, startPoint y: 214, endPoint x: 58, endPoint y: 214, distance: 28.8
click at [58, 214] on p "DID 2244616 PDF" at bounding box center [43, 211] width 58 height 10
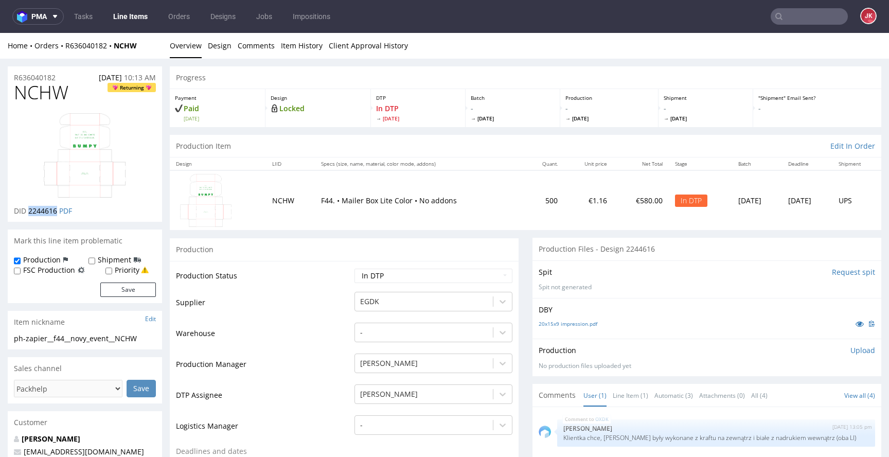
copy span "2244616"
click at [851, 351] on p "Upload" at bounding box center [863, 350] width 25 height 10
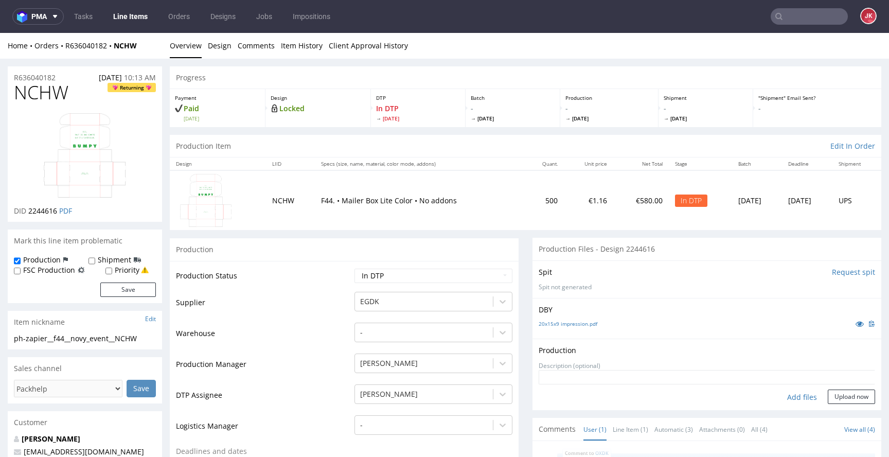
click at [791, 397] on div "Add files" at bounding box center [802, 397] width 51 height 15
type input "C:\fakepath\ph-zapier__f44__novy_event__NCHW__d2244616__oR636040182__1__inside.…"
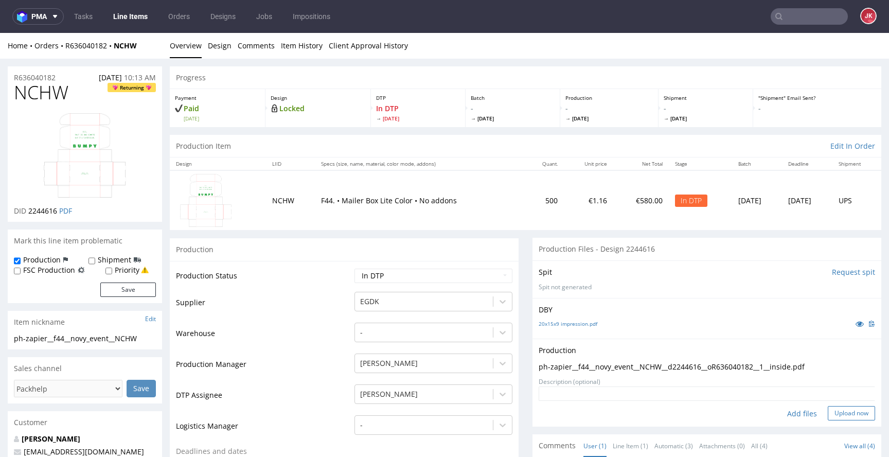
click at [828, 412] on button "Upload now" at bounding box center [851, 413] width 47 height 14
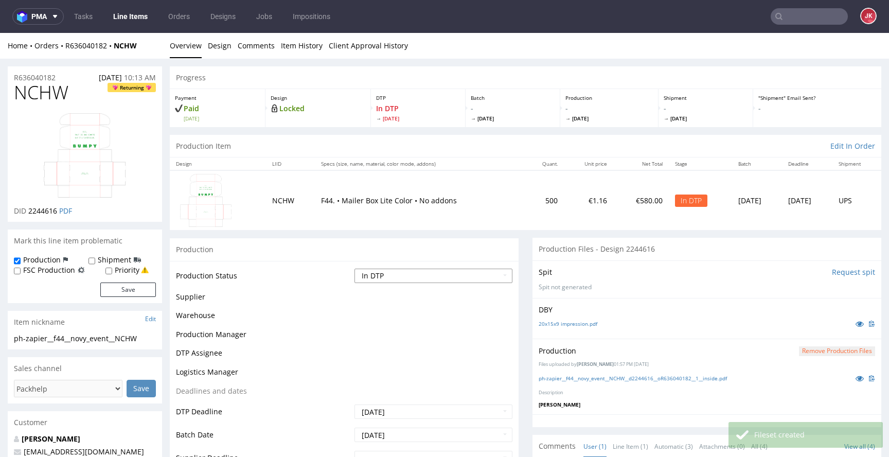
click at [455, 274] on select "Waiting for Artwork Waiting for Diecut Waiting for Mockup Waiting for DTP Waiti…" at bounding box center [434, 276] width 158 height 14
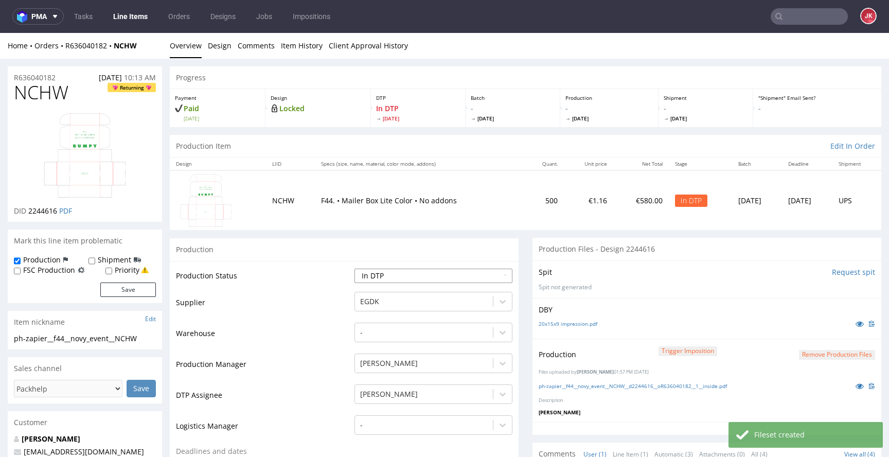
select select "dtp_production_ready"
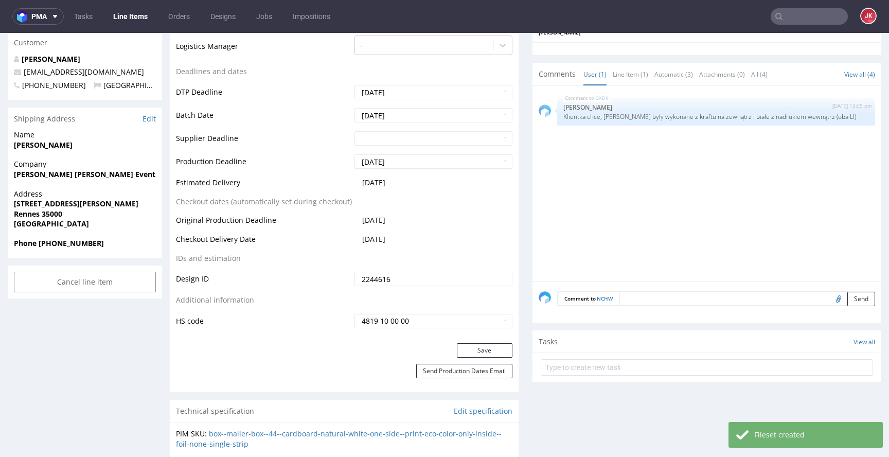
scroll to position [392, 0]
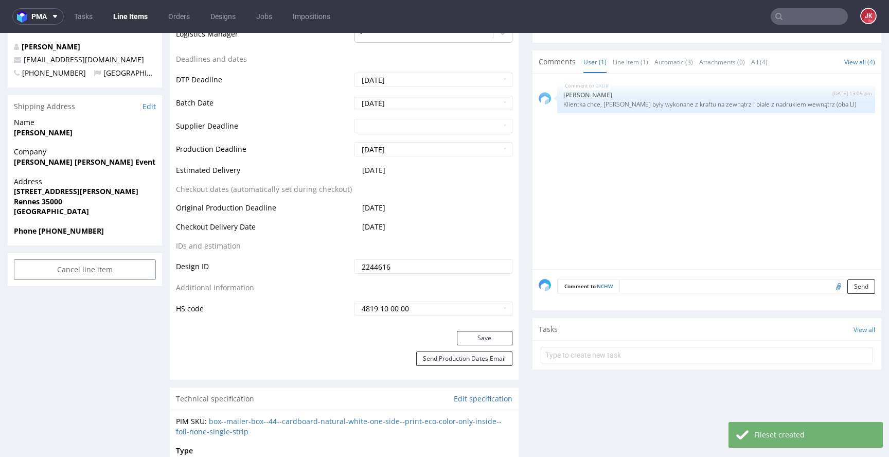
click at [482, 330] on div "Production Status Waiting for Artwork Waiting for Diecut Waiting for Mockup Wai…" at bounding box center [344, 100] width 349 height 462
click at [482, 332] on button "Save" at bounding box center [485, 338] width 56 height 14
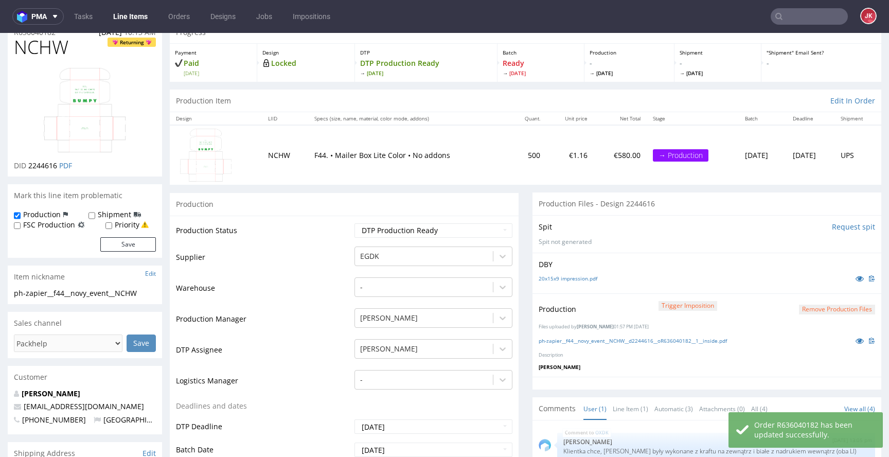
scroll to position [0, 0]
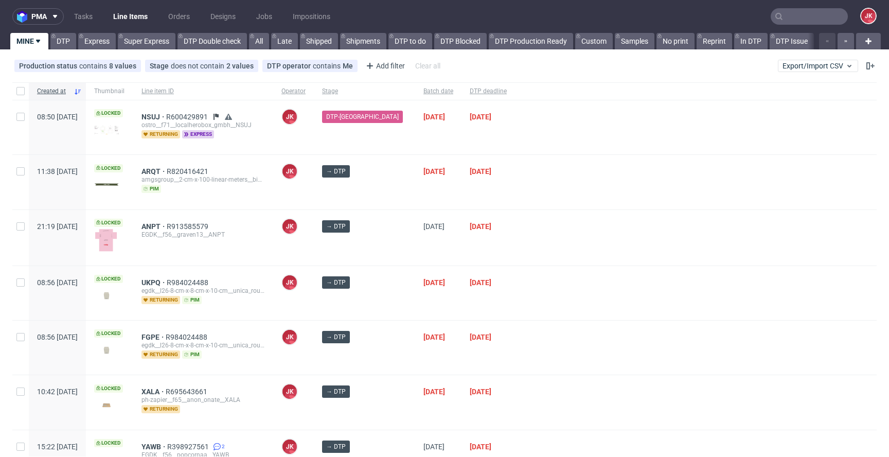
click at [392, 190] on div "→ DTP" at bounding box center [364, 182] width 101 height 54
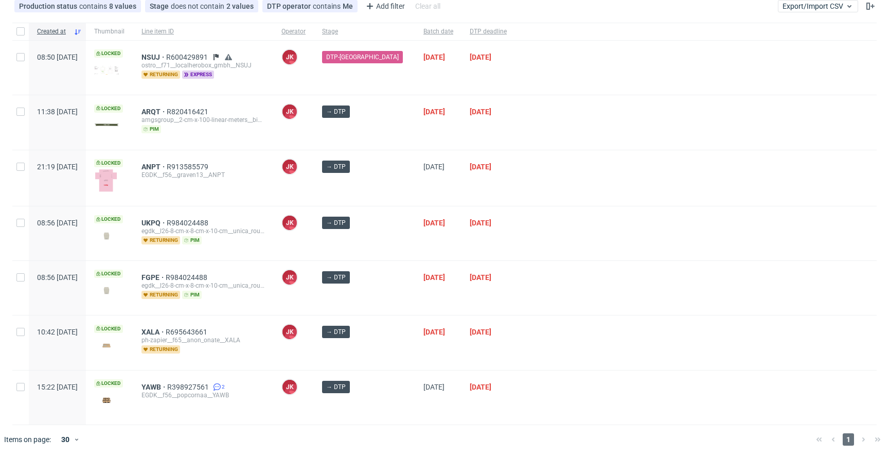
click at [534, 201] on div at bounding box center [696, 178] width 362 height 56
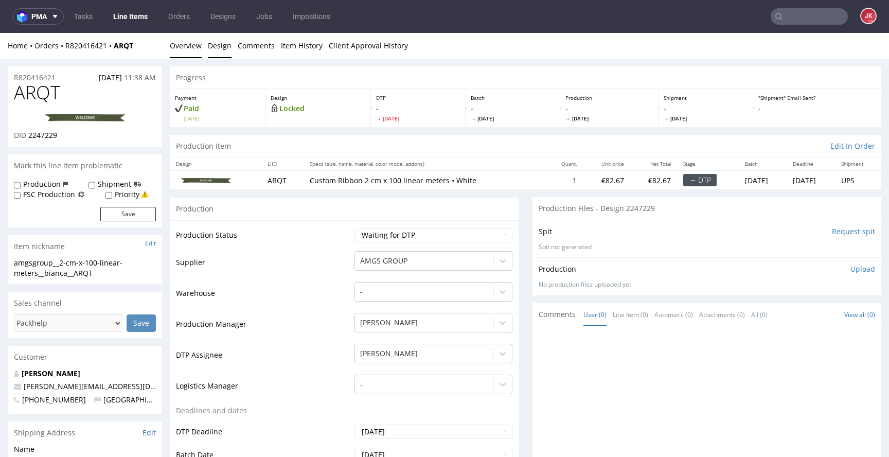
click at [222, 53] on link "Design" at bounding box center [220, 45] width 24 height 25
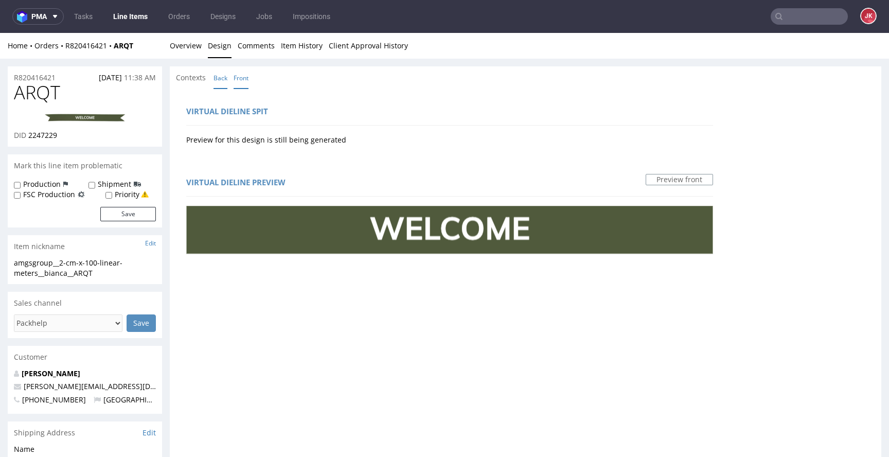
click at [224, 75] on link "Back" at bounding box center [221, 78] width 14 height 22
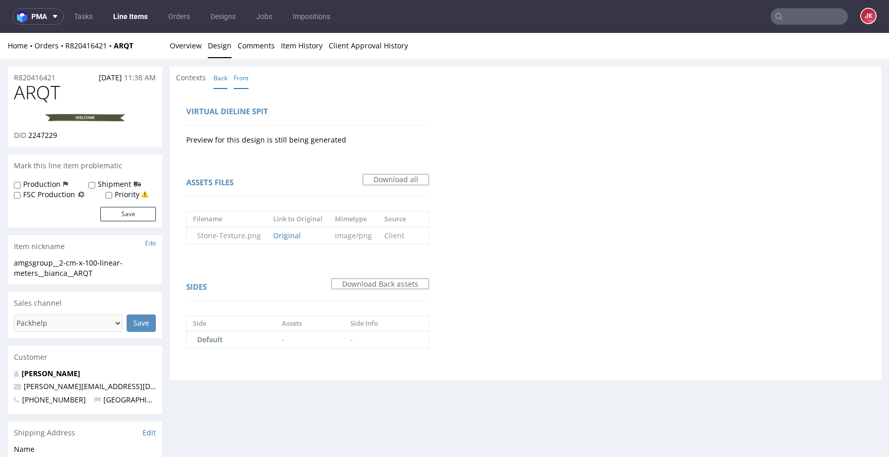
click at [235, 75] on link "Front" at bounding box center [241, 78] width 15 height 22
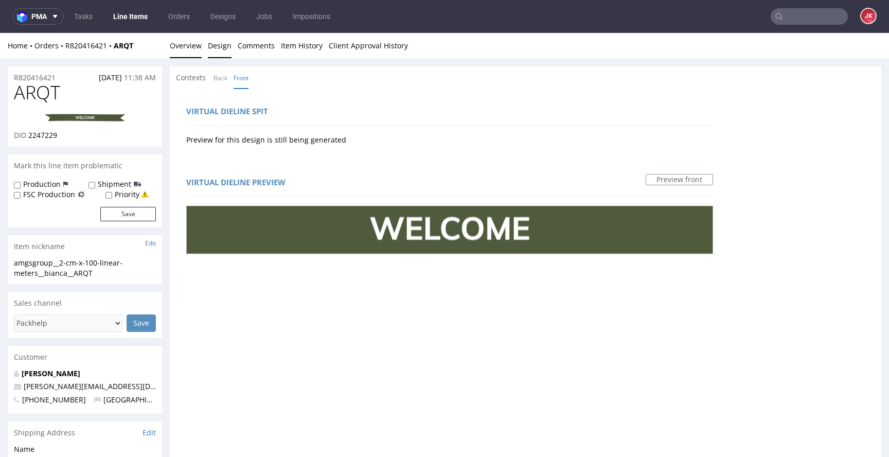
click at [188, 44] on link "Overview" at bounding box center [186, 45] width 32 height 25
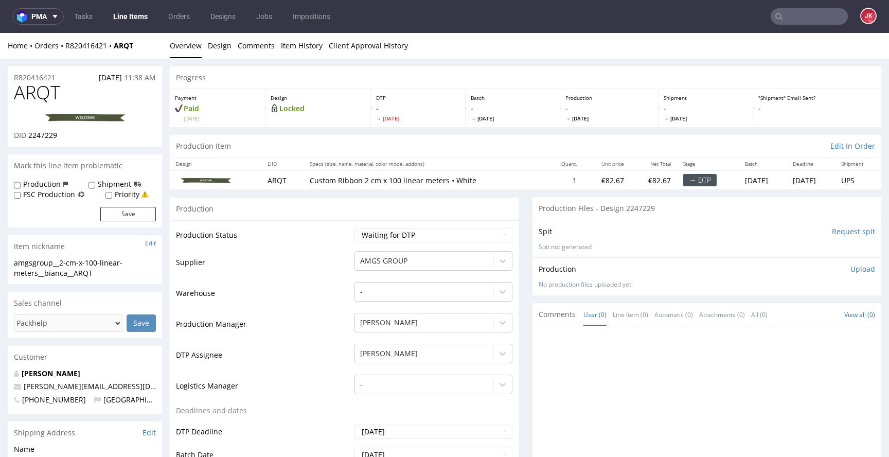
click at [345, 277] on td "Supplier" at bounding box center [264, 265] width 176 height 31
click at [102, 122] on link at bounding box center [85, 117] width 82 height 25
click at [326, 247] on td "Production Status" at bounding box center [264, 238] width 176 height 23
click at [374, 236] on select "Waiting for Artwork Waiting for Diecut Waiting for Mockup Waiting for DTP Waiti…" at bounding box center [434, 235] width 158 height 14
select select "dtp_in_process"
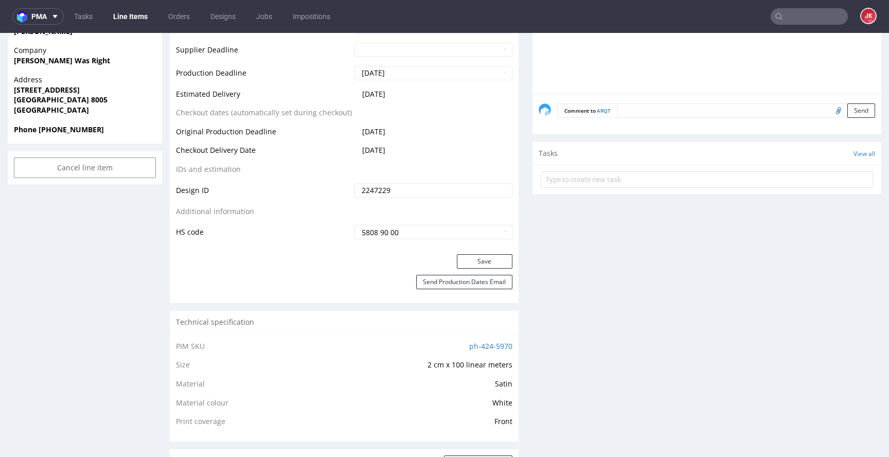
scroll to position [458, 0]
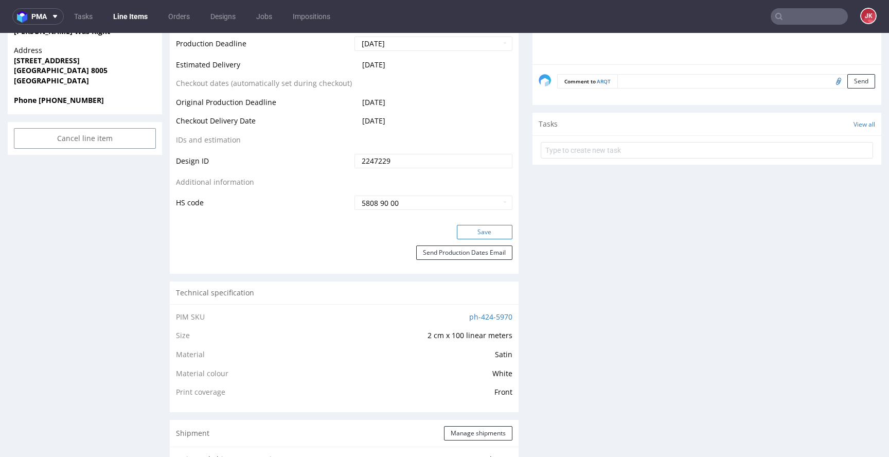
click at [486, 232] on button "Save" at bounding box center [485, 232] width 56 height 14
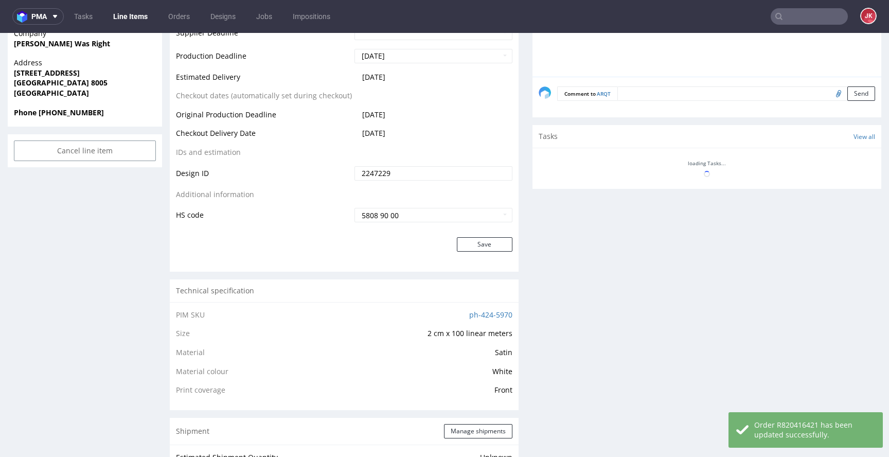
scroll to position [0, 0]
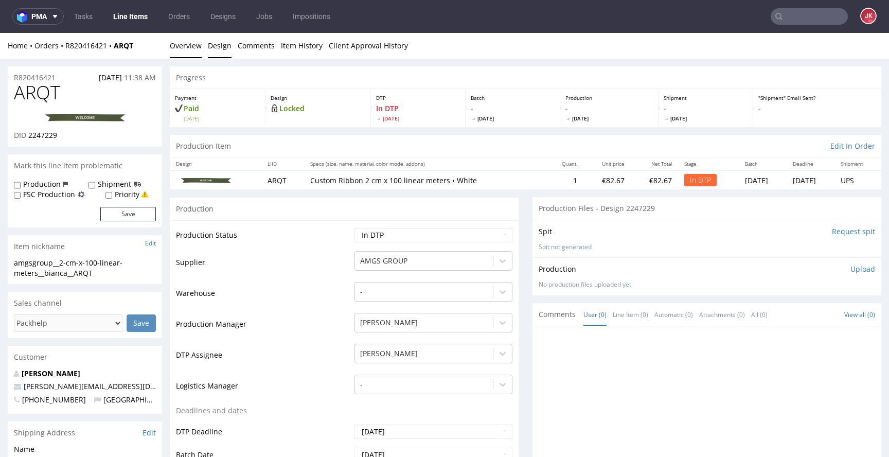
click at [214, 47] on link "Design" at bounding box center [220, 45] width 24 height 25
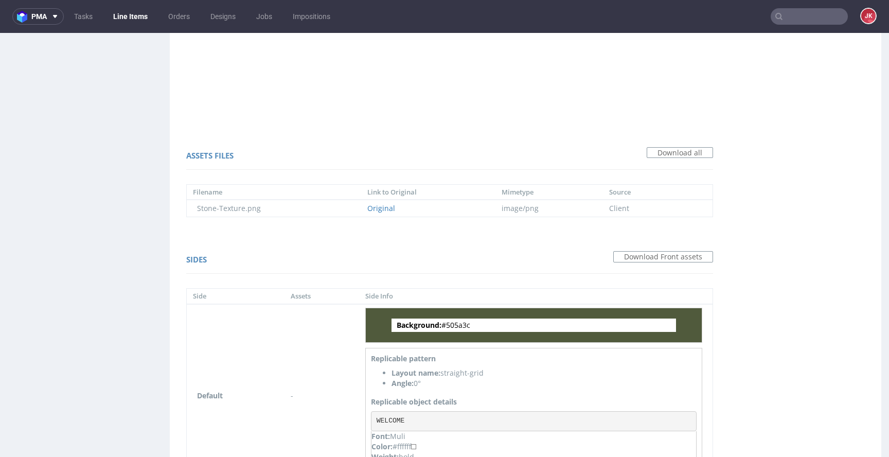
scroll to position [691, 0]
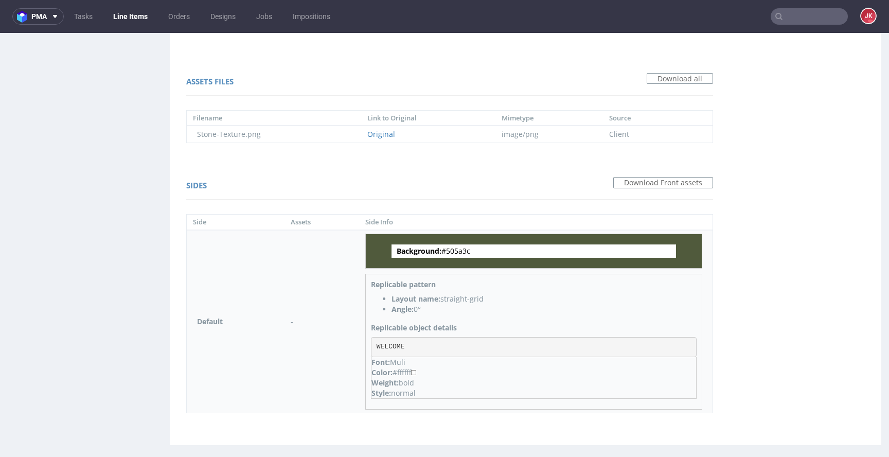
click at [456, 251] on span "Background: #505a3c" at bounding box center [534, 250] width 285 height 13
copy span "505a3c"
click at [391, 348] on pre "WELCOME" at bounding box center [534, 347] width 326 height 21
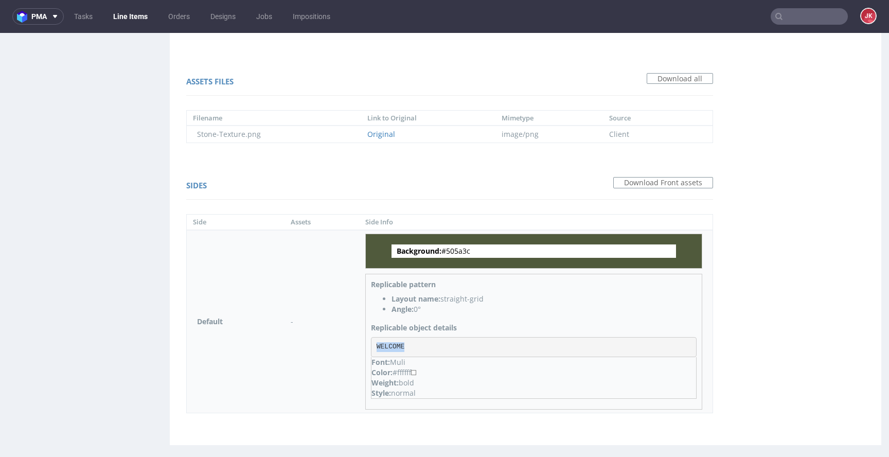
copy pre "WELCOME"
click at [182, 296] on div "Sides Download Front assets Side Assets Side Info Default - Background: #505a3c…" at bounding box center [450, 297] width 548 height 257
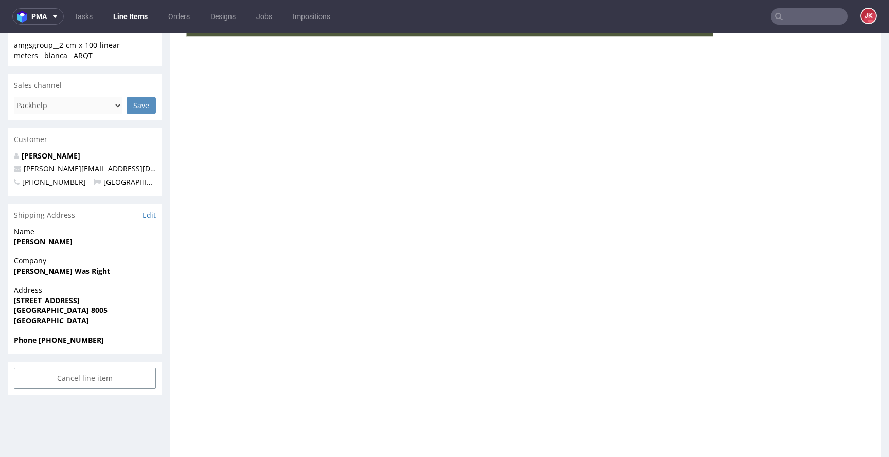
scroll to position [0, 0]
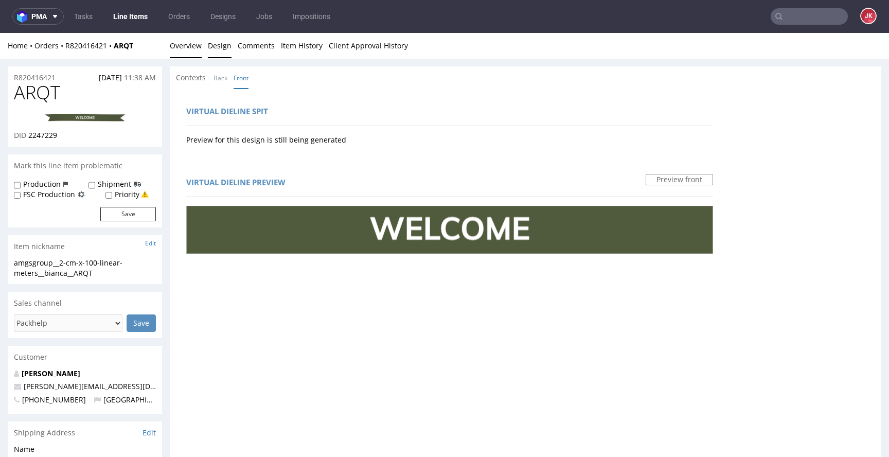
click at [188, 47] on link "Overview" at bounding box center [186, 45] width 32 height 25
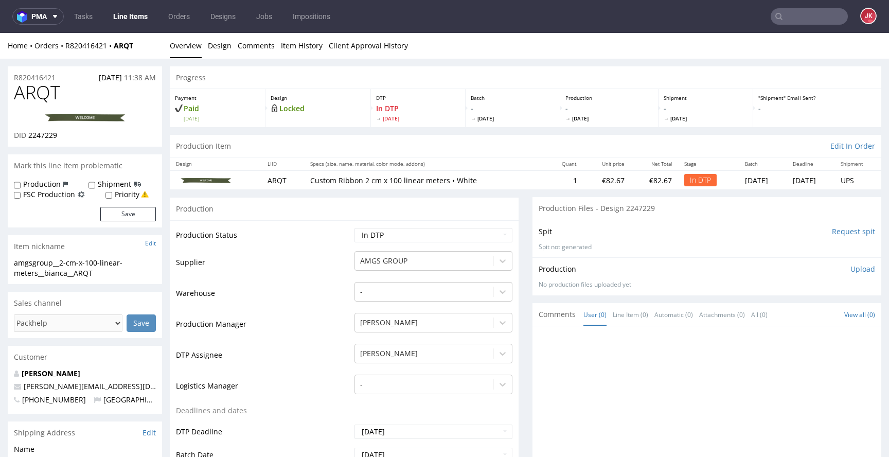
click at [851, 271] on p "Upload" at bounding box center [863, 269] width 25 height 10
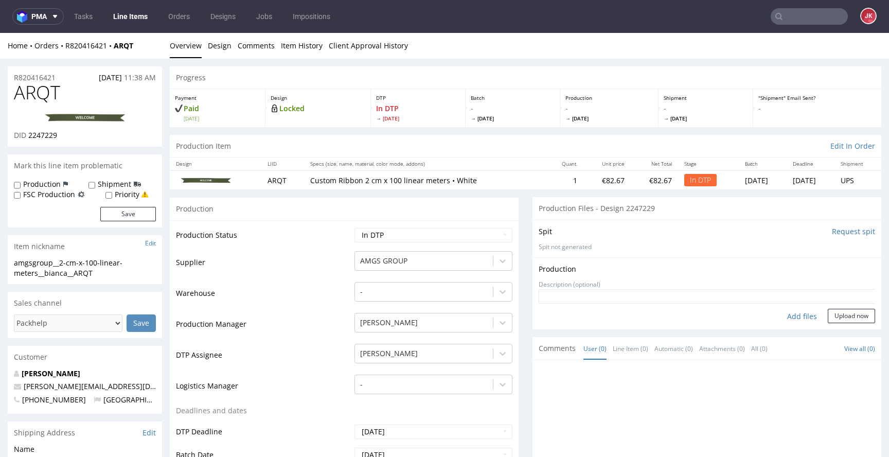
click at [788, 320] on div "Add files" at bounding box center [802, 316] width 51 height 15
drag, startPoint x: 112, startPoint y: 273, endPoint x: 0, endPoint y: 261, distance: 112.8
copy div "amgsgroup__2-cm-x-100-linear-meters__bianca__ARQT"
drag, startPoint x: 15, startPoint y: 77, endPoint x: 0, endPoint y: 77, distance: 14.9
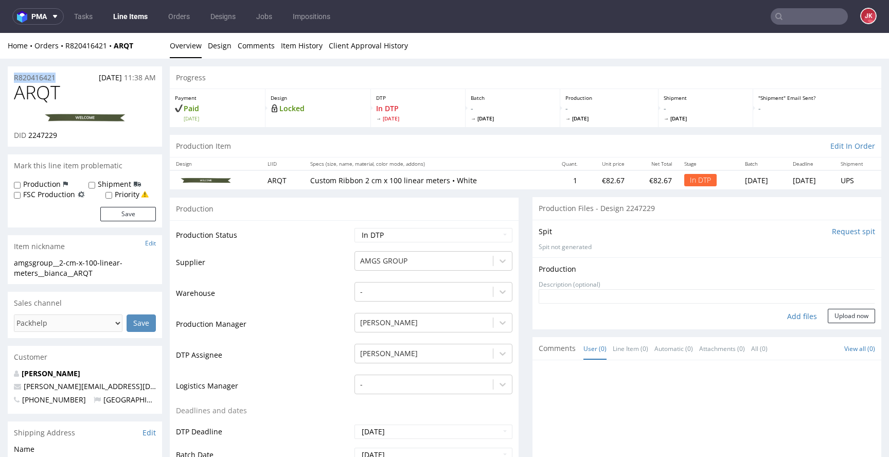
copy p "R820416421"
click at [36, 135] on span "2247229" at bounding box center [42, 135] width 29 height 10
copy span "2247229"
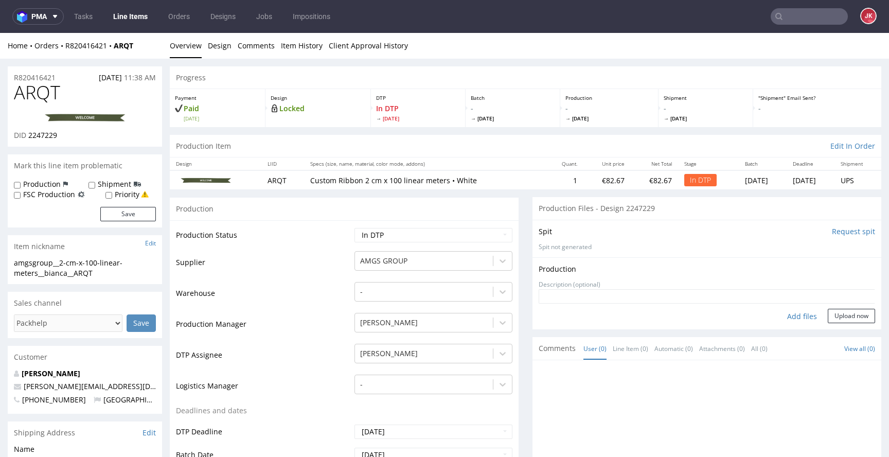
click at [795, 324] on div "Production Upload No production files uploaded yet Description (optional) Add f…" at bounding box center [707, 293] width 349 height 72
click at [794, 318] on div "Add files" at bounding box center [802, 316] width 51 height 15
type input "C:\fakepath\amgsgroup__2-cm-x-100-linear-meters__bianca__ARQT__d2247229__oR8204…"
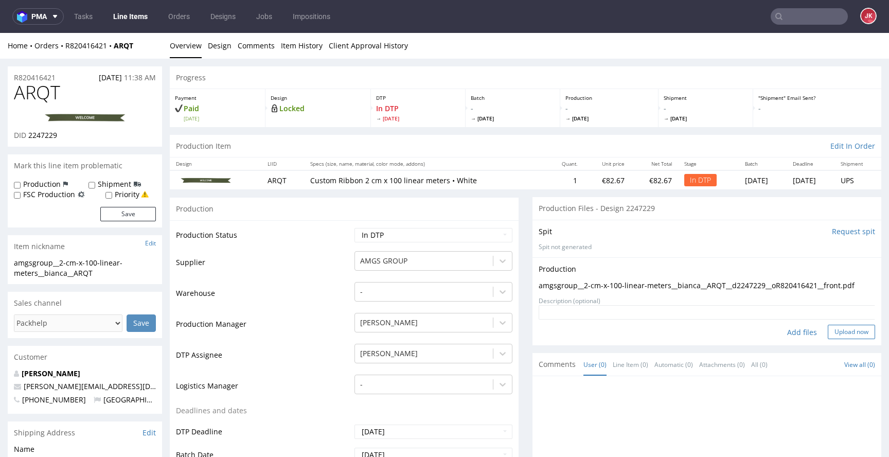
click at [838, 327] on button "Upload now" at bounding box center [851, 332] width 47 height 14
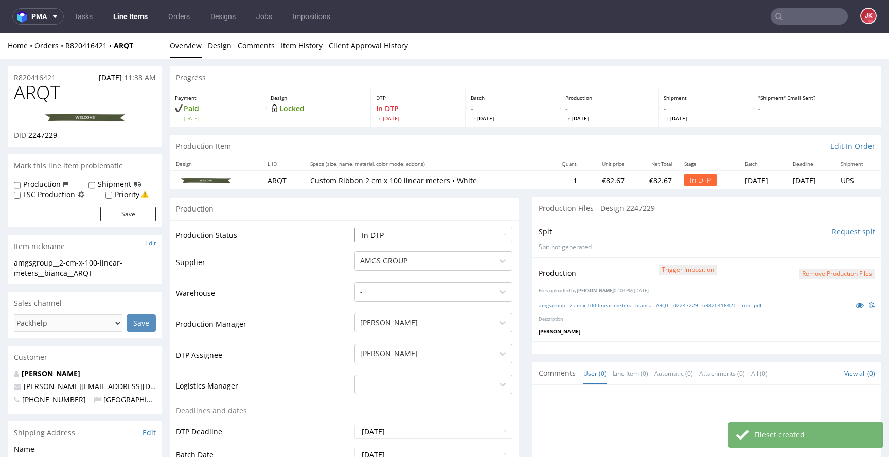
click at [418, 238] on select "Waiting for Artwork Waiting for Diecut Waiting for Mockup Waiting for DTP Waiti…" at bounding box center [434, 235] width 158 height 14
select select "dtp_production_ready"
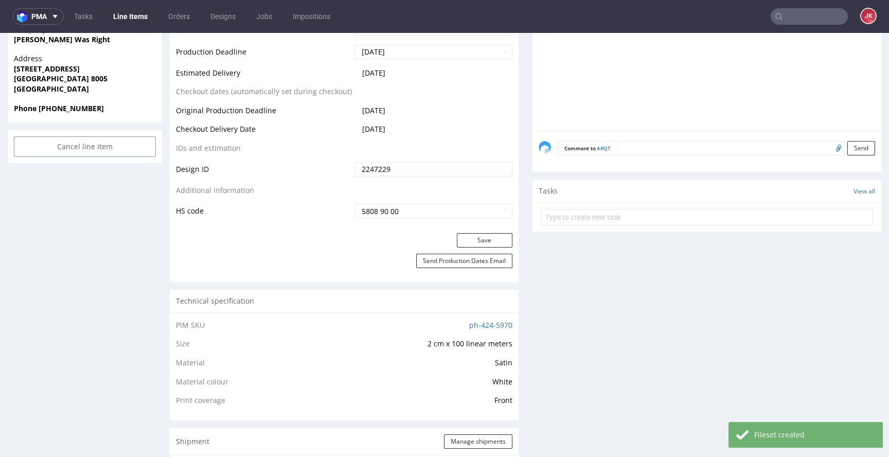
scroll to position [565, 0]
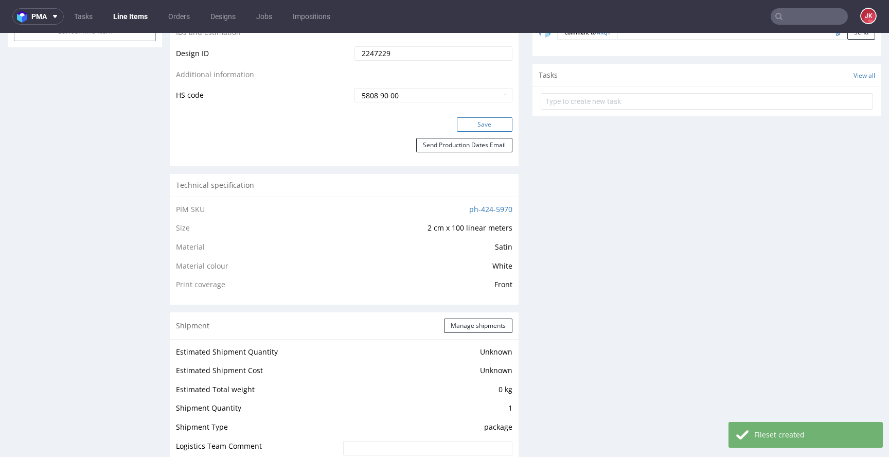
click at [463, 124] on button "Save" at bounding box center [485, 124] width 56 height 14
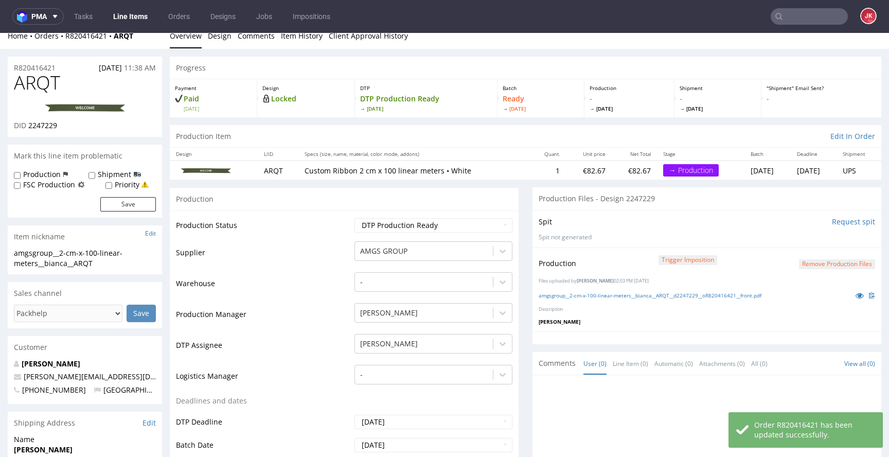
scroll to position [0, 0]
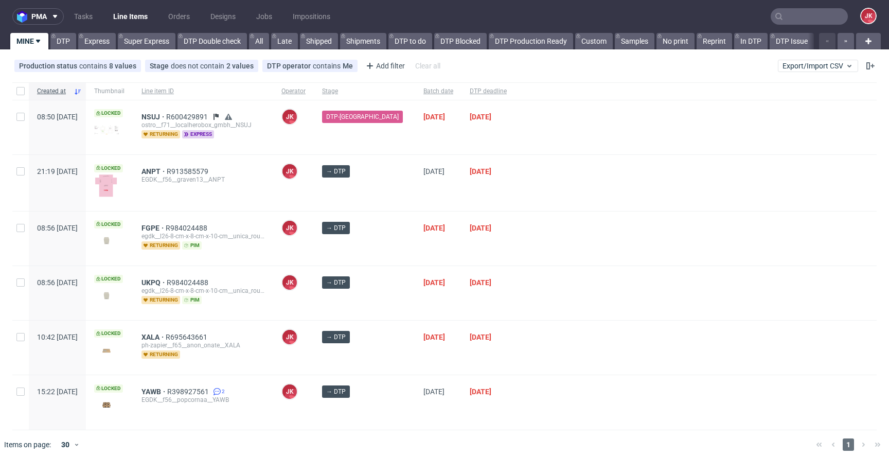
click at [393, 198] on div "→ DTP" at bounding box center [364, 183] width 101 height 56
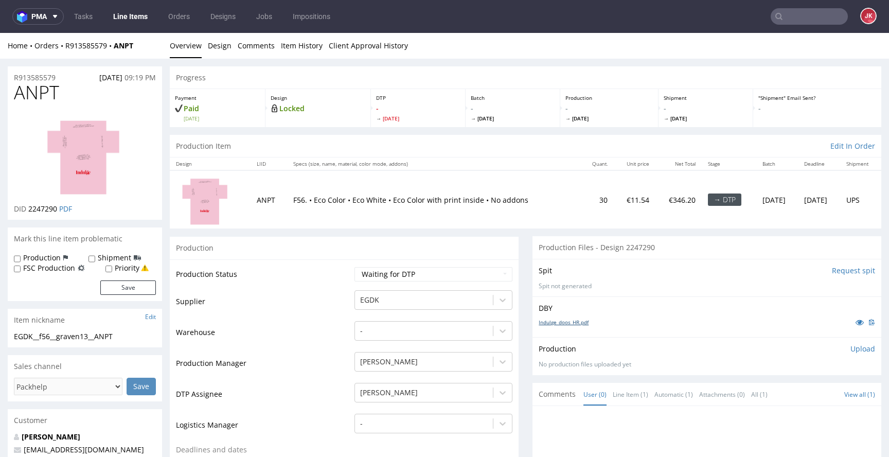
click at [581, 322] on link "Indulge_doos_HR.pdf" at bounding box center [564, 322] width 50 height 7
click at [856, 322] on icon at bounding box center [860, 322] width 8 height 7
click at [332, 310] on td "Supplier" at bounding box center [264, 304] width 176 height 31
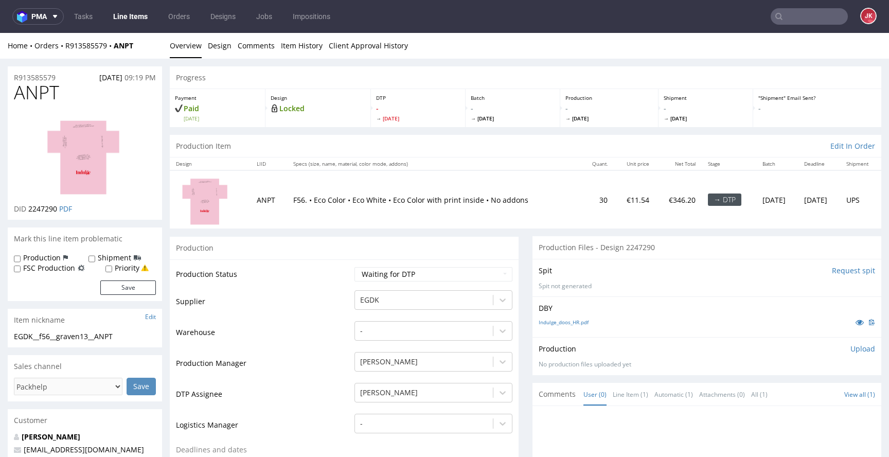
click at [29, 96] on span "ANPT" at bounding box center [36, 92] width 45 height 21
copy span "ANPT"
drag, startPoint x: 327, startPoint y: 294, endPoint x: 342, endPoint y: 289, distance: 15.5
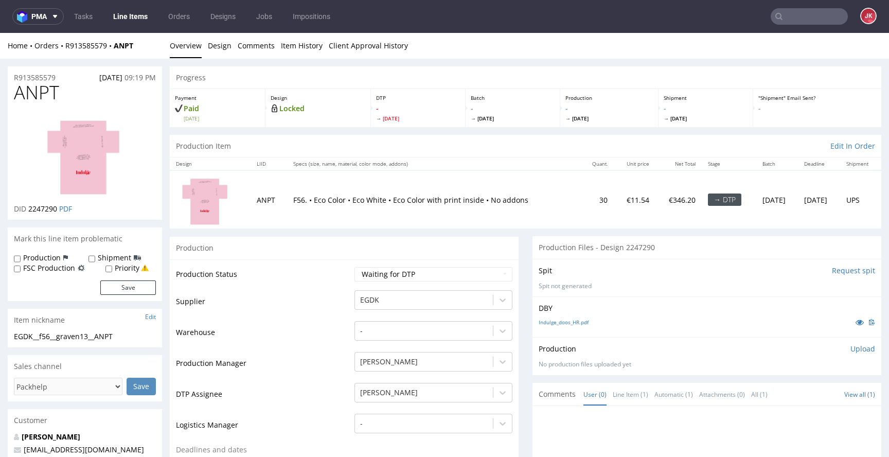
click at [328, 294] on td "Supplier" at bounding box center [264, 304] width 176 height 31
click at [389, 271] on select "Waiting for Artwork Waiting for Diecut Waiting for Mockup Waiting for DTP Waiti…" at bounding box center [434, 274] width 158 height 14
click at [386, 269] on select "Waiting for Artwork Waiting for Diecut Waiting for Mockup Waiting for DTP Waiti…" at bounding box center [434, 274] width 158 height 14
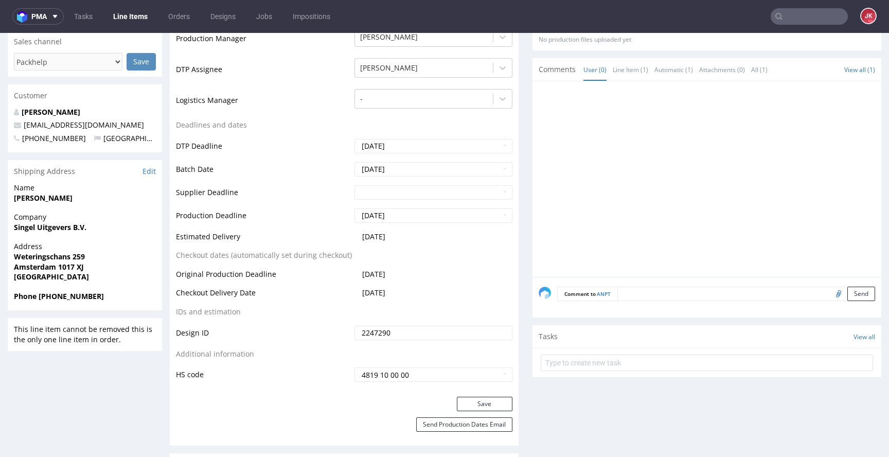
scroll to position [452, 0]
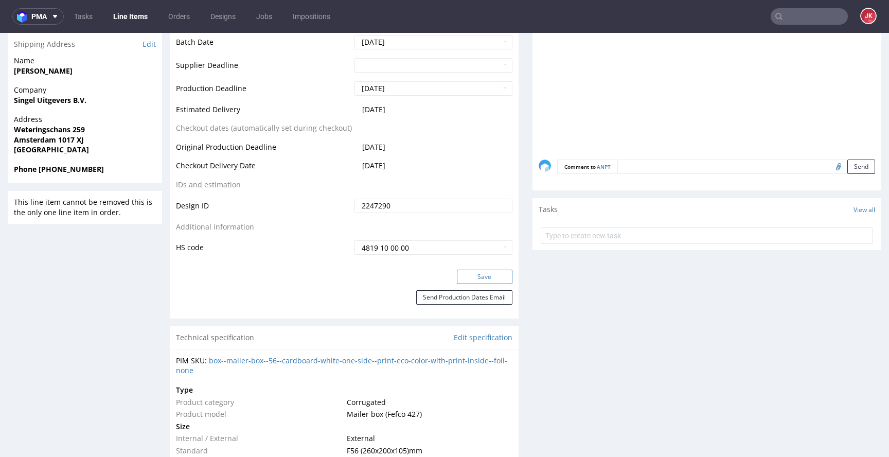
click at [479, 280] on button "Save" at bounding box center [485, 277] width 56 height 14
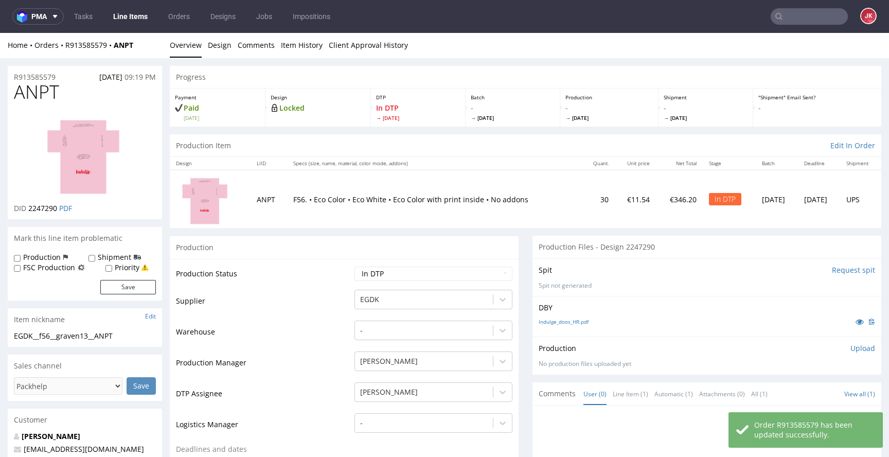
scroll to position [0, 0]
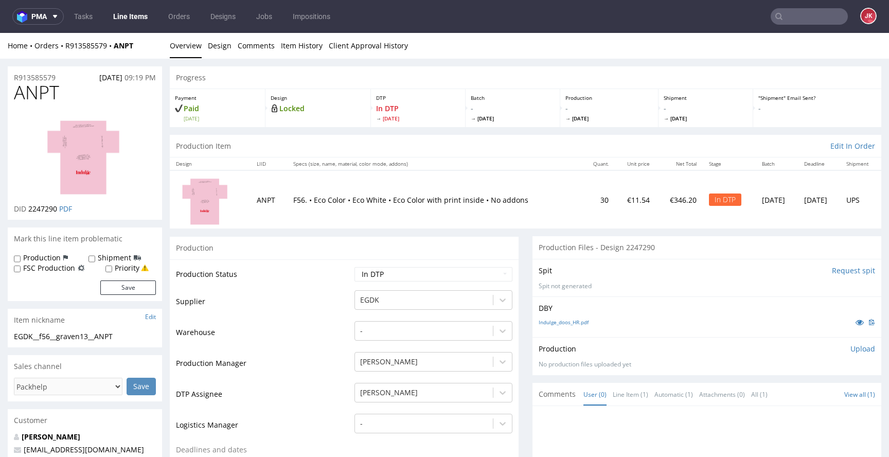
click at [33, 95] on span "ANPT" at bounding box center [36, 92] width 45 height 21
copy span "ANPT"
click at [303, 310] on td "Supplier" at bounding box center [264, 304] width 176 height 31
drag, startPoint x: 134, startPoint y: 336, endPoint x: 2, endPoint y: 344, distance: 132.5
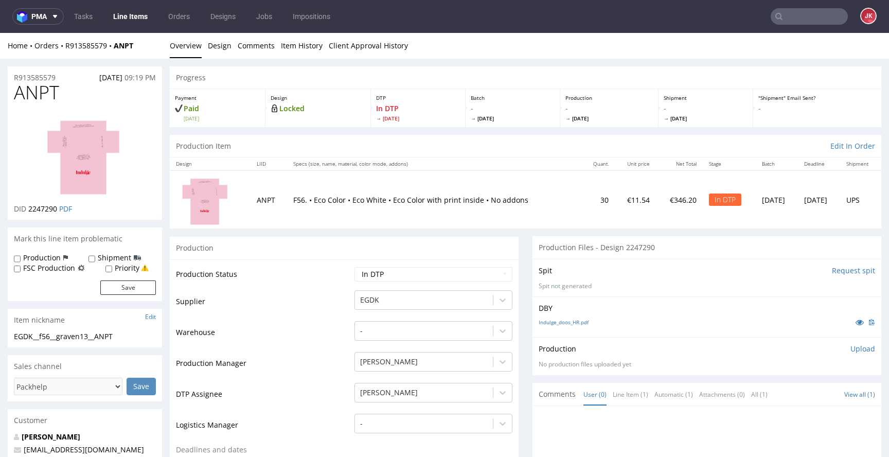
drag, startPoint x: 139, startPoint y: 334, endPoint x: 0, endPoint y: 336, distance: 139.5
copy div "EGDK__f56__graven13__ANPT"
drag, startPoint x: 66, startPoint y: 77, endPoint x: 0, endPoint y: 80, distance: 66.5
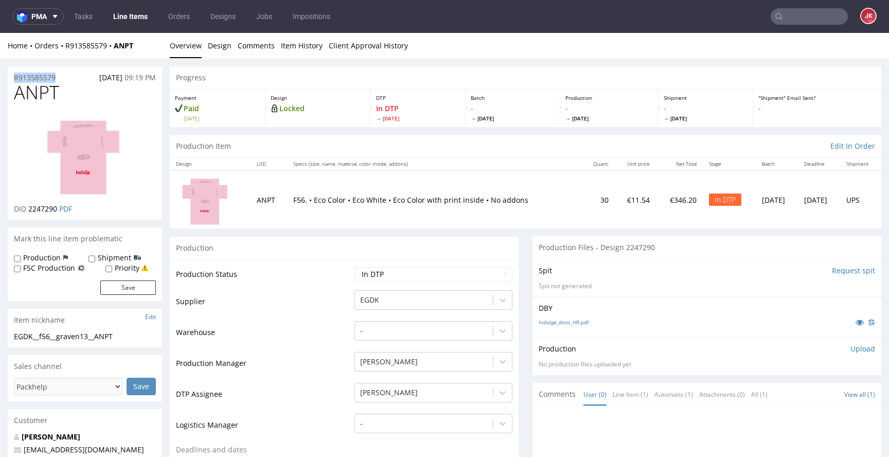
copy p "R913585579"
drag, startPoint x: 28, startPoint y: 211, endPoint x: 57, endPoint y: 213, distance: 28.9
click at [57, 213] on span "2247290" at bounding box center [42, 209] width 29 height 10
copy span "2247290"
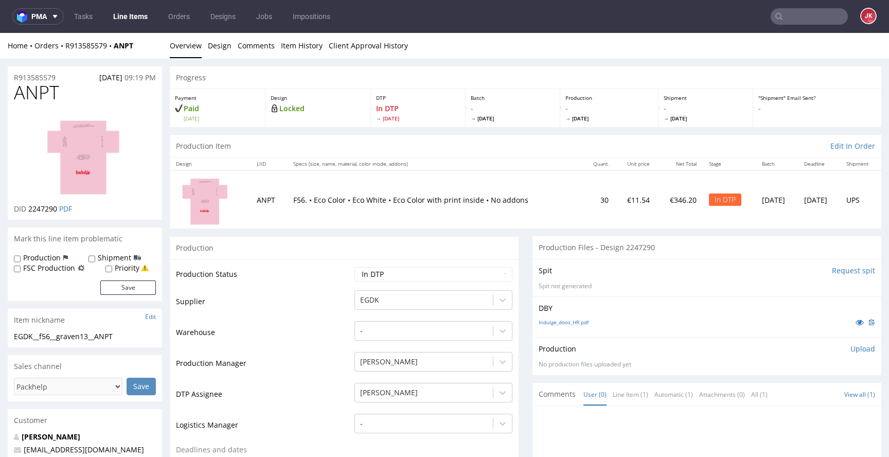
click at [851, 349] on p "Upload" at bounding box center [863, 349] width 25 height 10
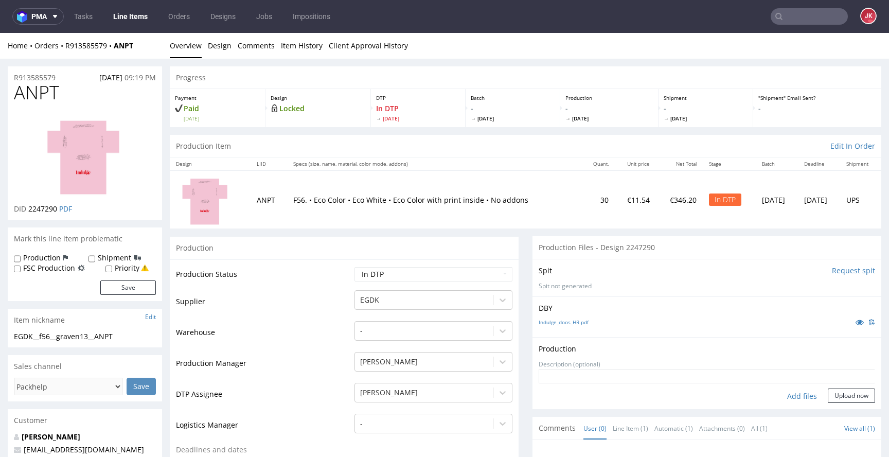
click at [442, 276] on select "Waiting for Artwork Waiting for Diecut Waiting for Mockup Waiting for DTP Waiti…" at bounding box center [434, 274] width 158 height 14
select select "dtp_ca_needed"
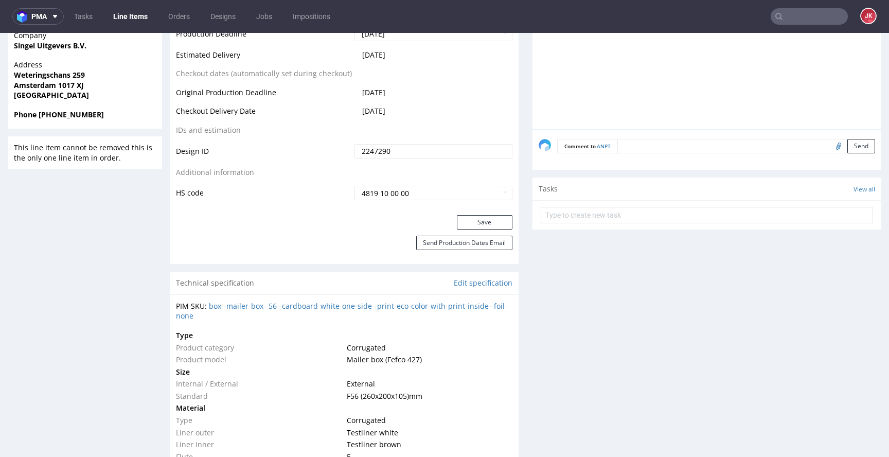
scroll to position [529, 0]
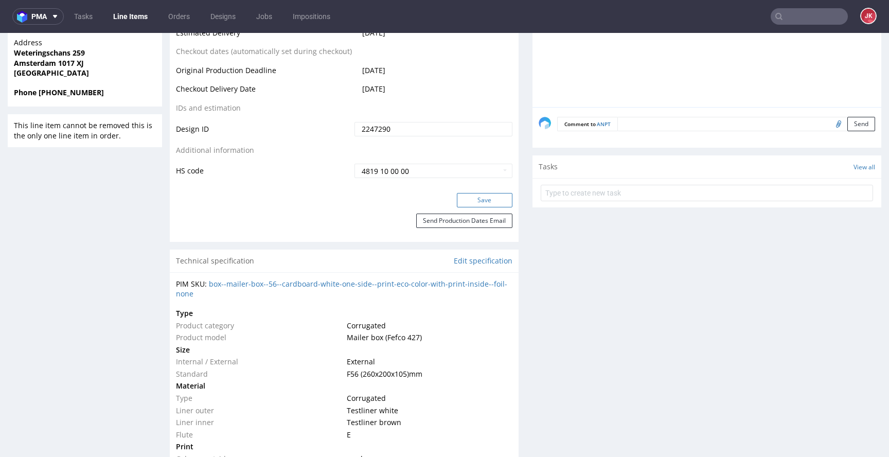
click at [481, 202] on button "Save" at bounding box center [485, 200] width 56 height 14
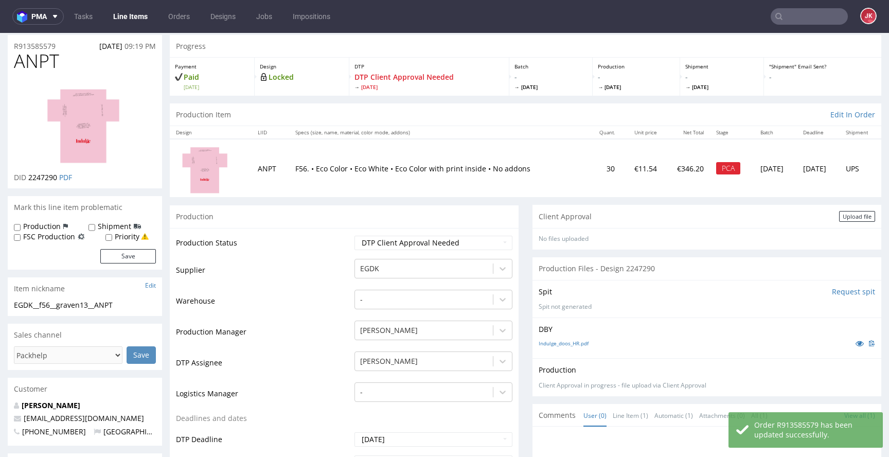
scroll to position [0, 0]
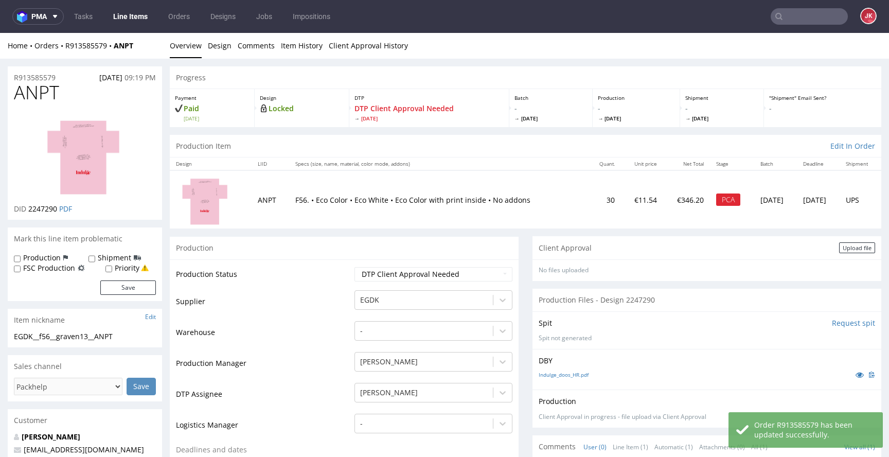
drag, startPoint x: 832, startPoint y: 248, endPoint x: 740, endPoint y: 263, distance: 93.9
click at [839, 248] on div "Upload file" at bounding box center [857, 247] width 36 height 11
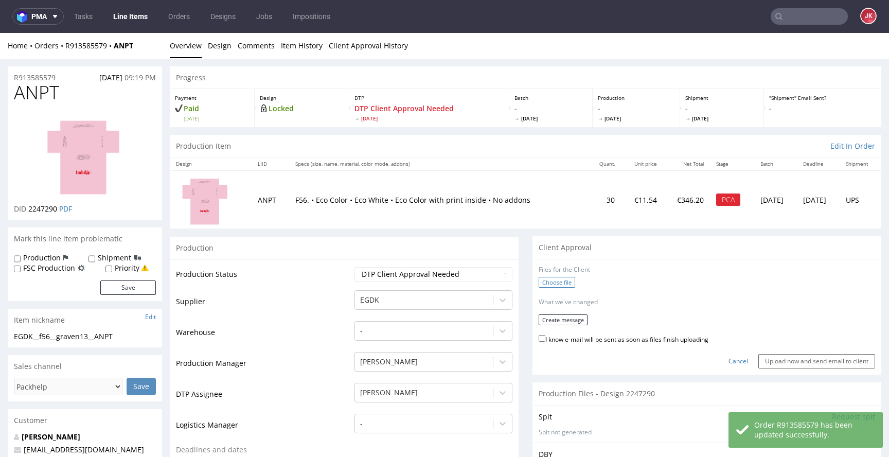
click at [558, 283] on label "Choose file" at bounding box center [557, 282] width 37 height 11
click at [0, 33] on input "Choose file" at bounding box center [0, 33] width 0 height 0
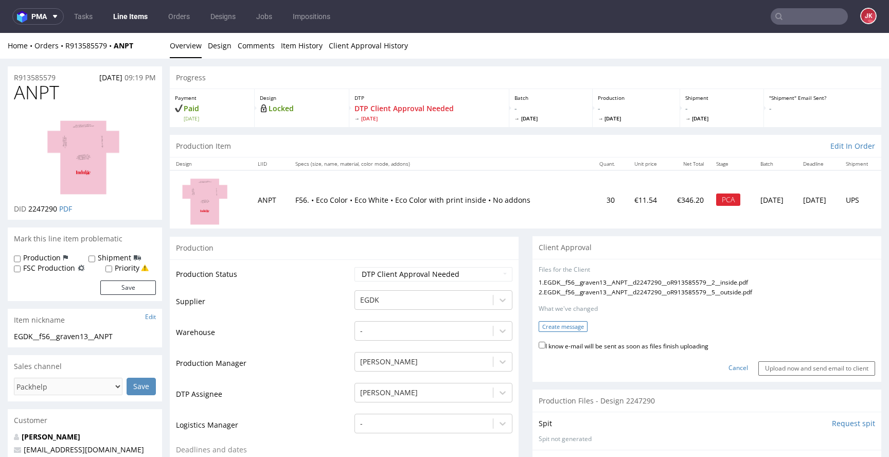
click at [575, 326] on button "Create message" at bounding box center [563, 326] width 49 height 11
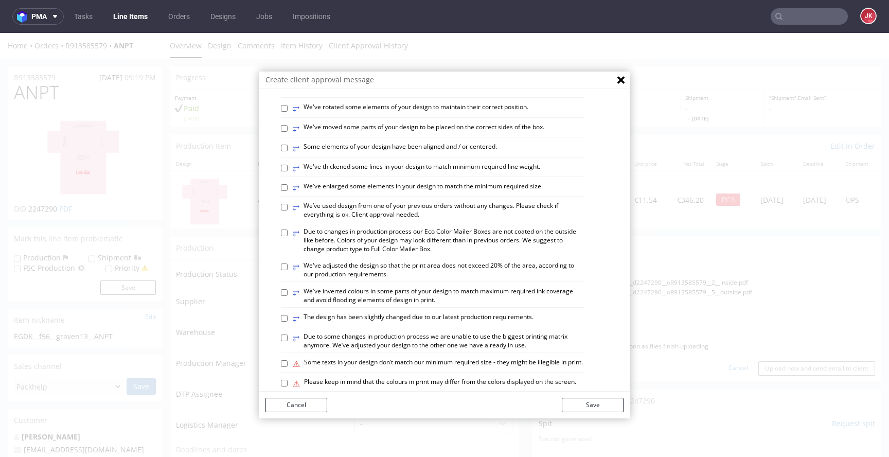
scroll to position [362, 0]
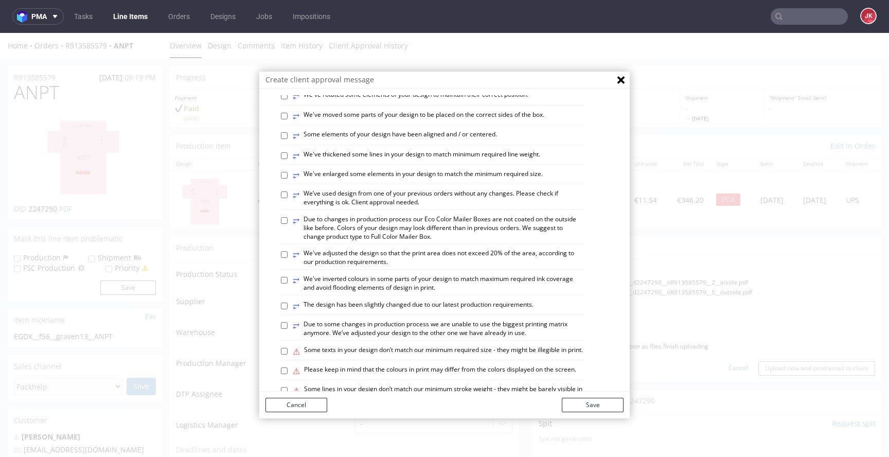
click at [373, 142] on label "⥂ Some elements of your design have been aligned and / or centered." at bounding box center [395, 135] width 204 height 11
click at [288, 139] on input "⥂ Some elements of your design have been aligned and / or centered." at bounding box center [284, 135] width 7 height 7
checkbox input "true"
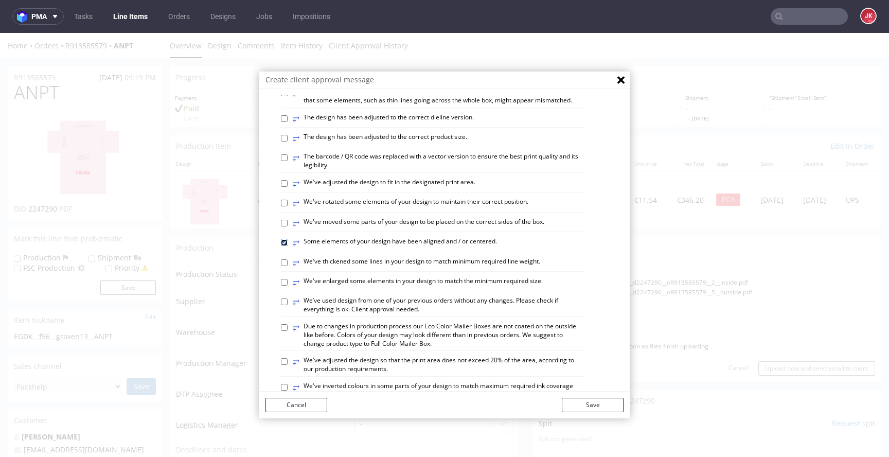
scroll to position [238, 0]
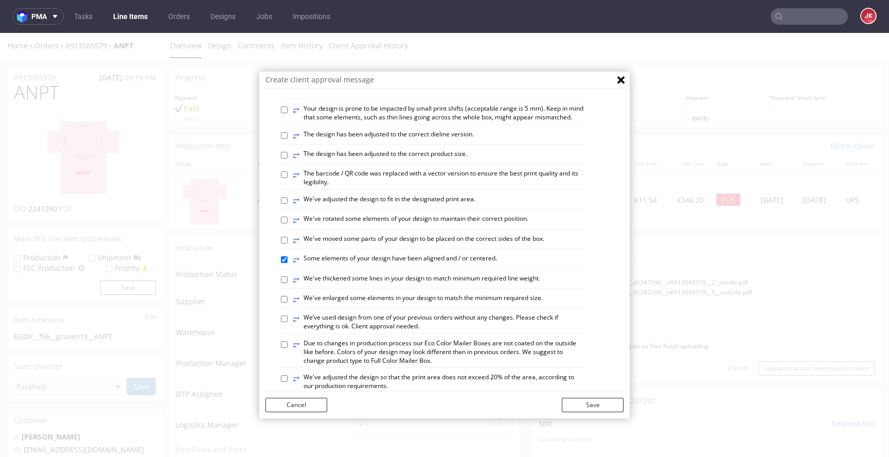
click at [378, 142] on label "⥂ The design has been adjusted to the correct dieline version." at bounding box center [383, 135] width 181 height 11
click at [288, 139] on input "⥂ The design has been adjusted to the correct dieline version." at bounding box center [284, 135] width 7 height 7
checkbox input "true"
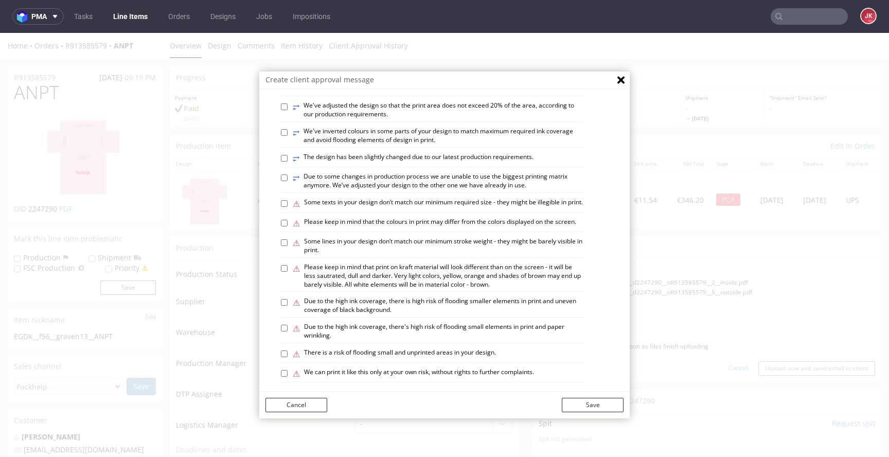
scroll to position [512, 0]
click at [599, 404] on button "Save" at bounding box center [593, 405] width 62 height 14
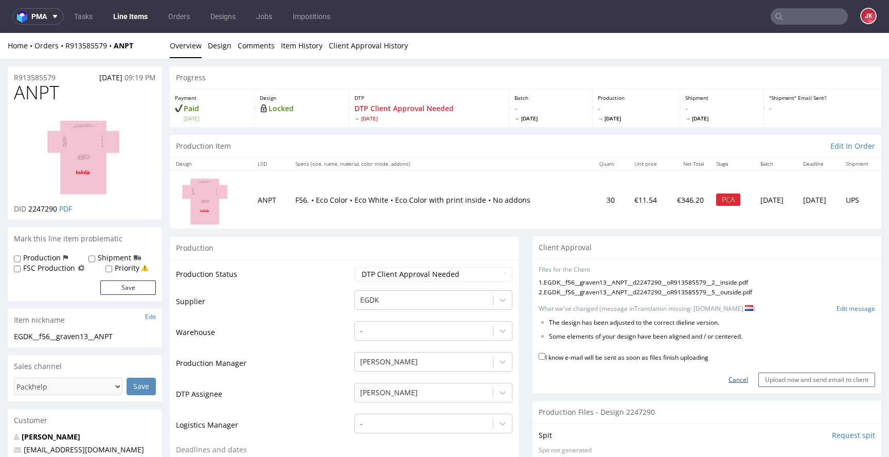
click at [729, 377] on link "Cancel" at bounding box center [739, 380] width 20 height 9
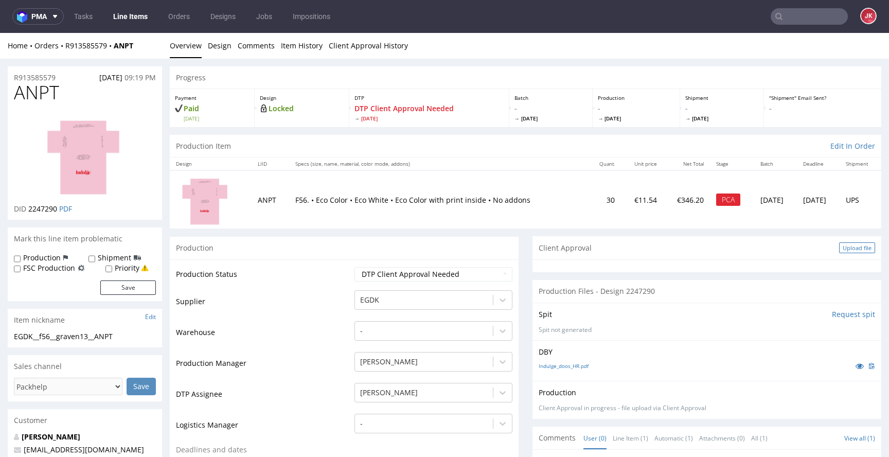
click at [839, 247] on div "Upload file" at bounding box center [857, 247] width 36 height 11
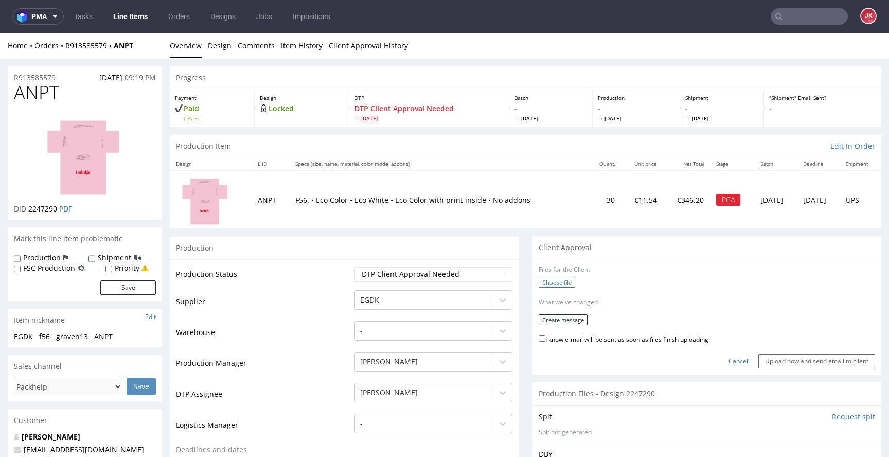
click at [559, 281] on label "Choose file" at bounding box center [557, 282] width 37 height 11
click at [0, 33] on input "Choose file" at bounding box center [0, 33] width 0 height 0
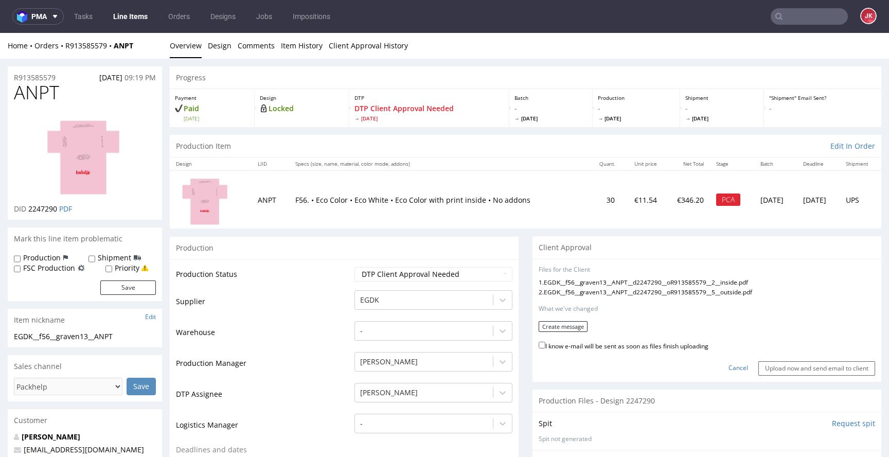
click at [561, 331] on form "Files for the Client 1 . EGDK__f56__graven13__ANPT__d2247290__oR913585579__2__i…" at bounding box center [707, 321] width 337 height 110
click at [563, 325] on button "Create message" at bounding box center [563, 326] width 49 height 11
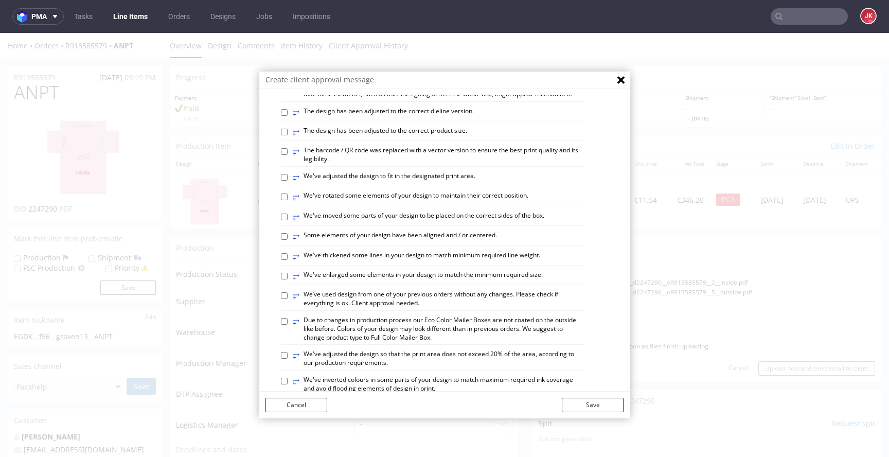
scroll to position [268, 0]
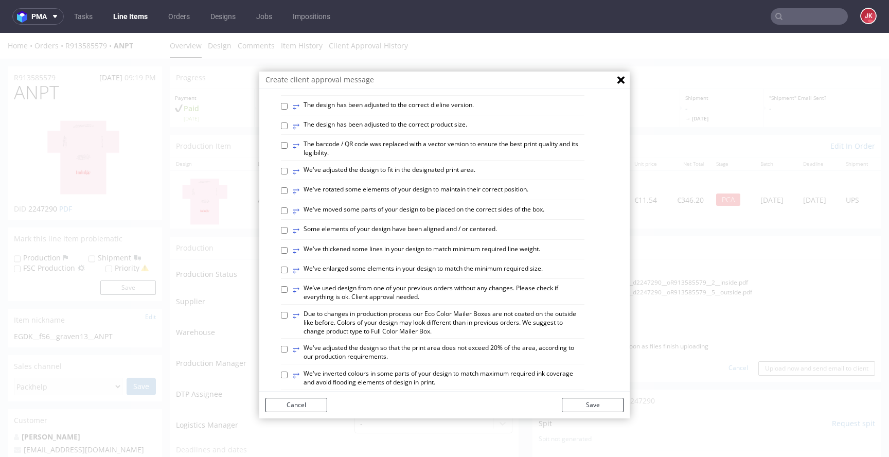
click at [394, 112] on label "⥂ The design has been adjusted to the correct dieline version." at bounding box center [383, 106] width 181 height 11
click at [288, 110] on input "⥂ The design has been adjusted to the correct dieline version." at bounding box center [284, 106] width 7 height 7
checkbox input "true"
click at [380, 236] on label "⥂ Some elements of your design have been aligned and / or centered." at bounding box center [395, 230] width 204 height 11
click at [288, 234] on input "⥂ Some elements of your design have been aligned and / or centered." at bounding box center [284, 230] width 7 height 7
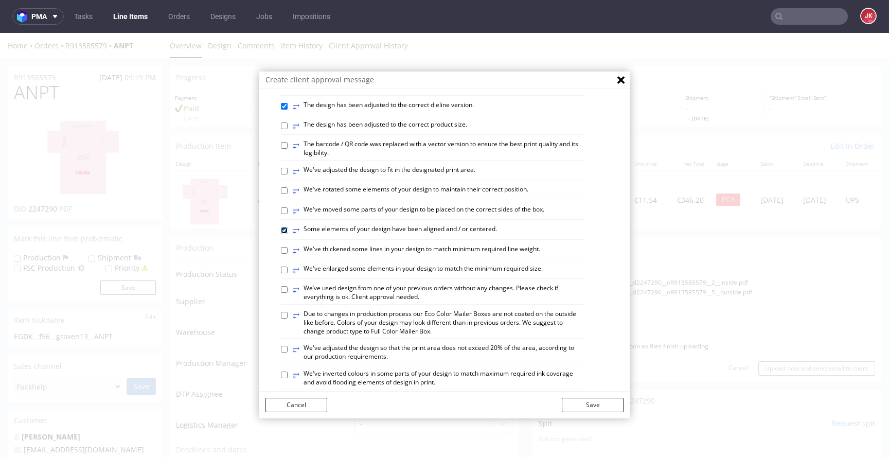
checkbox input "true"
click at [569, 400] on button "Save" at bounding box center [593, 405] width 62 height 14
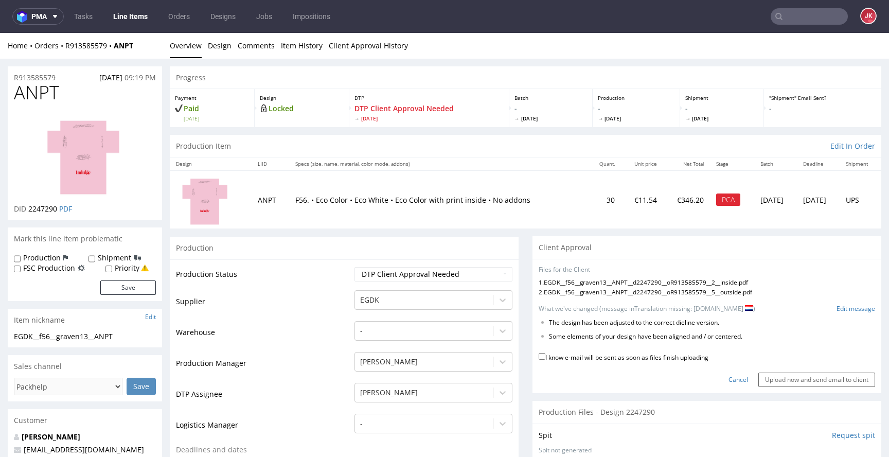
click at [600, 359] on label "I know e-mail will be sent as soon as files finish uploading" at bounding box center [624, 356] width 170 height 11
click at [546, 359] on input "I know e-mail will be sent as soon as files finish uploading" at bounding box center [542, 356] width 7 height 7
checkbox input "true"
click at [782, 376] on input "Upload now and send email to client" at bounding box center [817, 380] width 117 height 14
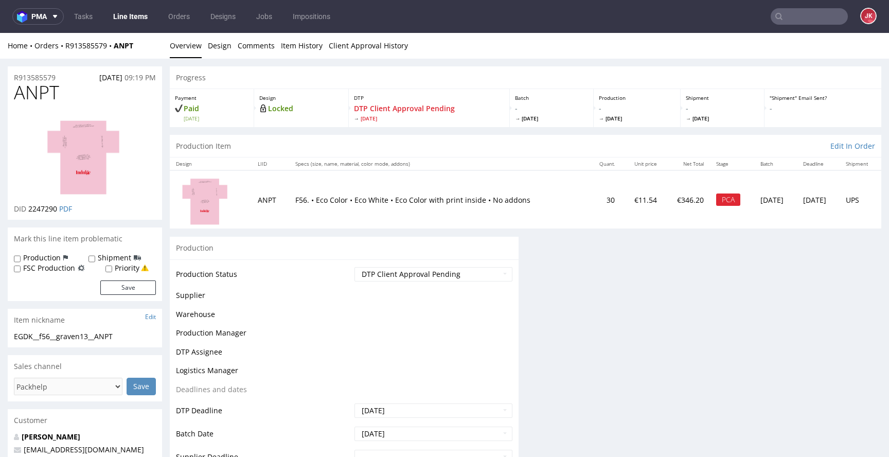
scroll to position [0, 0]
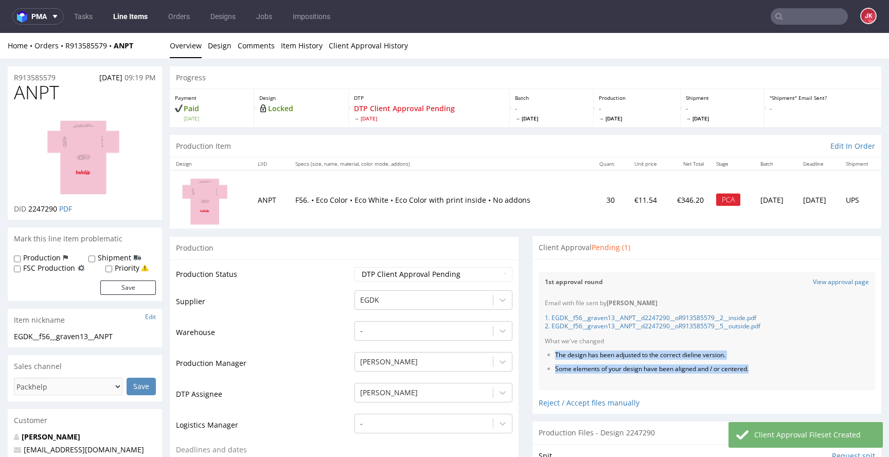
drag, startPoint x: 549, startPoint y: 356, endPoint x: 763, endPoint y: 367, distance: 214.9
click at [763, 367] on ul "The design has been adjusted to the correct dieline version. Some elements of y…" at bounding box center [707, 362] width 324 height 23
copy ul "The design has been adjusted to the correct dieline version. Some elements of y…"
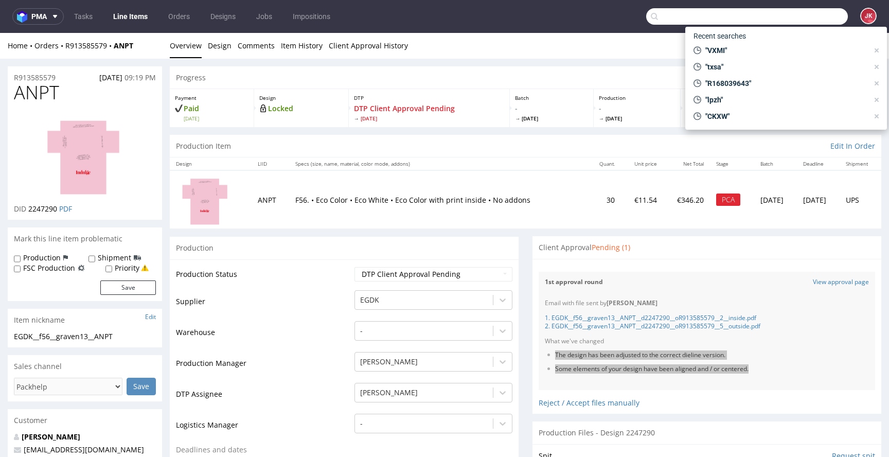
click at [793, 21] on input "text" at bounding box center [747, 16] width 202 height 16
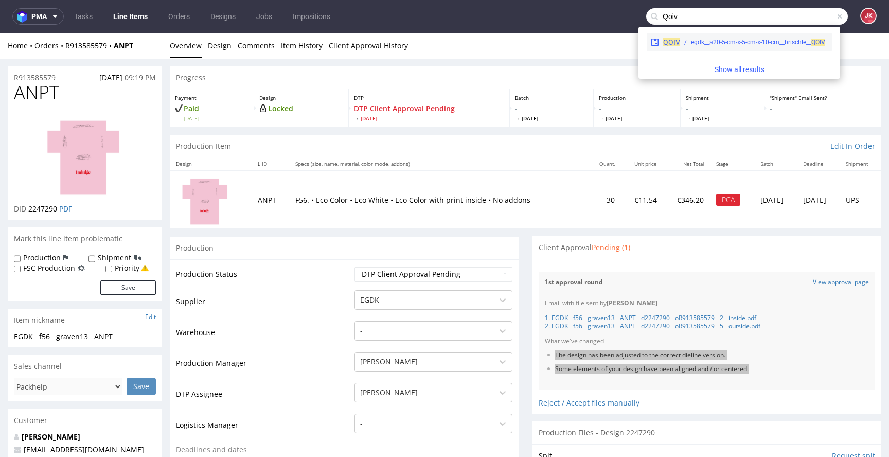
type input "Qoiv"
click at [723, 44] on div "egdk__a20-5-cm-x-5-cm-x-10-cm__brischle__ QOIV" at bounding box center [758, 42] width 134 height 9
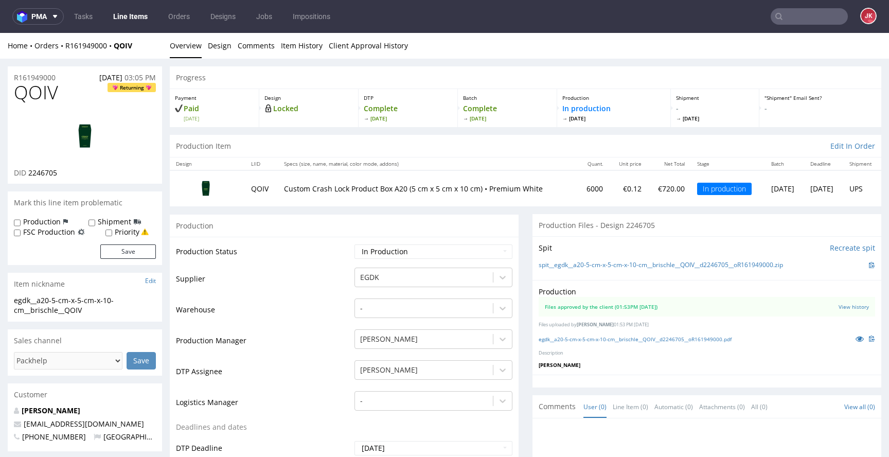
click at [139, 15] on link "Line Items" at bounding box center [130, 16] width 47 height 16
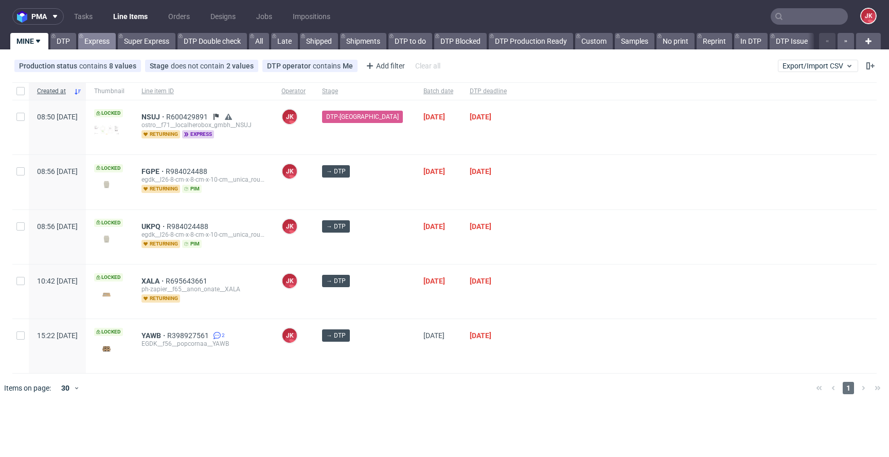
click at [108, 37] on link "Express" at bounding box center [97, 41] width 38 height 16
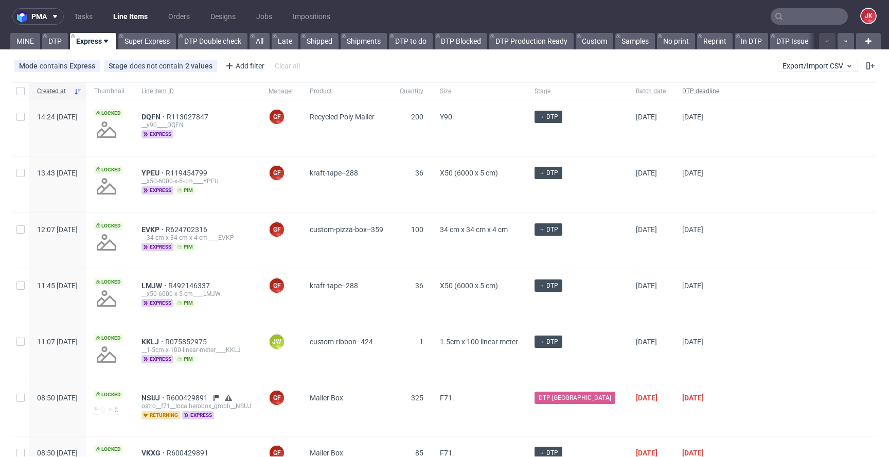
click at [702, 94] on span "DTP deadline" at bounding box center [700, 91] width 37 height 9
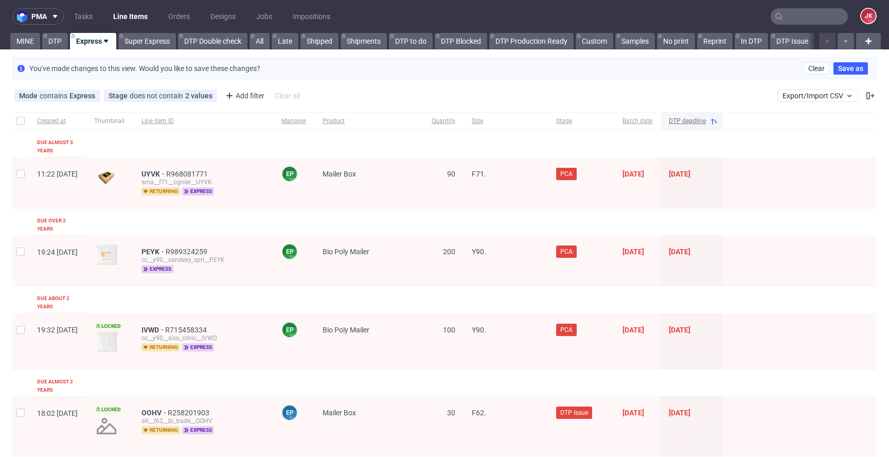
click at [706, 119] on span "DTP deadline" at bounding box center [687, 121] width 37 height 9
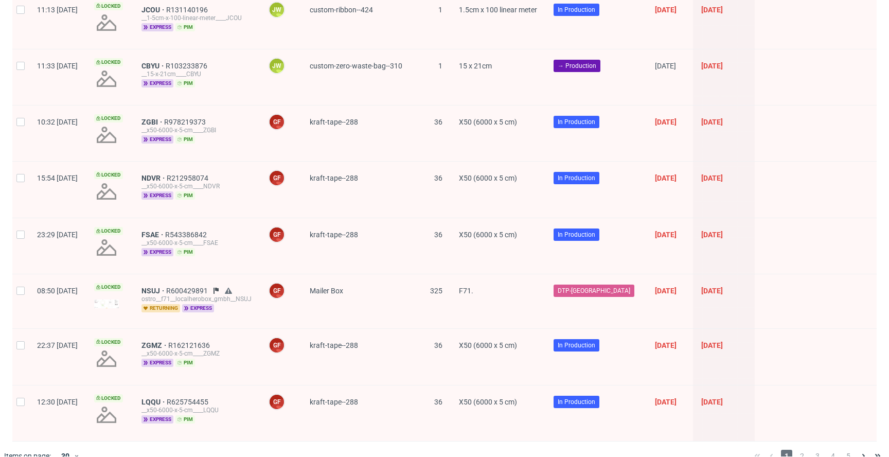
scroll to position [1464, 0]
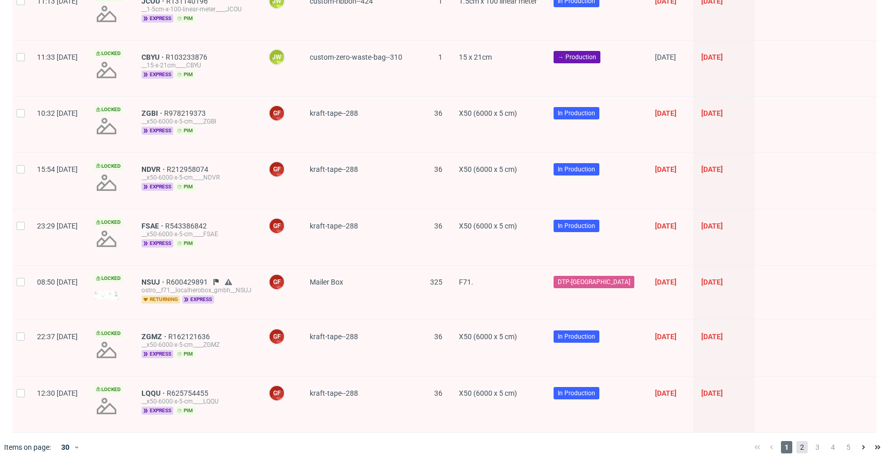
click at [797, 441] on span "2" at bounding box center [802, 447] width 11 height 12
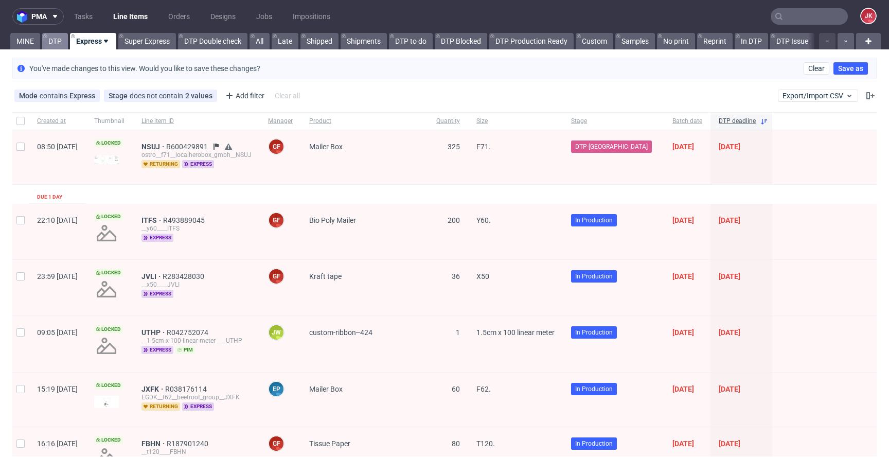
click at [59, 45] on link "DTP" at bounding box center [55, 41] width 26 height 16
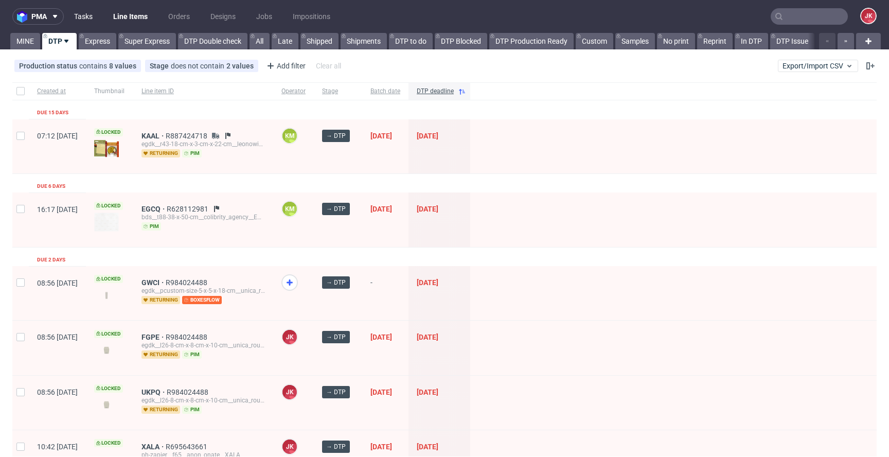
click at [86, 21] on link "Tasks" at bounding box center [83, 16] width 31 height 16
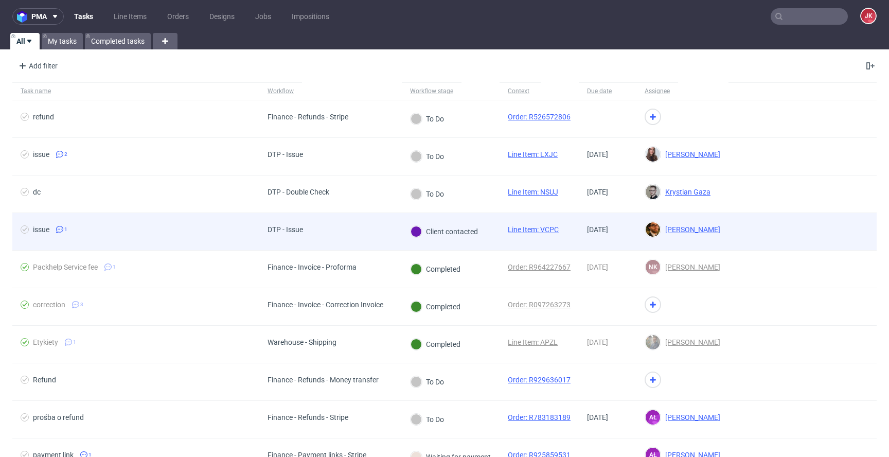
click at [46, 230] on div "issue" at bounding box center [41, 229] width 16 height 8
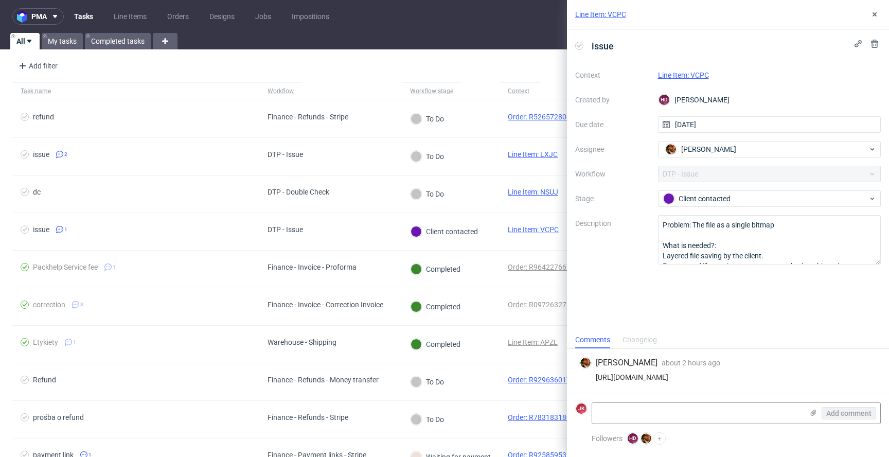
click at [696, 76] on link "Line Item: VCPC" at bounding box center [683, 75] width 51 height 8
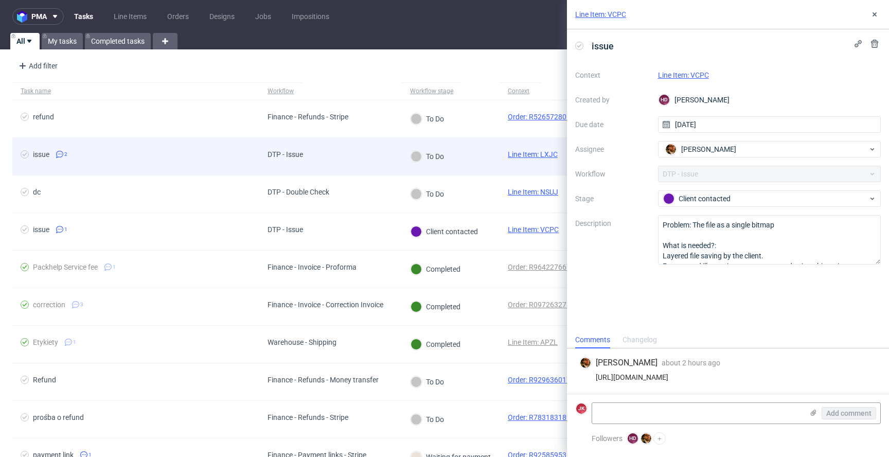
click at [45, 154] on div "issue" at bounding box center [41, 154] width 16 height 8
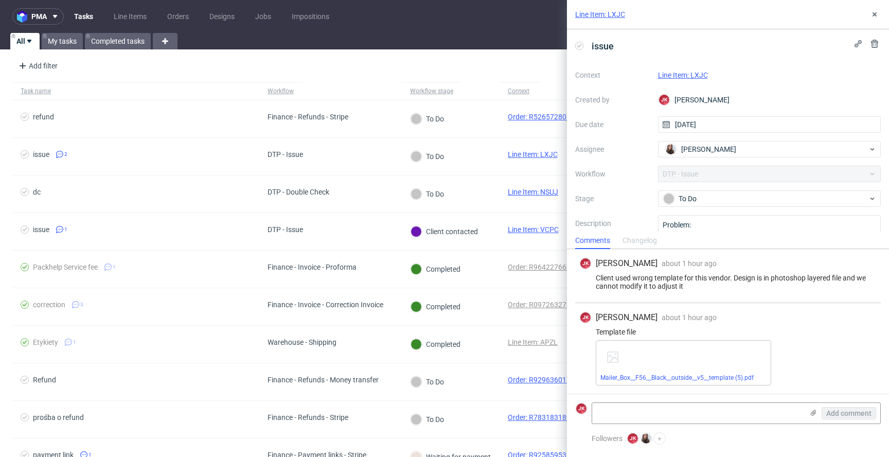
click at [691, 77] on link "Line Item: LXJC" at bounding box center [683, 75] width 50 height 8
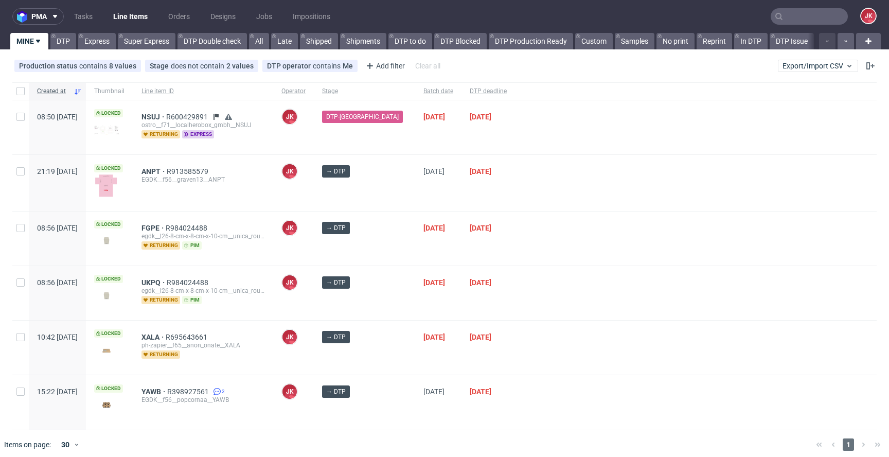
click at [273, 183] on div "ANPT R913585579 EGDK__f56__graven13__ANPT" at bounding box center [203, 183] width 140 height 56
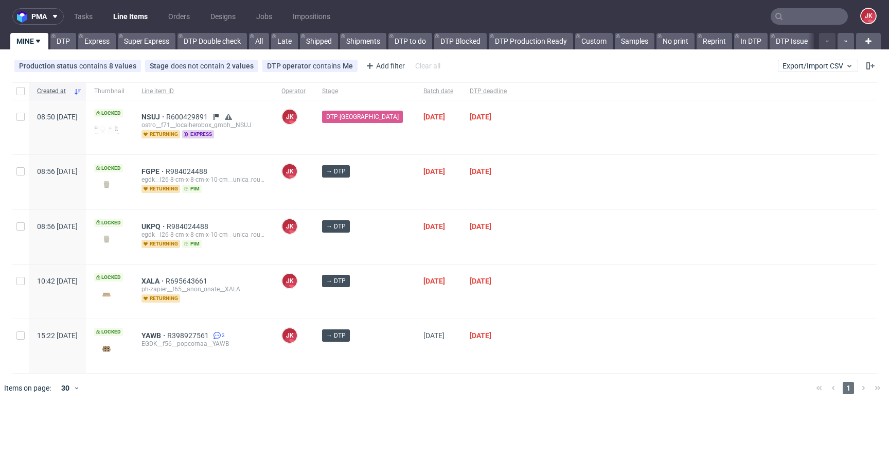
click at [273, 214] on div "UKPQ R984024488 egdk__l26-8-cm-x-8-cm-x-10-cm__unica_rouen__UKPQ returning pim" at bounding box center [203, 237] width 140 height 54
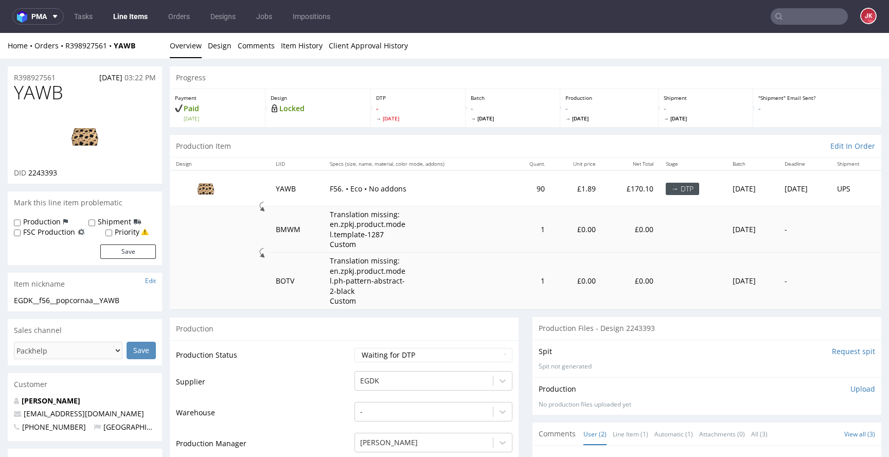
click at [834, 355] on input "Request spit" at bounding box center [853, 351] width 43 height 10
click at [220, 51] on link "Design" at bounding box center [220, 45] width 24 height 25
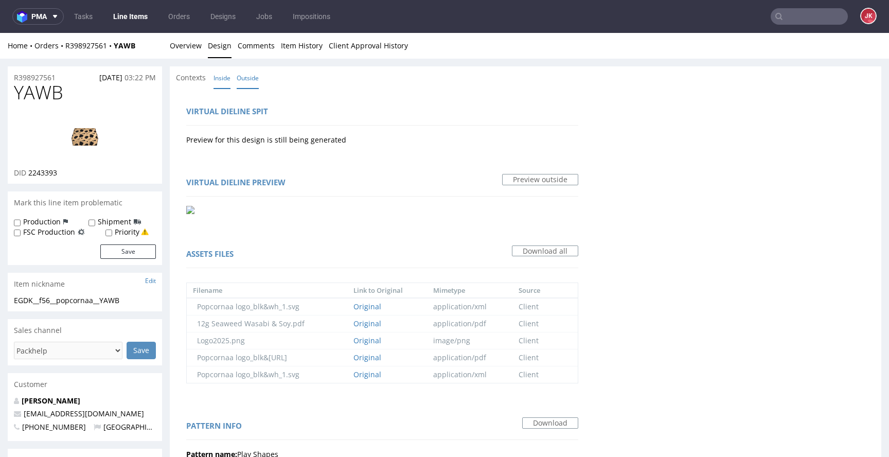
click at [219, 81] on link "Inside" at bounding box center [222, 78] width 17 height 22
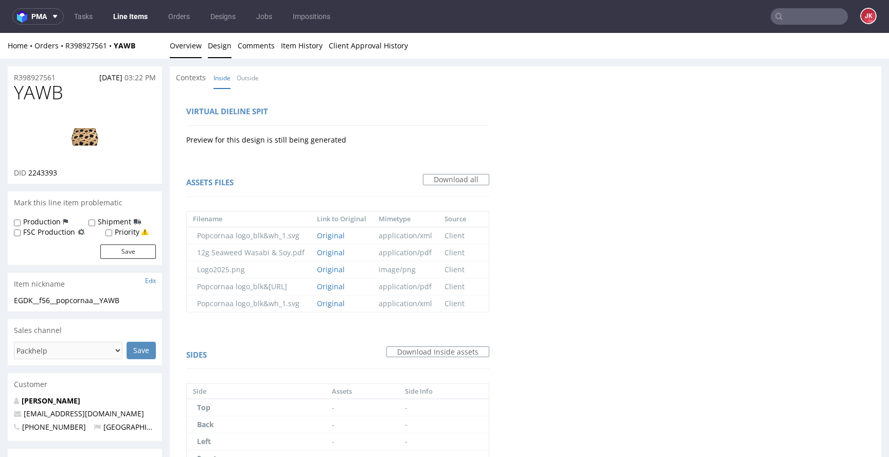
click at [194, 51] on link "Overview" at bounding box center [186, 45] width 32 height 25
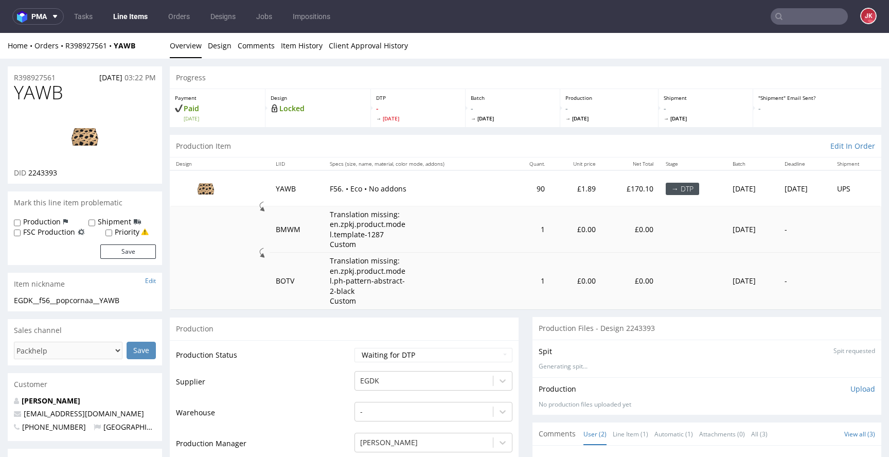
click at [99, 121] on img at bounding box center [85, 136] width 82 height 46
click at [38, 95] on span "YAWB" at bounding box center [38, 92] width 49 height 21
copy span "YAWB"
click at [41, 173] on span "2243393" at bounding box center [42, 173] width 29 height 10
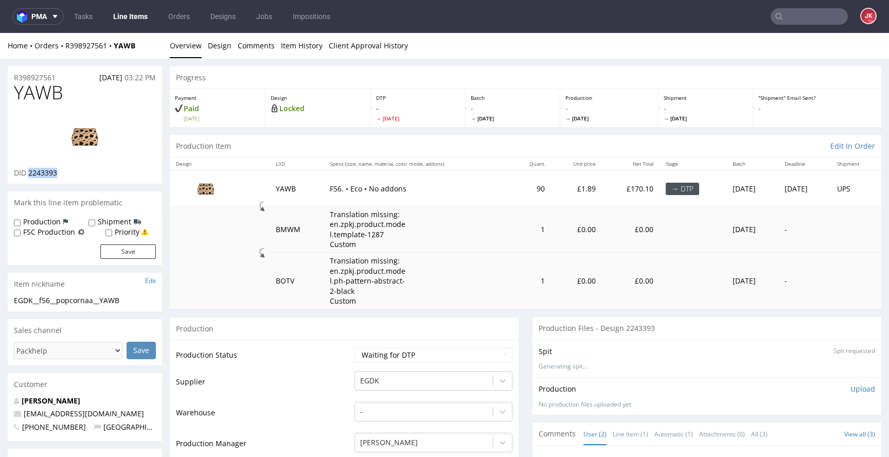
click at [41, 173] on span "2243393" at bounding box center [42, 173] width 29 height 10
copy span "2243393"
drag, startPoint x: 28, startPoint y: 173, endPoint x: 57, endPoint y: 174, distance: 28.8
click at [57, 174] on span "2243393" at bounding box center [42, 173] width 29 height 10
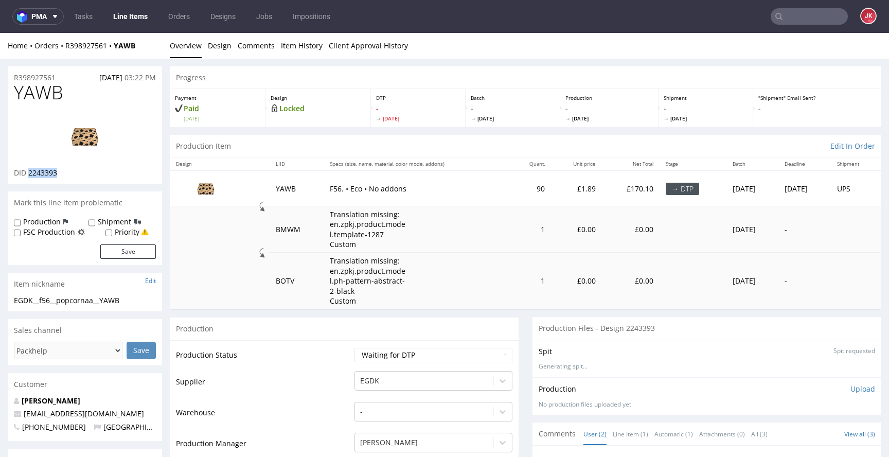
copy span "2243393"
click at [431, 354] on select "Waiting for Artwork Waiting for Diecut Waiting for Mockup Waiting for DTP Waiti…" at bounding box center [434, 355] width 158 height 14
select select "dtp_in_process"
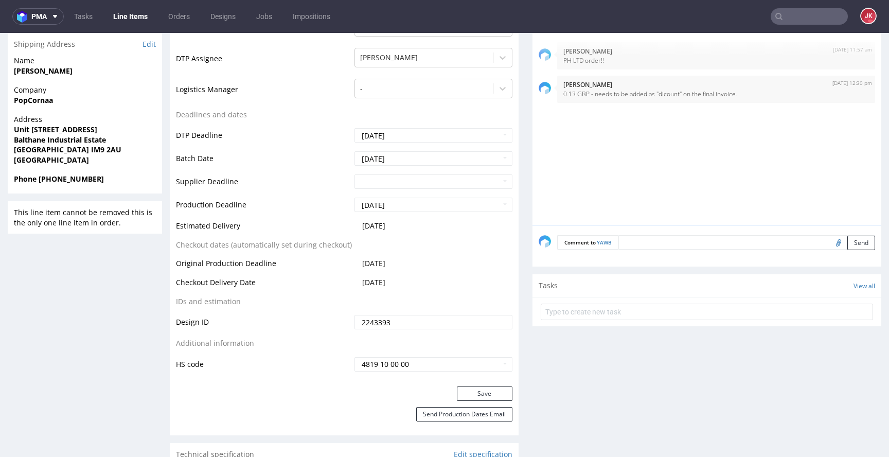
scroll to position [419, 0]
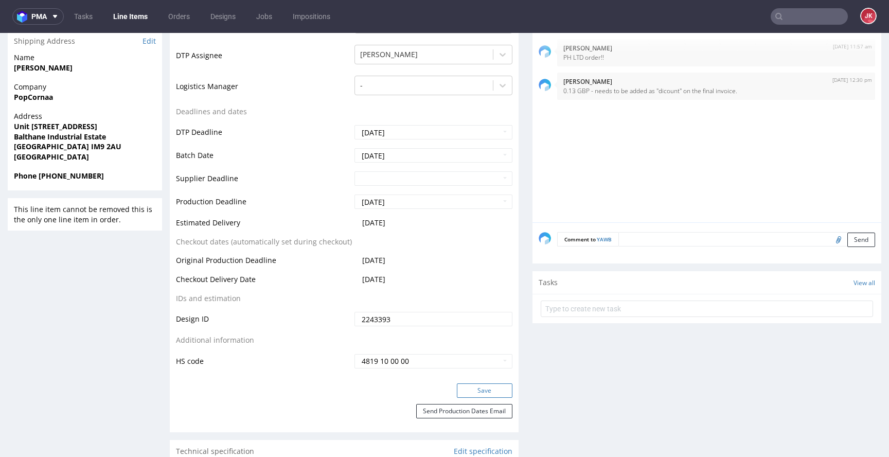
click at [463, 393] on button "Save" at bounding box center [485, 390] width 56 height 14
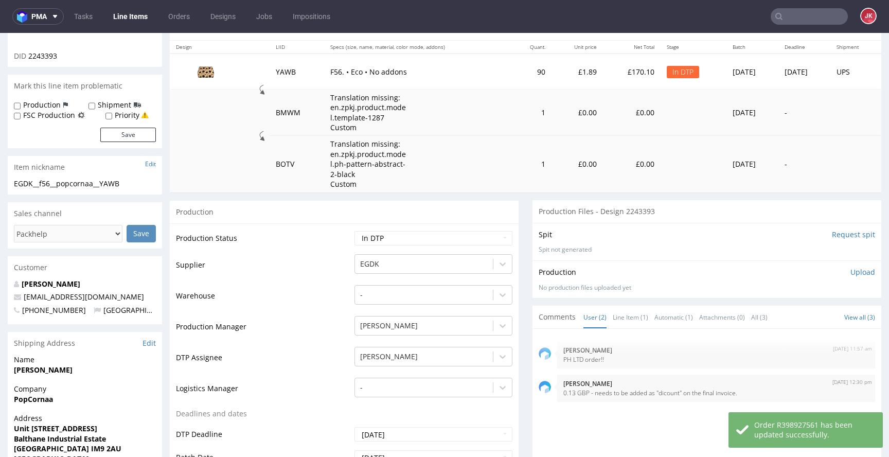
scroll to position [0, 0]
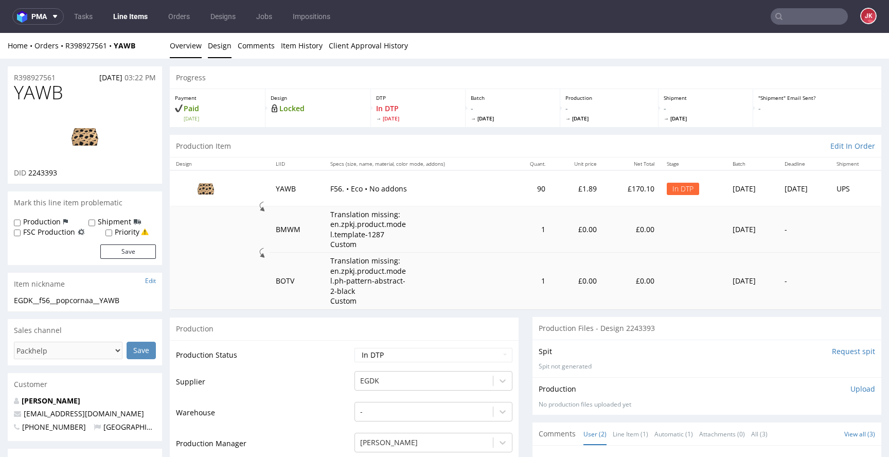
click at [227, 48] on link "Design" at bounding box center [220, 45] width 24 height 25
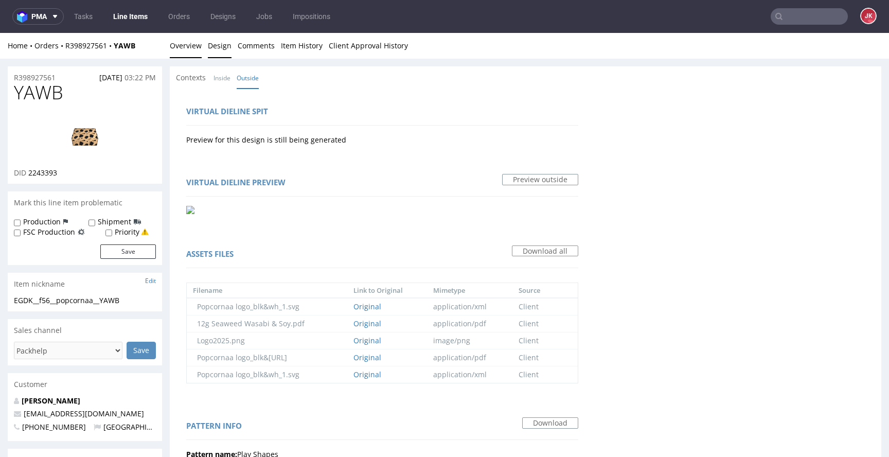
click at [194, 45] on link "Overview" at bounding box center [186, 45] width 32 height 25
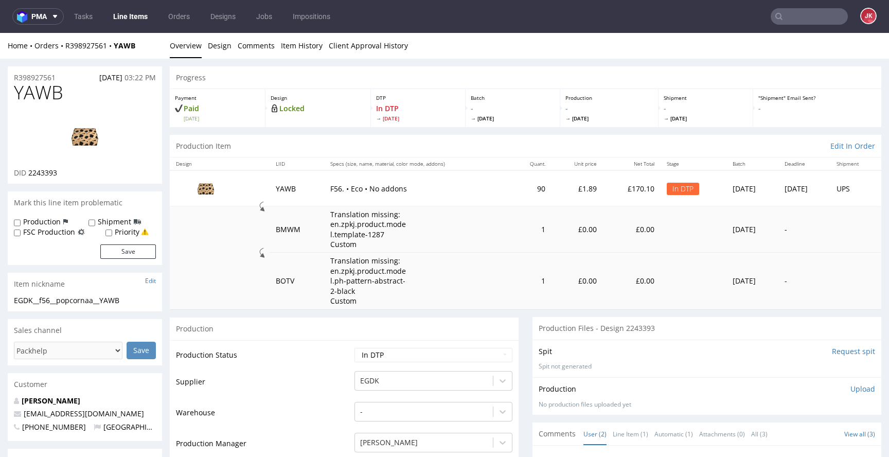
click at [33, 96] on span "YAWB" at bounding box center [38, 92] width 49 height 21
copy span "YAWB"
click at [313, 359] on td "Production Status" at bounding box center [264, 358] width 176 height 23
click at [135, 297] on div "EGDK__f56__popcornaa__YAWB" at bounding box center [85, 300] width 142 height 10
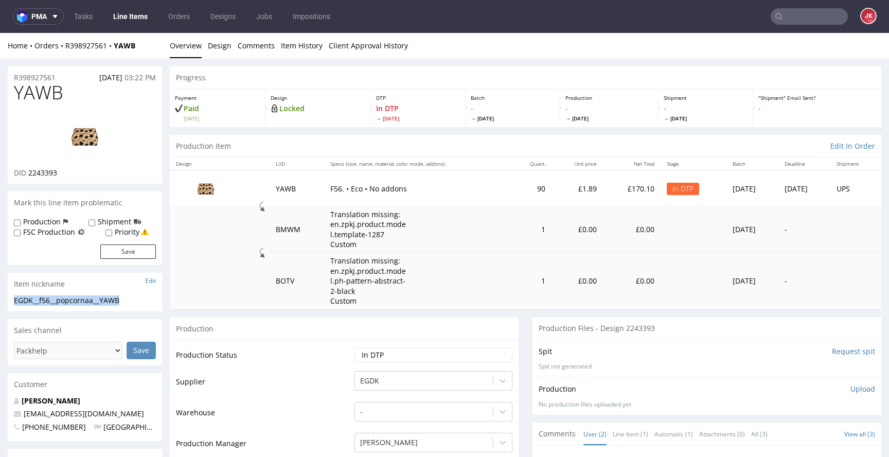
drag, startPoint x: 135, startPoint y: 297, endPoint x: 0, endPoint y: 299, distance: 135.4
copy div "EGDK__f56__popcornaa__YAWB"
drag, startPoint x: 66, startPoint y: 78, endPoint x: 0, endPoint y: 80, distance: 65.9
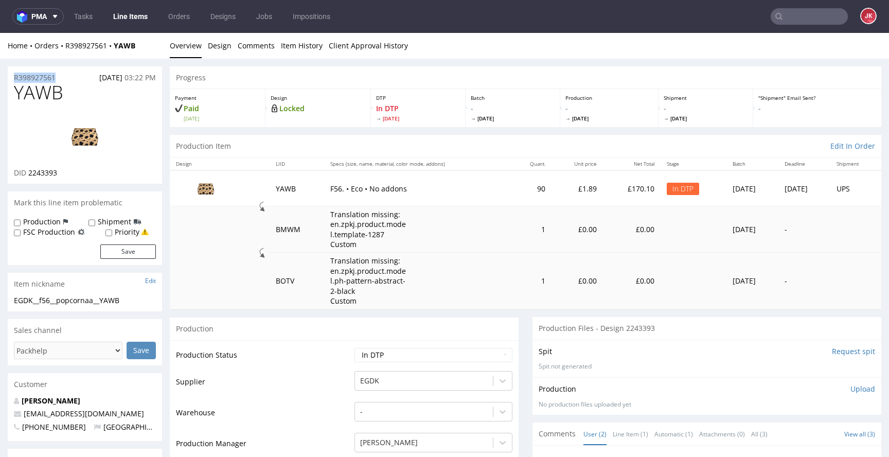
copy p "R398927561"
click at [320, 376] on td "Supplier" at bounding box center [264, 385] width 176 height 31
click at [222, 49] on link "Design" at bounding box center [220, 45] width 24 height 25
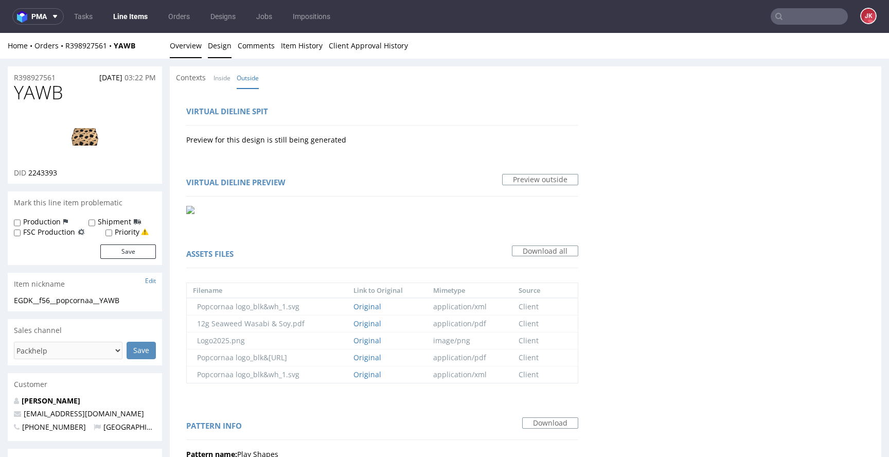
click at [191, 45] on link "Overview" at bounding box center [186, 45] width 32 height 25
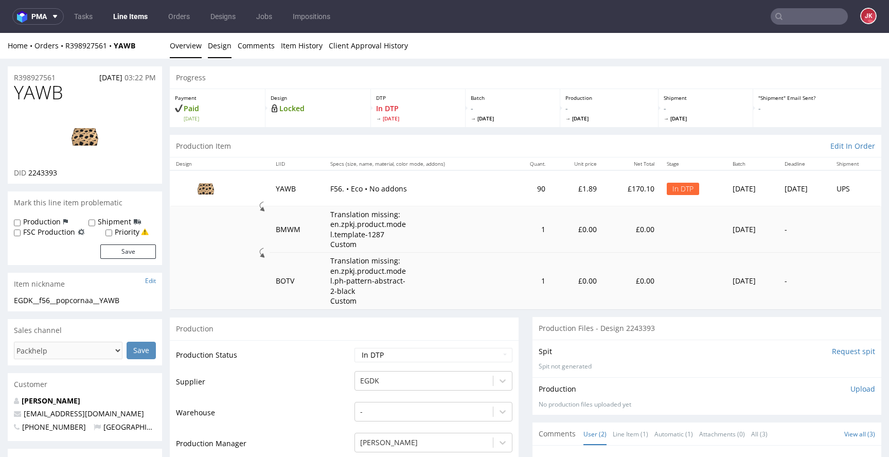
click at [217, 46] on link "Design" at bounding box center [220, 45] width 24 height 25
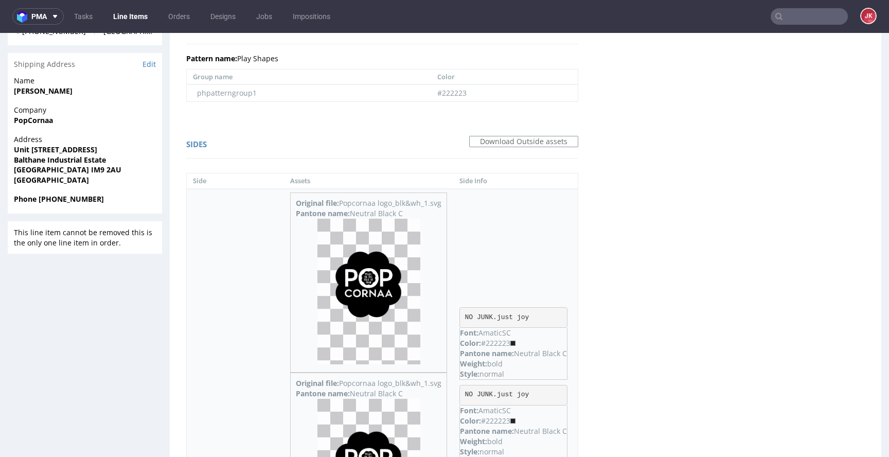
scroll to position [276, 0]
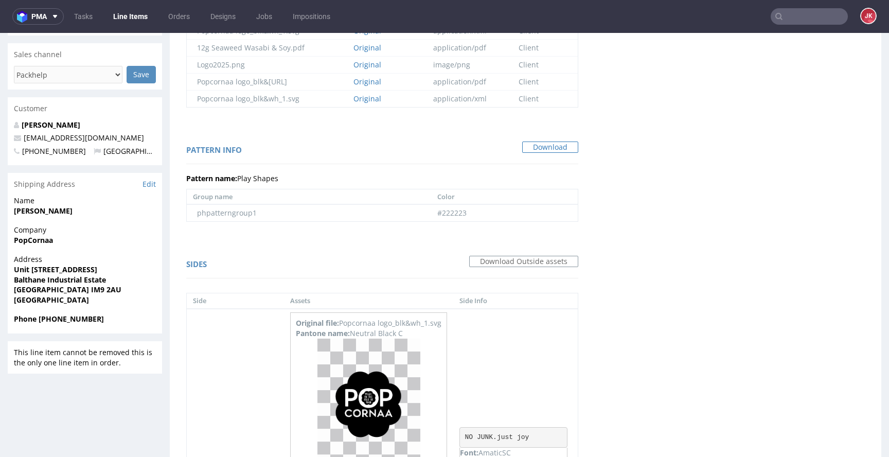
click at [552, 145] on link "Download" at bounding box center [550, 147] width 56 height 11
drag, startPoint x: 262, startPoint y: 240, endPoint x: 301, endPoint y: 240, distance: 38.6
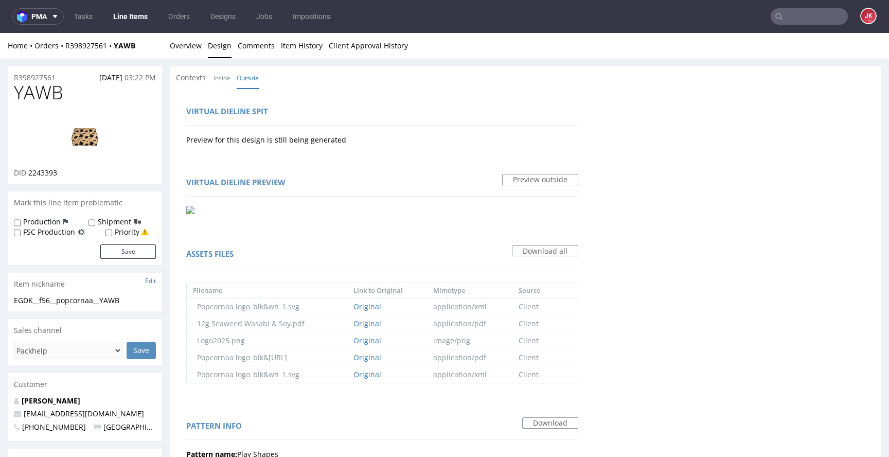
drag, startPoint x: 342, startPoint y: 93, endPoint x: 330, endPoint y: 92, distance: 12.4
click at [195, 44] on link "Overview" at bounding box center [186, 45] width 32 height 25
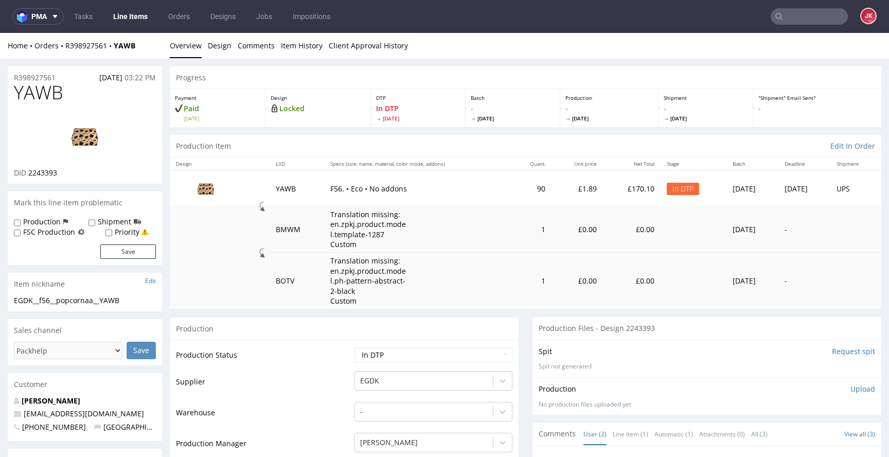
click at [320, 385] on td "Supplier" at bounding box center [264, 385] width 176 height 31
click at [98, 141] on img at bounding box center [85, 136] width 82 height 46
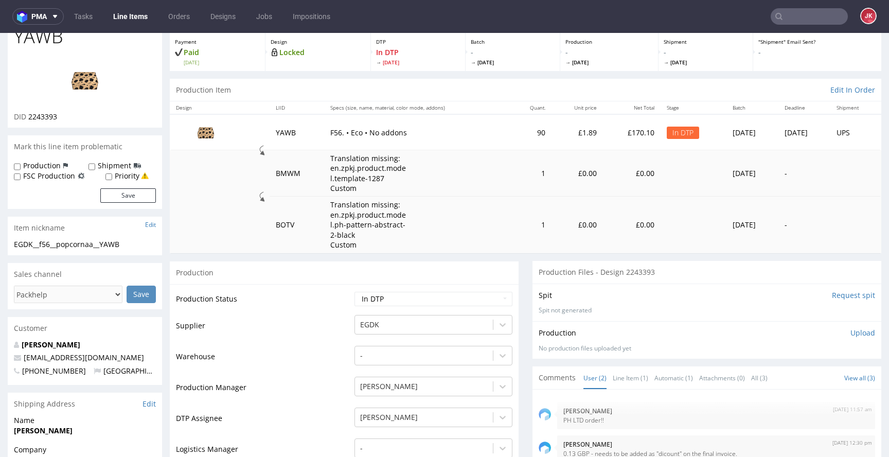
scroll to position [60, 0]
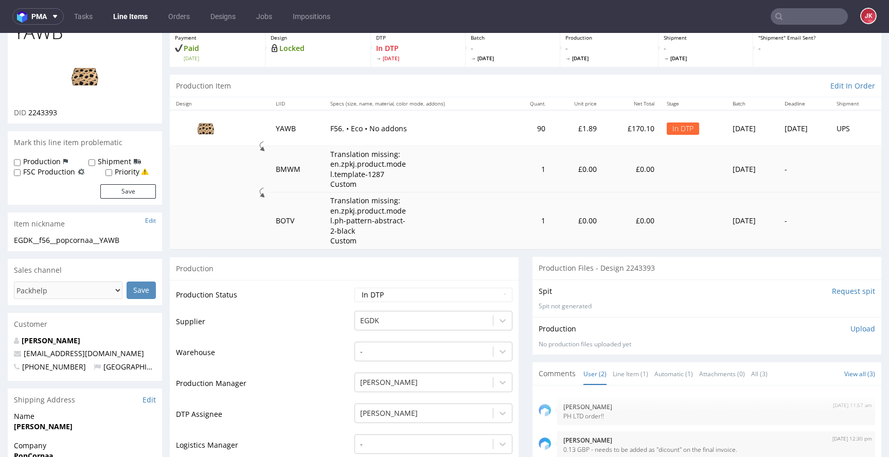
click at [851, 329] on p "Upload" at bounding box center [863, 329] width 25 height 10
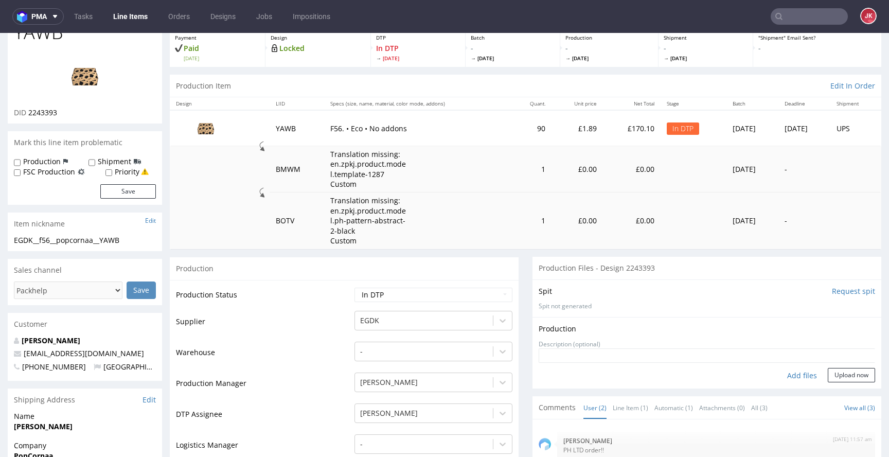
click at [783, 374] on div "Add files" at bounding box center [802, 375] width 51 height 15
type input "C:\fakepath\EGDK__f56__popcornaa__YAWB__d2243393__oR398927561__outside.pdf"
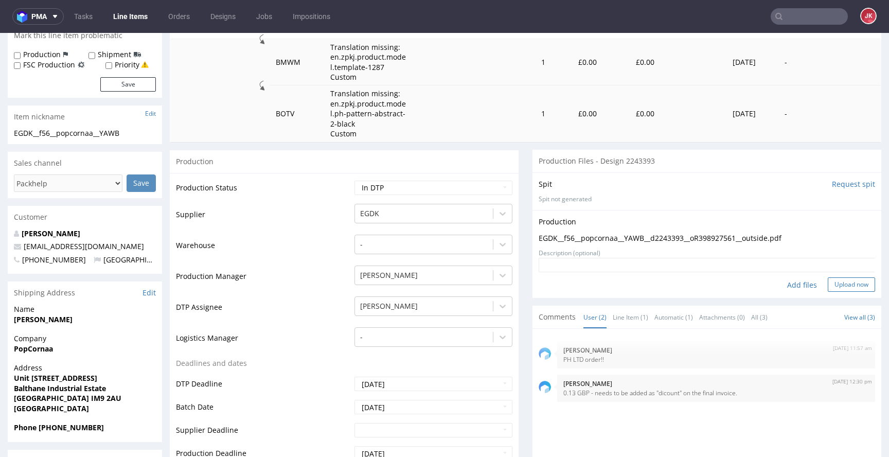
scroll to position [169, 0]
click at [828, 284] on button "Upload now" at bounding box center [851, 283] width 47 height 14
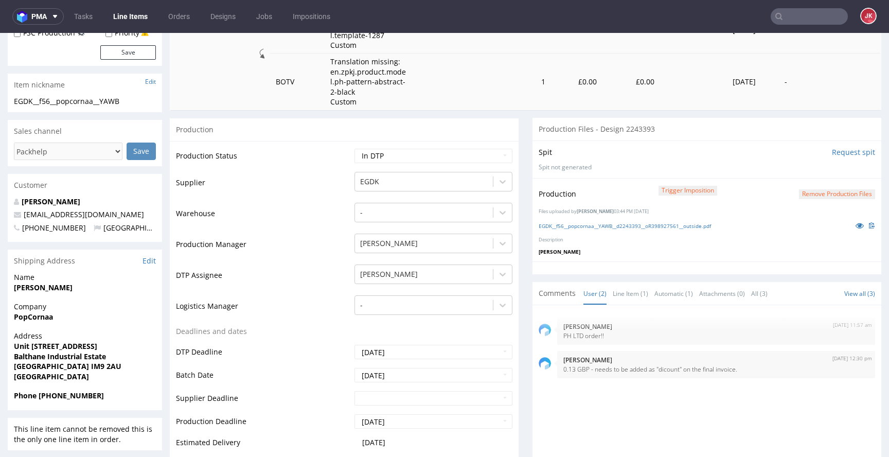
scroll to position [201, 0]
click at [428, 157] on select "Waiting for Artwork Waiting for Diecut Waiting for Mockup Waiting for DTP Waiti…" at bounding box center [434, 154] width 158 height 14
select select "dtp_production_ready"
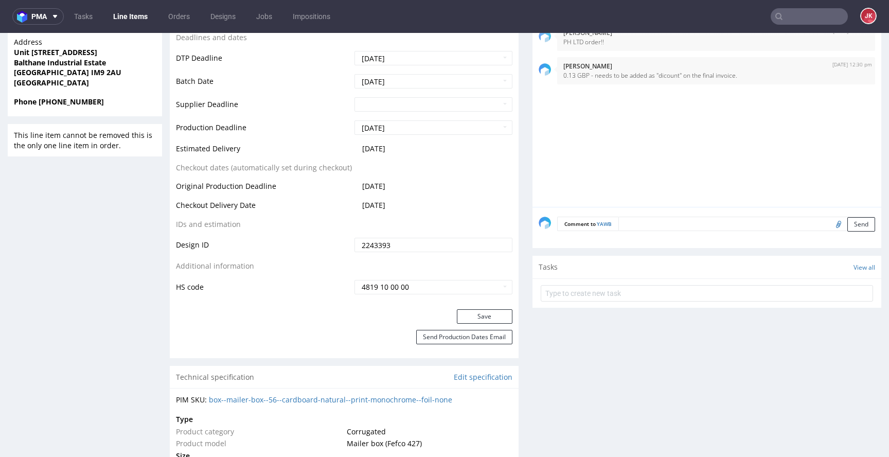
scroll to position [474, 0]
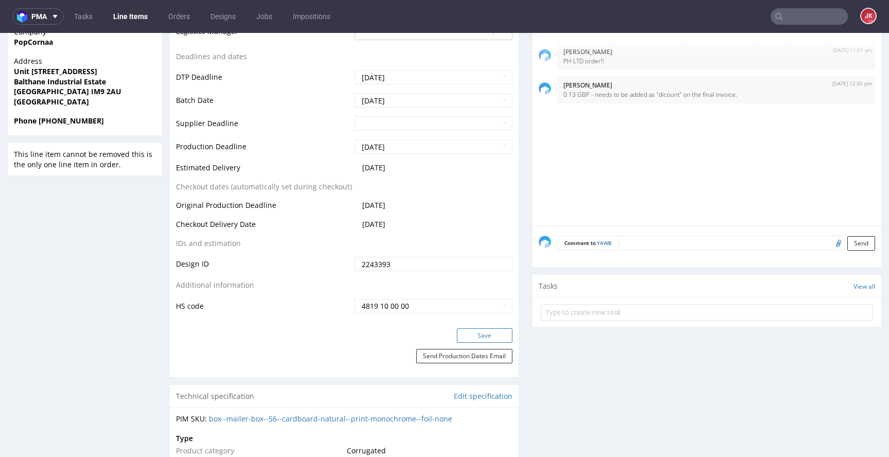
click at [466, 328] on button "Save" at bounding box center [485, 335] width 56 height 14
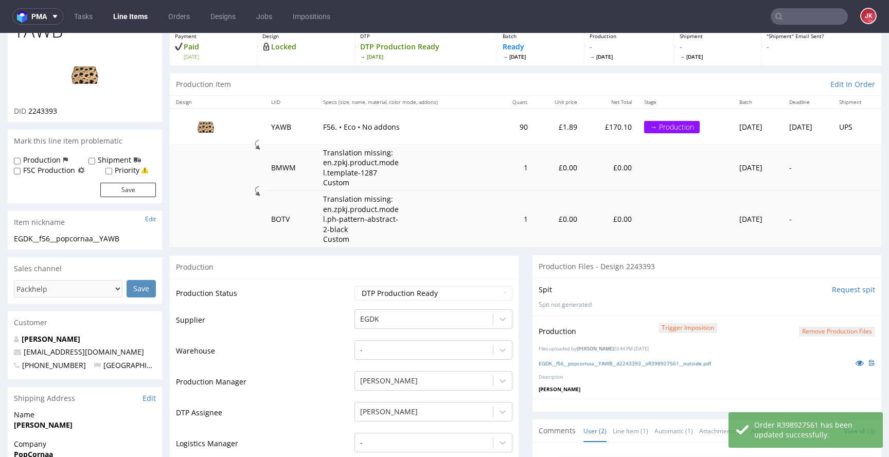
scroll to position [0, 0]
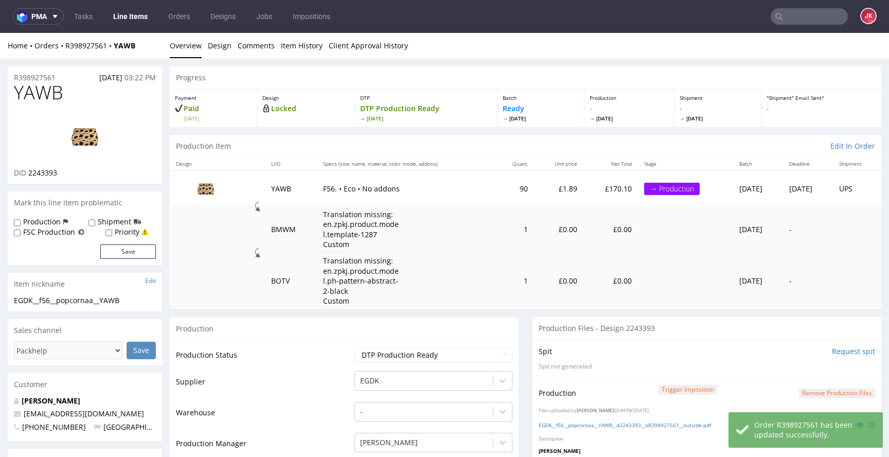
click at [341, 355] on td "Production Status" at bounding box center [264, 358] width 176 height 23
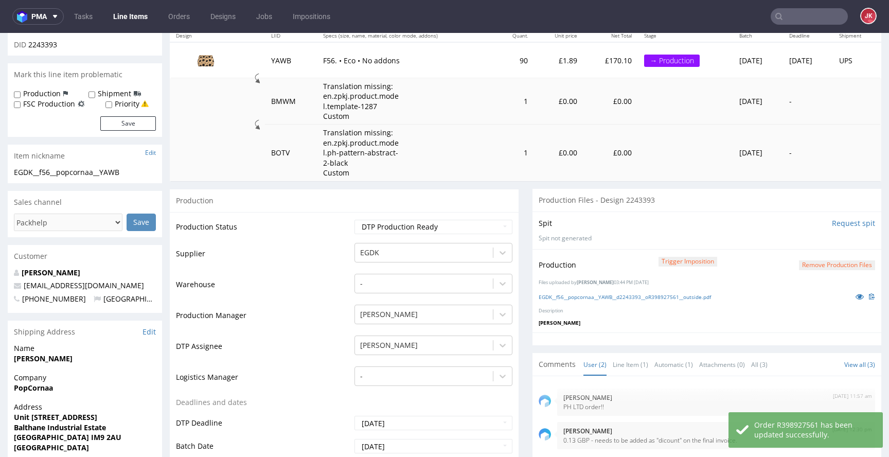
scroll to position [129, 0]
click at [335, 276] on td "Warehouse" at bounding box center [264, 287] width 176 height 31
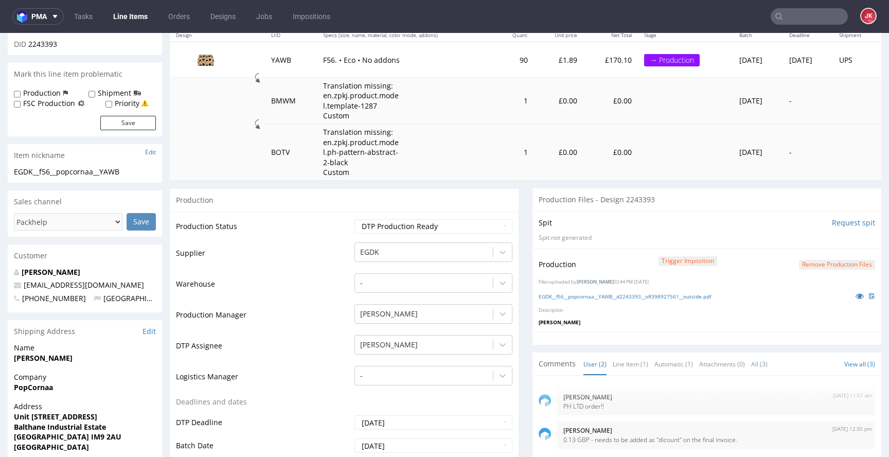
scroll to position [0, 0]
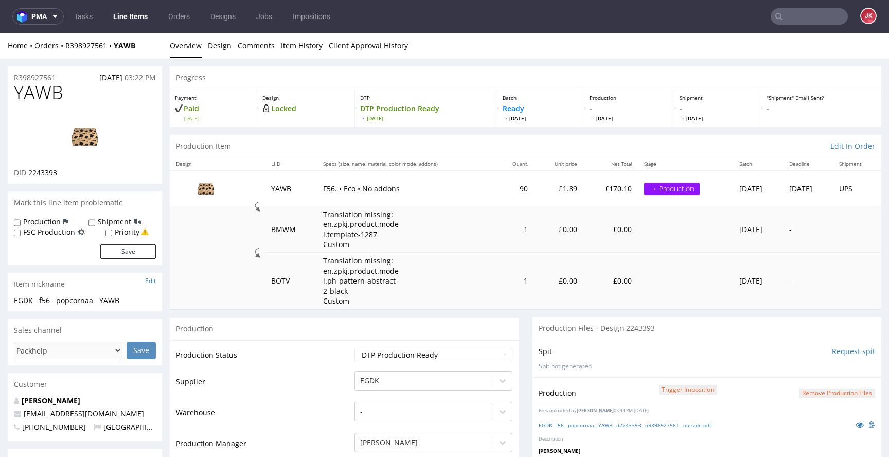
click at [340, 353] on td "Production Status" at bounding box center [264, 358] width 176 height 23
click at [344, 366] on td "Production Status" at bounding box center [264, 358] width 176 height 23
click at [343, 366] on td "Production Status" at bounding box center [264, 358] width 176 height 23
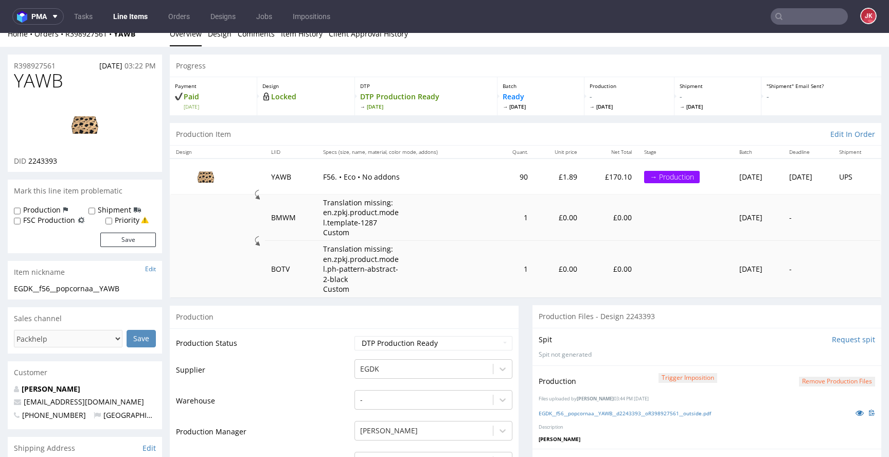
scroll to position [13, 0]
click at [342, 355] on td "Production Status" at bounding box center [264, 345] width 176 height 23
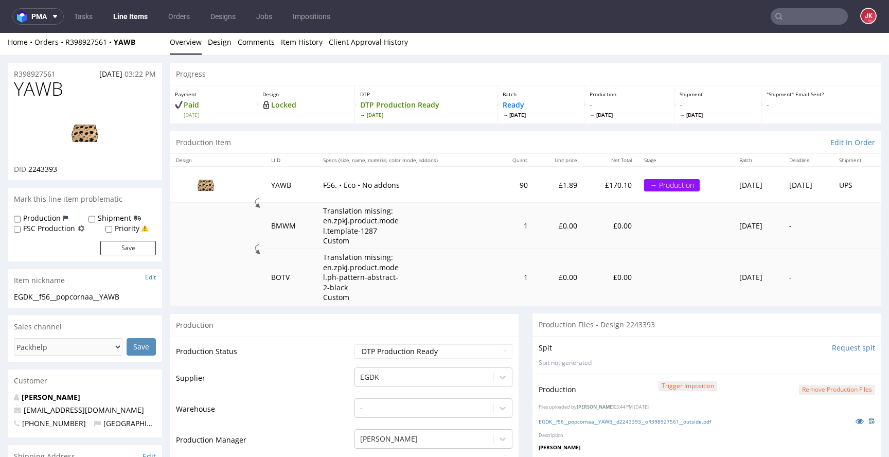
scroll to position [0, 0]
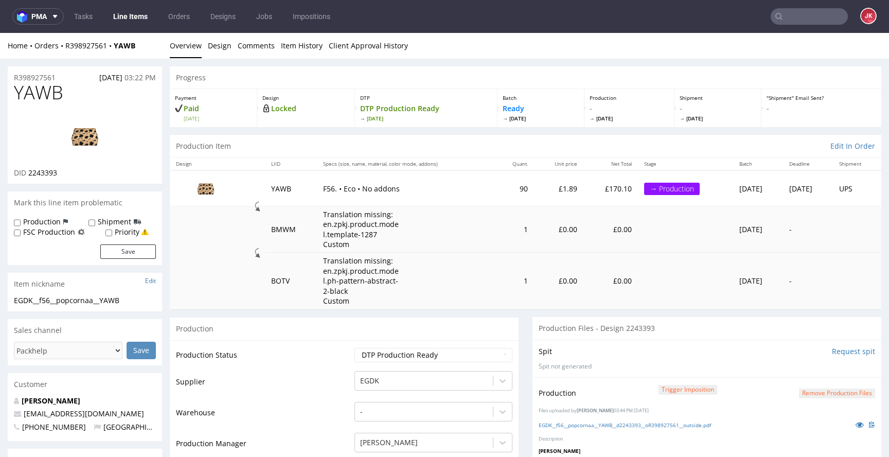
click at [344, 367] on td "Production Status" at bounding box center [264, 358] width 176 height 23
click at [341, 359] on td "Production Status" at bounding box center [264, 358] width 176 height 23
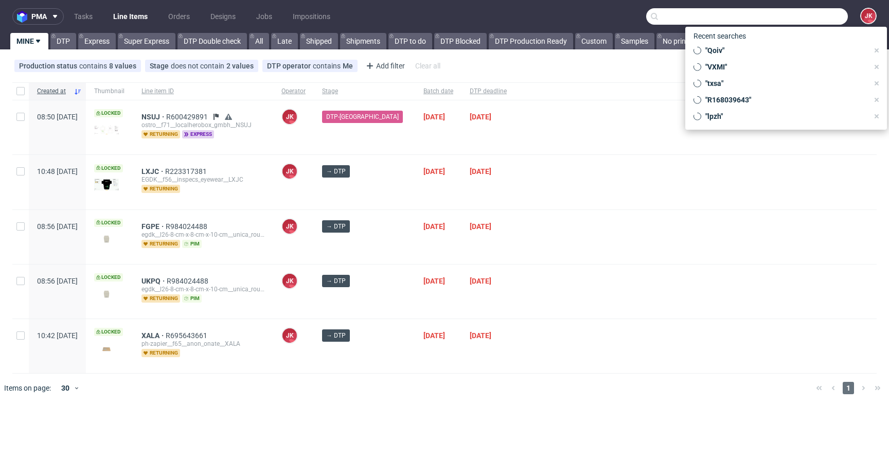
click at [806, 16] on input "text" at bounding box center [747, 16] width 202 height 16
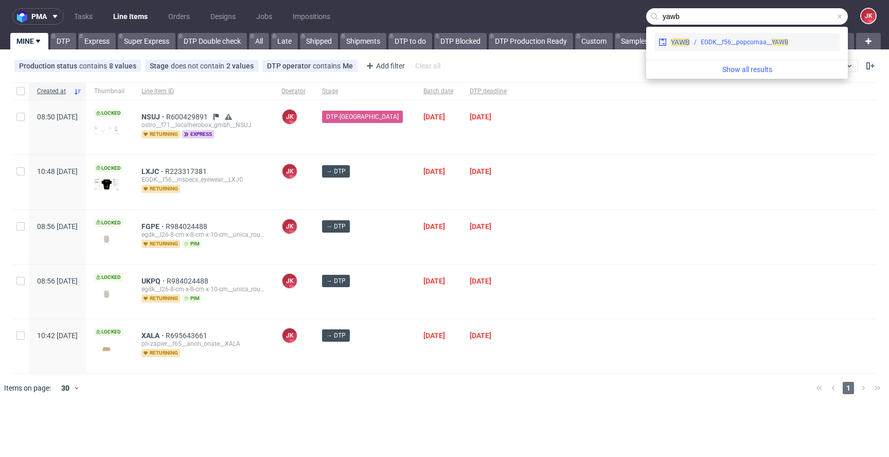
type input "yawb"
click at [701, 38] on div "EGDK__f56__popcornaa__ YAWB" at bounding box center [744, 42] width 87 height 9
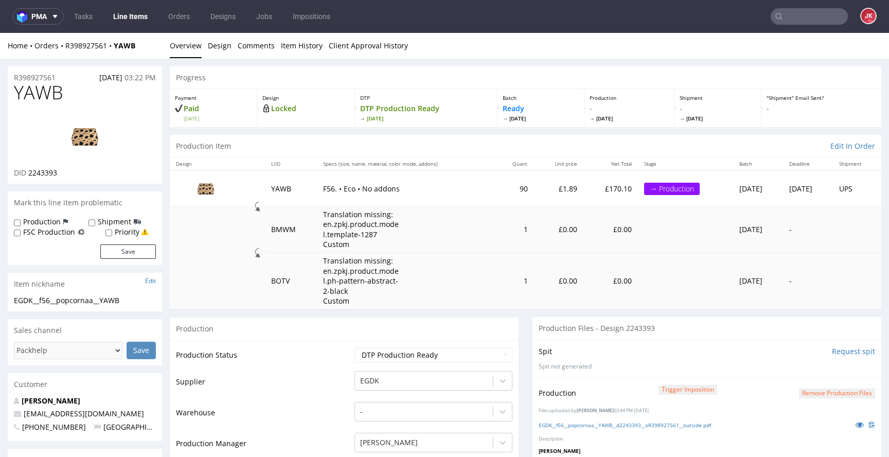
click at [131, 18] on link "Line Items" at bounding box center [130, 16] width 47 height 16
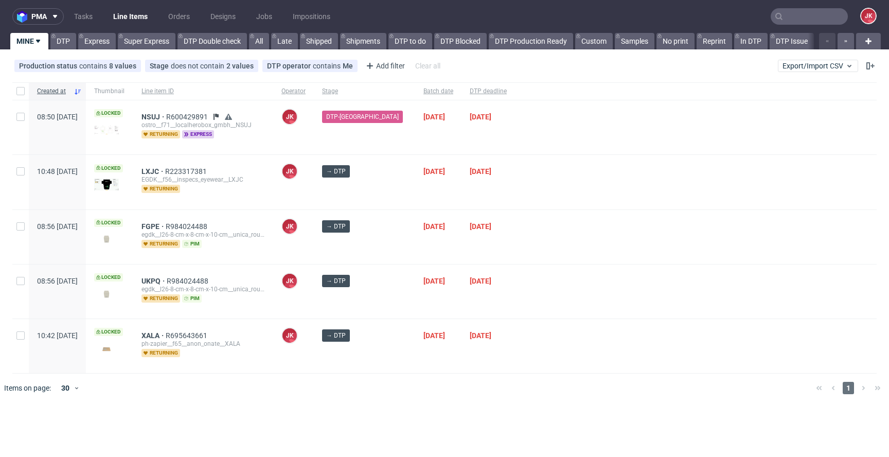
click at [391, 247] on div "→ DTP" at bounding box center [364, 237] width 101 height 54
click at [415, 213] on div "[DATE]" at bounding box center [438, 237] width 46 height 54
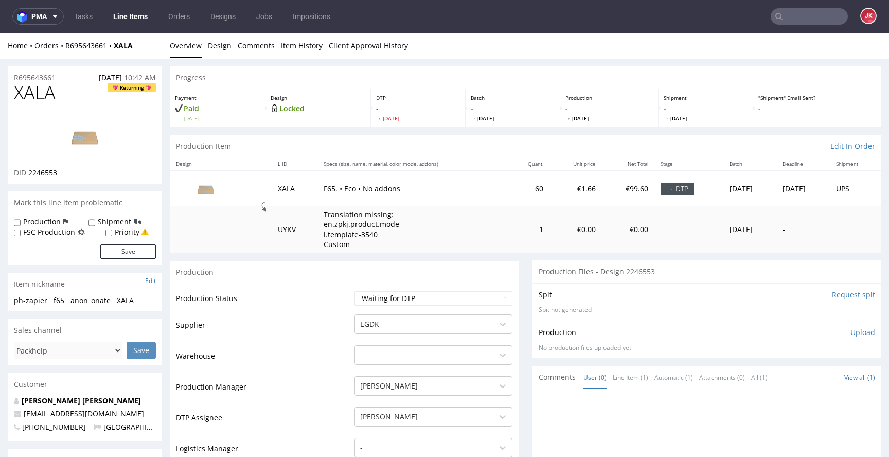
click at [335, 358] on td "Warehouse" at bounding box center [264, 359] width 176 height 31
click at [334, 356] on td "Warehouse" at bounding box center [264, 359] width 176 height 31
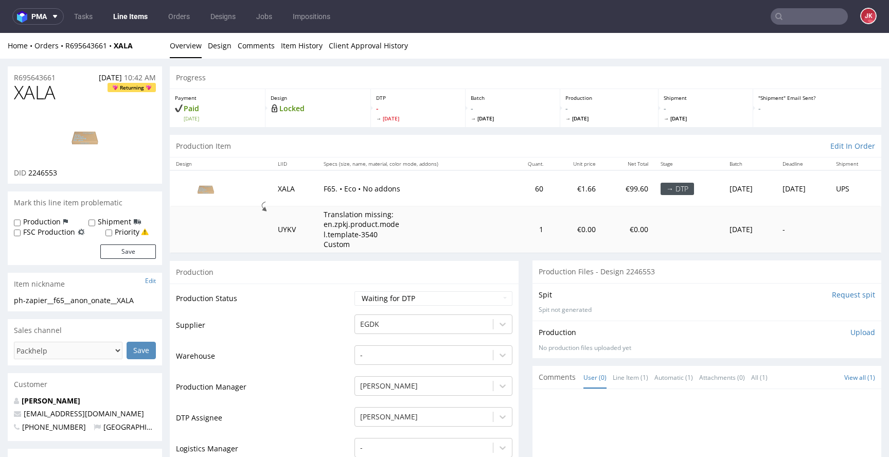
click at [339, 340] on td "Supplier" at bounding box center [264, 328] width 176 height 31
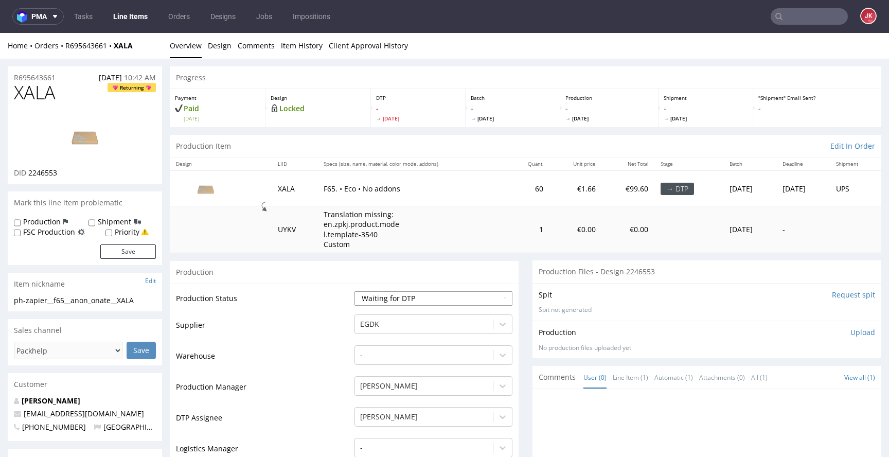
click at [409, 300] on select "Waiting for Artwork Waiting for Diecut Waiting for Mockup Waiting for DTP Waiti…" at bounding box center [434, 298] width 158 height 14
select select "dtp_in_process"
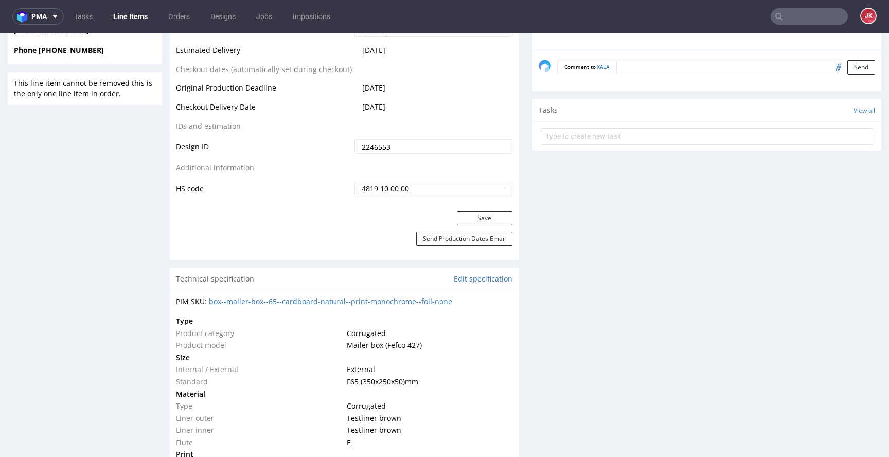
scroll to position [592, 0]
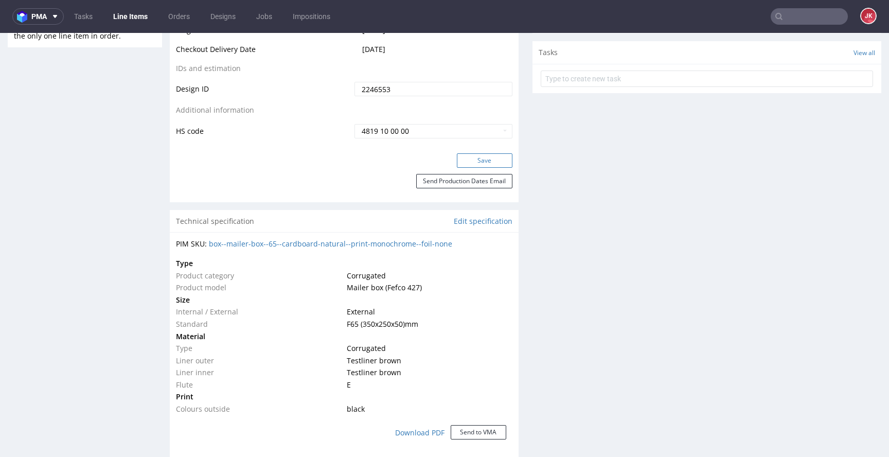
click at [488, 163] on button "Save" at bounding box center [485, 160] width 56 height 14
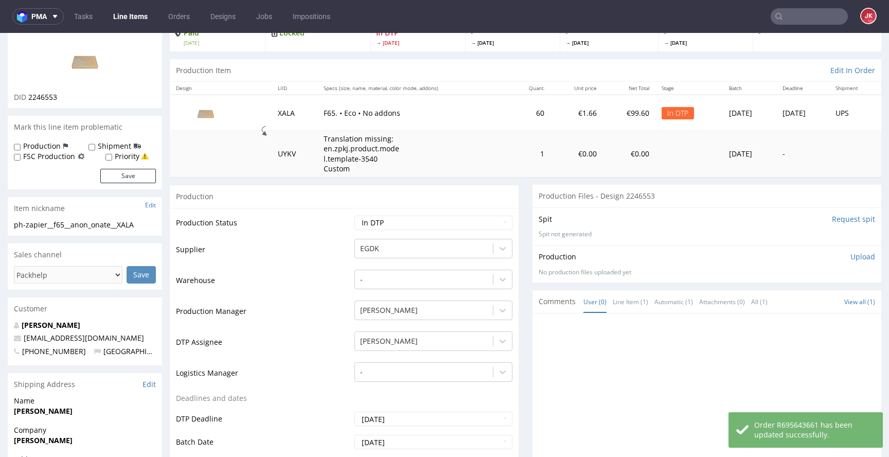
scroll to position [0, 0]
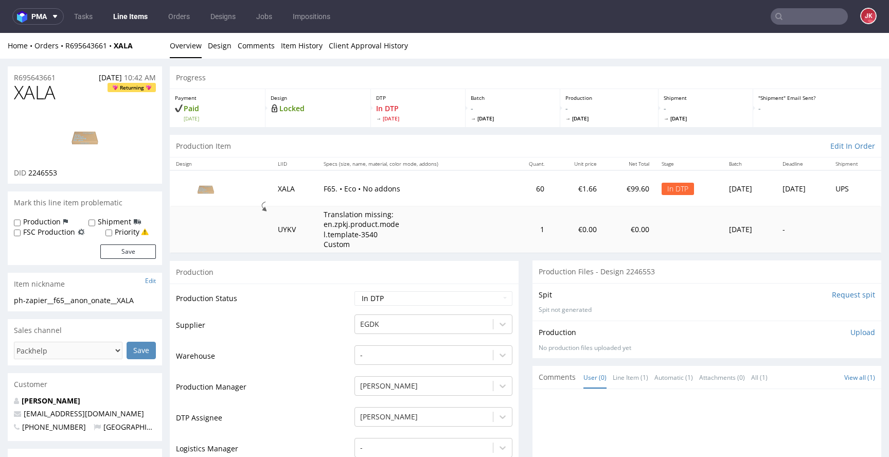
click at [45, 172] on span "2246553" at bounding box center [42, 173] width 29 height 10
copy span "2246553"
click at [332, 335] on td "Supplier" at bounding box center [264, 328] width 176 height 31
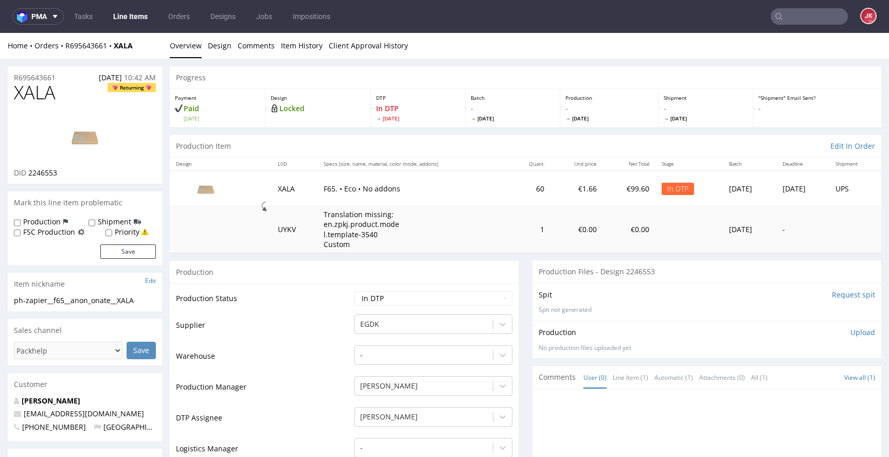
click at [89, 150] on img at bounding box center [85, 136] width 82 height 46
click at [32, 95] on span "XALA" at bounding box center [35, 92] width 42 height 21
copy span "XALA"
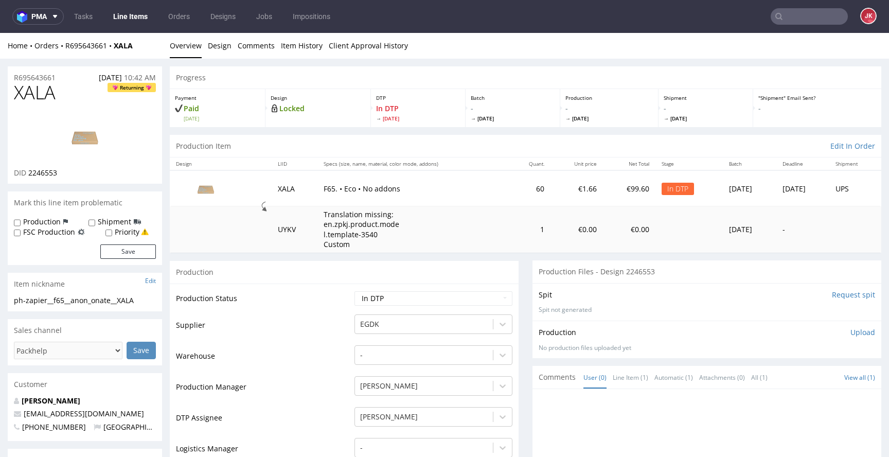
click at [285, 312] on td "Production Status" at bounding box center [264, 301] width 176 height 23
click at [86, 134] on img at bounding box center [85, 136] width 82 height 46
click at [214, 53] on link "Design" at bounding box center [220, 45] width 24 height 25
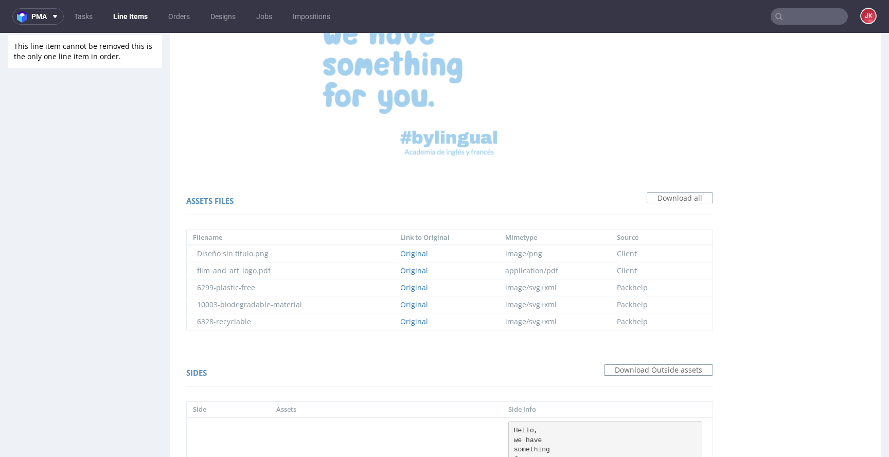
scroll to position [413, 0]
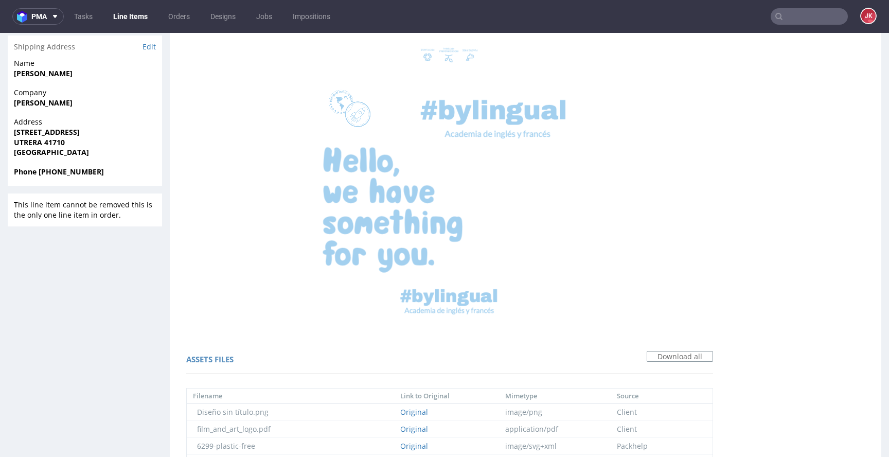
copy div "a3d0ef"
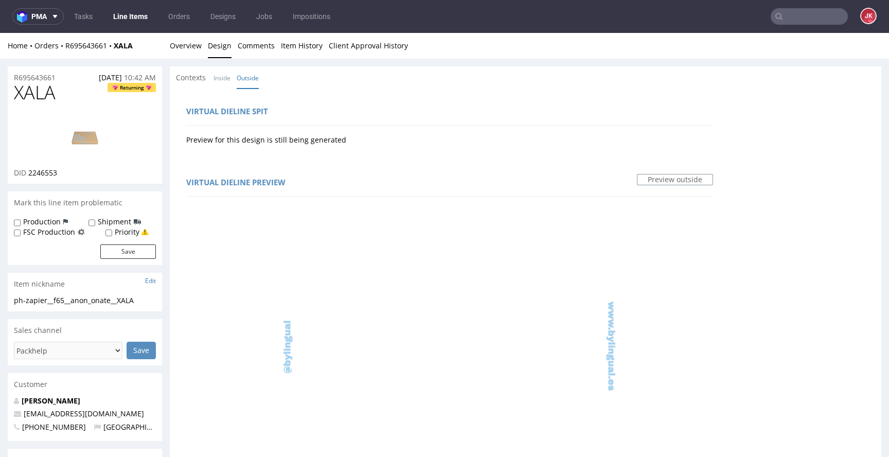
click at [321, 80] on div "Contexts Inside Outside" at bounding box center [526, 77] width 712 height 23
click at [195, 47] on link "Overview" at bounding box center [186, 45] width 32 height 25
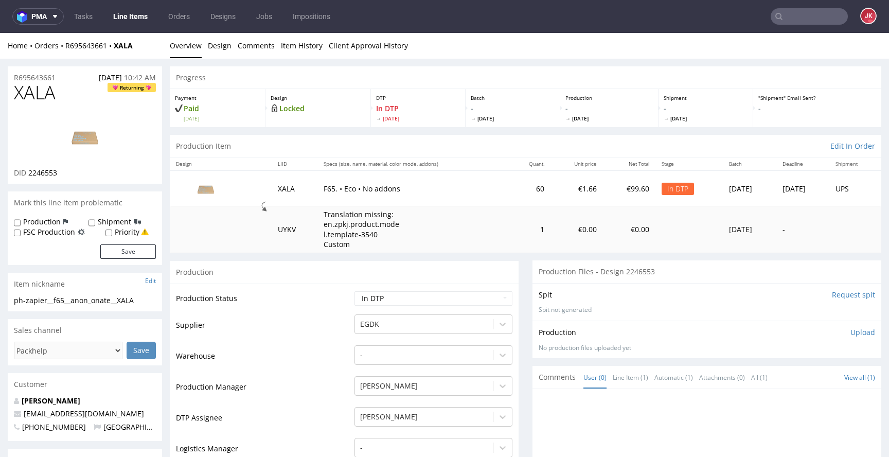
click at [288, 335] on td "Supplier" at bounding box center [264, 328] width 176 height 31
drag, startPoint x: 155, startPoint y: 299, endPoint x: 0, endPoint y: 301, distance: 154.9
copy div "ph-zapier__f65__anon_onate__XALA"
drag, startPoint x: 72, startPoint y: 78, endPoint x: 0, endPoint y: 78, distance: 71.5
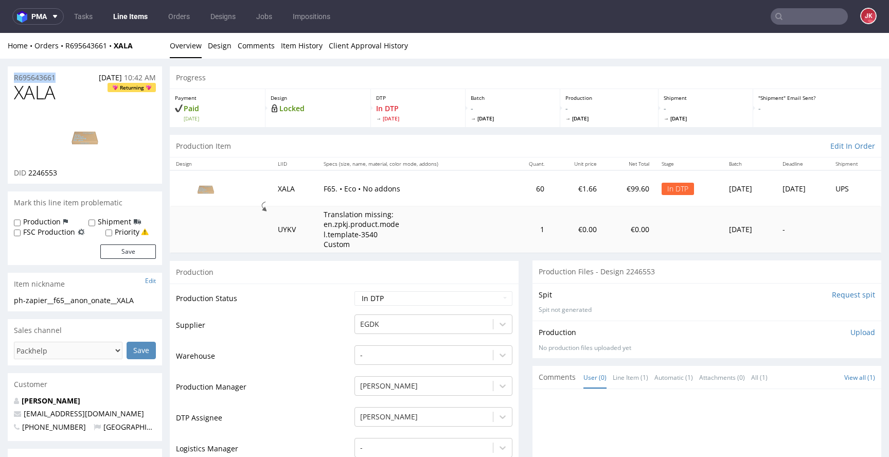
copy p "R695643661"
click at [853, 329] on p "Upload" at bounding box center [863, 332] width 25 height 10
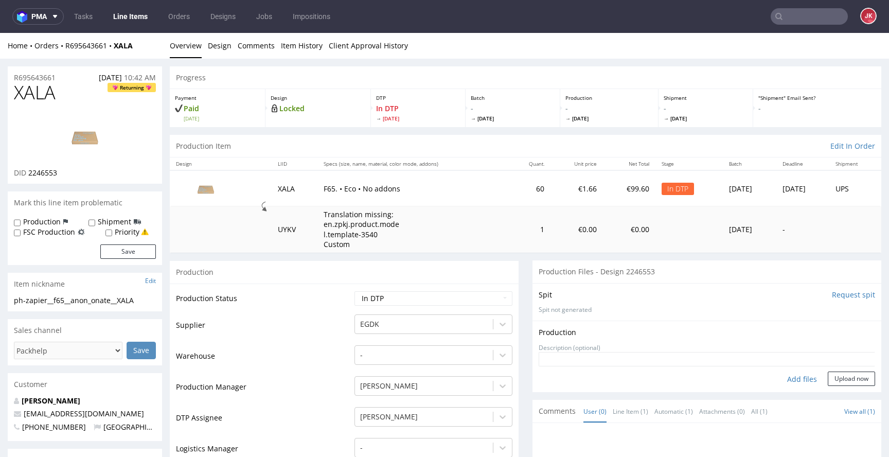
click at [781, 382] on div "Add files" at bounding box center [802, 379] width 51 height 15
type input "C:\fakepath\ph-zapier__f65__anon_onate__XALA__d2246553__oR695643661__outside.pdf"
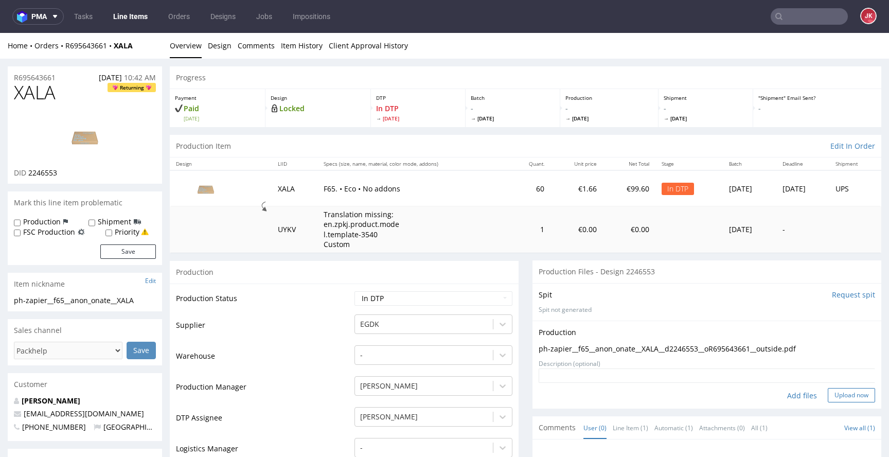
click at [834, 399] on button "Upload now" at bounding box center [851, 395] width 47 height 14
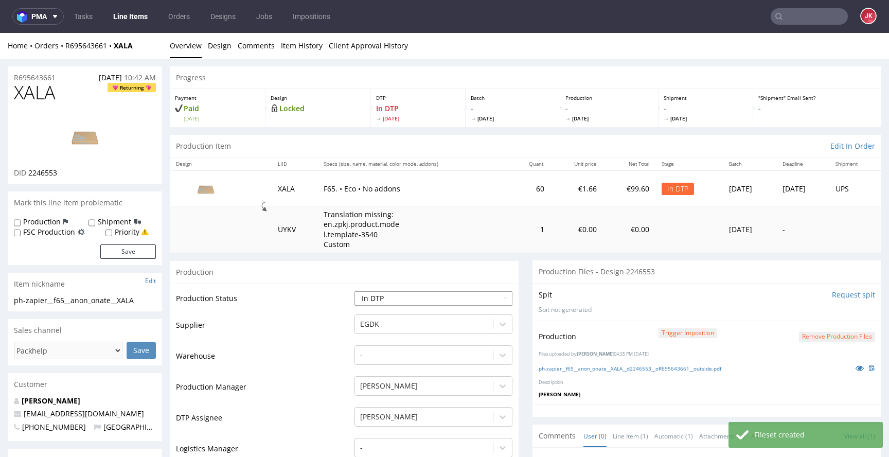
click at [444, 303] on select "Waiting for Artwork Waiting for Diecut Waiting for Mockup Waiting for DTP Waiti…" at bounding box center [434, 298] width 158 height 14
select select "dtp_ca_needed"
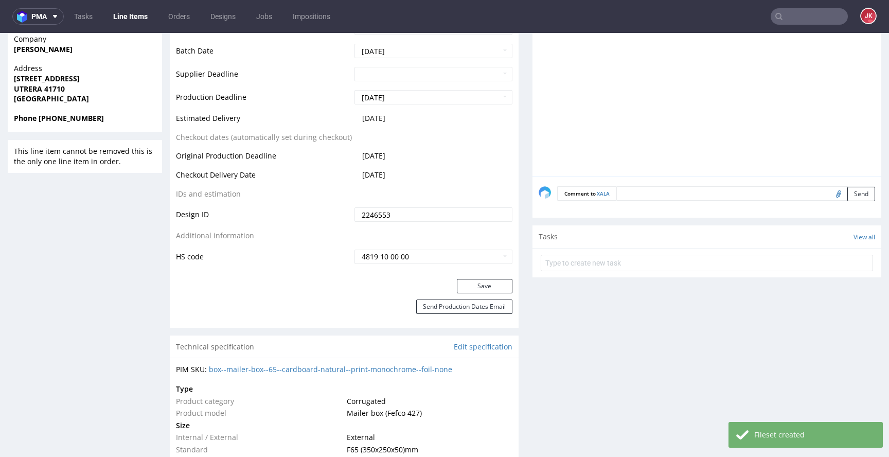
scroll to position [468, 0]
click at [463, 283] on button "Save" at bounding box center [485, 284] width 56 height 14
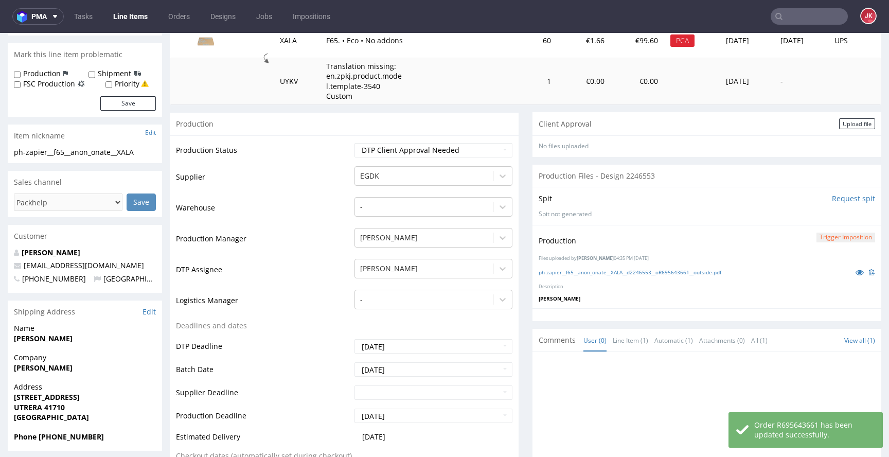
scroll to position [0, 0]
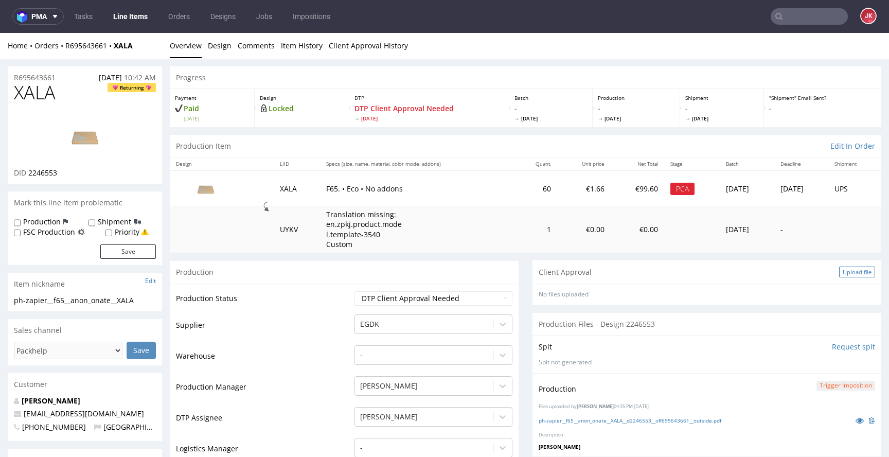
click at [839, 272] on div "Upload file" at bounding box center [857, 272] width 36 height 11
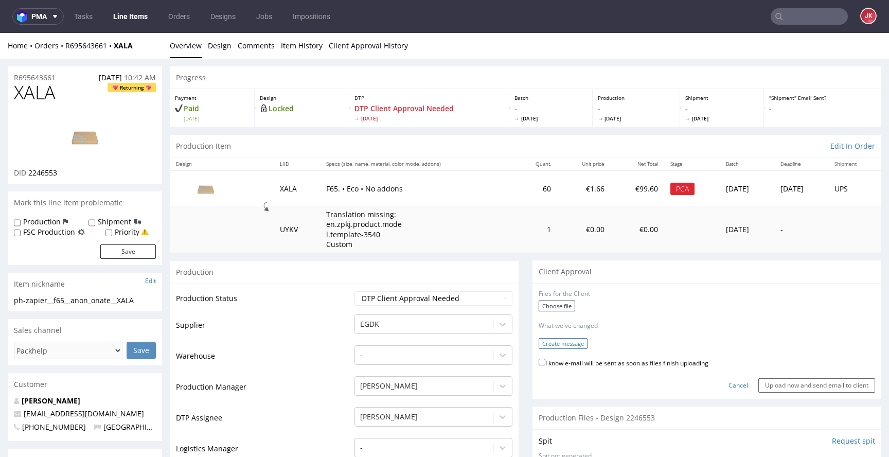
click at [546, 347] on button "Create message" at bounding box center [563, 343] width 49 height 11
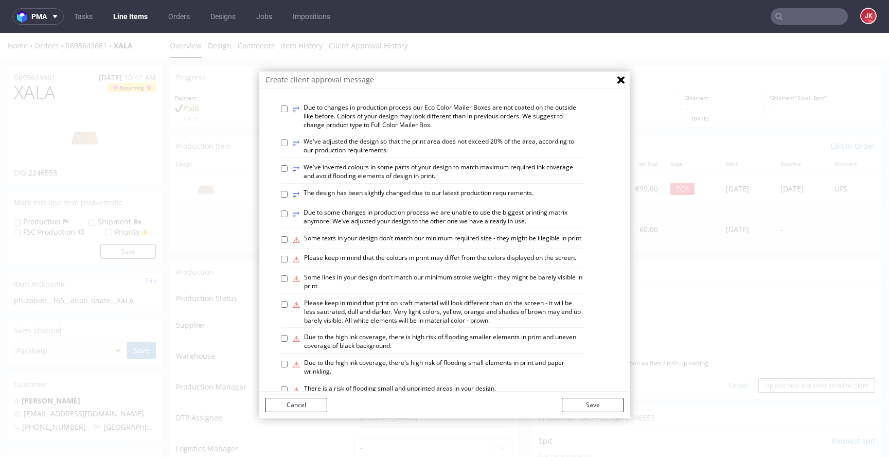
scroll to position [601, 0]
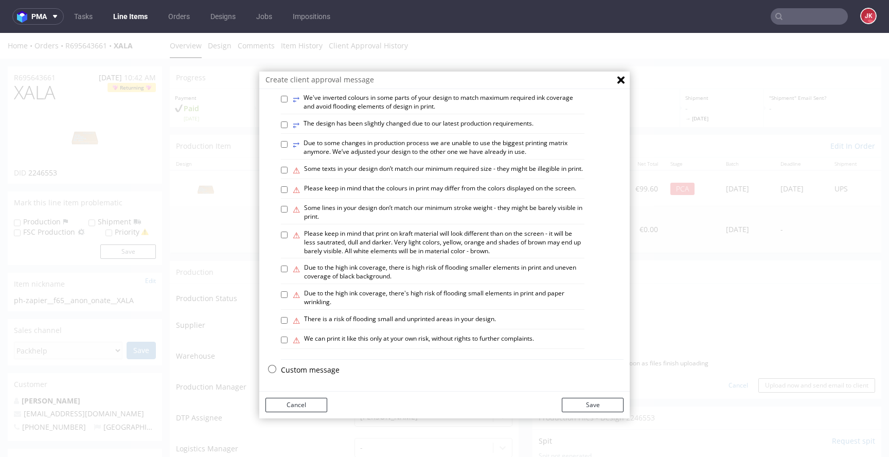
click at [441, 246] on label "⚠ Please keep in mind that print on kraft material will look different than on …" at bounding box center [439, 243] width 292 height 26
click at [288, 238] on input "⚠ Please keep in mind that print on kraft material will look different than on …" at bounding box center [284, 235] width 7 height 7
checkbox input "true"
click at [592, 404] on button "Save" at bounding box center [593, 405] width 62 height 14
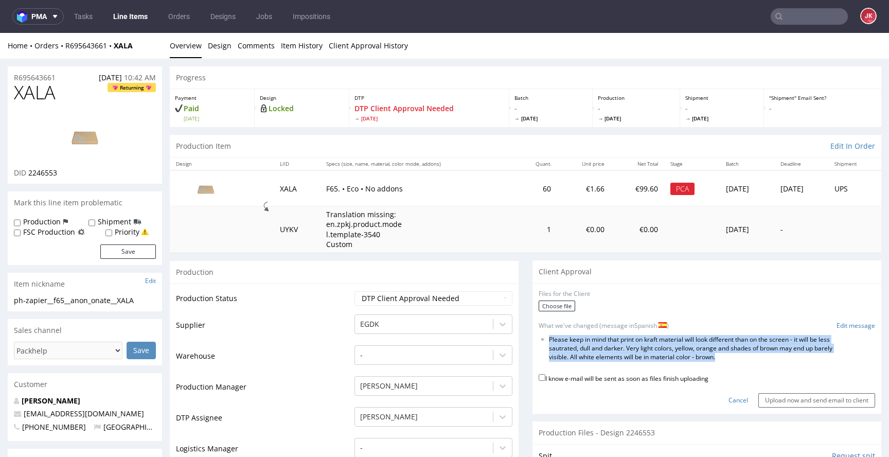
drag, startPoint x: 540, startPoint y: 341, endPoint x: 746, endPoint y: 357, distance: 206.5
click at [746, 357] on ul "Please keep in mind that print on kraft material will look different than on th…" at bounding box center [707, 349] width 337 height 26
copy li "Please keep in mind that print on kraft material will look different than on th…"
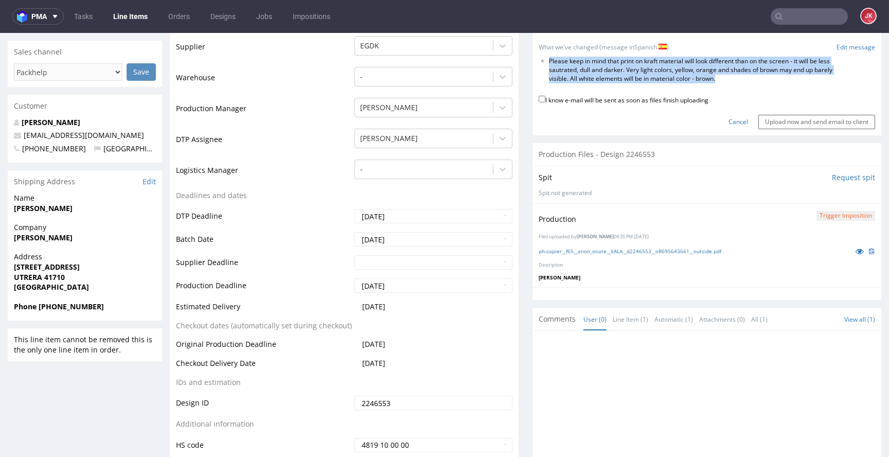
scroll to position [694, 0]
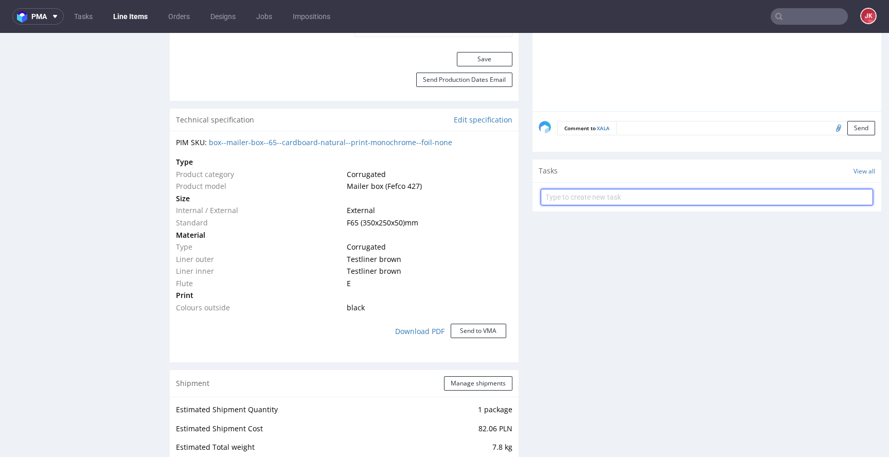
click at [583, 190] on input "text" at bounding box center [707, 197] width 332 height 16
type input "non-auto pca"
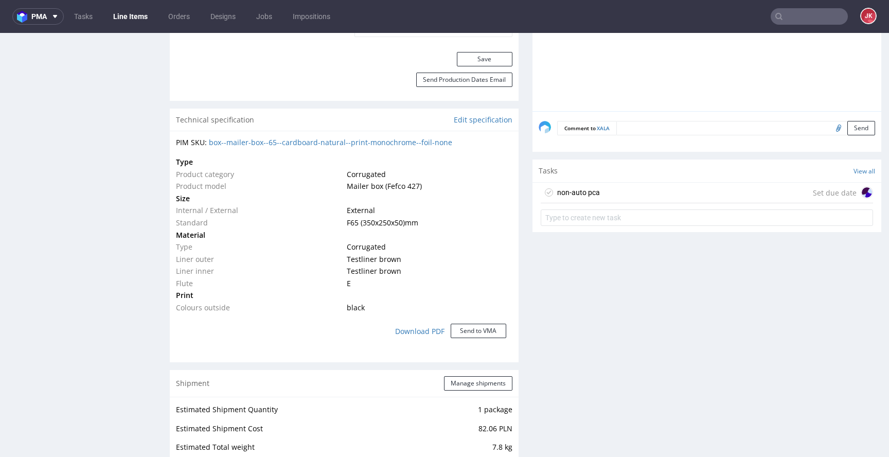
click at [572, 186] on div "non-auto pca" at bounding box center [578, 192] width 43 height 12
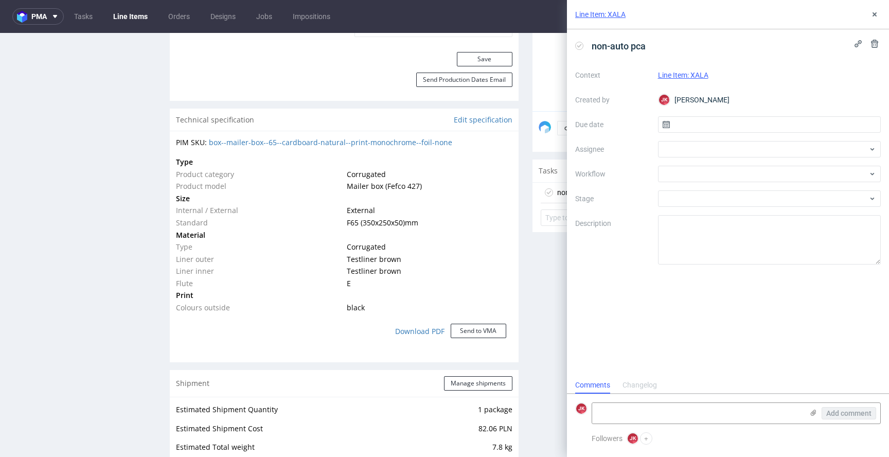
scroll to position [8, 0]
click at [672, 132] on input "text" at bounding box center [769, 124] width 223 height 16
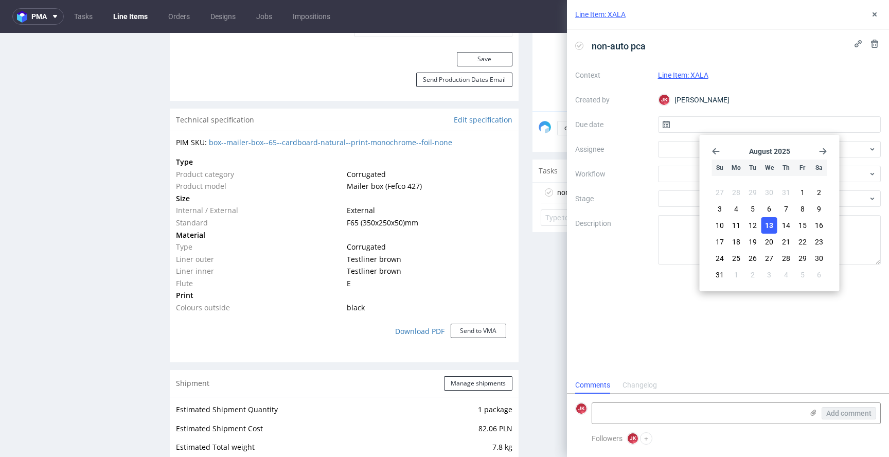
click at [765, 220] on button "13" at bounding box center [770, 225] width 16 height 16
type input "[DATE]"
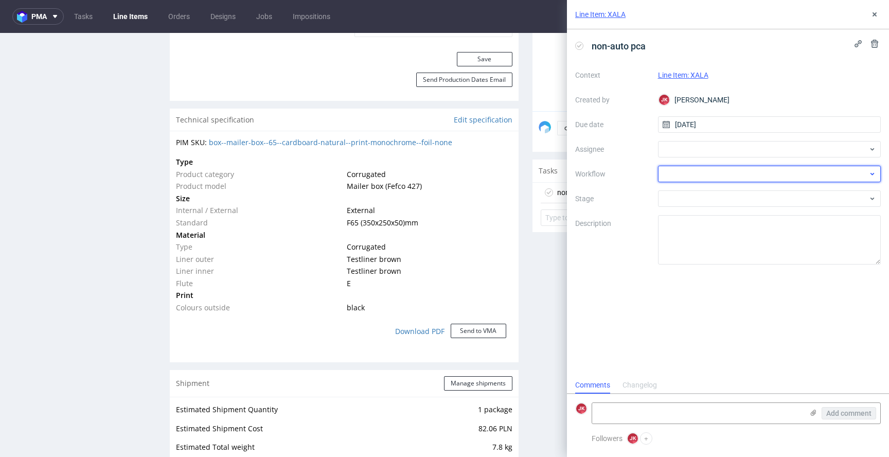
click at [680, 180] on div at bounding box center [769, 174] width 223 height 16
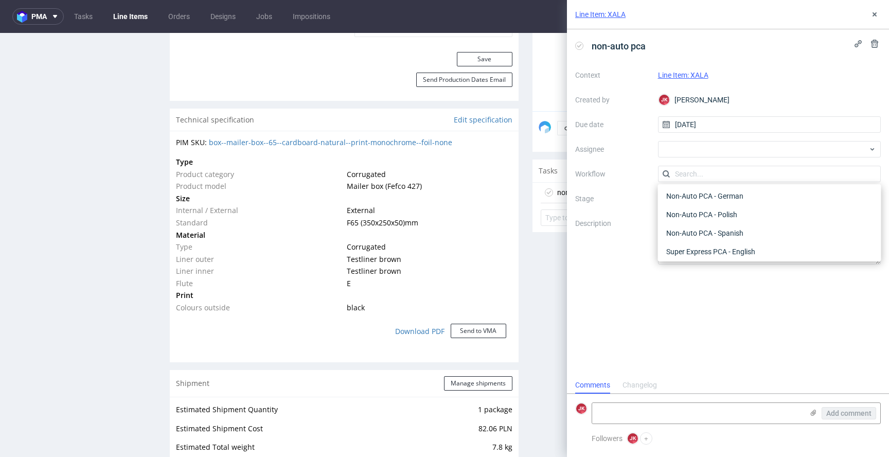
scroll to position [507, 0]
click at [697, 226] on div "Non-Auto PCA - Spanish" at bounding box center [769, 231] width 215 height 19
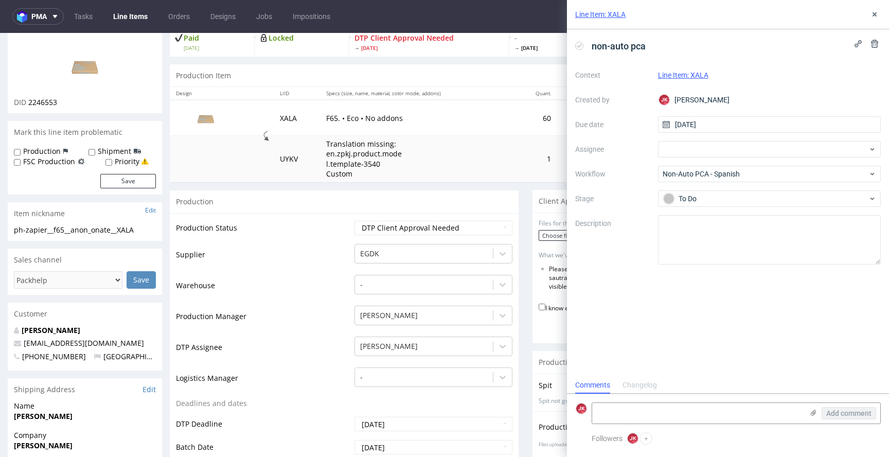
scroll to position [0, 0]
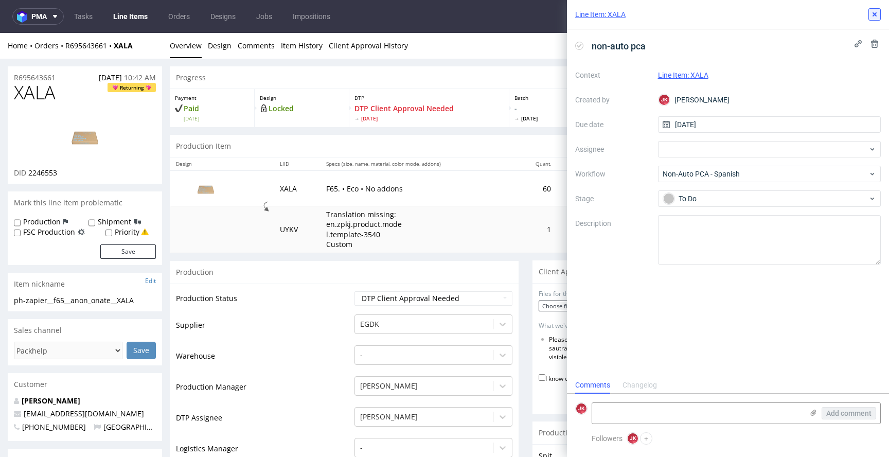
click at [877, 17] on icon at bounding box center [875, 14] width 8 height 8
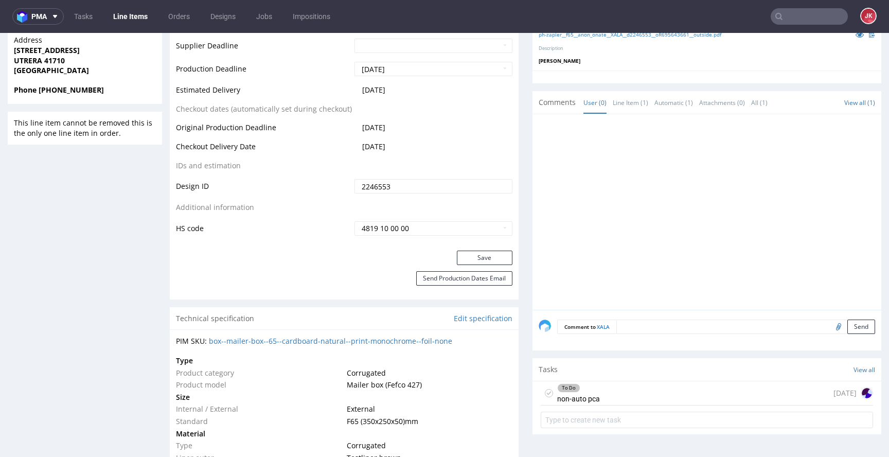
scroll to position [515, 0]
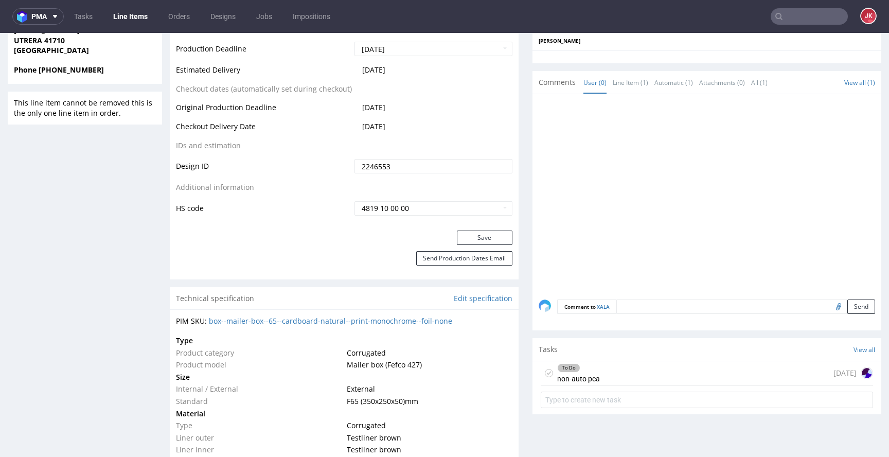
click at [582, 366] on div "To Do" at bounding box center [579, 368] width 42 height 8
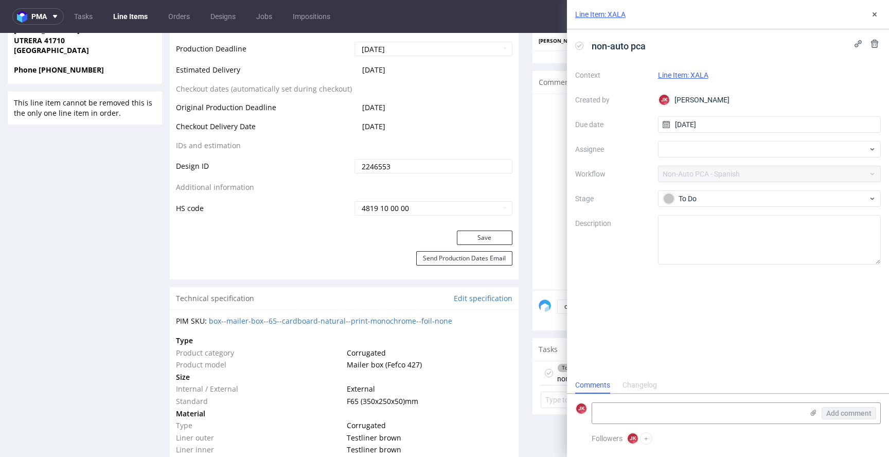
scroll to position [8, 0]
click at [638, 413] on textarea at bounding box center [697, 413] width 211 height 21
paste textarea "Tenga en cuenta que la impresión en papel [PERSON_NAME] se verá diferente a la …"
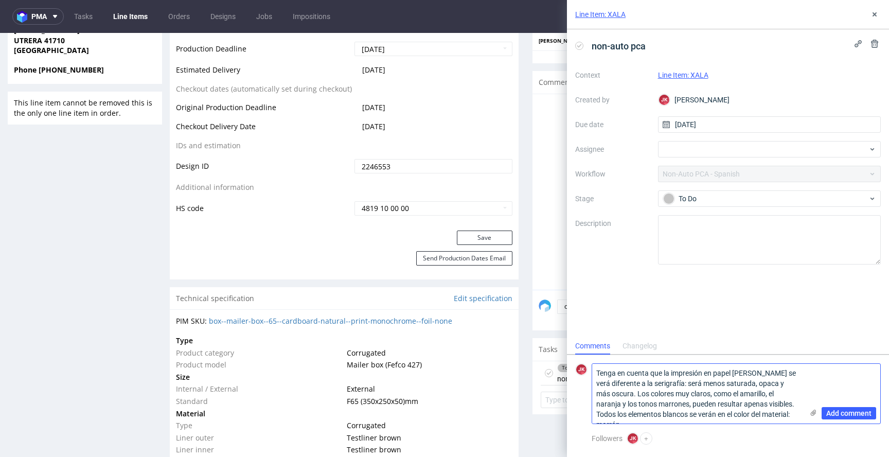
scroll to position [0, 0]
type textarea "Tenga en cuenta que la impresión en papel [PERSON_NAME] se verá diferente a la …"
click at [812, 415] on use at bounding box center [814, 413] width 6 height 6
click at [0, 0] on input "file" at bounding box center [0, 0] width 0 height 0
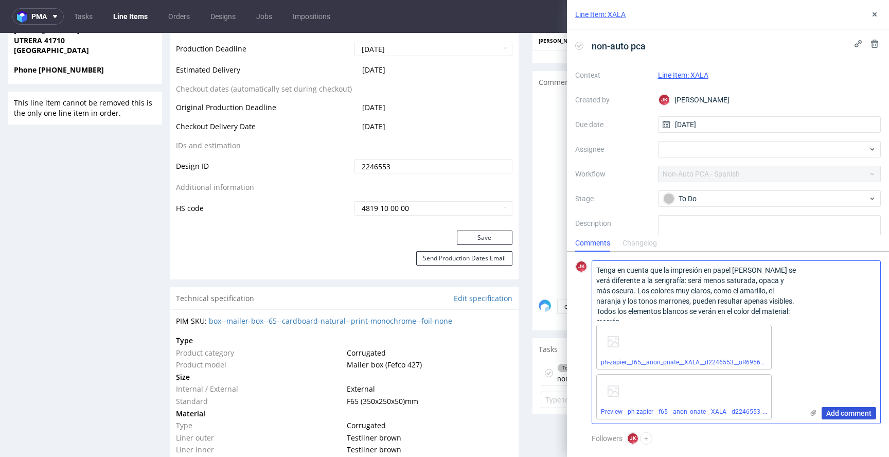
click at [850, 411] on span "Add comment" at bounding box center [848, 413] width 45 height 7
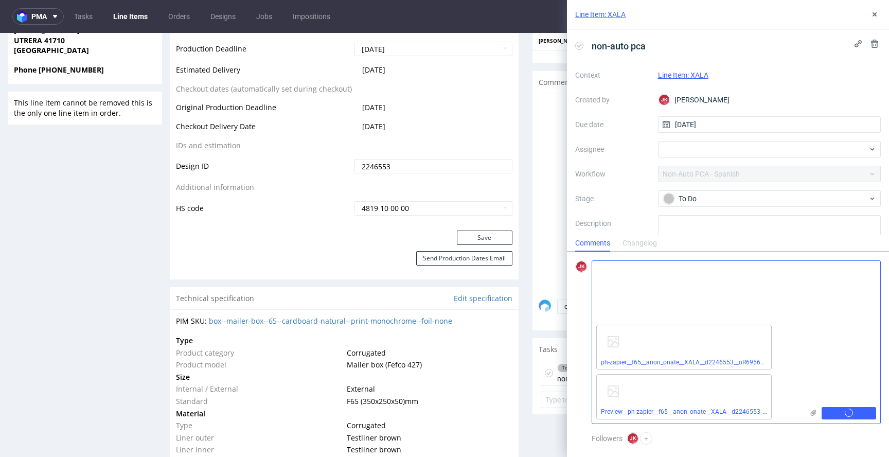
scroll to position [16, 0]
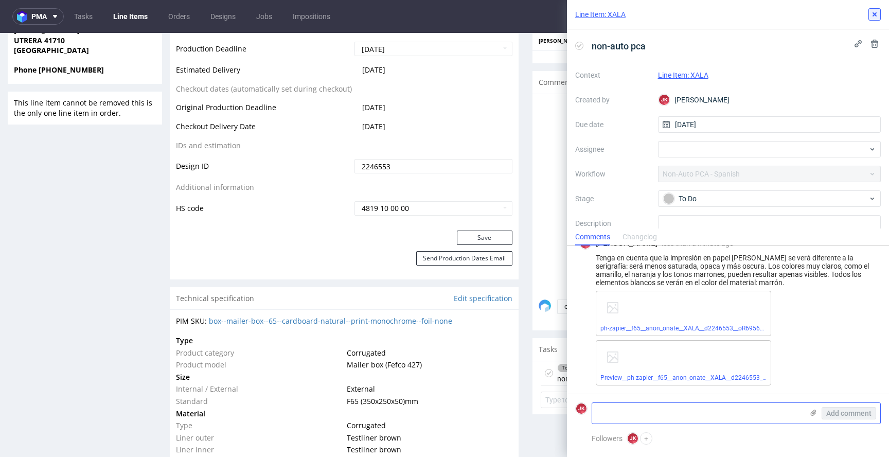
click at [875, 12] on icon at bounding box center [875, 14] width 8 height 8
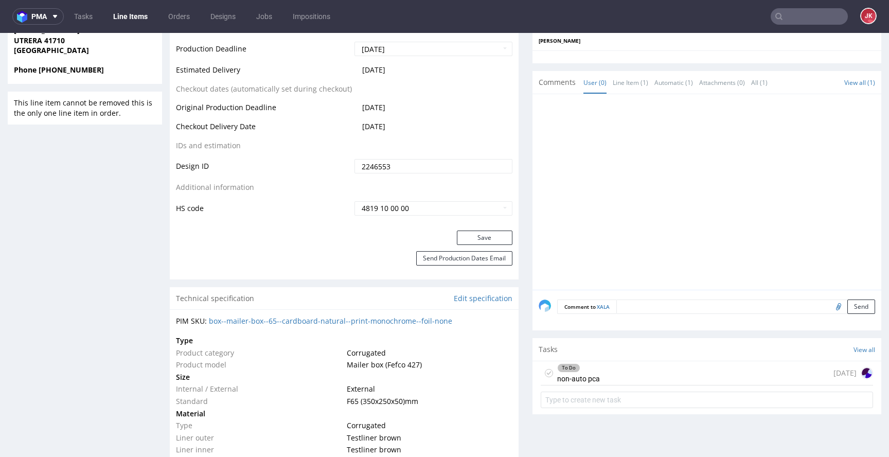
click at [516, 378] on div "Progress Payment Paid [DATE] Design Locked DTP DTP Client Approval Needed [DATE…" at bounding box center [526, 328] width 712 height 1555
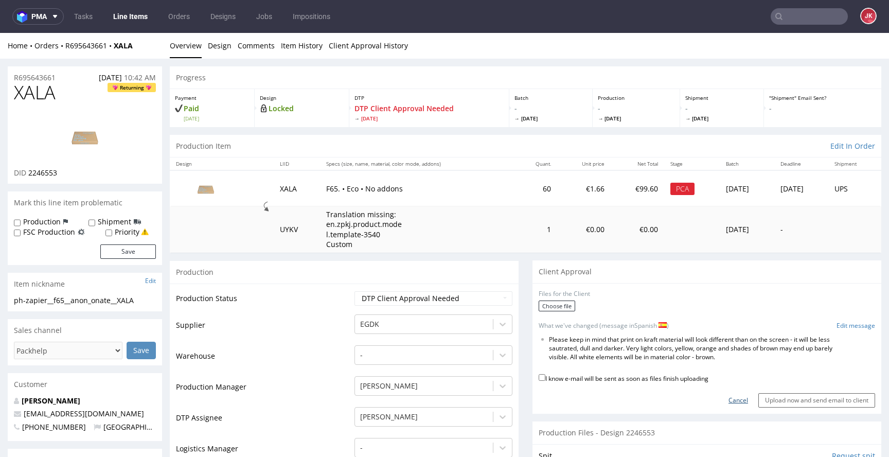
click at [729, 402] on link "Cancel" at bounding box center [739, 400] width 20 height 9
